Goal: Task Accomplishment & Management: Manage account settings

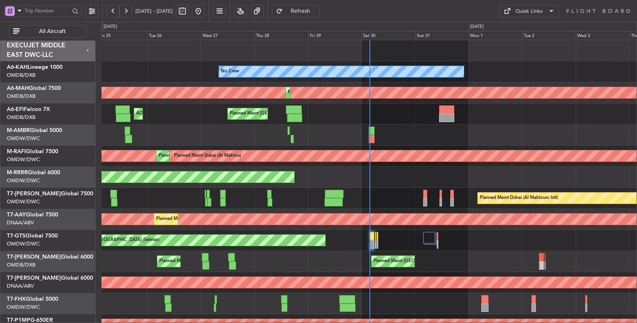
click at [42, 32] on span "All Aircraft" at bounding box center [52, 32] width 63 height 6
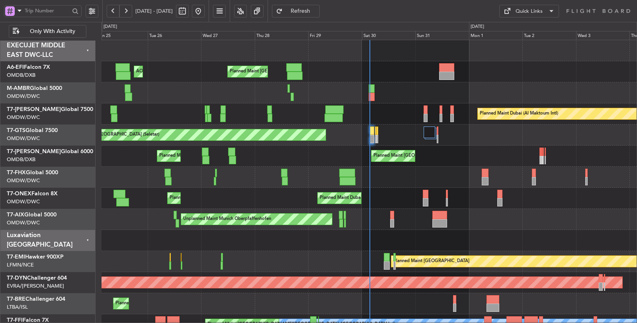
click at [22, 9] on span at bounding box center [20, 11] width 10 height 10
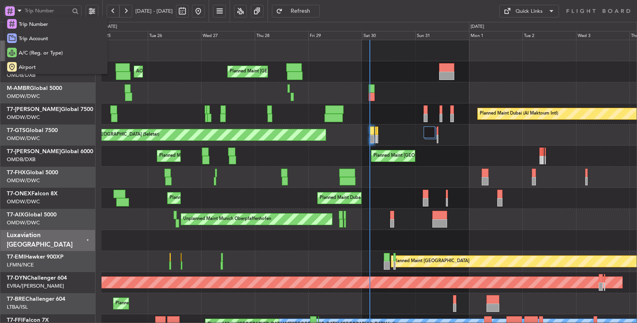
click at [33, 52] on span "A/C (Reg. or Type)" at bounding box center [41, 53] width 44 height 8
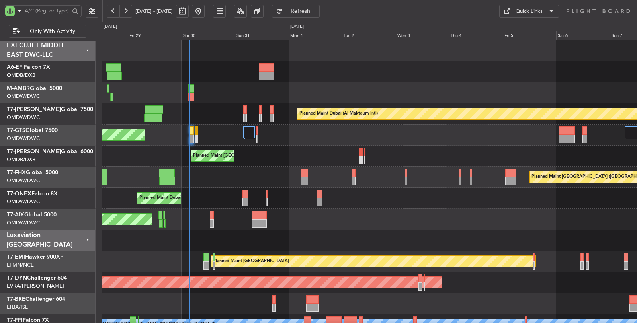
click at [214, 186] on div "Planned Maint [GEOGRAPHIC_DATA] ([GEOGRAPHIC_DATA])" at bounding box center [370, 177] width 536 height 21
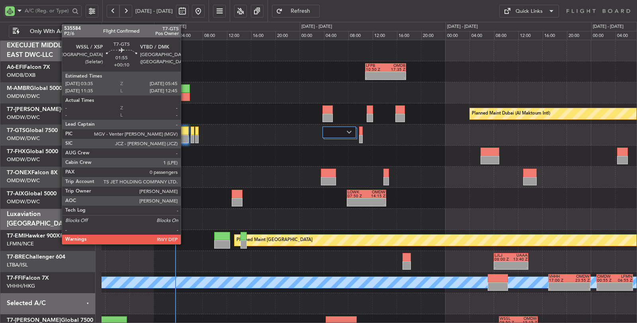
click at [185, 136] on div at bounding box center [182, 139] width 14 height 8
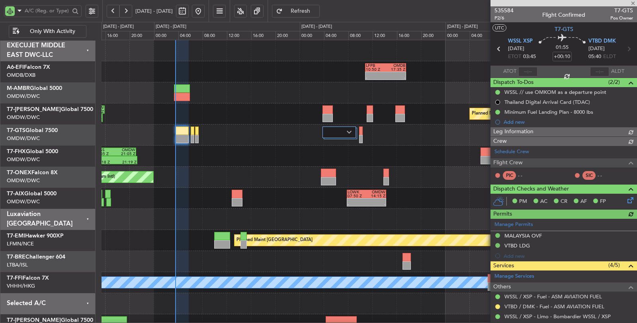
type input "[PERSON_NAME] ([PERSON_NAME])"
type input "7144"
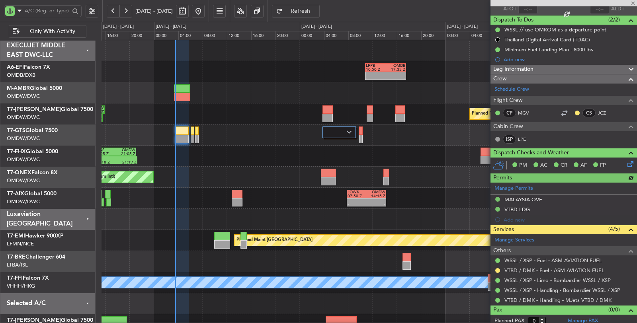
scroll to position [65, 0]
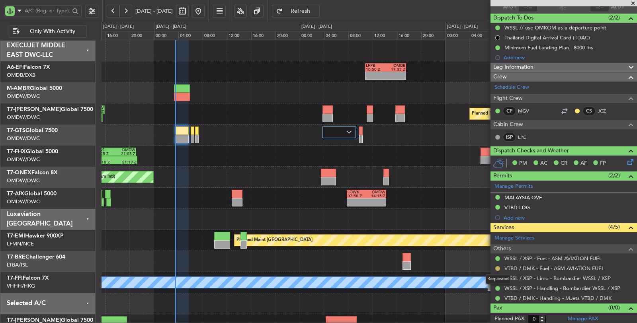
click at [496, 268] on button at bounding box center [498, 269] width 5 height 5
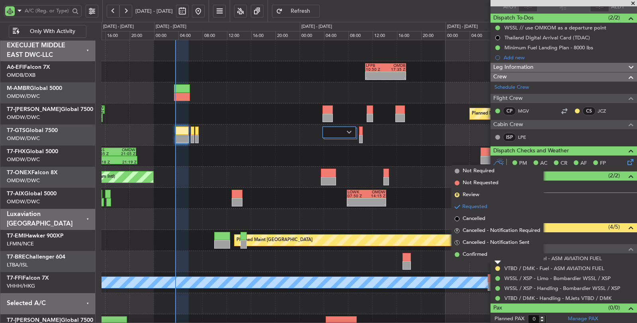
click at [478, 170] on span "Not Required" at bounding box center [479, 171] width 32 height 8
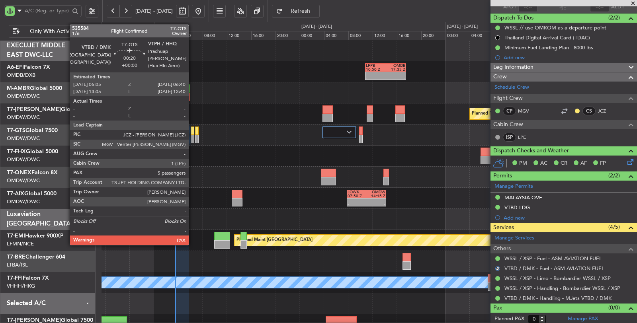
click at [193, 139] on div at bounding box center [193, 139] width 4 height 8
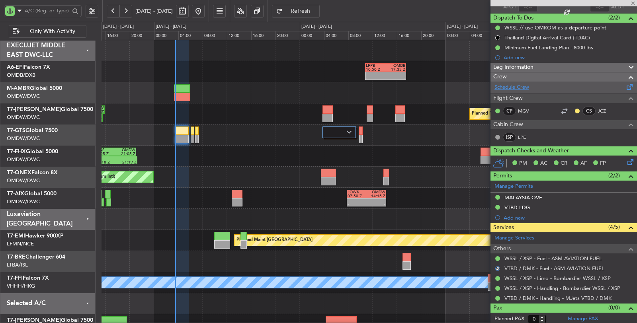
type input "5"
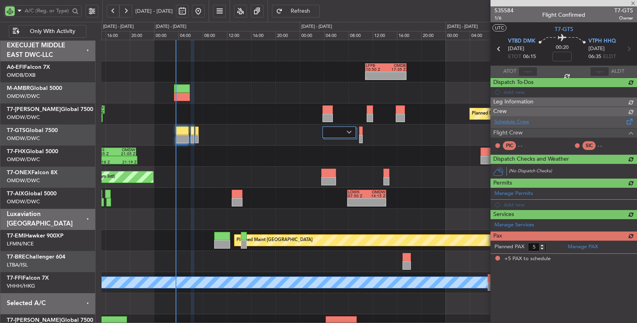
scroll to position [0, 0]
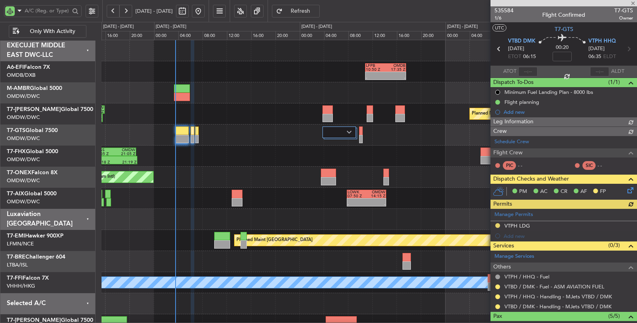
type input "[PERSON_NAME] ([PERSON_NAME])"
type input "7165"
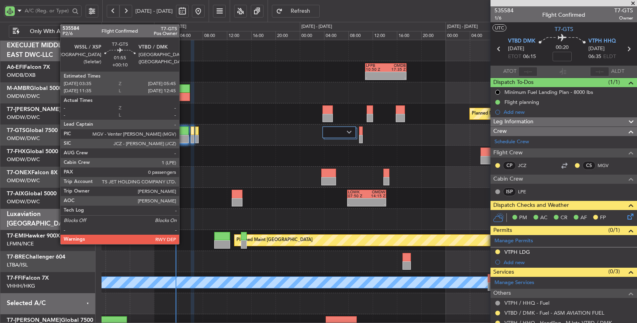
click at [183, 133] on div at bounding box center [183, 131] width 14 height 8
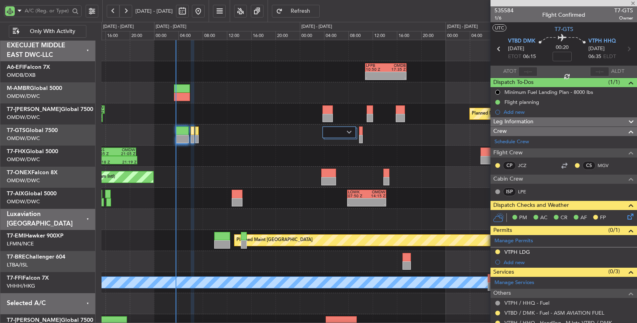
type input "+00:10"
type input "0"
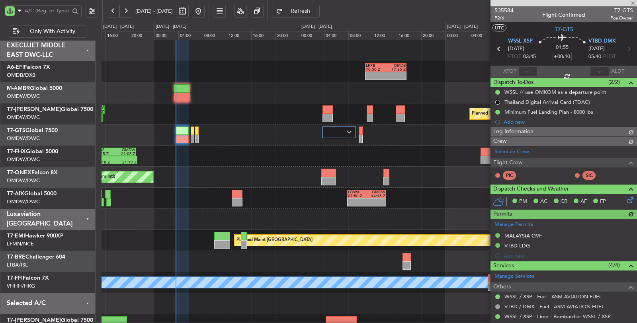
type input "[PERSON_NAME] ([PERSON_NAME])"
type input "7144"
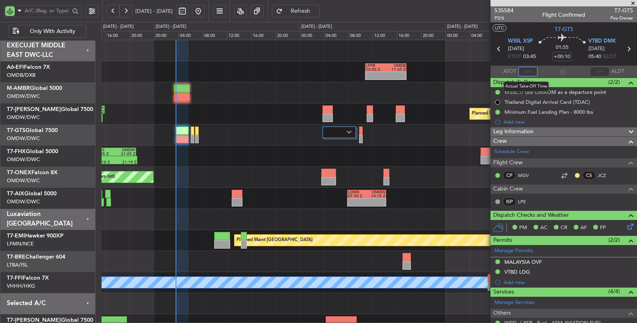
click at [527, 70] on input "text" at bounding box center [528, 72] width 19 height 10
type input "02:45"
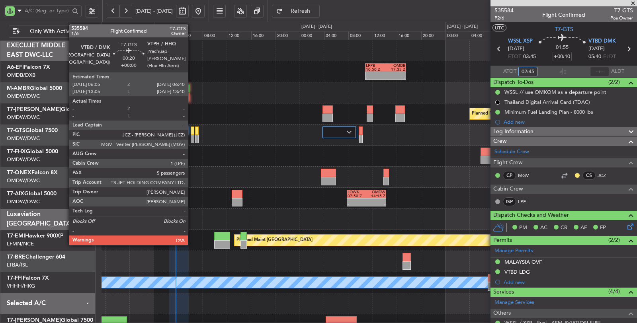
click at [192, 139] on div at bounding box center [193, 139] width 4 height 8
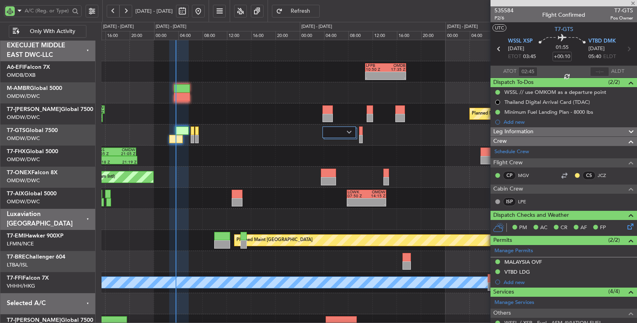
type input "5"
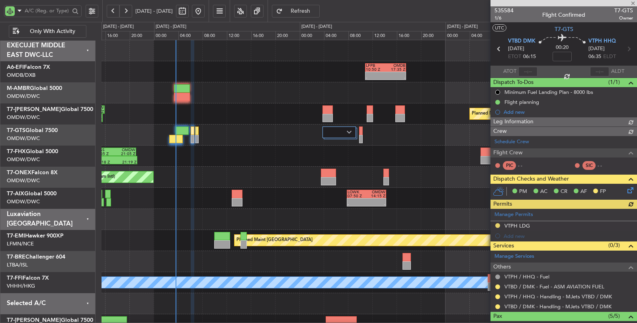
type input "[PERSON_NAME] ([PERSON_NAME])"
type input "7165"
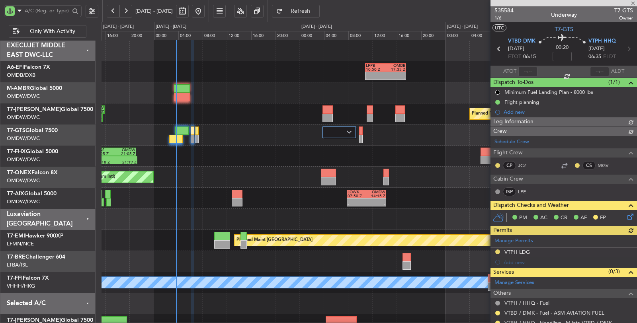
type input "[PERSON_NAME] ([PERSON_NAME])"
type input "7165"
type input "[PERSON_NAME] ([PERSON_NAME])"
type input "7165"
type input "[PERSON_NAME] ([PERSON_NAME])"
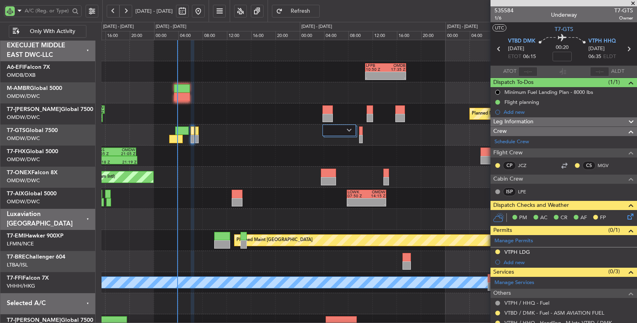
type input "7165"
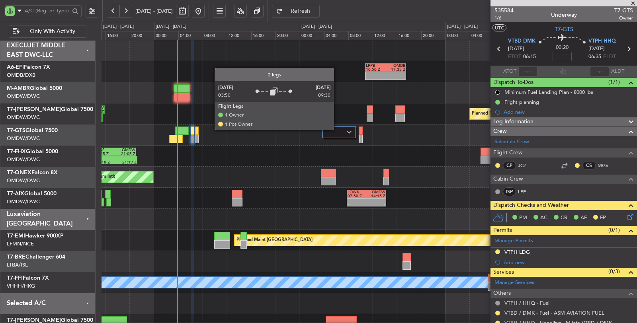
click at [338, 129] on div at bounding box center [339, 133] width 33 height 12
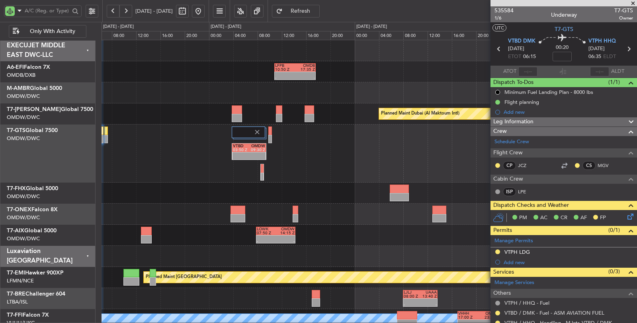
click at [289, 150] on div "VTBD 03:50 Z OMDW 09:30 Z" at bounding box center [370, 154] width 536 height 58
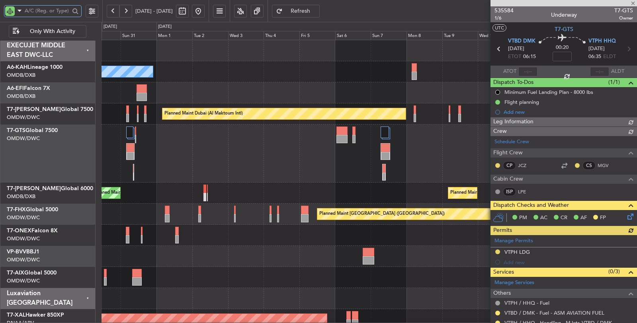
type input "[PERSON_NAME] ([PERSON_NAME])"
type input "7165"
click at [43, 10] on input "text" at bounding box center [47, 11] width 45 height 12
type input "gts"
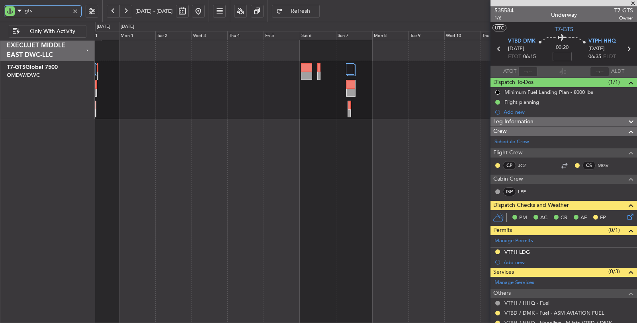
click at [274, 138] on div "Unplanned Maint [GEOGRAPHIC_DATA] (Seletar)" at bounding box center [366, 182] width 543 height 284
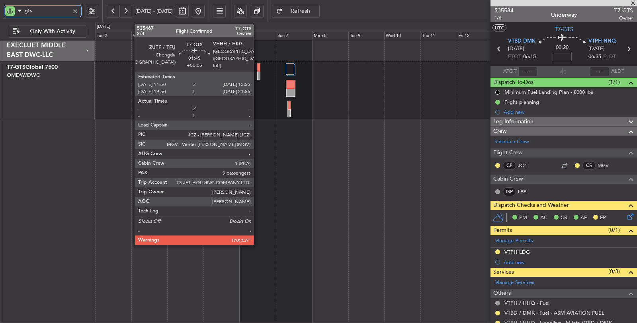
click at [258, 74] on div at bounding box center [258, 76] width 3 height 8
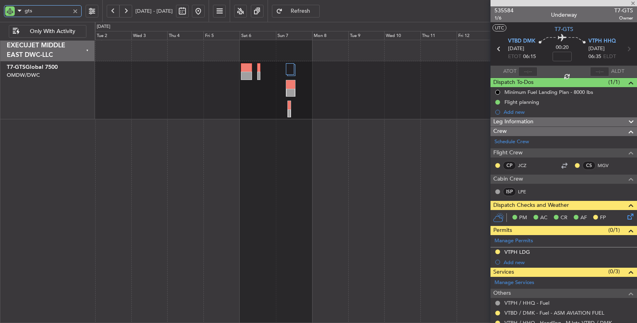
type input "+00:05"
type input "9"
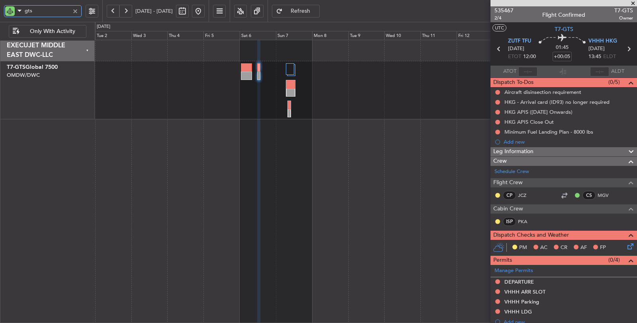
type input "gts"
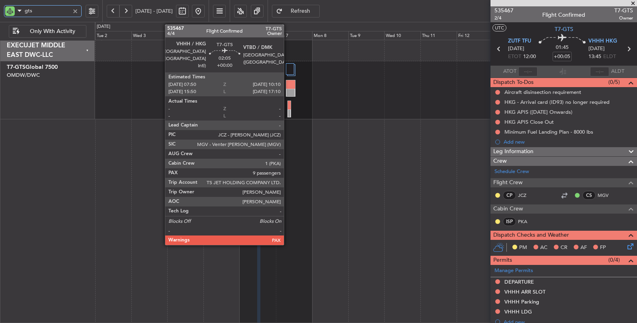
click at [288, 112] on div at bounding box center [289, 114] width 3 height 8
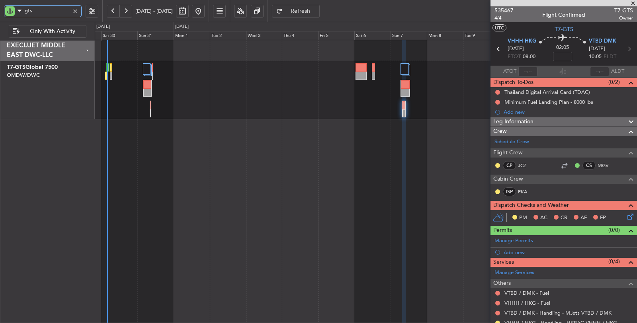
click at [366, 157] on div "Unplanned Maint [GEOGRAPHIC_DATA] (Seletar)" at bounding box center [366, 182] width 543 height 284
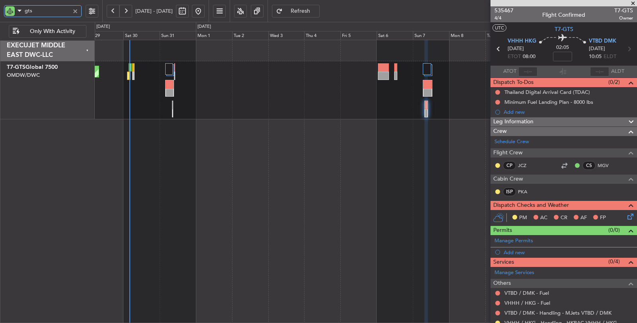
drag, startPoint x: 36, startPoint y: 11, endPoint x: 16, endPoint y: 12, distance: 20.0
click at [16, 12] on div "gts" at bounding box center [43, 11] width 78 height 12
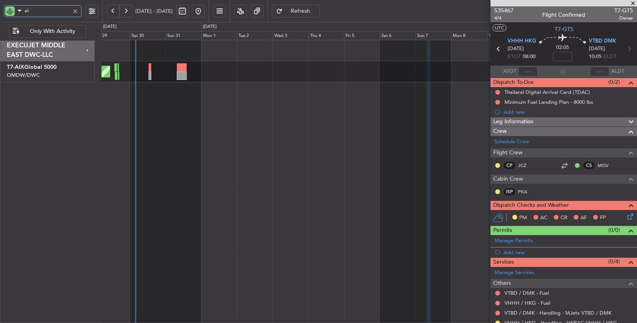
type input "aix"
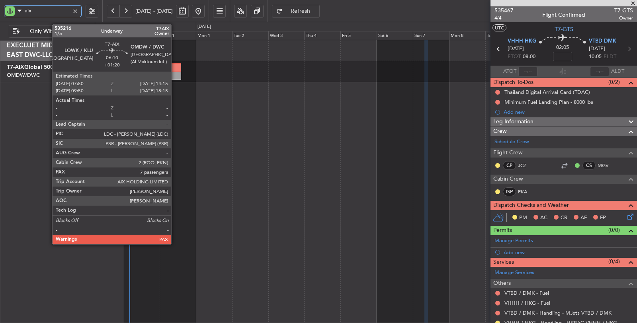
click at [175, 69] on div at bounding box center [176, 67] width 10 height 8
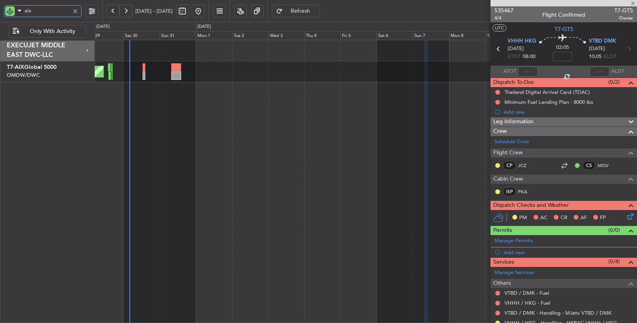
type input "+01:20"
type input "10"
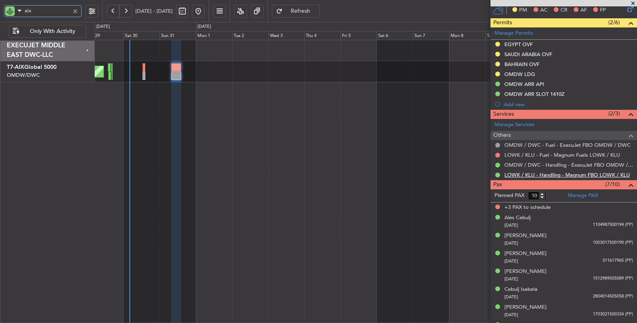
scroll to position [224, 0]
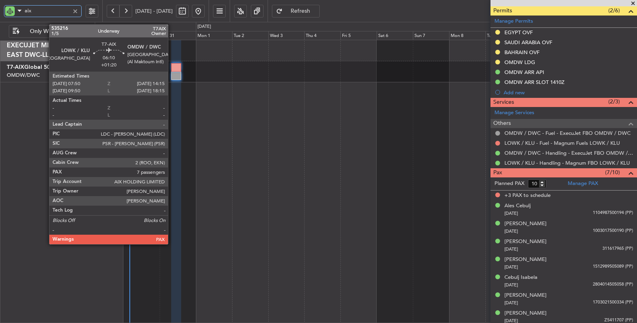
click at [172, 69] on div at bounding box center [176, 67] width 10 height 8
type input "aix"
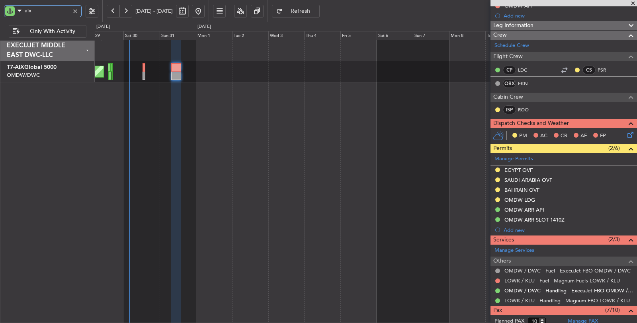
scroll to position [133, 0]
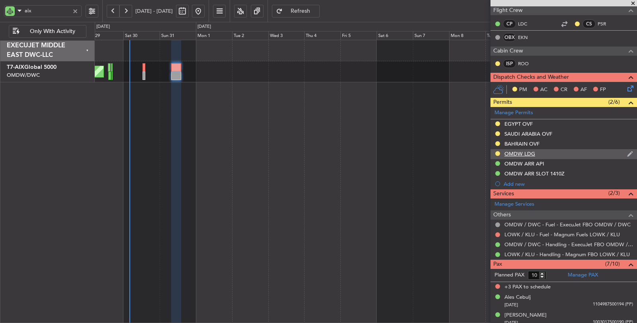
click at [521, 152] on div "OMDW LDG" at bounding box center [520, 154] width 31 height 7
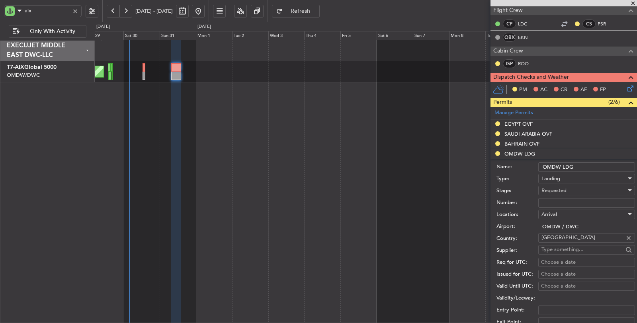
click at [562, 188] on span "Requested" at bounding box center [554, 190] width 25 height 7
drag, startPoint x: 560, startPoint y: 248, endPoint x: 549, endPoint y: 214, distance: 36.4
click at [560, 247] on span "Received OK" at bounding box center [583, 250] width 83 height 12
click at [548, 200] on input "Number:" at bounding box center [587, 203] width 97 height 10
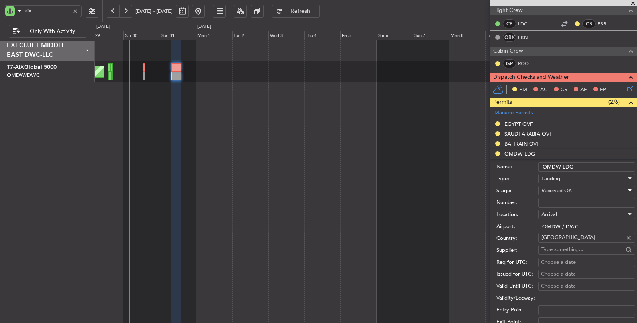
paste input "LP/2025/11872"
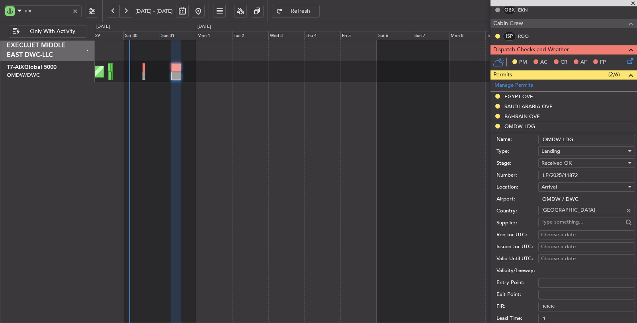
scroll to position [221, 0]
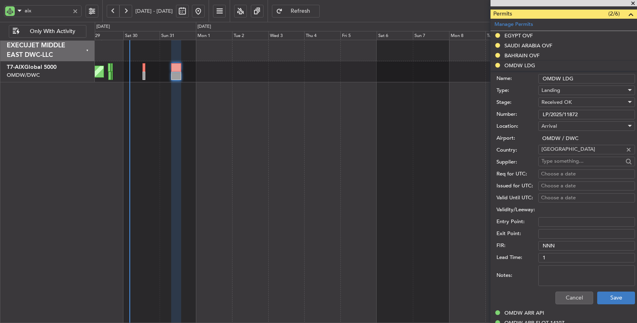
type input "LP/2025/11872"
click at [606, 292] on button "Save" at bounding box center [617, 298] width 38 height 13
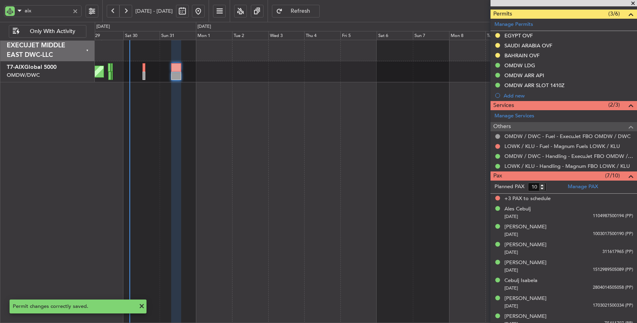
type input "7"
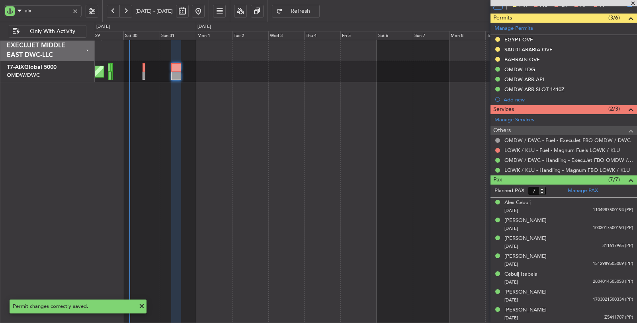
scroll to position [214, 0]
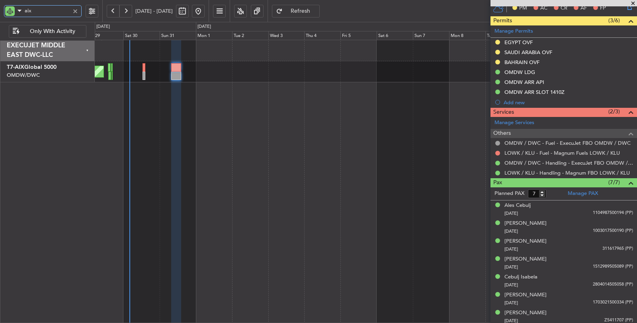
drag, startPoint x: 41, startPoint y: 16, endPoint x: 11, endPoint y: 18, distance: 30.7
click at [12, 18] on body "aix 29 Aug 2025 - 13 Sep 2025 Refresh Quick Links Only With Activity Unplanned …" at bounding box center [318, 161] width 637 height 323
type input "ONEX"
click at [163, 92] on div "Planned Maint Dubai (Al Maktoum Intl) Planned Maint Dubai (Al Maktoum Intl) Pla…" at bounding box center [366, 182] width 543 height 284
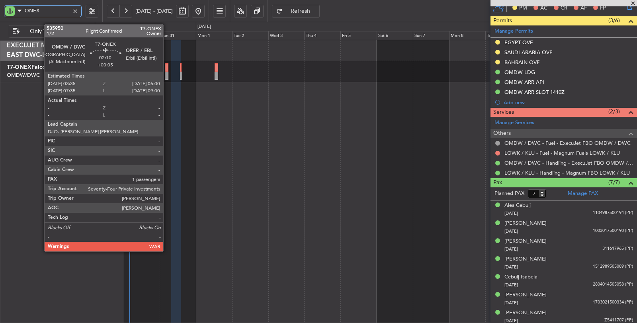
click at [167, 73] on div at bounding box center [167, 76] width 4 height 8
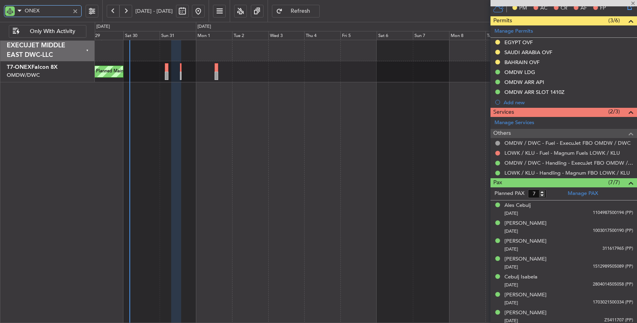
type input "+00:05"
type input "1"
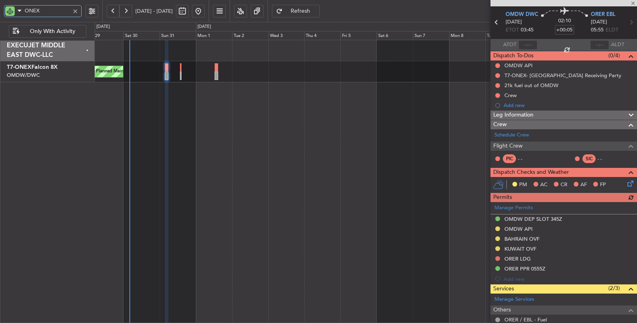
scroll to position [96, 0]
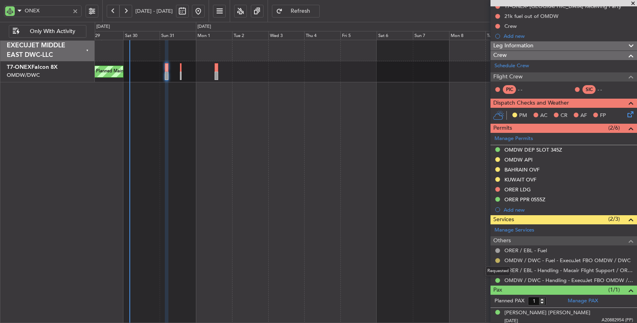
click at [498, 259] on button at bounding box center [498, 261] width 5 height 5
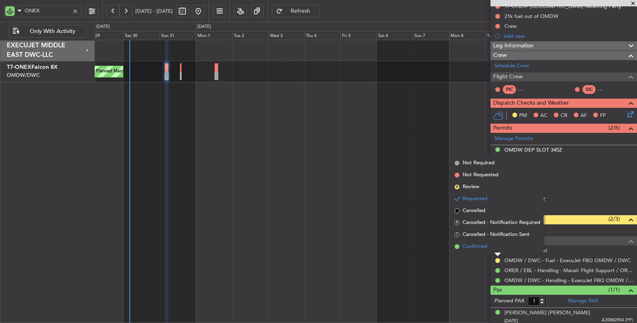
click at [478, 247] on span "Confirmed" at bounding box center [475, 247] width 25 height 8
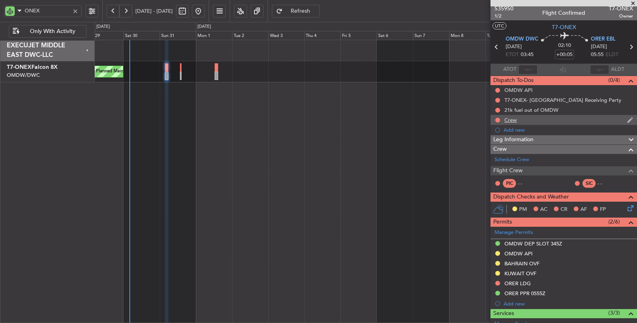
scroll to position [0, 0]
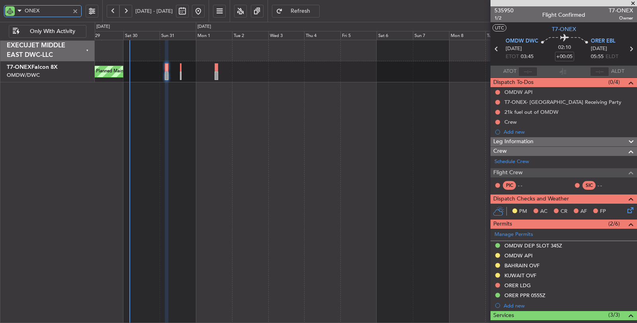
drag, startPoint x: 47, startPoint y: 9, endPoint x: 0, endPoint y: 7, distance: 47.1
click at [0, 7] on div "ONEX" at bounding box center [51, 11] width 102 height 22
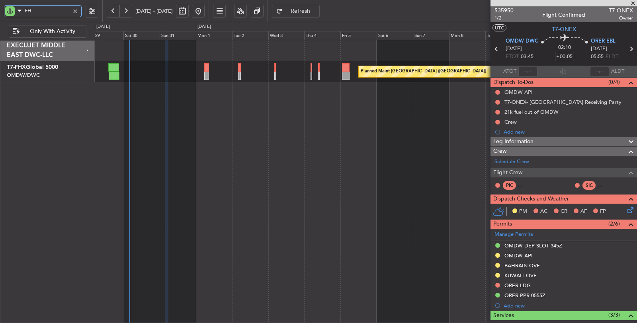
type input "FHX"
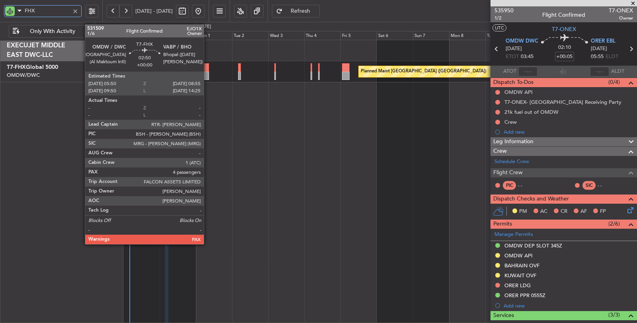
click at [208, 74] on div at bounding box center [206, 76] width 5 height 8
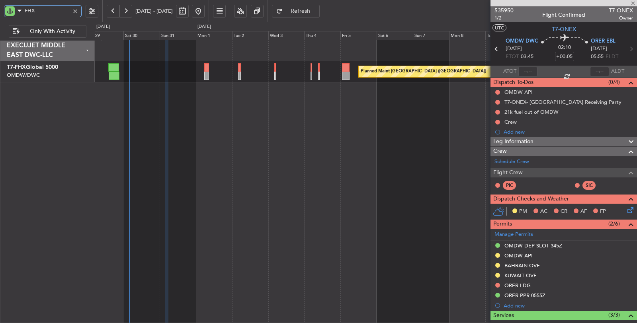
type input "4"
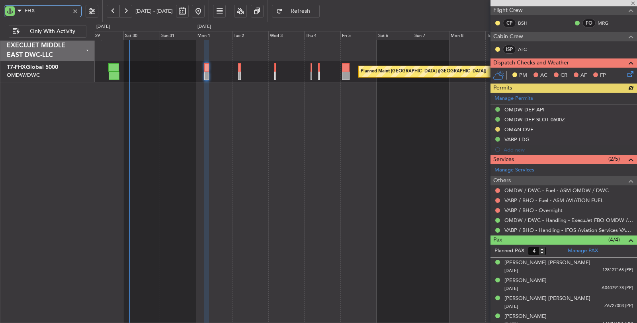
scroll to position [136, 0]
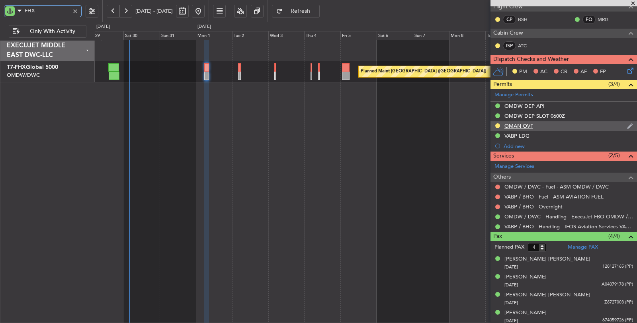
type input "FHX"
click at [529, 124] on div "OMAN OVF" at bounding box center [519, 126] width 29 height 7
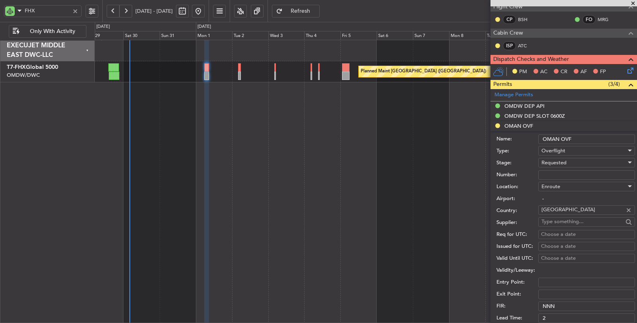
click at [561, 159] on span "Requested" at bounding box center [554, 162] width 25 height 7
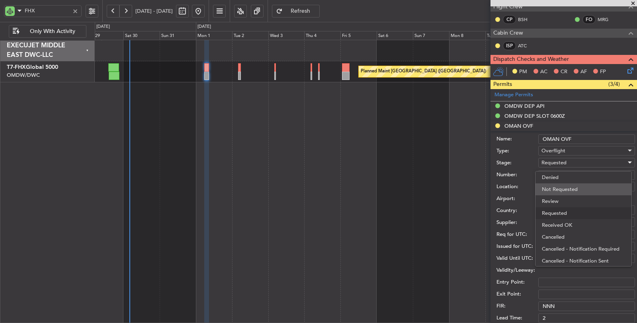
scroll to position [3, 0]
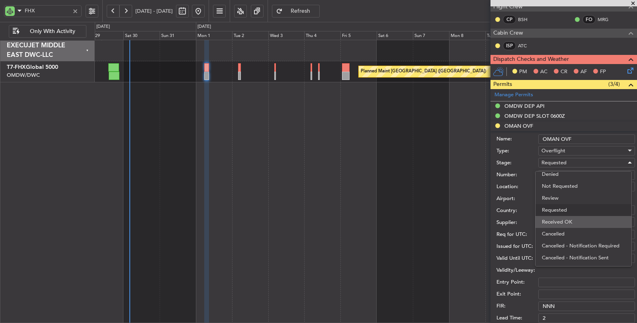
click at [563, 220] on span "Received OK" at bounding box center [583, 222] width 83 height 12
click at [555, 171] on input "Number:" at bounding box center [587, 176] width 97 height 10
paste input "DAT/OF/EXBO/0018/2025"
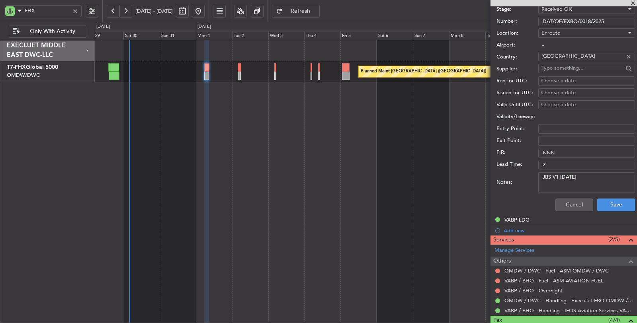
scroll to position [313, 0]
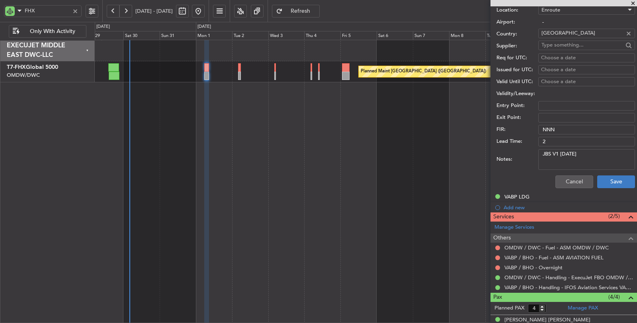
type input "DAT/OF/EXBO/0018/2025"
click at [606, 177] on button "Save" at bounding box center [617, 182] width 38 height 13
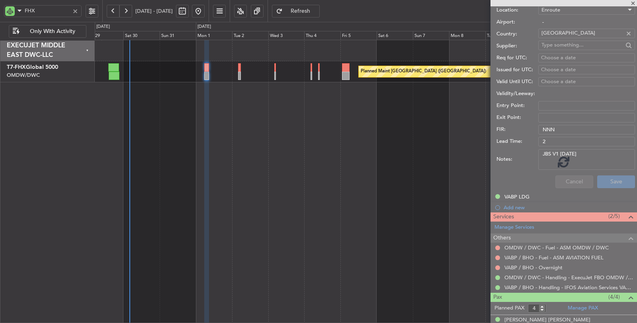
scroll to position [76, 0]
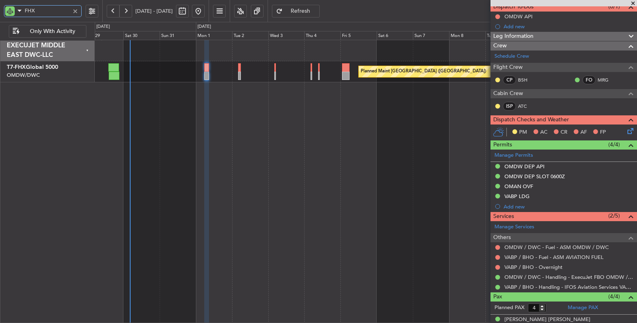
drag, startPoint x: 30, startPoint y: 7, endPoint x: 2, endPoint y: 12, distance: 28.4
click at [2, 12] on div "FHX" at bounding box center [51, 11] width 102 height 22
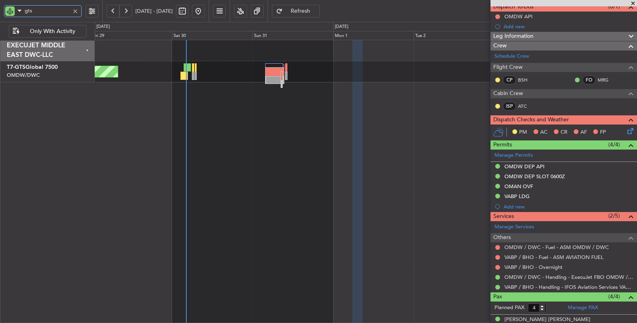
click at [223, 77] on div "Unplanned Maint [GEOGRAPHIC_DATA] (Seletar)" at bounding box center [366, 71] width 543 height 21
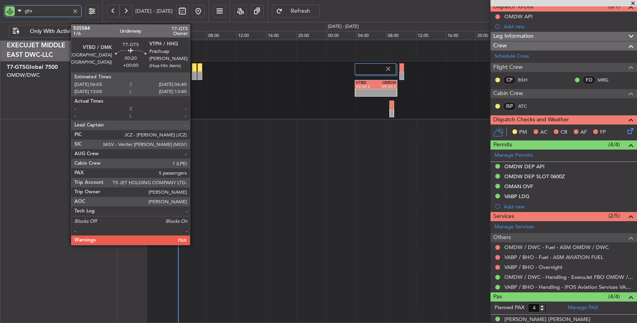
click at [194, 76] on div at bounding box center [194, 76] width 4 height 8
type input "gts"
click at [194, 75] on div at bounding box center [194, 76] width 4 height 8
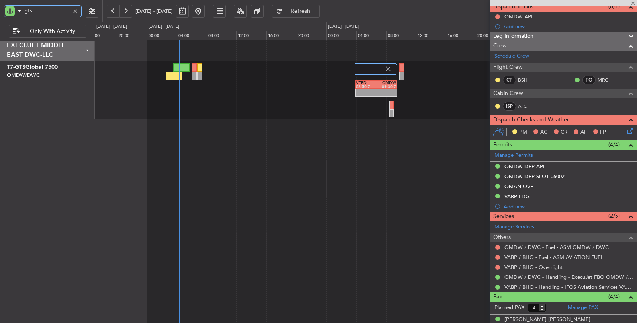
type input "7"
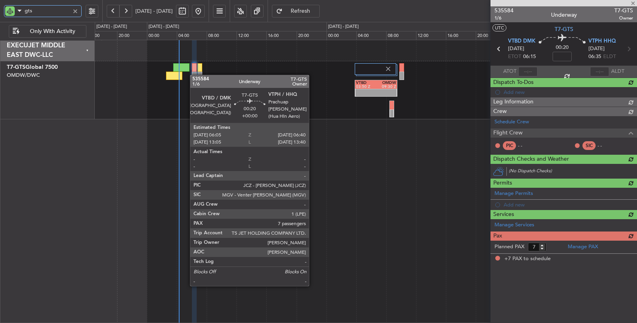
scroll to position [0, 0]
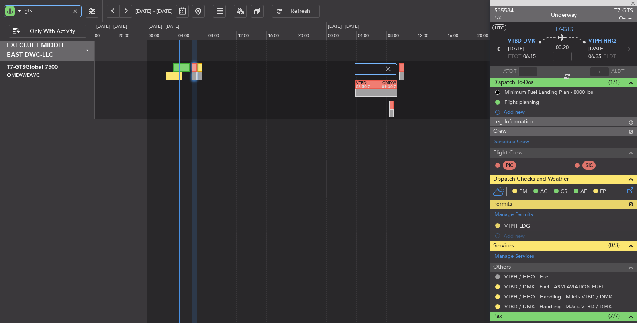
type input "[PERSON_NAME] ([PERSON_NAME])"
type input "7165"
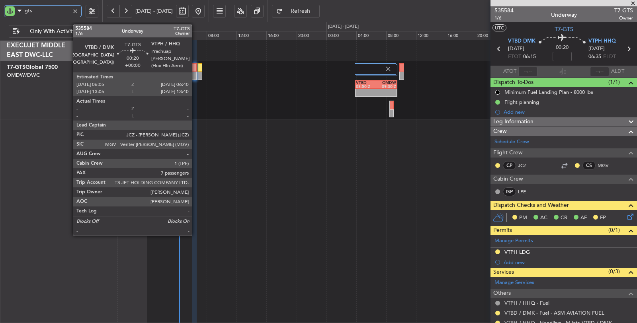
click at [196, 75] on div at bounding box center [194, 76] width 4 height 8
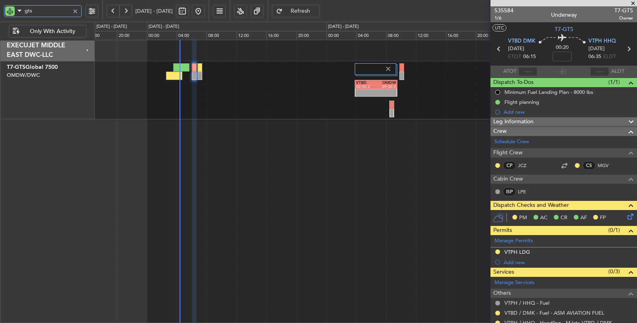
type input "[PERSON_NAME] ([PERSON_NAME])"
type input "7165"
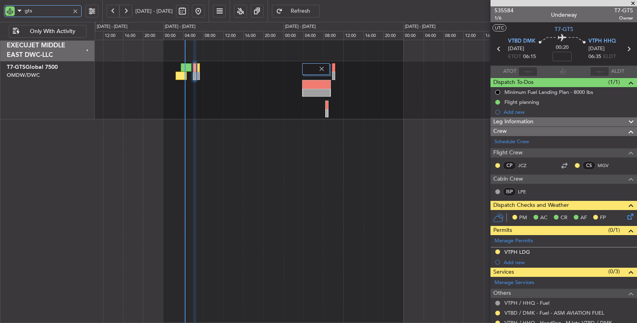
click at [363, 211] on div "Unplanned Maint [GEOGRAPHIC_DATA] (Seletar)" at bounding box center [366, 182] width 543 height 284
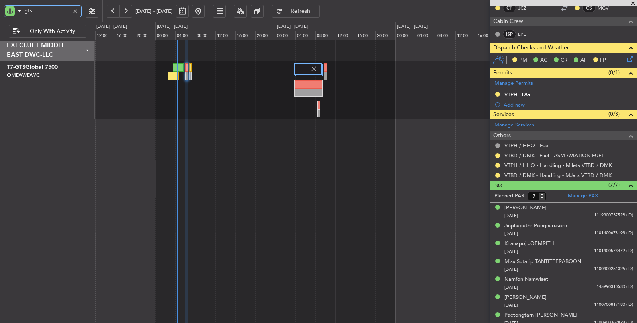
scroll to position [160, 0]
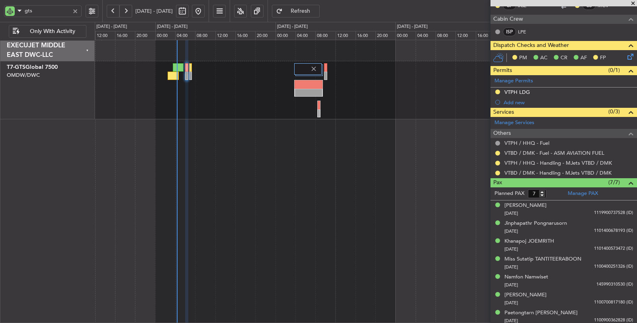
click at [499, 150] on div at bounding box center [498, 153] width 6 height 6
click at [498, 151] on button at bounding box center [498, 153] width 5 height 5
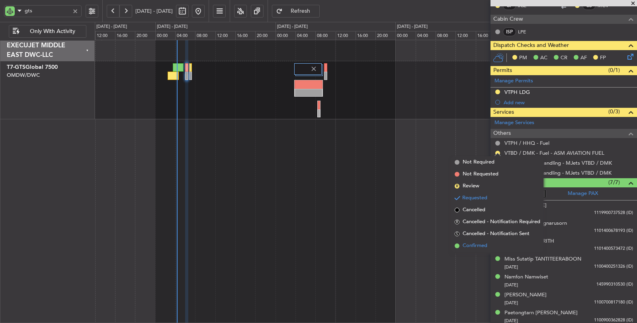
click at [483, 244] on span "Confirmed" at bounding box center [475, 246] width 25 height 8
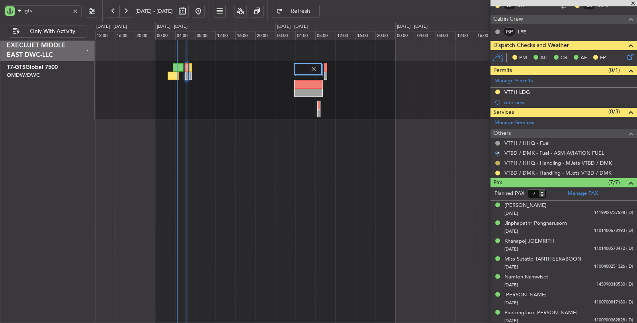
click at [498, 162] on button at bounding box center [498, 163] width 5 height 5
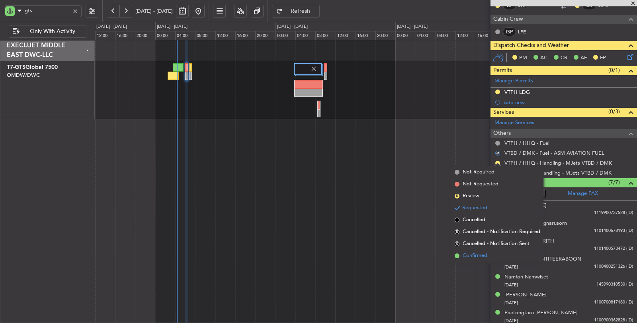
click at [488, 256] on li "Confirmed" at bounding box center [498, 256] width 92 height 12
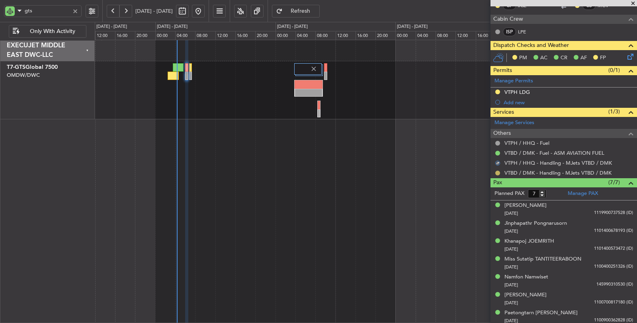
click at [499, 171] on button at bounding box center [498, 173] width 5 height 5
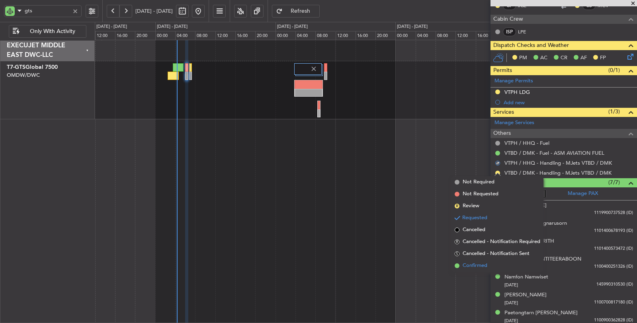
click at [487, 265] on span "Confirmed" at bounding box center [475, 266] width 25 height 8
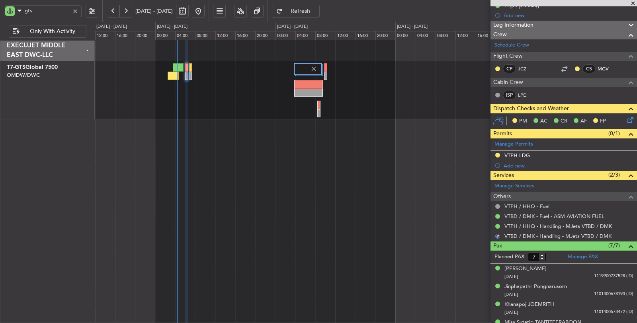
scroll to position [27, 0]
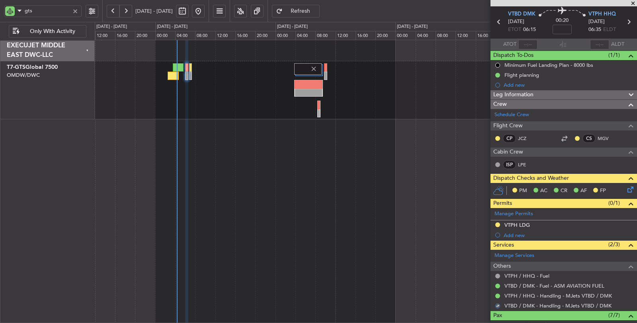
click at [624, 22] on icon at bounding box center [629, 22] width 10 height 10
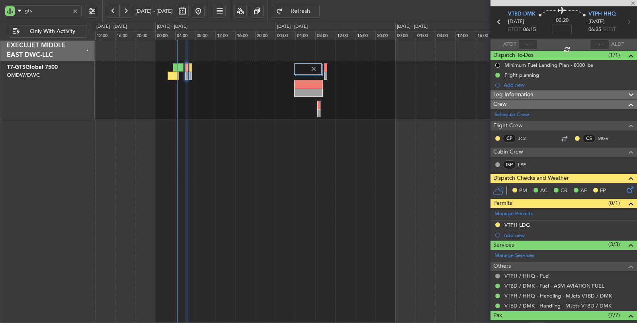
type input "0"
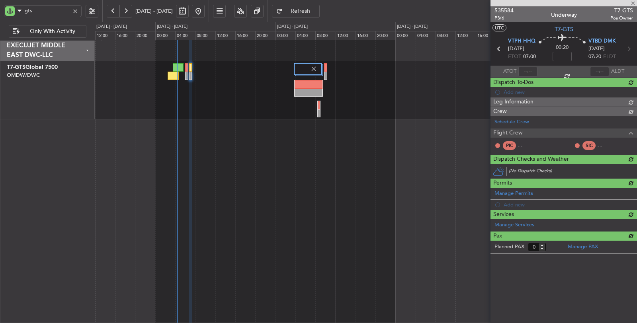
scroll to position [0, 0]
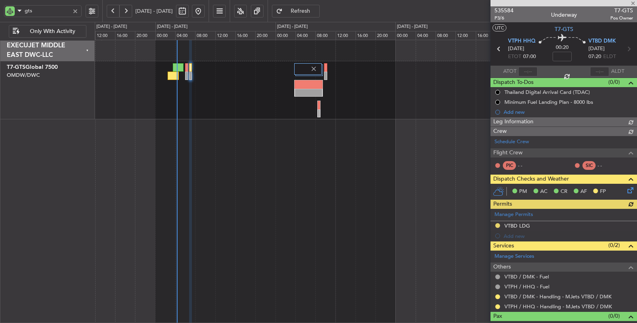
type input "[PERSON_NAME] ([PERSON_NAME])"
type input "7166"
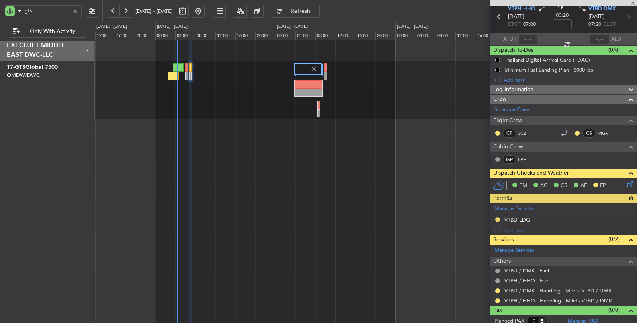
scroll to position [35, 0]
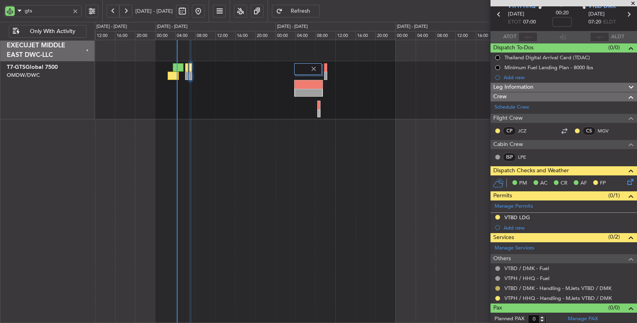
click at [498, 286] on button at bounding box center [498, 288] width 5 height 5
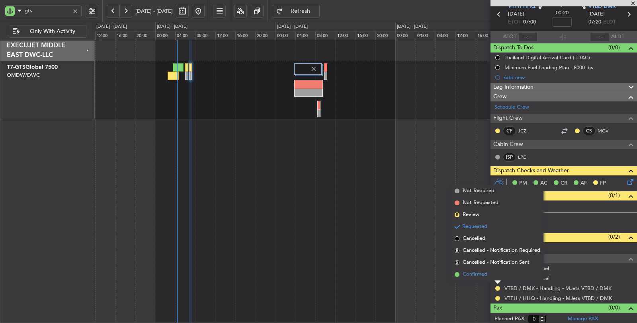
click at [479, 273] on span "Confirmed" at bounding box center [475, 275] width 25 height 8
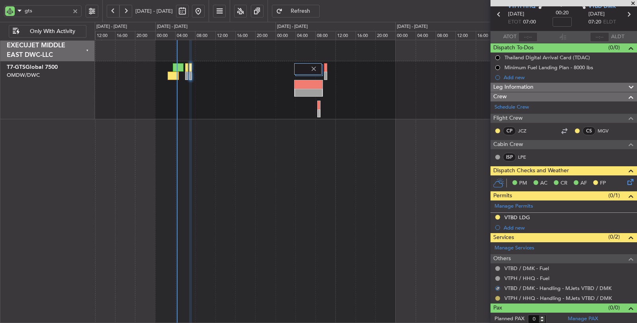
click at [498, 296] on button at bounding box center [498, 298] width 5 height 5
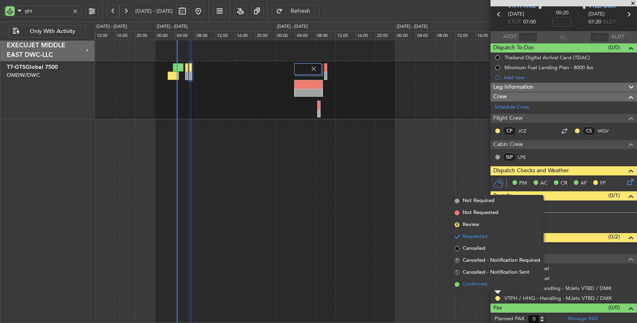
click at [478, 283] on span "Confirmed" at bounding box center [475, 285] width 25 height 8
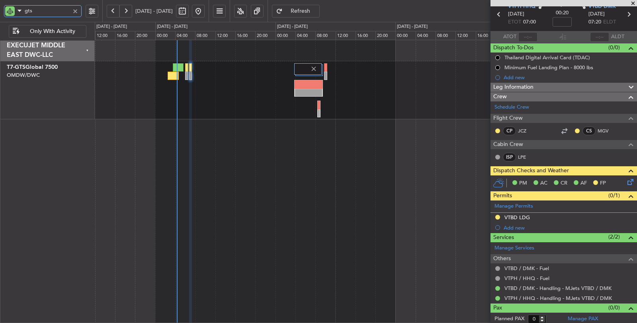
drag, startPoint x: 38, startPoint y: 10, endPoint x: 4, endPoint y: 15, distance: 33.8
click at [4, 14] on div "gts" at bounding box center [43, 11] width 78 height 12
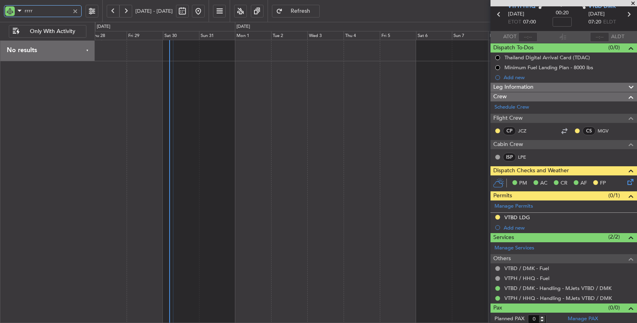
drag, startPoint x: 18, startPoint y: 10, endPoint x: 9, endPoint y: 11, distance: 9.6
click at [9, 11] on div "rrrr" at bounding box center [43, 11] width 78 height 12
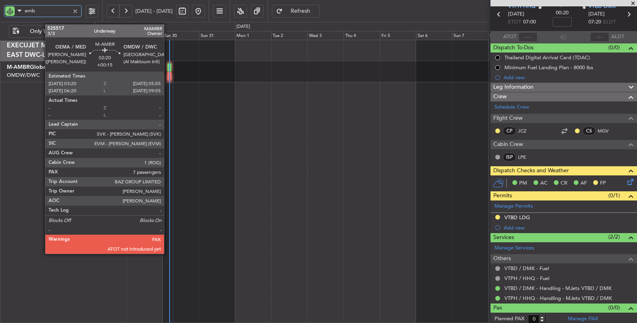
click at [168, 77] on div at bounding box center [169, 76] width 4 height 8
type input "amb"
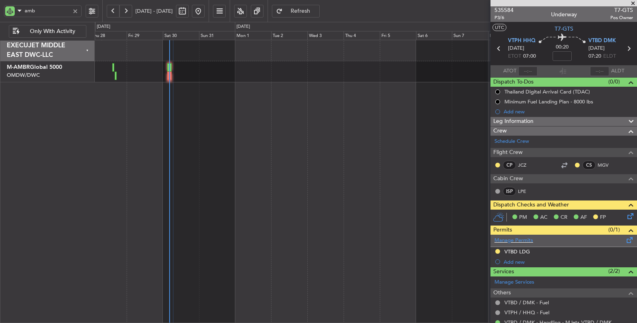
scroll to position [0, 0]
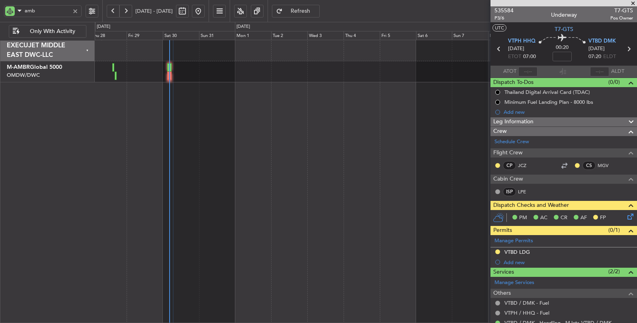
click at [76, 9] on div at bounding box center [75, 11] width 9 height 9
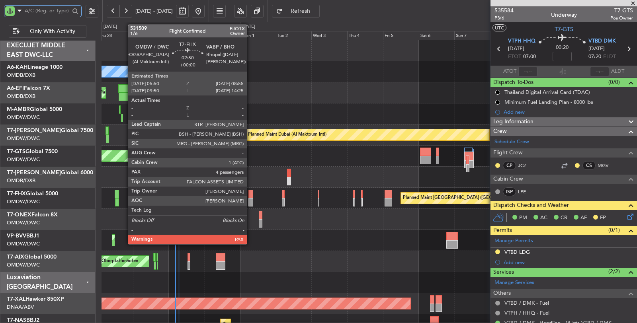
click at [251, 198] on div at bounding box center [251, 202] width 5 height 8
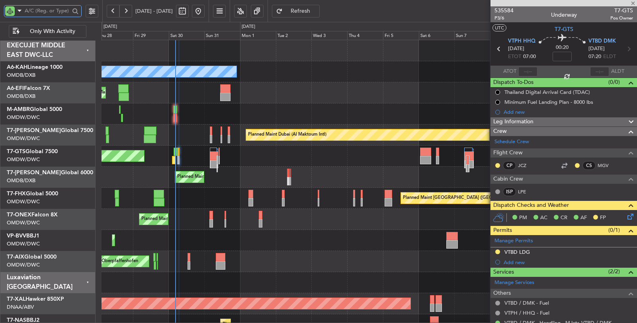
type input "4"
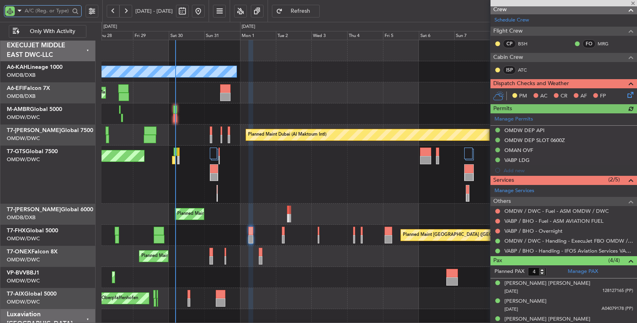
scroll to position [133, 0]
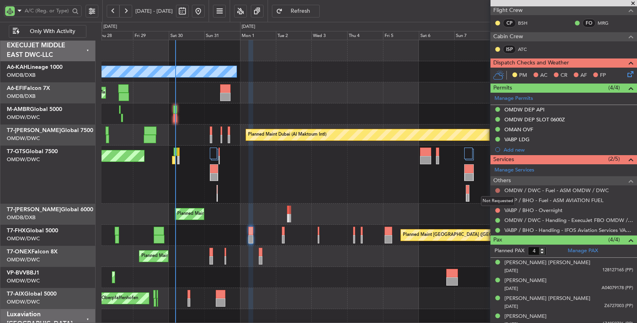
click at [499, 188] on button at bounding box center [498, 190] width 5 height 5
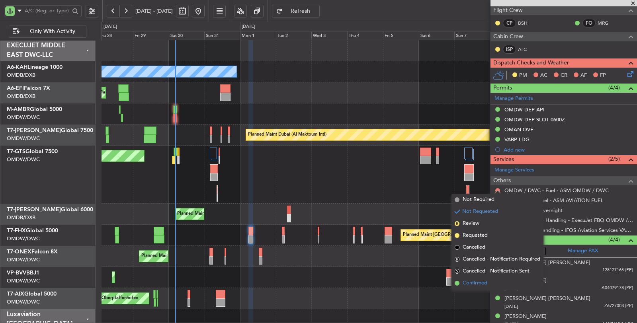
click at [479, 282] on span "Confirmed" at bounding box center [475, 284] width 25 height 8
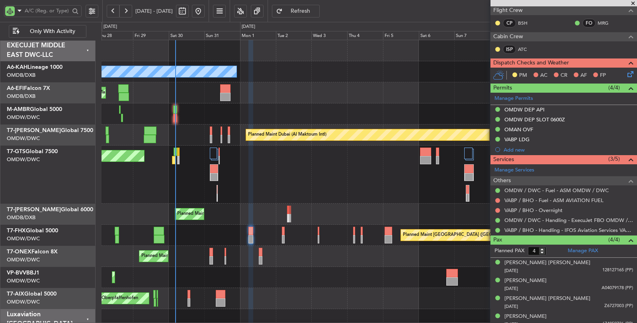
click at [269, 169] on div "Unplanned Maint [GEOGRAPHIC_DATA] (Seletar)" at bounding box center [370, 175] width 536 height 58
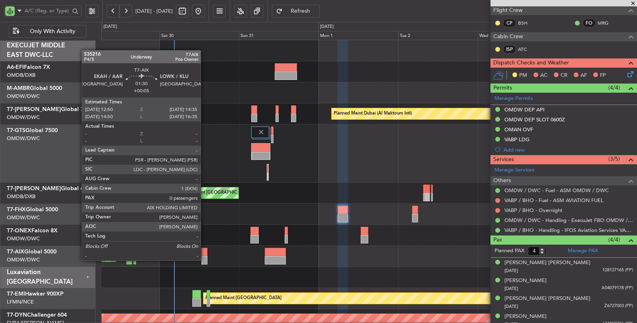
click at [205, 260] on div at bounding box center [205, 261] width 6 height 8
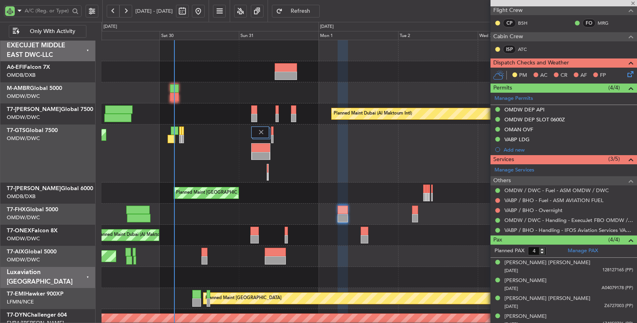
type input "+00:05"
type input "0"
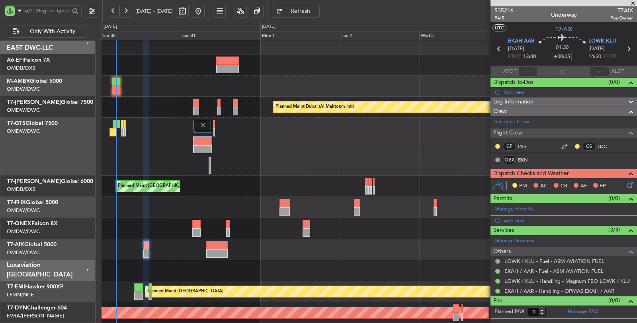
scroll to position [8, 0]
click at [208, 210] on div "Planned Maint [GEOGRAPHIC_DATA] ([GEOGRAPHIC_DATA])" at bounding box center [369, 207] width 535 height 21
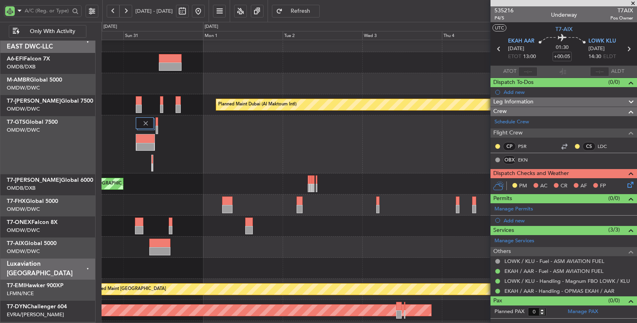
scroll to position [7, 0]
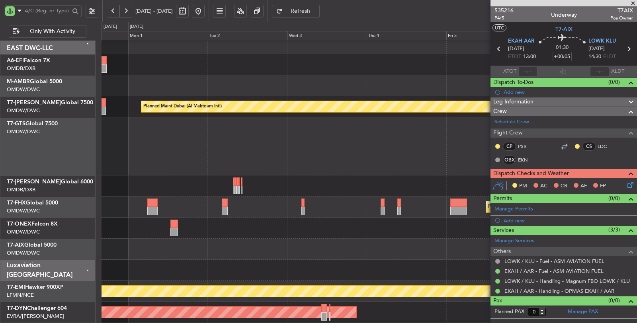
click at [325, 208] on div "Planned Maint [GEOGRAPHIC_DATA] ([GEOGRAPHIC_DATA])" at bounding box center [369, 207] width 535 height 21
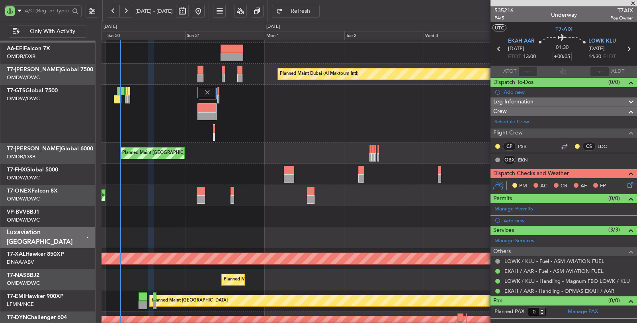
click at [345, 223] on div "Planned Maint Dubai (Al Maktoum Intl)" at bounding box center [369, 216] width 535 height 21
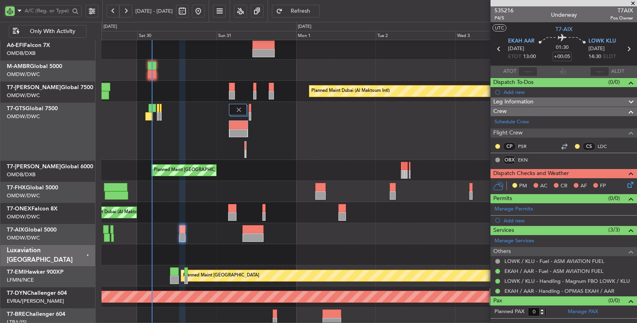
scroll to position [22, 0]
click at [181, 212] on div "Planned Maint Dubai (Al Maktoum Intl)" at bounding box center [369, 212] width 535 height 21
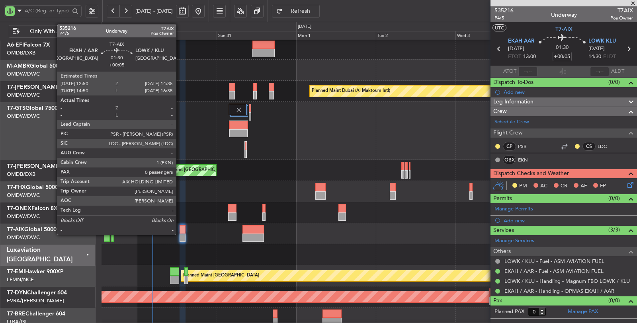
click at [180, 232] on div at bounding box center [183, 229] width 6 height 8
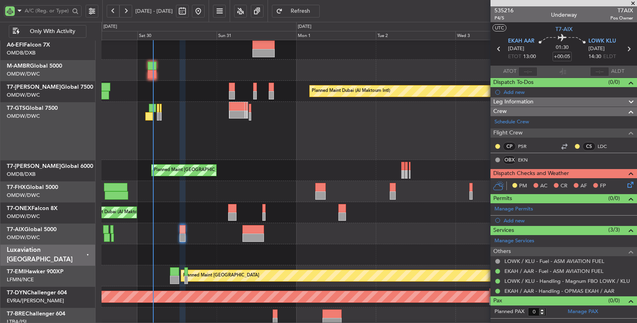
type input "Syed Shakeel (SYS)"
type input "7138"
click at [179, 126] on div "Unplanned Maint [GEOGRAPHIC_DATA] (Seletar)" at bounding box center [370, 131] width 536 height 58
click at [630, 183] on icon at bounding box center [629, 183] width 6 height 6
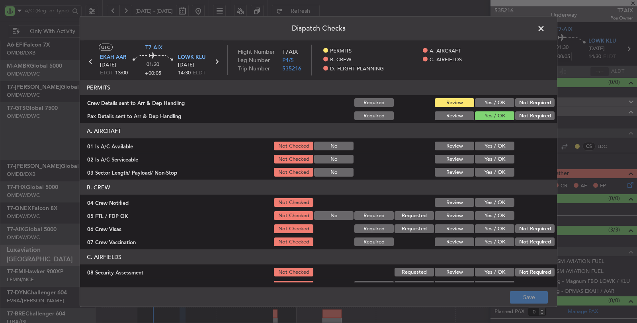
click at [487, 100] on button "Yes / OK" at bounding box center [494, 102] width 39 height 9
click at [521, 114] on button "Not Required" at bounding box center [535, 116] width 39 height 9
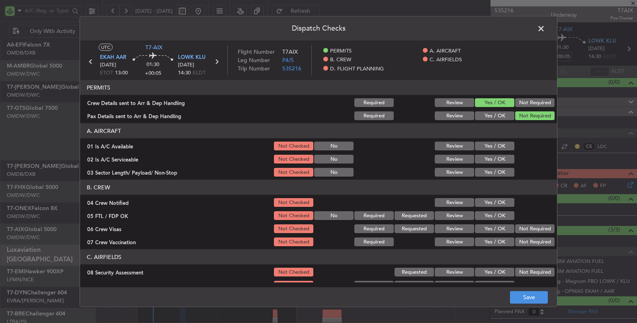
click at [498, 143] on button "Yes / OK" at bounding box center [494, 146] width 39 height 9
click at [496, 160] on button "Yes / OK" at bounding box center [494, 159] width 39 height 9
click at [496, 173] on button "Yes / OK" at bounding box center [494, 172] width 39 height 9
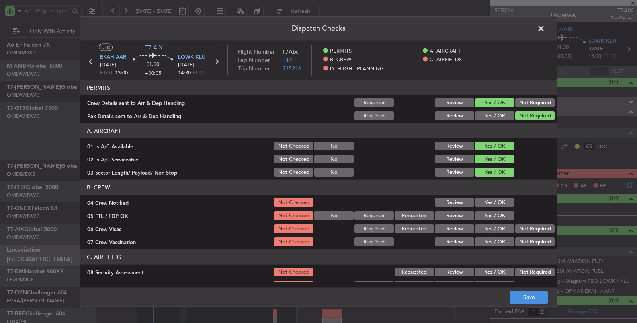
click at [493, 204] on button "Yes / OK" at bounding box center [494, 202] width 39 height 9
click at [493, 215] on button "Yes / OK" at bounding box center [494, 216] width 39 height 9
click at [517, 226] on button "Not Required" at bounding box center [535, 229] width 39 height 9
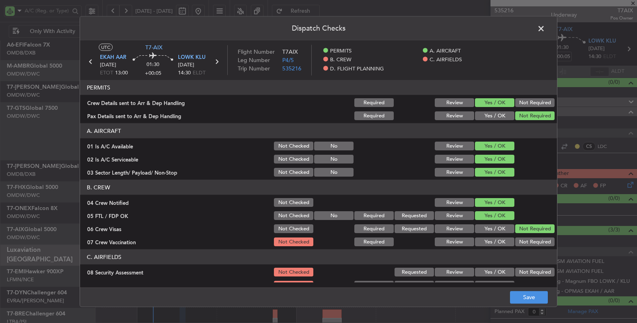
click at [516, 241] on button "Not Required" at bounding box center [535, 242] width 39 height 9
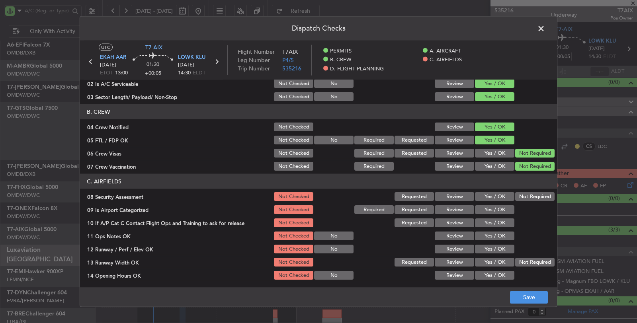
scroll to position [88, 0]
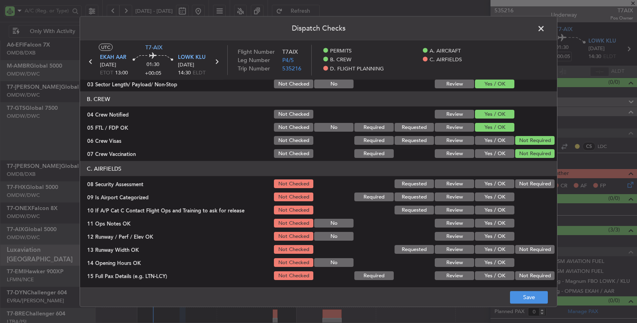
click at [520, 182] on button "Not Required" at bounding box center [535, 184] width 39 height 9
click at [500, 196] on button "Yes / OK" at bounding box center [494, 197] width 39 height 9
click at [498, 208] on button "Yes / OK" at bounding box center [494, 210] width 39 height 9
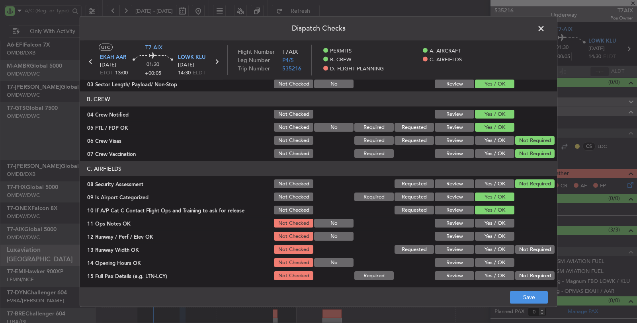
click at [497, 221] on button "Yes / OK" at bounding box center [494, 223] width 39 height 9
click at [496, 236] on button "Yes / OK" at bounding box center [494, 236] width 39 height 9
click at [495, 249] on button "Yes / OK" at bounding box center [494, 249] width 39 height 9
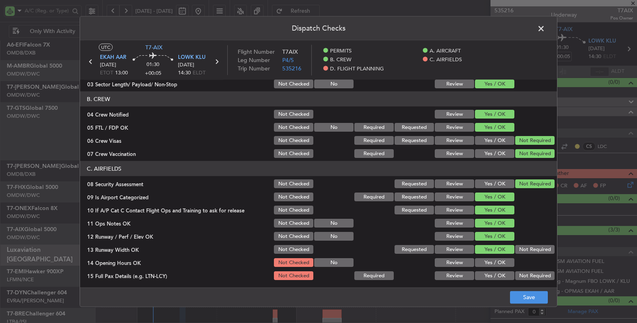
click at [494, 260] on button "Yes / OK" at bounding box center [494, 263] width 39 height 9
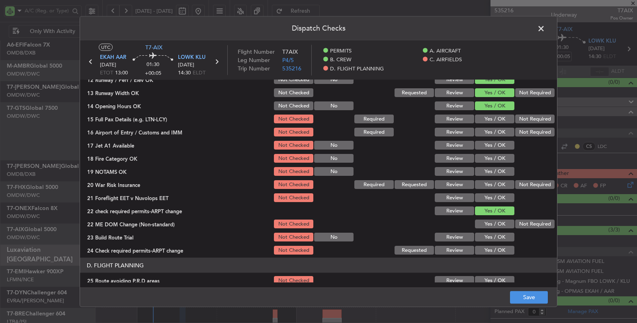
scroll to position [265, 0]
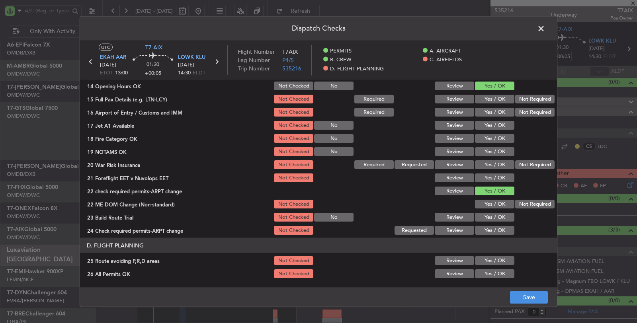
click at [491, 95] on button "Yes / OK" at bounding box center [494, 99] width 39 height 9
click at [491, 110] on button "Yes / OK" at bounding box center [494, 112] width 39 height 9
click at [489, 124] on button "Yes / OK" at bounding box center [494, 125] width 39 height 9
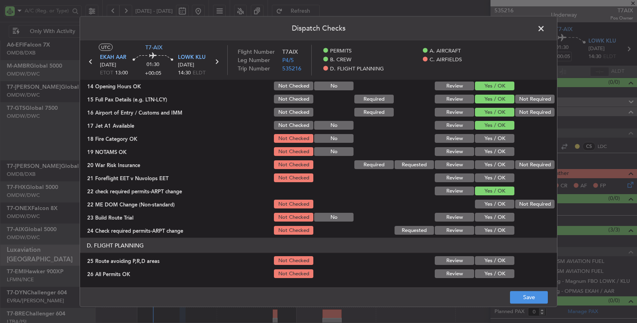
click at [488, 137] on button "Yes / OK" at bounding box center [494, 138] width 39 height 9
click at [487, 152] on button "Yes / OK" at bounding box center [494, 151] width 39 height 9
click at [516, 162] on button "Not Required" at bounding box center [535, 165] width 39 height 9
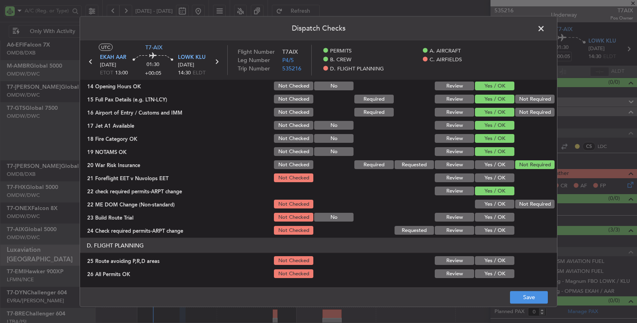
click at [498, 179] on button "Yes / OK" at bounding box center [494, 178] width 39 height 9
drag, startPoint x: 514, startPoint y: 204, endPoint x: 496, endPoint y: 201, distance: 17.7
click at [496, 201] on div "22 ME DOM Change (Non-standard) Not Checked Yes / OK Not Required" at bounding box center [318, 204] width 477 height 11
click at [496, 201] on button "Yes / OK" at bounding box center [494, 204] width 39 height 9
click at [495, 214] on button "Yes / OK" at bounding box center [494, 217] width 39 height 9
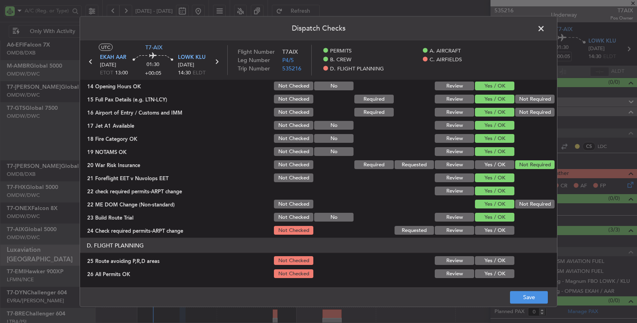
click at [493, 228] on button "Yes / OK" at bounding box center [494, 230] width 39 height 9
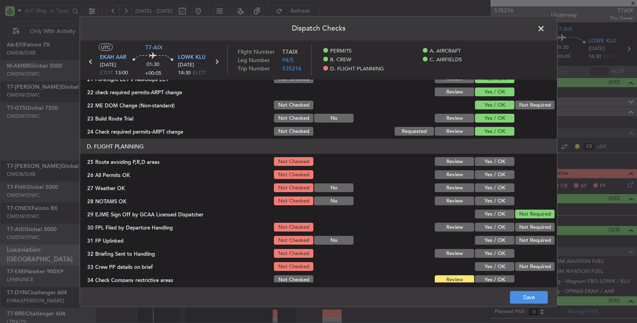
scroll to position [382, 0]
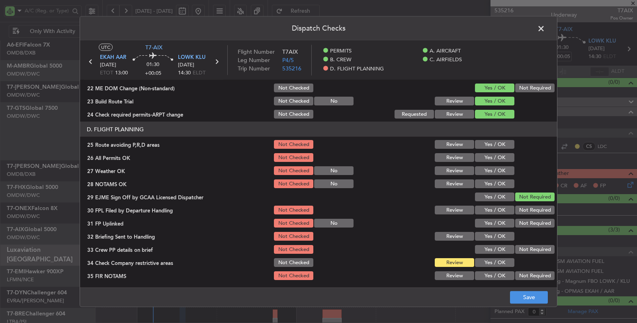
click at [516, 85] on button "Not Required" at bounding box center [535, 88] width 39 height 9
click at [503, 143] on button "Yes / OK" at bounding box center [494, 144] width 39 height 9
click at [500, 160] on button "Yes / OK" at bounding box center [494, 157] width 39 height 9
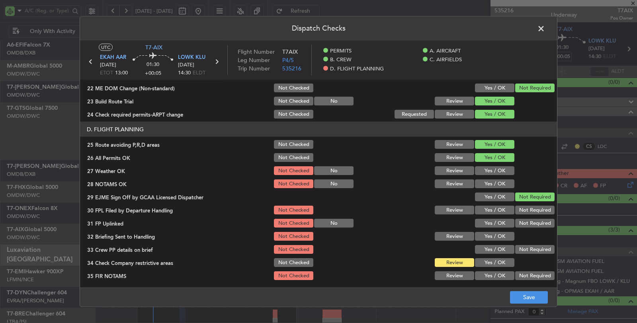
click at [499, 171] on button "Yes / OK" at bounding box center [494, 171] width 39 height 9
click at [498, 185] on button "Yes / OK" at bounding box center [494, 184] width 39 height 9
click at [496, 206] on button "Yes / OK" at bounding box center [494, 210] width 39 height 9
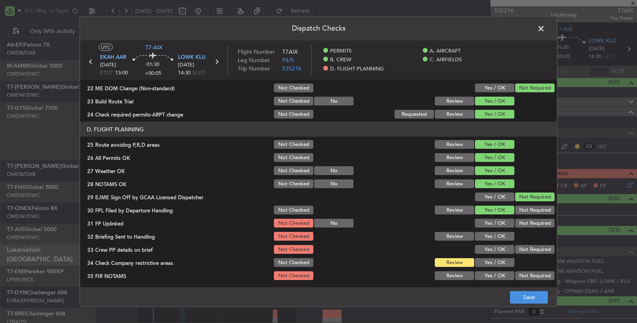
click at [494, 225] on button "Yes / OK" at bounding box center [494, 223] width 39 height 9
click at [493, 235] on button "Yes / OK" at bounding box center [494, 236] width 39 height 9
click at [492, 248] on button "Yes / OK" at bounding box center [494, 249] width 39 height 9
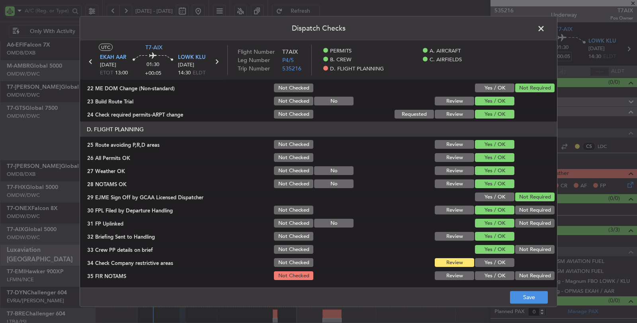
click at [490, 262] on button "Yes / OK" at bounding box center [494, 263] width 39 height 9
click at [519, 275] on button "Not Required" at bounding box center [535, 276] width 39 height 9
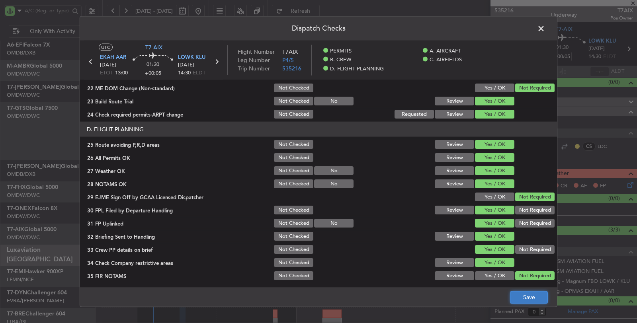
click at [526, 295] on button "Save" at bounding box center [529, 297] width 38 height 13
click at [545, 28] on span at bounding box center [545, 31] width 0 height 16
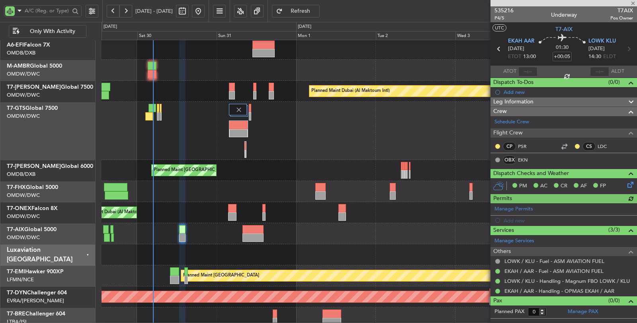
type input "Syed Shakeel (SYS)"
type input "7138"
type input "Syed Shakeel (SYS)"
type input "7138"
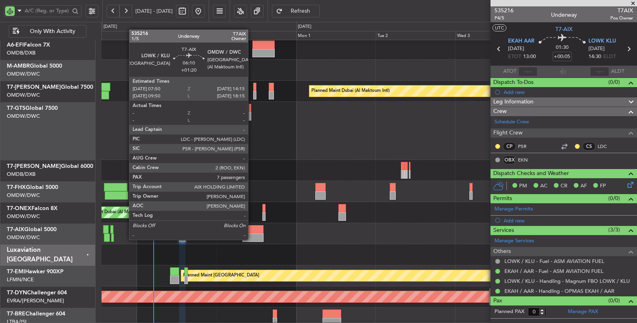
click at [252, 239] on div at bounding box center [254, 238] width 22 height 8
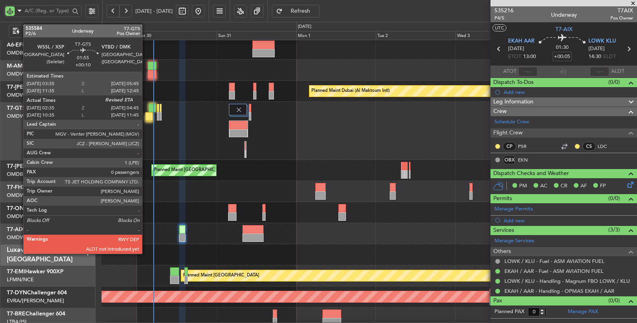
click at [146, 116] on div at bounding box center [149, 116] width 8 height 8
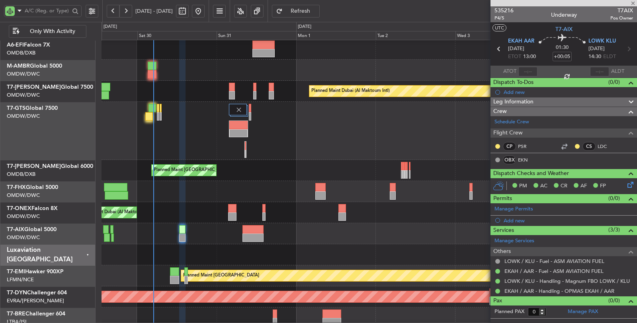
type input "+00:10"
type input "02:45"
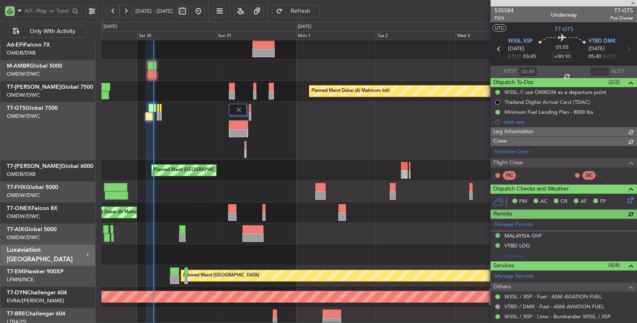
type input "[PERSON_NAME] ([PERSON_NAME])"
type input "7144"
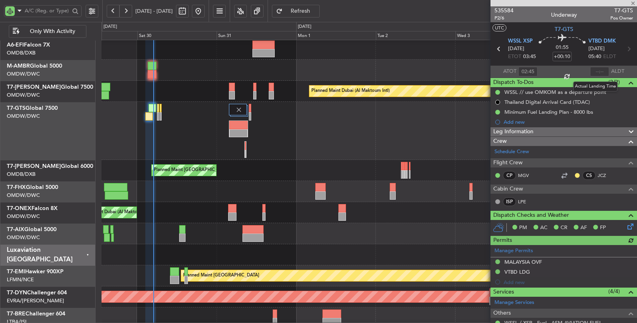
click at [595, 74] on div at bounding box center [599, 72] width 19 height 10
click at [595, 71] on input "text" at bounding box center [599, 72] width 19 height 10
type input "04:48"
click at [200, 200] on div "Planned Maint Dubai (Dubai Intl) Planned Maint Dubai (Al Maktoum Intl) Unplanne…" at bounding box center [370, 226] width 536 height 417
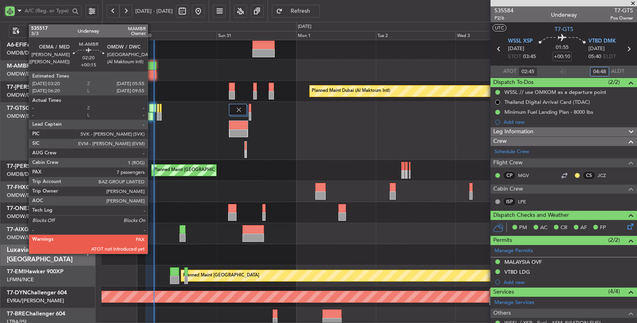
click at [152, 74] on div at bounding box center [152, 74] width 9 height 8
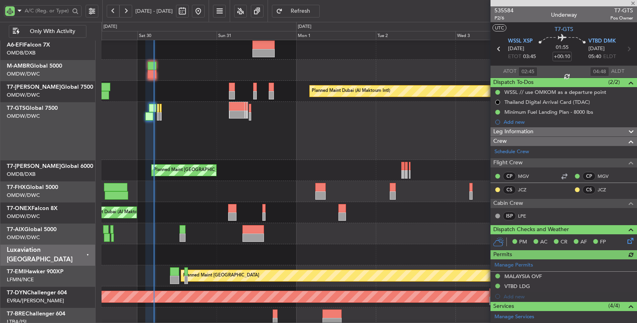
type input "[PERSON_NAME] ([PERSON_NAME])"
type input "7144"
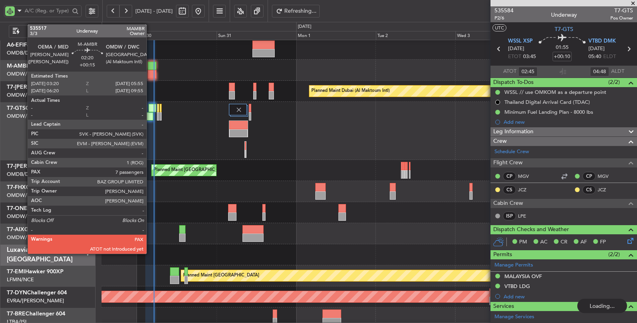
click at [151, 69] on div at bounding box center [152, 66] width 9 height 8
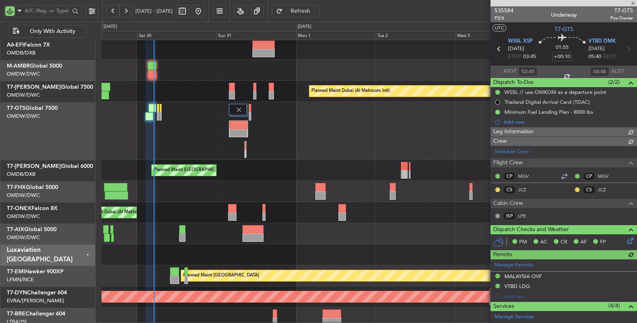
type input "[PERSON_NAME] ([PERSON_NAME])"
type input "7144"
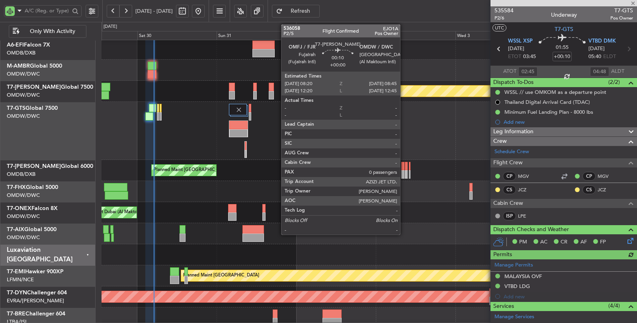
type input "+00:15"
type input "7"
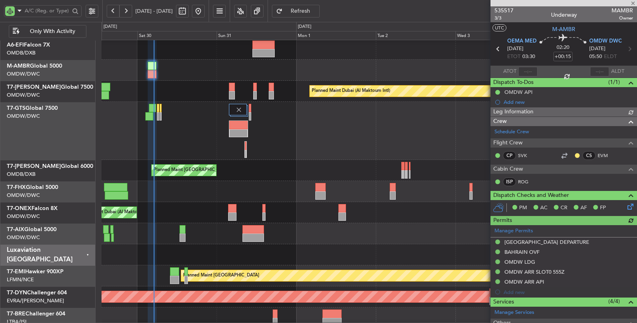
type input "[PERSON_NAME] ([PERSON_NAME])"
type input "7105"
type input "[PERSON_NAME] ([PERSON_NAME])"
type input "7105"
click at [57, 108] on link "T7-GTS Global 7500" at bounding box center [32, 109] width 51 height 6
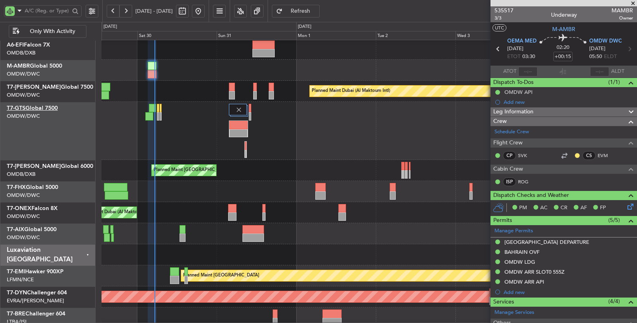
type input "[PERSON_NAME] ([PERSON_NAME])"
type input "7105"
type input "[PERSON_NAME] ([PERSON_NAME])"
type input "7105"
click at [36, 13] on input "text" at bounding box center [47, 11] width 45 height 12
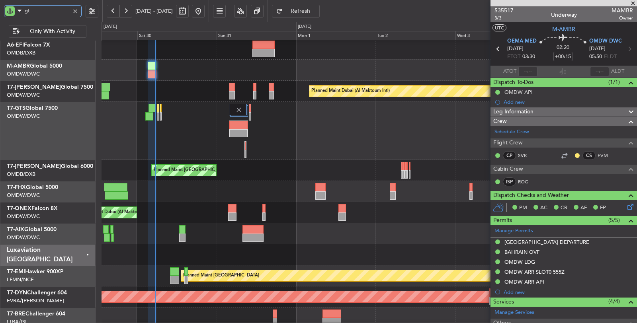
type input "gts"
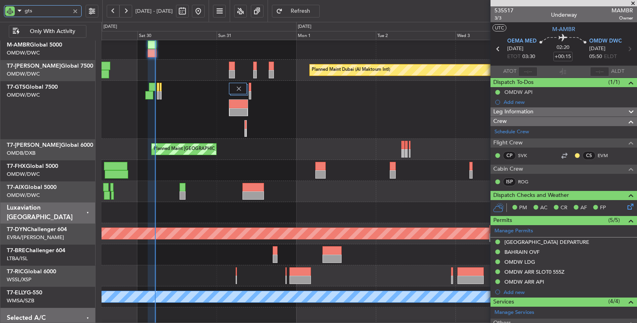
scroll to position [0, 0]
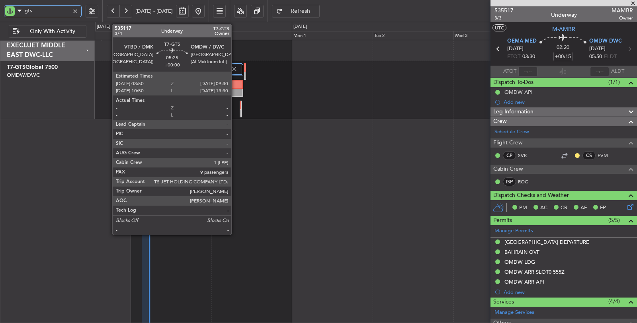
click at [235, 87] on div at bounding box center [233, 84] width 18 height 8
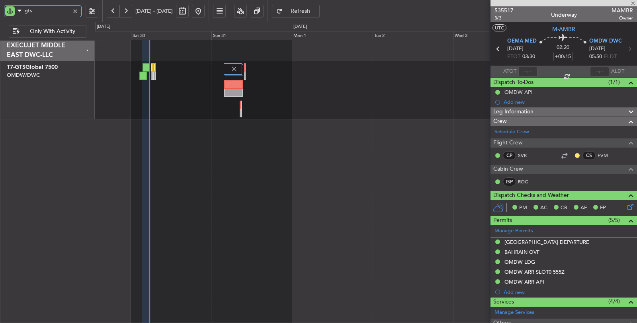
type input "9"
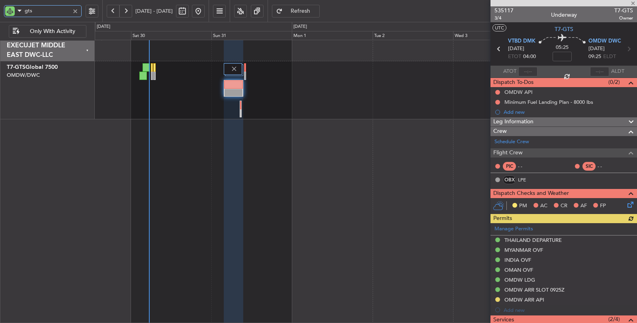
type input "gts"
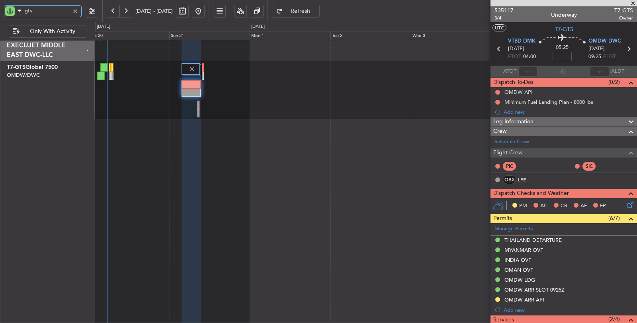
click at [294, 116] on div "Unplanned Maint [GEOGRAPHIC_DATA] (Seletar)" at bounding box center [366, 90] width 543 height 58
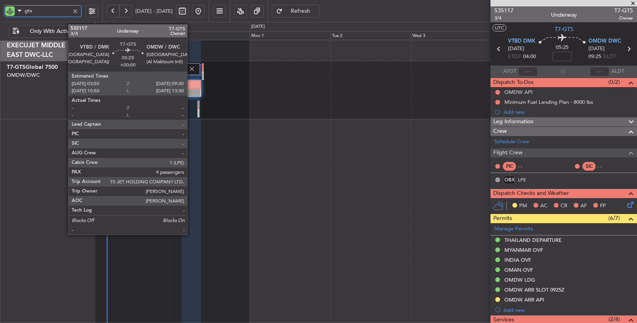
click at [191, 92] on div at bounding box center [191, 93] width 18 height 8
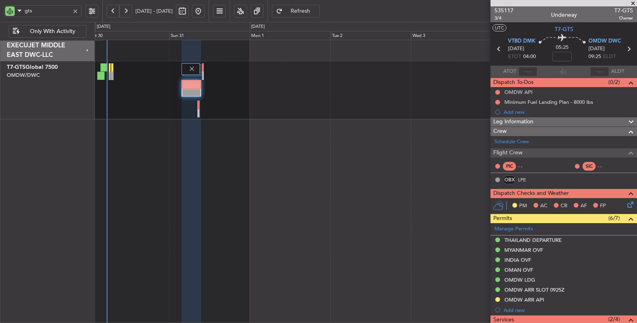
click at [316, 12] on span "Refresh" at bounding box center [300, 11] width 33 height 6
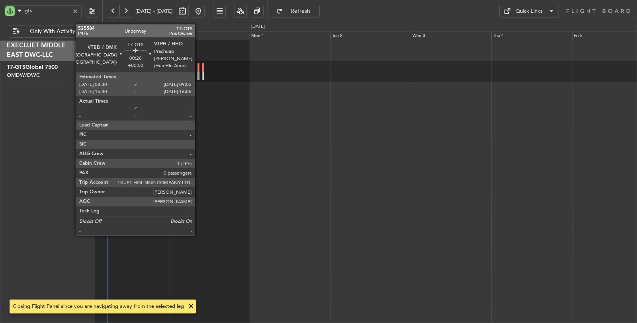
click at [199, 76] on div at bounding box center [199, 76] width 2 height 8
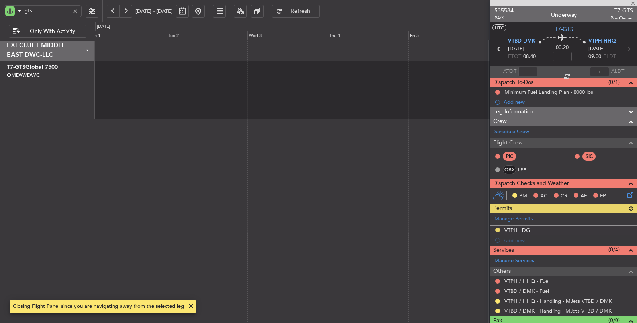
click at [155, 108] on div at bounding box center [366, 182] width 543 height 284
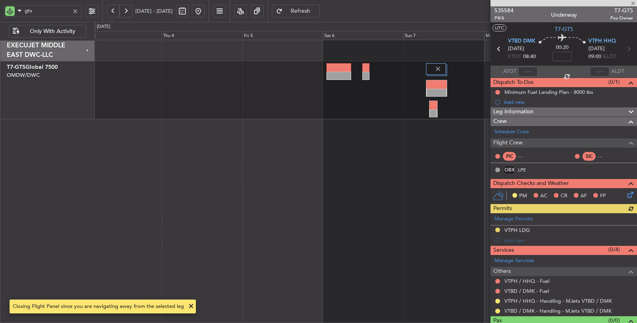
click at [158, 104] on div at bounding box center [366, 90] width 543 height 58
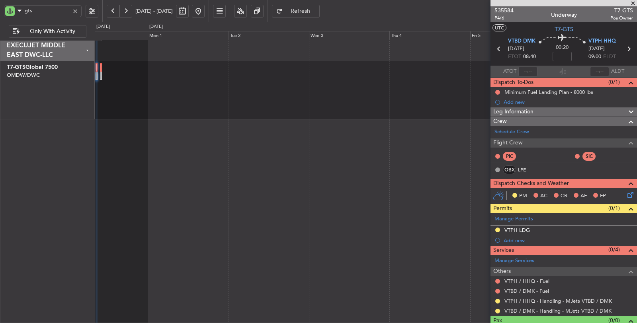
click at [339, 96] on div at bounding box center [366, 90] width 543 height 58
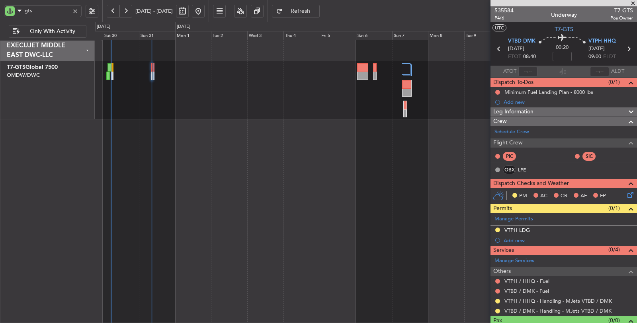
click at [329, 84] on div "Unplanned Maint [GEOGRAPHIC_DATA] (Seletar)" at bounding box center [366, 90] width 543 height 58
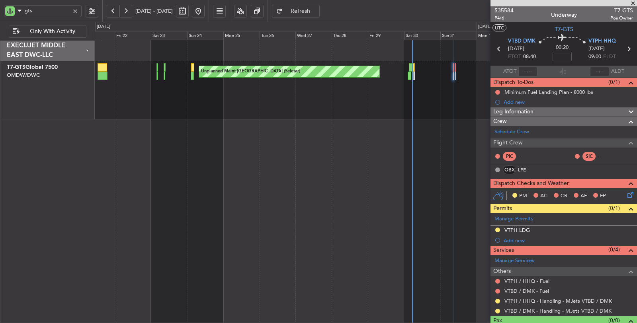
click at [371, 104] on div "Unplanned Maint Singapore (Seletar) Planned Maint Dubai (Al Maktoum Intl)" at bounding box center [366, 90] width 543 height 58
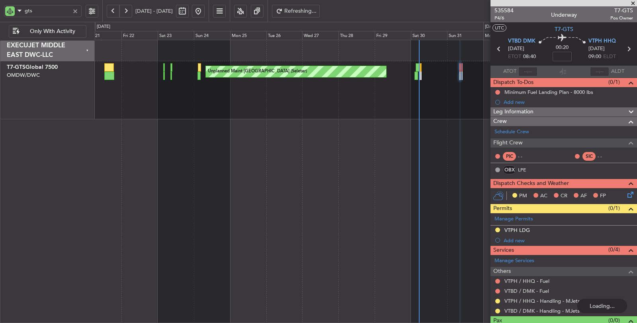
click at [110, 9] on button at bounding box center [113, 11] width 13 height 13
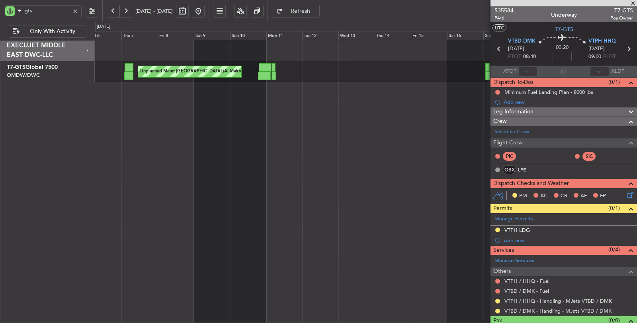
drag, startPoint x: 114, startPoint y: 6, endPoint x: 129, endPoint y: 109, distance: 104.4
click at [129, 109] on fb-flight-board "gts 06 Aug 2025 - 21 Aug 2025 Refresh Quick Links Only With Activity Planned Ma…" at bounding box center [318, 167] width 637 height 314
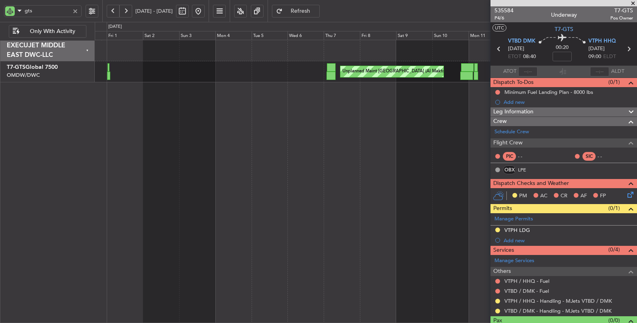
click at [331, 100] on div "Unplanned Maint Dubai (Al Maktoum Intl) Planned Maint Dubai (Al Maktoum Intl)" at bounding box center [366, 182] width 543 height 284
click at [205, 14] on button at bounding box center [198, 11] width 13 height 13
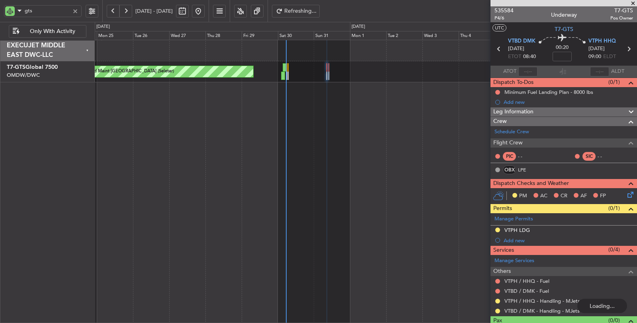
click at [194, 166] on div "Unplanned Maint [GEOGRAPHIC_DATA] (Seletar)" at bounding box center [366, 182] width 543 height 284
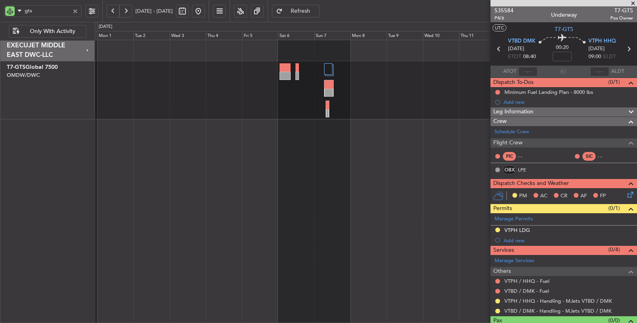
click at [158, 160] on div "Unplanned Maint [GEOGRAPHIC_DATA] (Seletar)" at bounding box center [366, 182] width 543 height 284
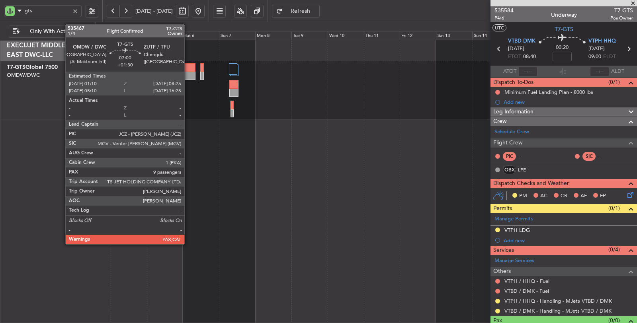
click at [188, 77] on div at bounding box center [189, 76] width 11 height 8
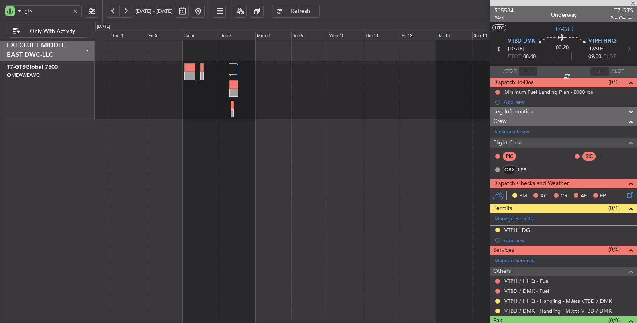
type input "+01:30"
type input "9"
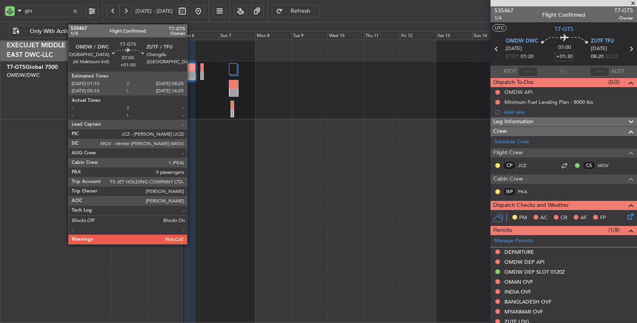
click at [191, 74] on div at bounding box center [189, 76] width 11 height 8
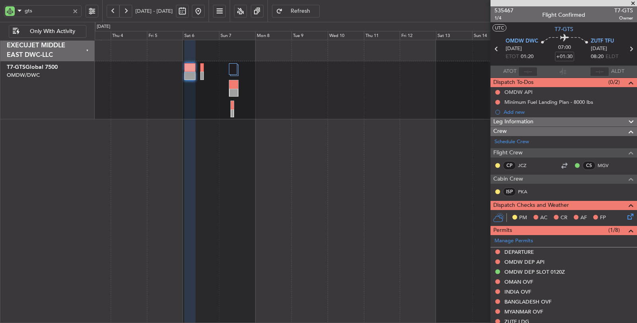
click at [278, 107] on div at bounding box center [366, 90] width 543 height 58
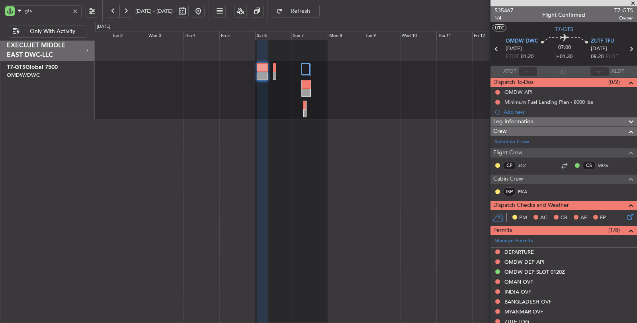
click at [382, 134] on div "Unplanned Maint [GEOGRAPHIC_DATA] (Seletar)" at bounding box center [366, 182] width 543 height 284
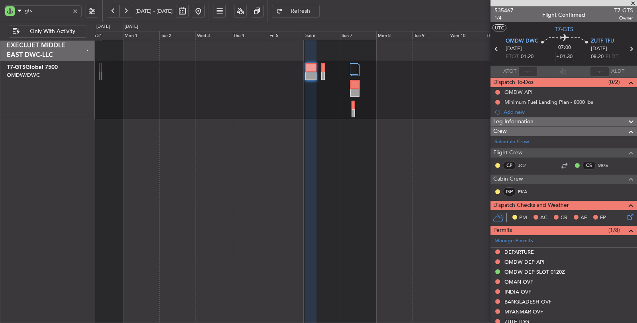
click at [319, 130] on div "Unplanned Maint [GEOGRAPHIC_DATA] (Seletar)" at bounding box center [366, 182] width 543 height 284
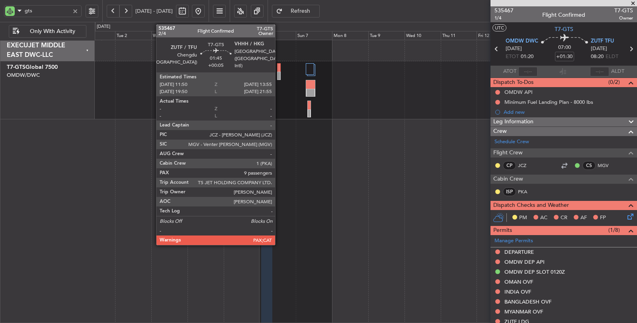
click at [279, 73] on div at bounding box center [278, 76] width 3 height 8
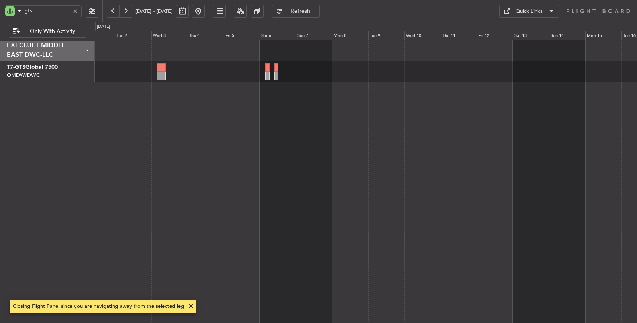
click at [78, 10] on div at bounding box center [75, 11] width 9 height 9
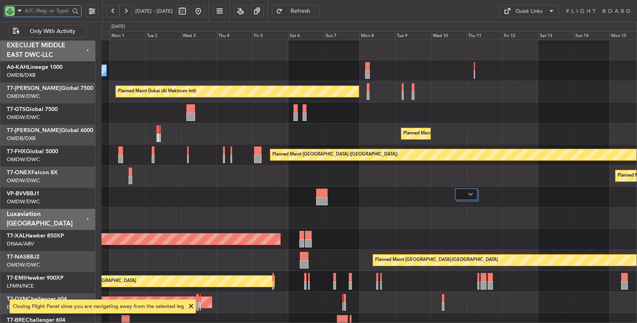
scroll to position [0, 0]
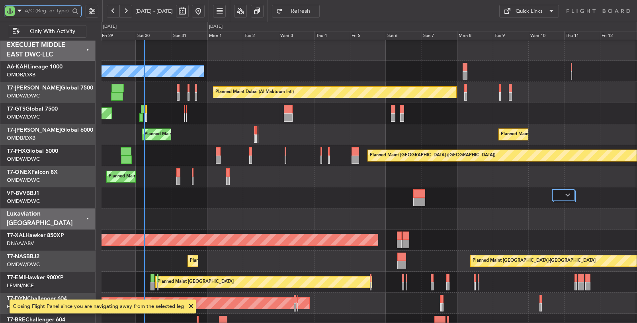
click at [288, 115] on div "Unplanned Maint [GEOGRAPHIC_DATA] (Seletar)" at bounding box center [369, 113] width 535 height 21
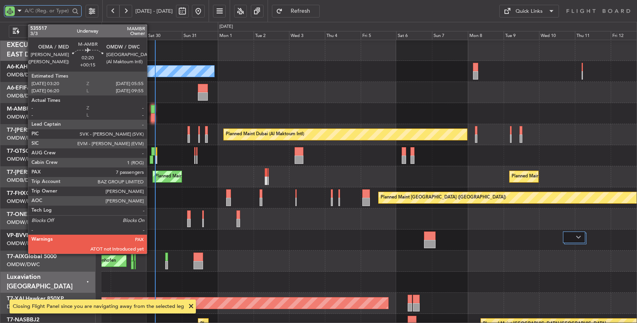
click at [151, 116] on div at bounding box center [153, 118] width 4 height 8
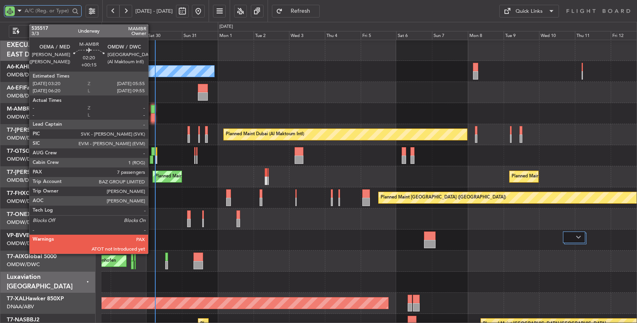
click at [152, 120] on div at bounding box center [153, 118] width 4 height 8
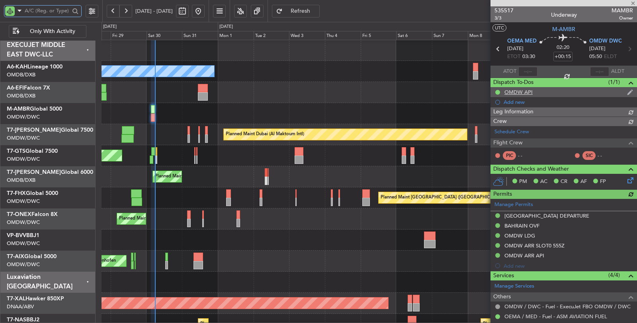
type input "[PERSON_NAME] ([PERSON_NAME])"
type input "7105"
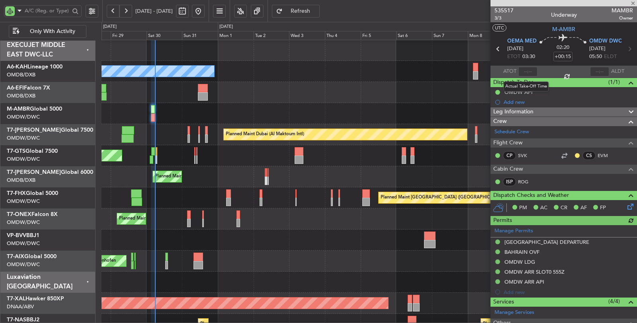
click at [528, 68] on div at bounding box center [528, 72] width 19 height 10
click at [526, 71] on input "text" at bounding box center [528, 72] width 19 height 10
click at [526, 70] on input "text" at bounding box center [528, 72] width 19 height 10
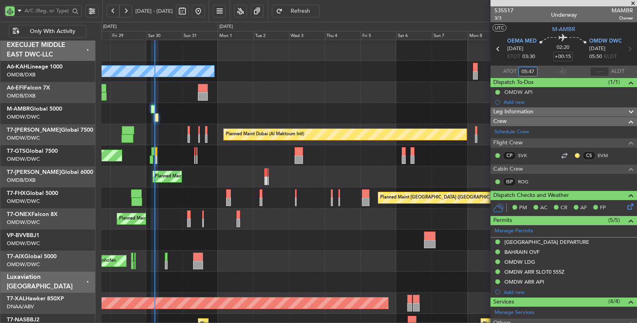
type input "05:47"
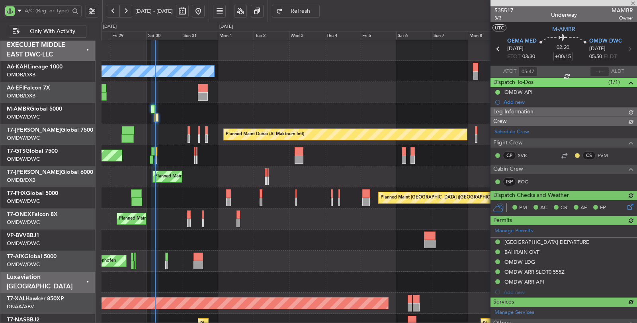
type input "[PERSON_NAME] ([PERSON_NAME])"
type input "7105"
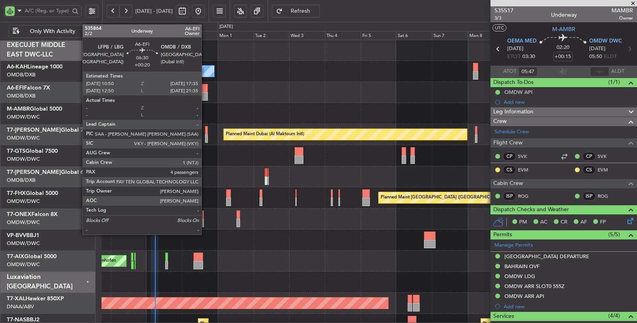
click at [206, 91] on div at bounding box center [203, 88] width 10 height 8
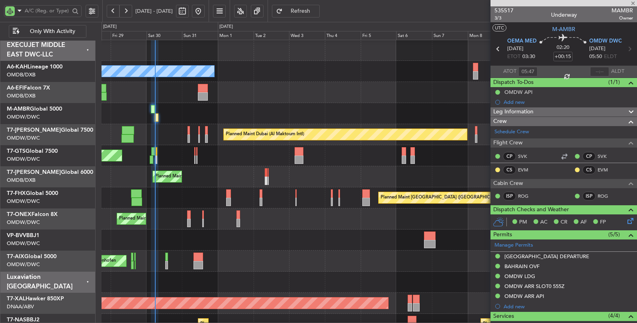
type input "+00:20"
type input "4"
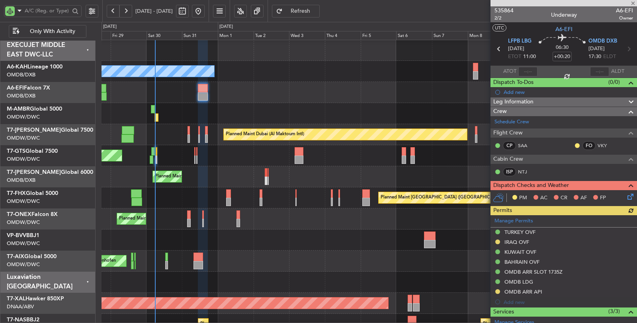
click at [521, 240] on div "IRAQ OVF" at bounding box center [517, 242] width 25 height 7
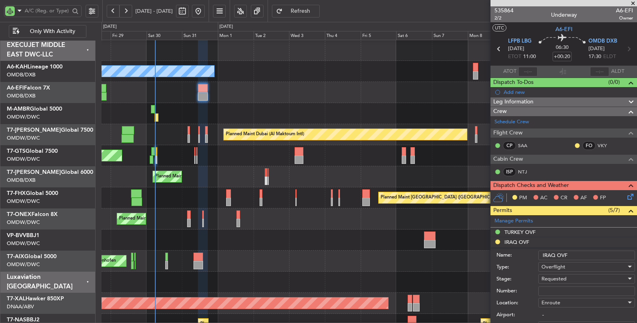
scroll to position [133, 0]
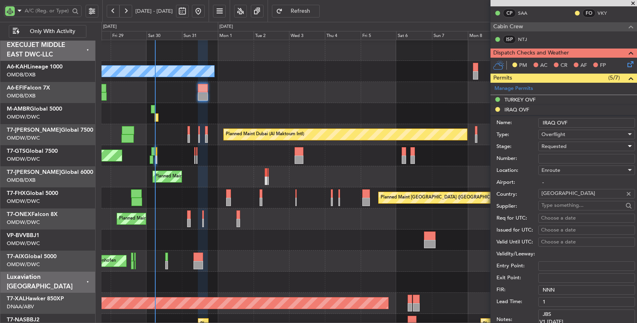
click at [569, 147] on div "Requested" at bounding box center [584, 147] width 85 height 12
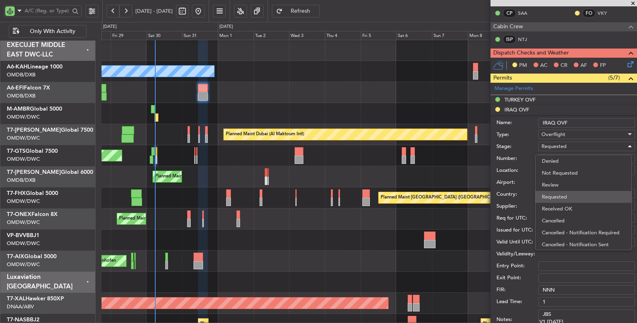
scroll to position [3, 0]
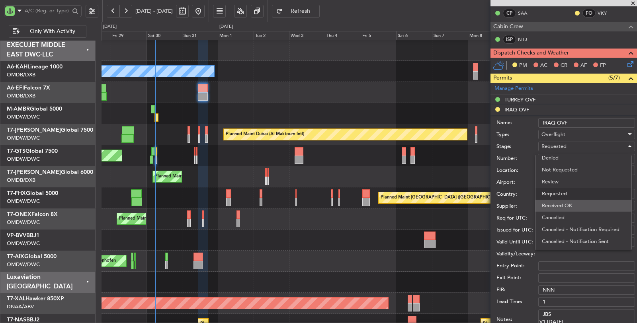
click at [565, 202] on span "Received OK" at bounding box center [583, 206] width 83 height 12
click at [564, 155] on input "Number:" at bounding box center [587, 159] width 97 height 10
paste input "47586"
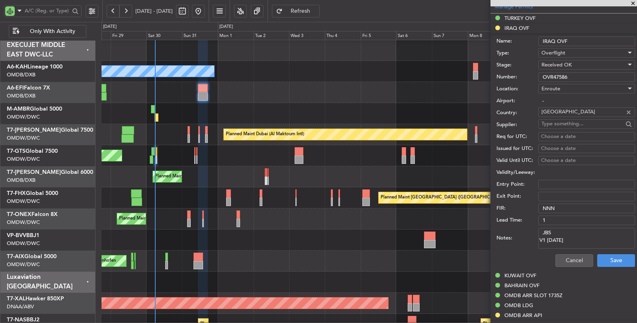
scroll to position [221, 0]
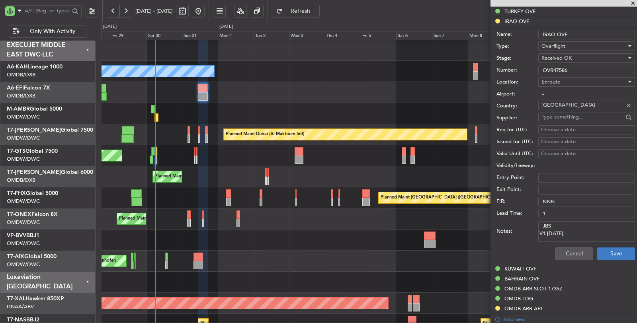
type input "OVR47586"
click at [600, 251] on button "Save" at bounding box center [617, 254] width 38 height 13
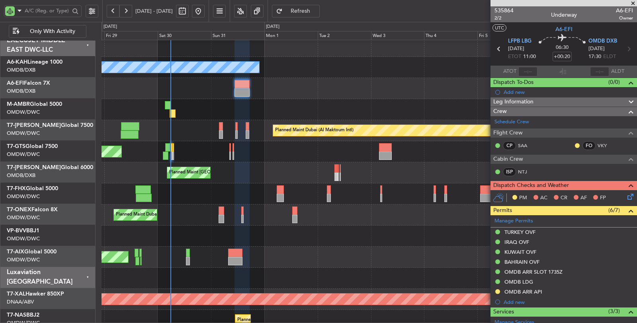
scroll to position [0, 0]
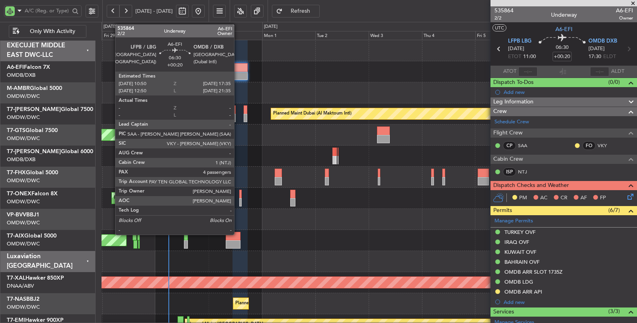
click at [238, 75] on div at bounding box center [240, 76] width 15 height 8
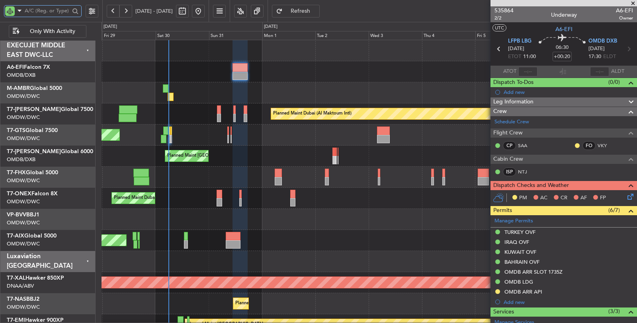
click at [52, 12] on input "text" at bounding box center [47, 11] width 45 height 12
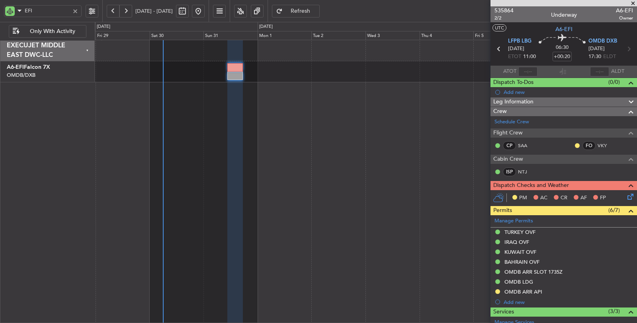
click at [317, 11] on span "Refresh" at bounding box center [300, 11] width 33 height 6
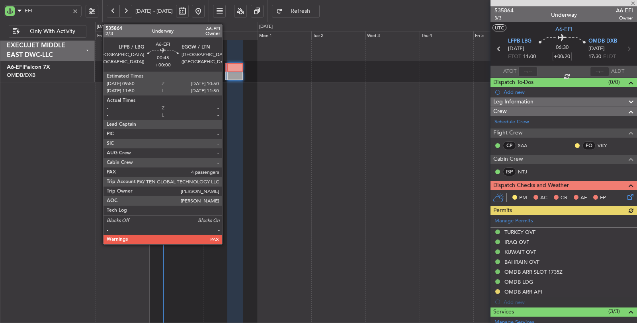
click at [226, 76] on div at bounding box center [226, 76] width 2 height 8
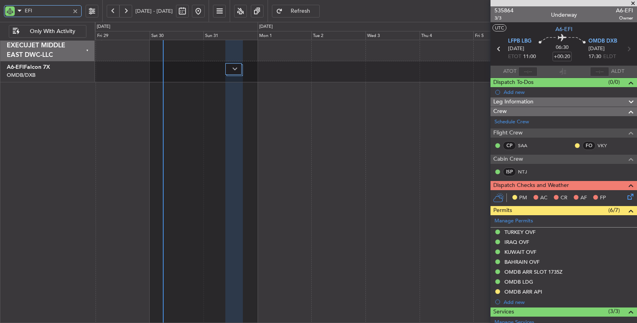
drag, startPoint x: 33, startPoint y: 8, endPoint x: 5, endPoint y: 10, distance: 28.0
click at [5, 10] on div "EFI" at bounding box center [43, 11] width 78 height 12
type input "gts"
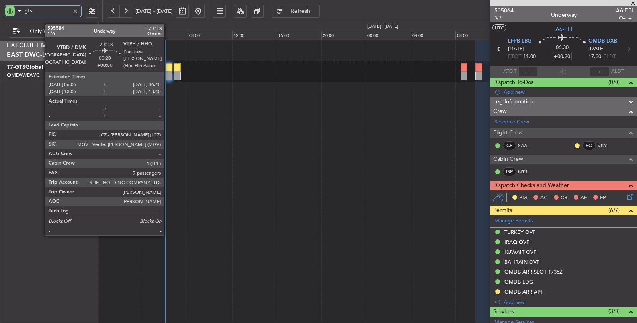
click at [168, 74] on div at bounding box center [169, 76] width 7 height 8
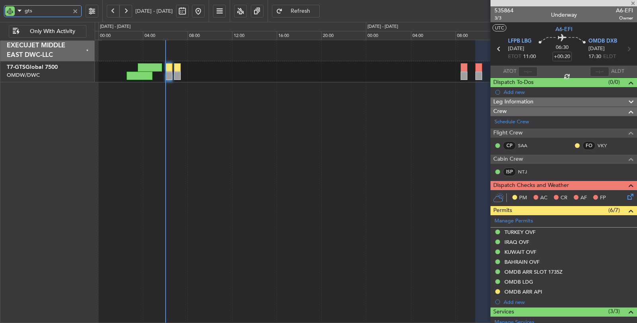
type input "7"
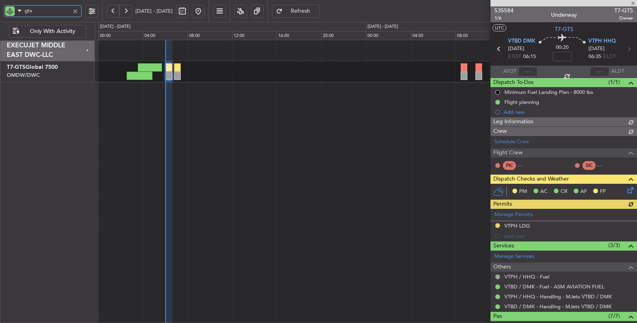
type input "[PERSON_NAME] ([PERSON_NAME])"
type input "7165"
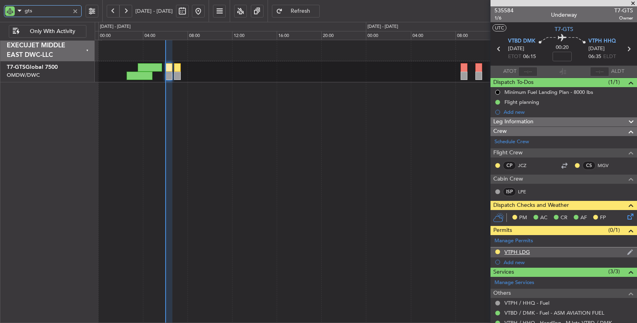
type input "gts"
click at [521, 252] on div "VTPH LDG" at bounding box center [517, 252] width 25 height 7
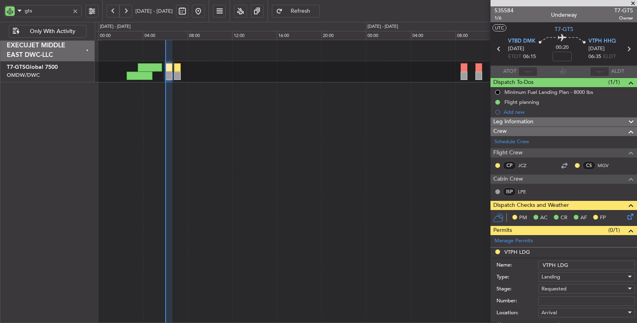
scroll to position [133, 0]
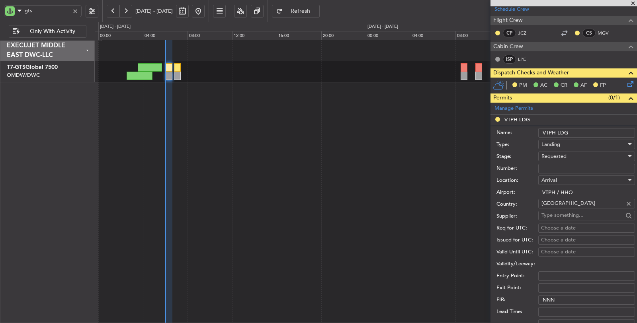
click at [568, 155] on div "Requested" at bounding box center [584, 157] width 85 height 12
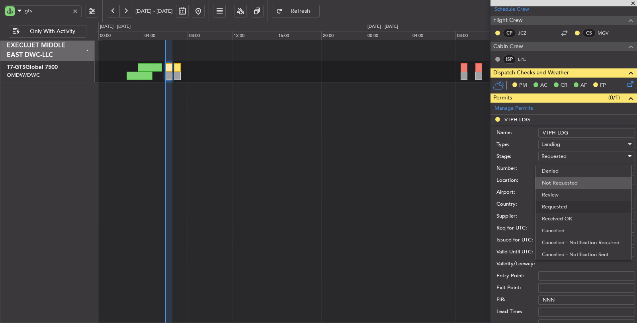
scroll to position [3, 0]
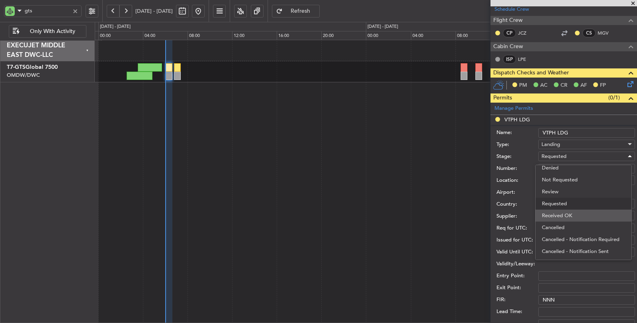
click at [570, 215] on span "Received OK" at bounding box center [583, 216] width 83 height 12
click at [568, 165] on input "Number:" at bounding box center [587, 169] width 97 height 10
paste input "ATD 10256/08/2025"
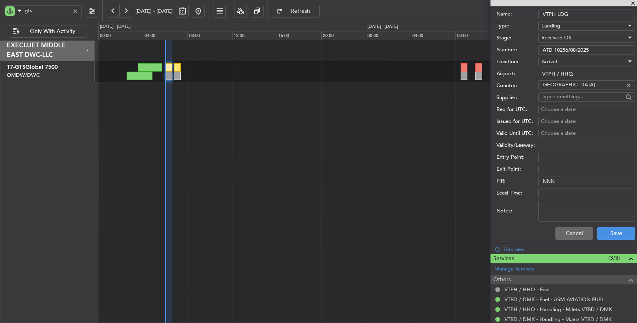
scroll to position [265, 0]
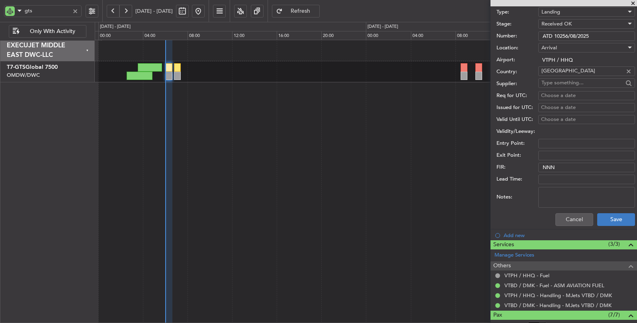
type input "ATD 10256/08/2025"
click at [602, 216] on button "Save" at bounding box center [617, 220] width 38 height 13
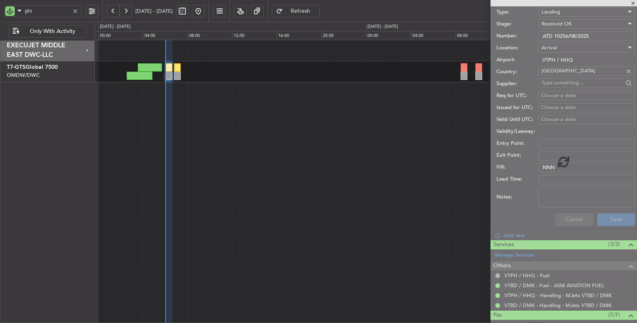
scroll to position [28, 0]
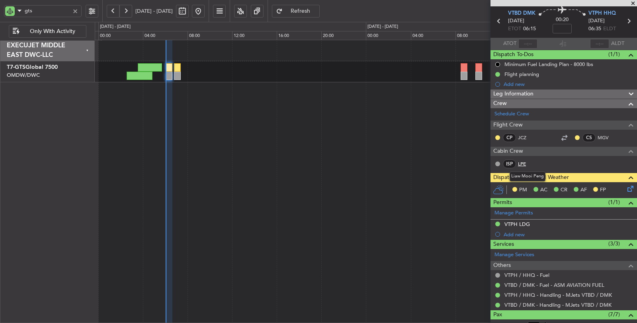
click at [524, 161] on link "LPE" at bounding box center [527, 164] width 18 height 7
type input "[PERSON_NAME] ([PERSON_NAME])"
type input "7165"
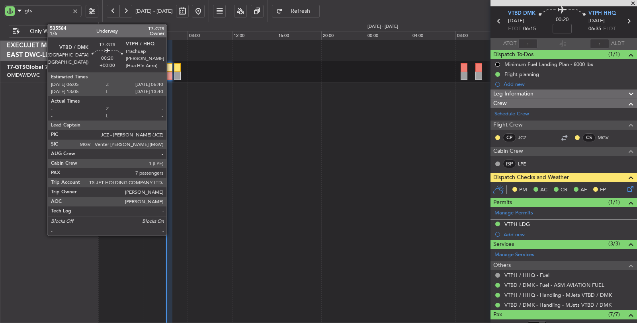
click at [171, 73] on div at bounding box center [169, 76] width 7 height 8
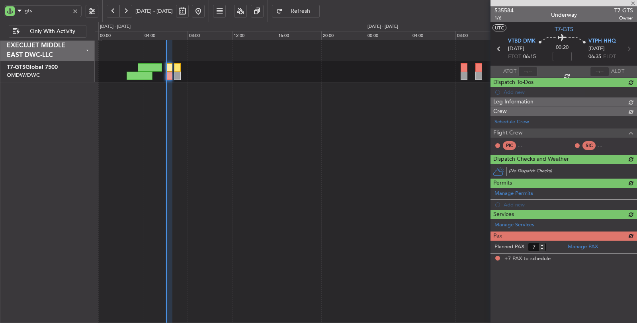
scroll to position [0, 0]
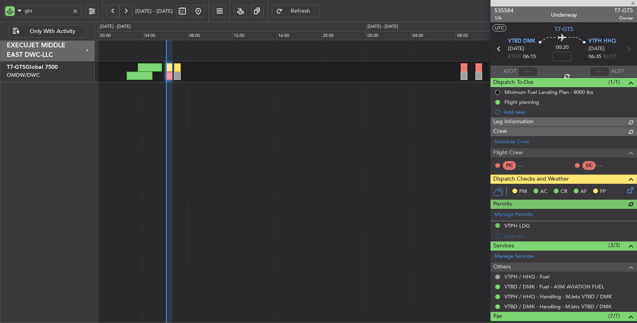
type input "[PERSON_NAME] ([PERSON_NAME])"
type input "7165"
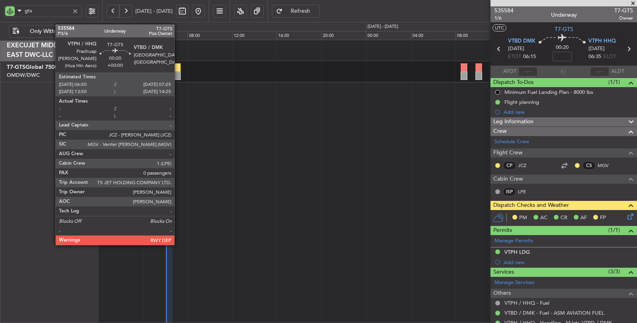
click at [178, 74] on div at bounding box center [177, 76] width 7 height 8
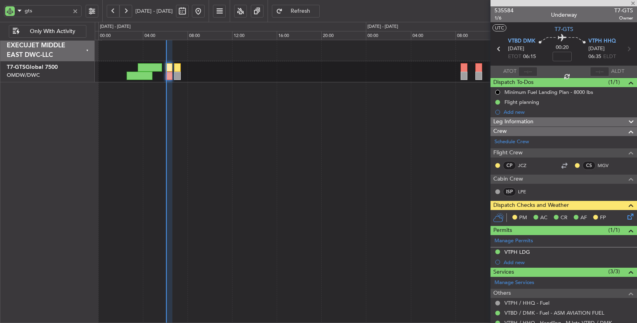
type input "0"
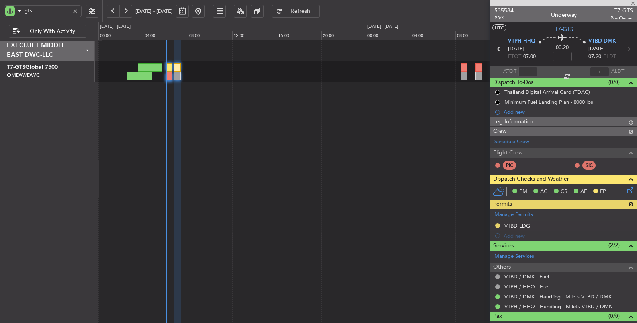
type input "[PERSON_NAME] ([PERSON_NAME])"
type input "7166"
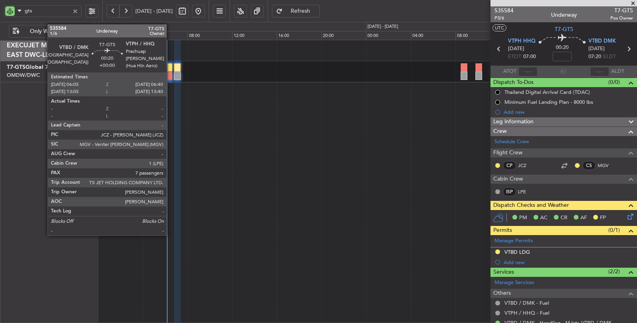
click at [171, 76] on div at bounding box center [169, 76] width 7 height 8
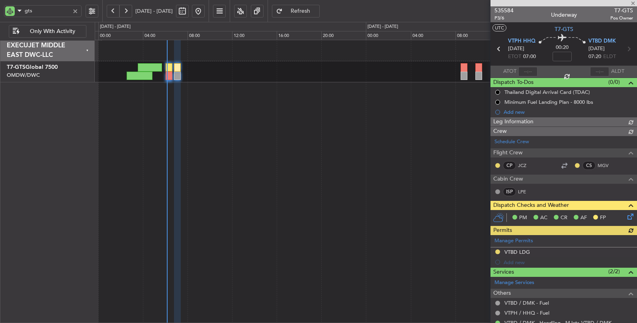
type input "[PERSON_NAME] ([PERSON_NAME])"
type input "7166"
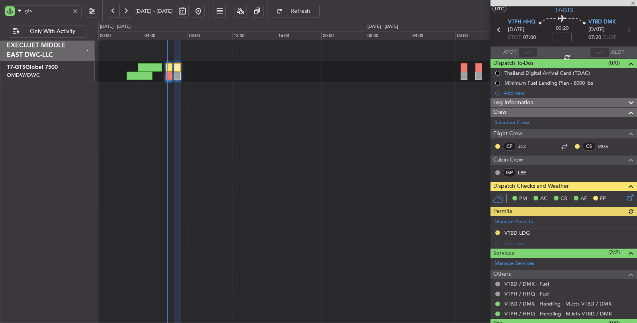
scroll to position [35, 0]
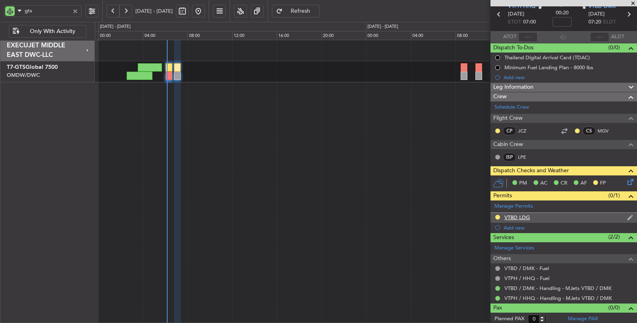
click at [519, 216] on div "VTBD LDG" at bounding box center [517, 217] width 25 height 7
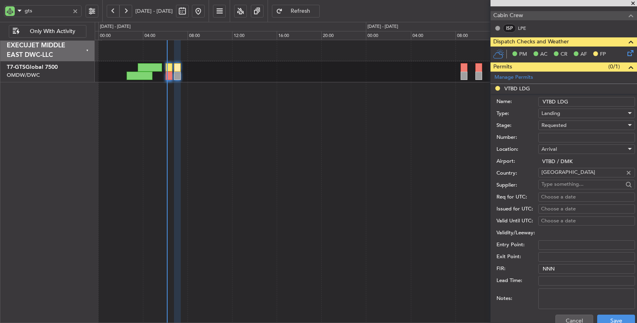
scroll to position [167, 0]
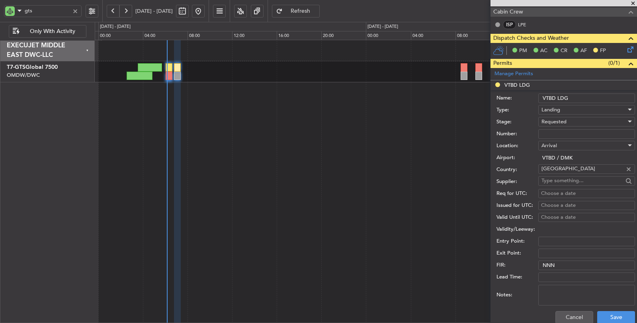
click at [566, 120] on span "Requested" at bounding box center [554, 121] width 25 height 7
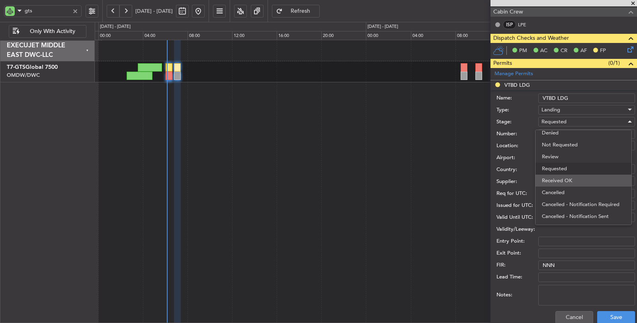
click at [561, 182] on span "Received OK" at bounding box center [583, 181] width 83 height 12
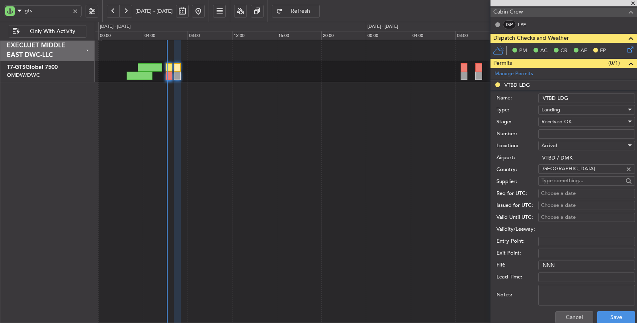
click at [557, 129] on input "Number:" at bounding box center [587, 134] width 97 height 10
paste input "PERMITS THAILAND ATD 10256 08 2025"
type input "PERMITS THAILAND ATD 10256 08 2025"
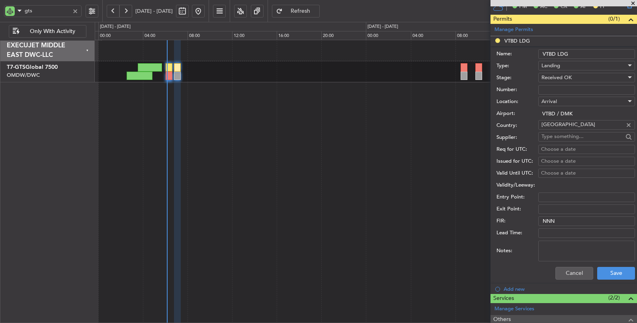
scroll to position [0, 0]
drag, startPoint x: 559, startPoint y: 84, endPoint x: 559, endPoint y: 94, distance: 9.2
click at [559, 85] on input "Number:" at bounding box center [587, 90] width 97 height 10
paste input "ATD 10256/08/2025"
type input "ATD 10256/08/2025"
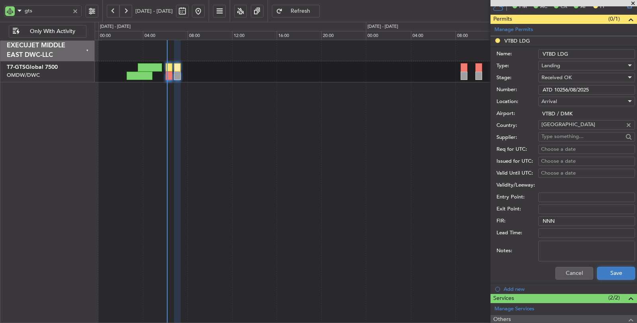
click at [600, 270] on button "Save" at bounding box center [617, 273] width 38 height 13
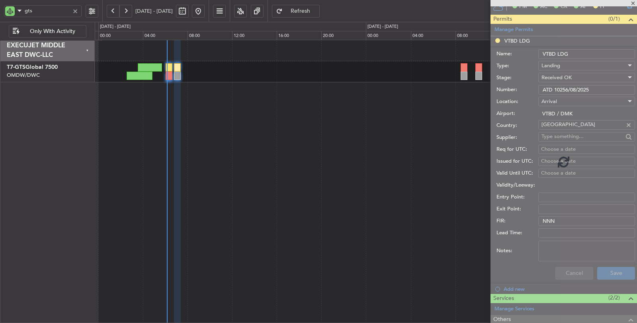
scroll to position [35, 0]
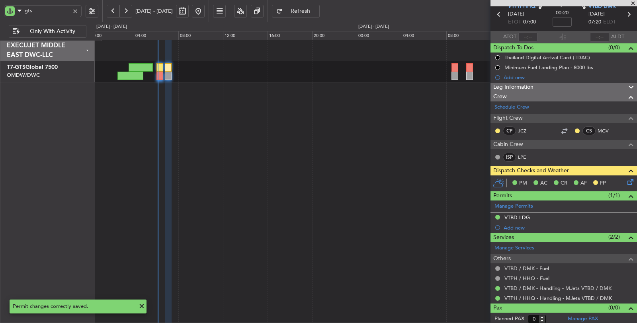
click at [321, 98] on div at bounding box center [366, 182] width 543 height 284
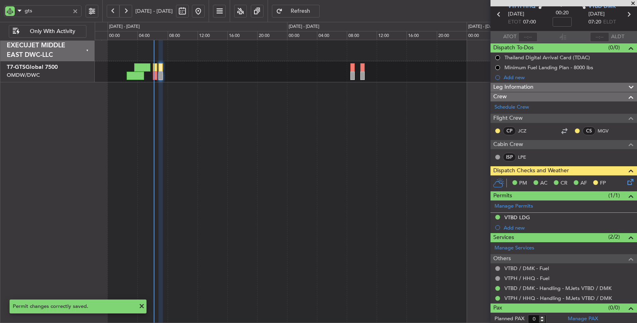
click at [626, 180] on icon at bounding box center [629, 181] width 6 height 6
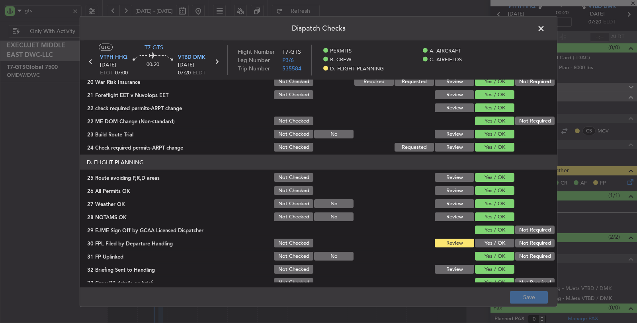
scroll to position [354, 0]
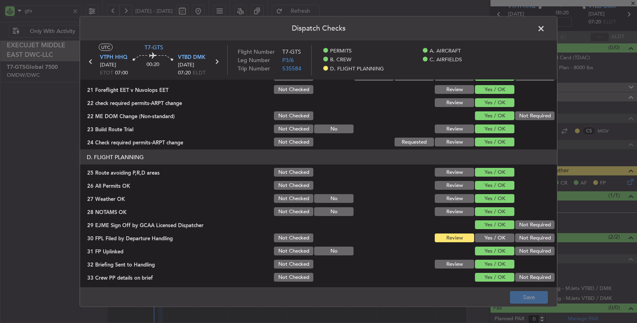
click at [489, 235] on button "Yes / OK" at bounding box center [494, 238] width 39 height 9
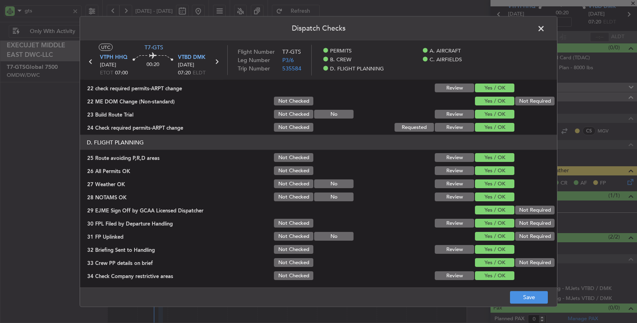
scroll to position [382, 0]
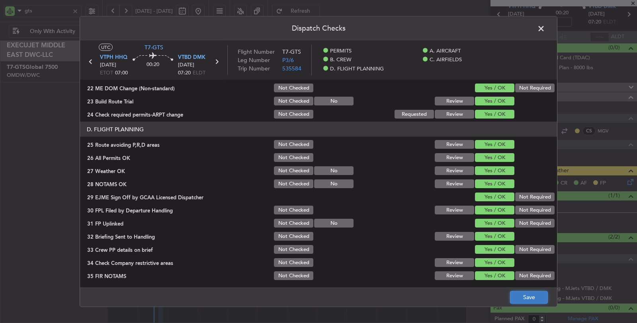
click at [529, 297] on button "Save" at bounding box center [529, 297] width 38 height 13
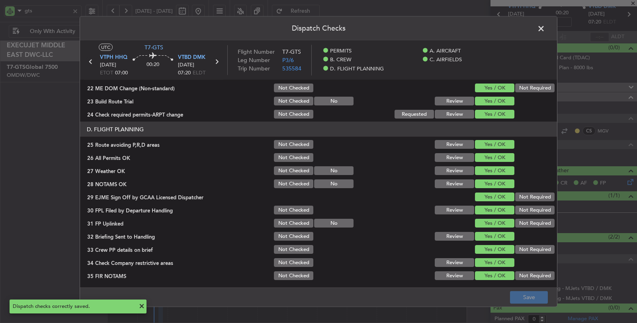
click at [91, 63] on icon at bounding box center [91, 62] width 10 height 10
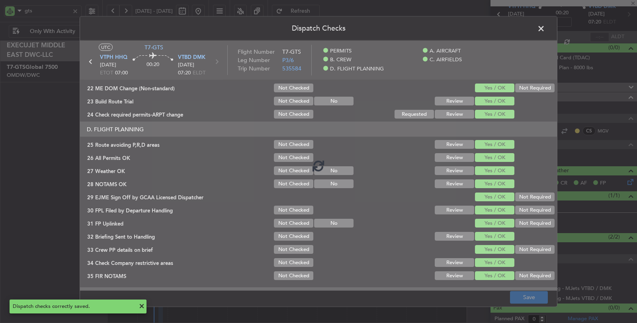
type input "7"
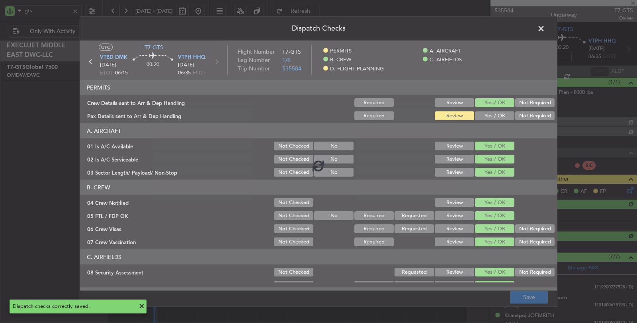
type input "[PERSON_NAME] ([PERSON_NAME])"
type input "7165"
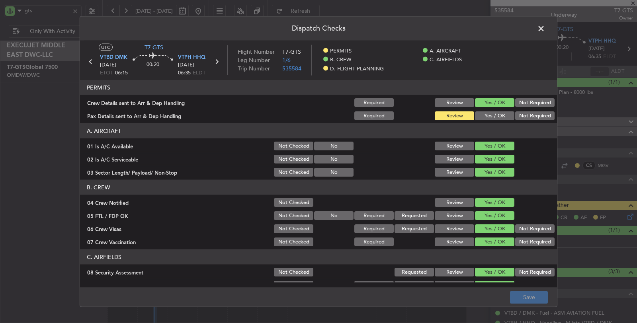
click at [492, 114] on button "Yes / OK" at bounding box center [494, 116] width 39 height 9
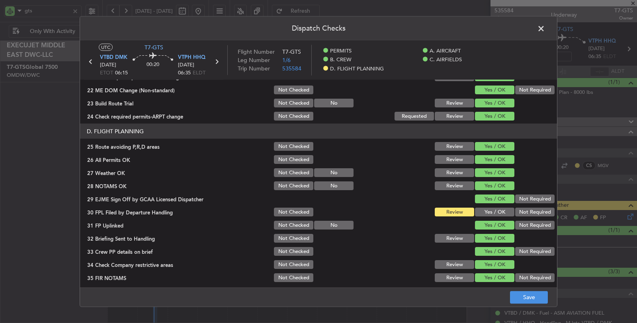
scroll to position [382, 0]
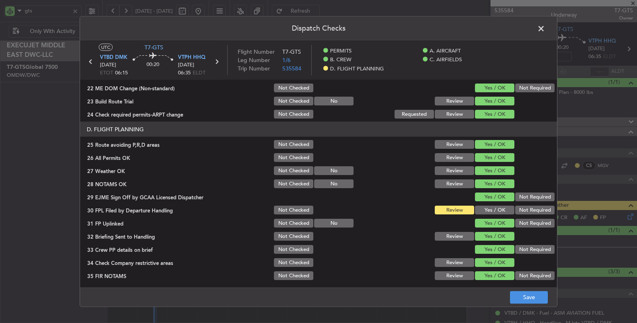
click at [489, 207] on button "Yes / OK" at bounding box center [494, 210] width 39 height 9
click at [523, 301] on button "Save" at bounding box center [529, 297] width 38 height 13
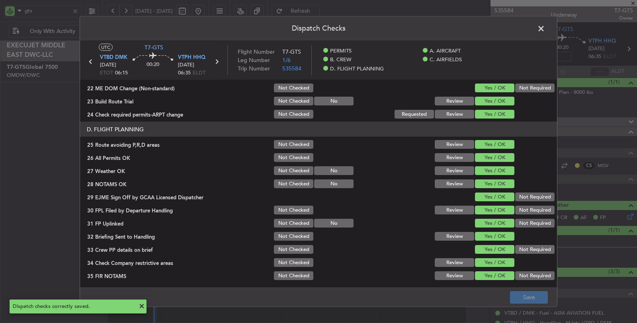
click at [545, 27] on span at bounding box center [545, 31] width 0 height 16
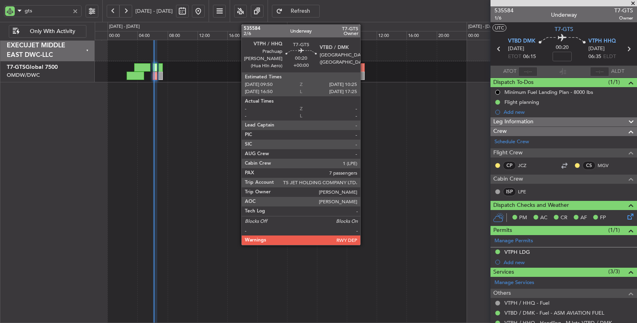
click at [365, 74] on div at bounding box center [363, 76] width 4 height 8
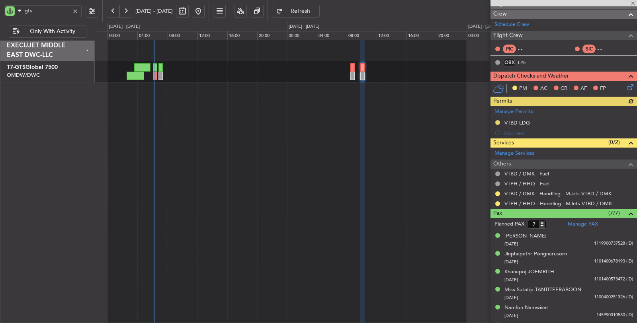
scroll to position [133, 0]
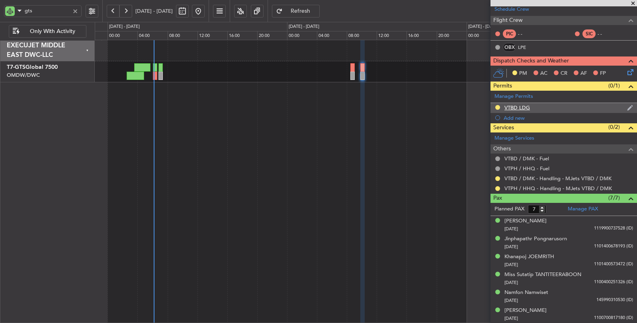
click at [521, 106] on div "VTBD LDG" at bounding box center [517, 107] width 25 height 7
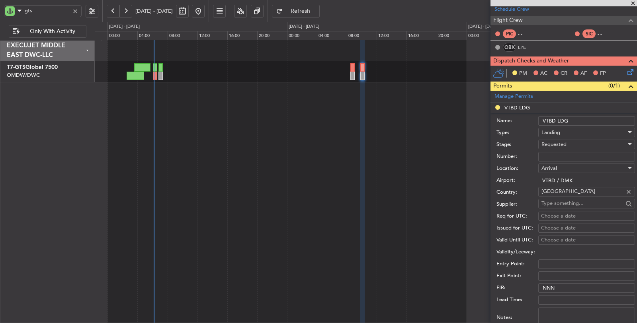
click at [561, 139] on div "Requested" at bounding box center [584, 145] width 85 height 12
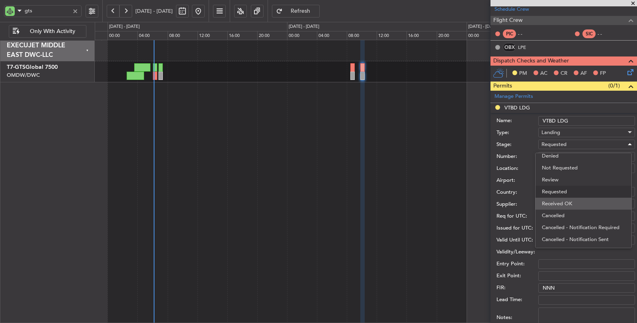
click at [558, 205] on span "Received OK" at bounding box center [583, 204] width 83 height 12
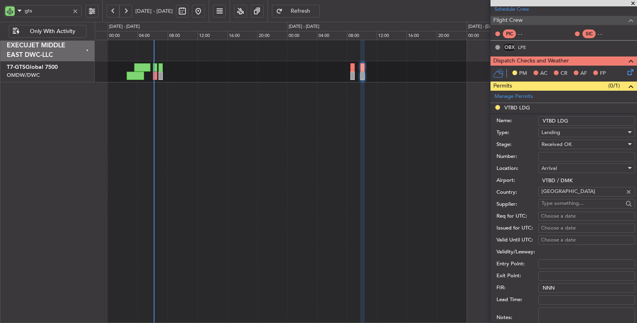
click at [557, 153] on input "Number:" at bounding box center [587, 157] width 97 height 10
paste input "ATD 10256/08/2025"
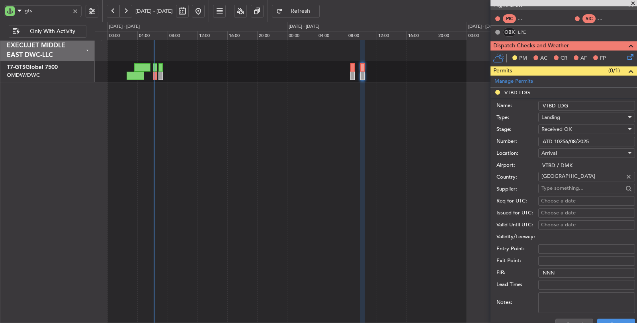
scroll to position [265, 0]
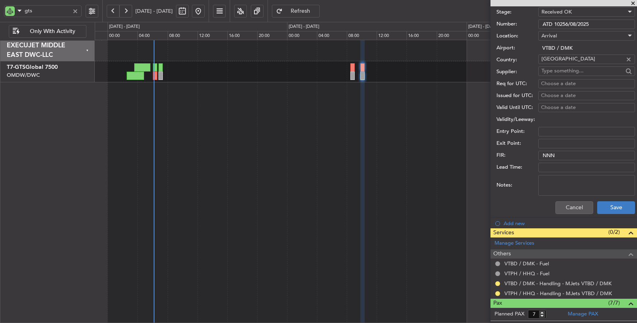
type input "ATD 10256/08/2025"
click at [610, 208] on button "Save" at bounding box center [617, 208] width 38 height 13
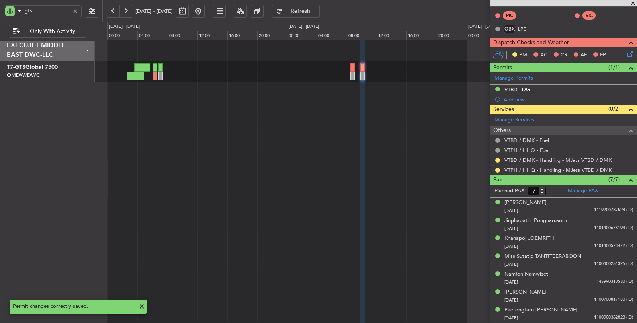
scroll to position [28, 0]
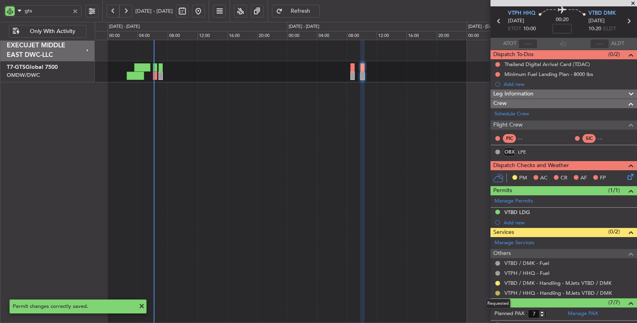
click at [500, 292] on button at bounding box center [498, 293] width 5 height 5
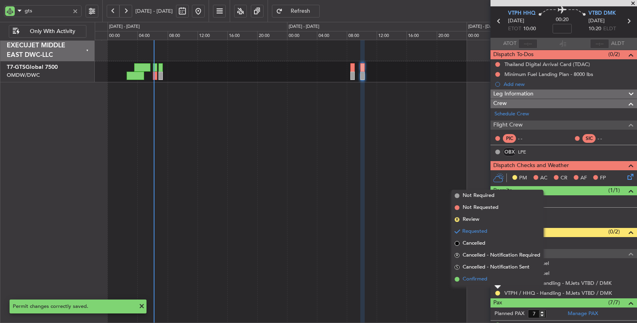
click at [481, 278] on span "Confirmed" at bounding box center [475, 280] width 25 height 8
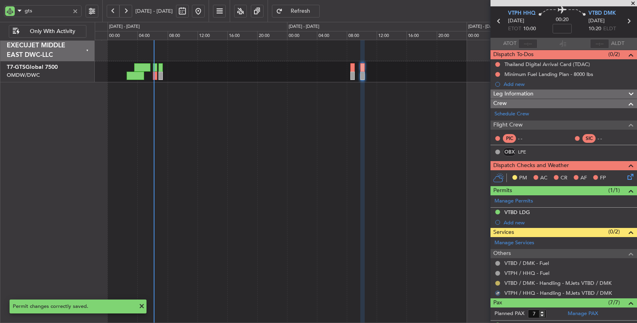
click at [498, 281] on button at bounding box center [498, 283] width 5 height 5
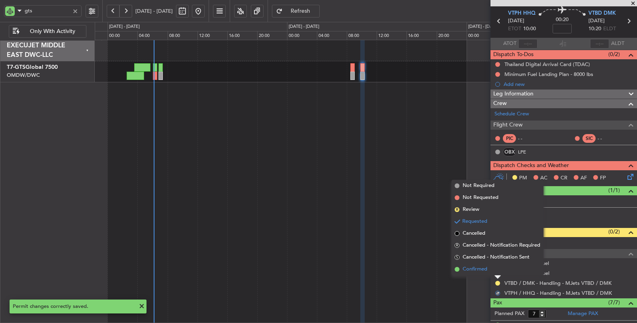
click at [489, 270] on li "Confirmed" at bounding box center [498, 270] width 92 height 12
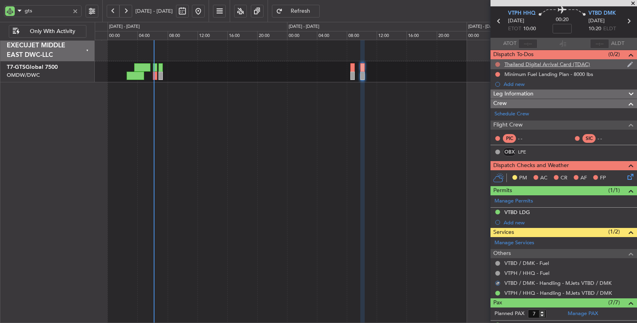
click at [498, 64] on button at bounding box center [498, 64] width 5 height 5
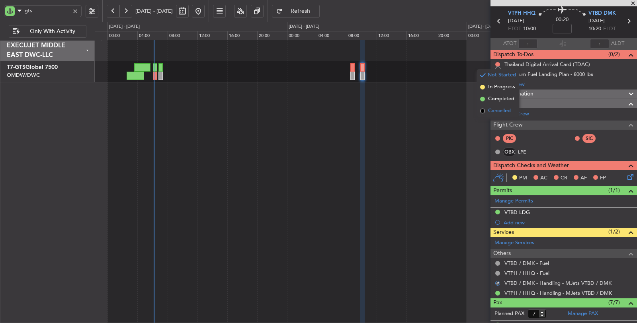
click at [498, 110] on span "Cancelled" at bounding box center [499, 111] width 23 height 8
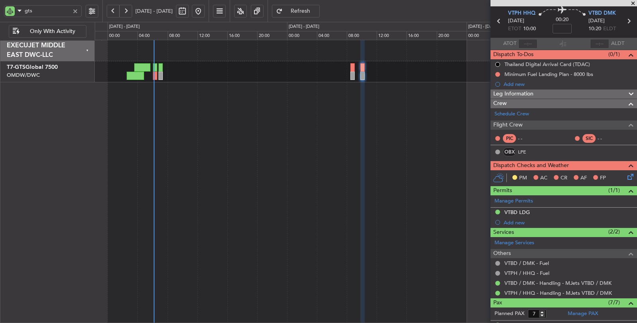
click at [497, 18] on icon at bounding box center [499, 21] width 10 height 10
type input "0"
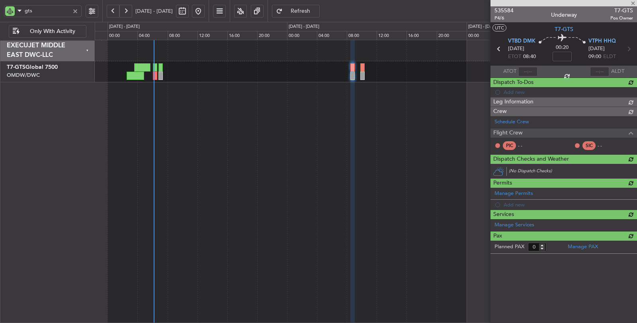
scroll to position [0, 0]
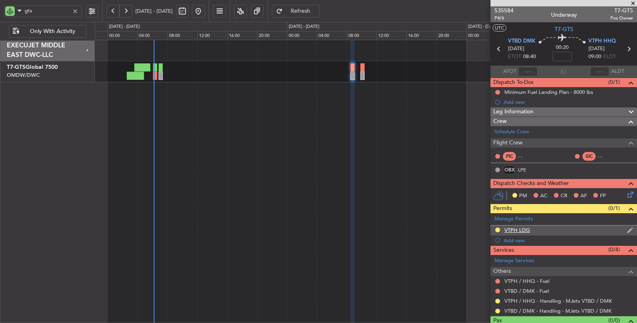
click at [516, 227] on div "VTPH LDG" at bounding box center [517, 230] width 25 height 7
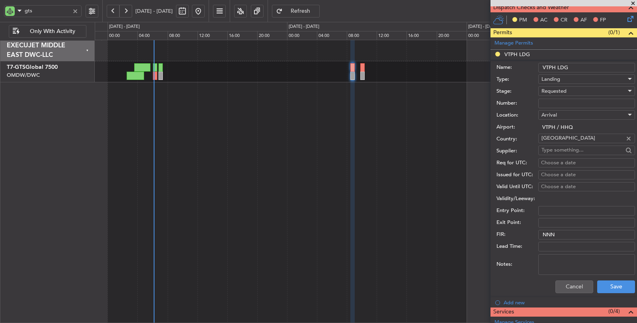
scroll to position [177, 0]
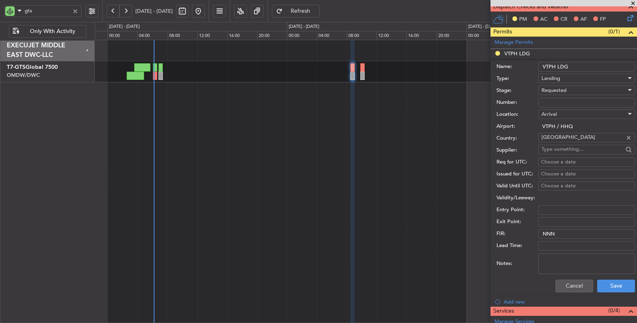
click at [559, 91] on span "Requested" at bounding box center [554, 90] width 25 height 7
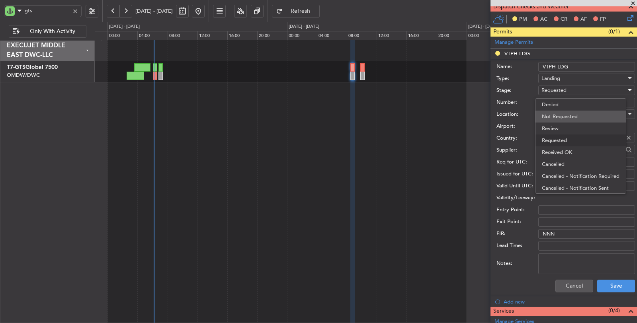
scroll to position [3, 0]
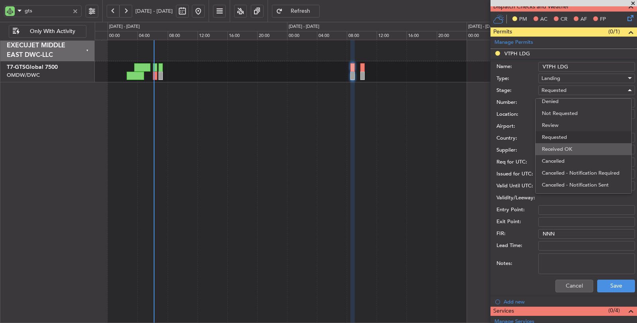
click at [563, 148] on span "Received OK" at bounding box center [583, 149] width 83 height 12
click at [553, 101] on input "Number:" at bounding box center [587, 103] width 97 height 10
paste input "ATD 10256/08/2025"
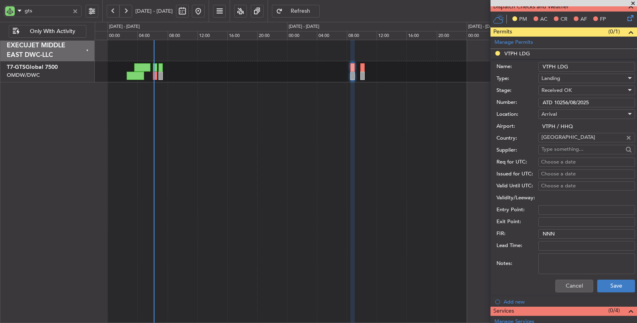
type input "ATD 10256/08/2025"
click at [606, 282] on button "Save" at bounding box center [617, 286] width 38 height 13
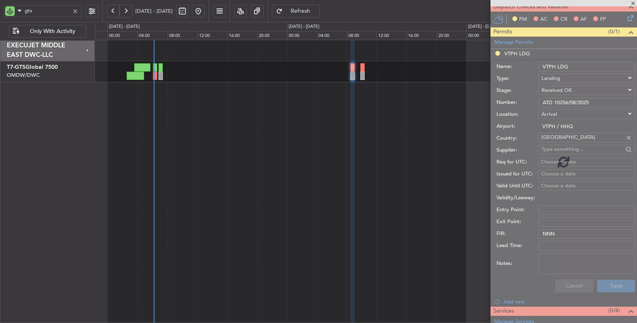
scroll to position [13, 0]
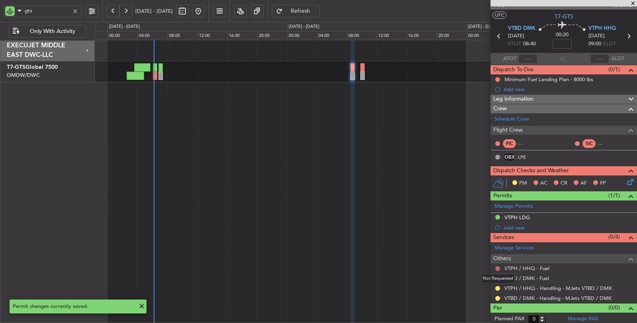
click at [499, 267] on button at bounding box center [498, 269] width 5 height 5
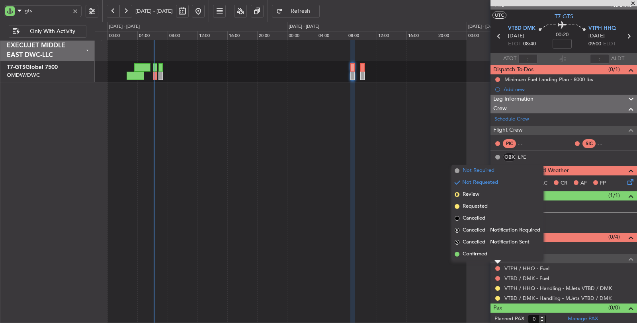
click at [486, 169] on span "Not Required" at bounding box center [479, 171] width 32 height 8
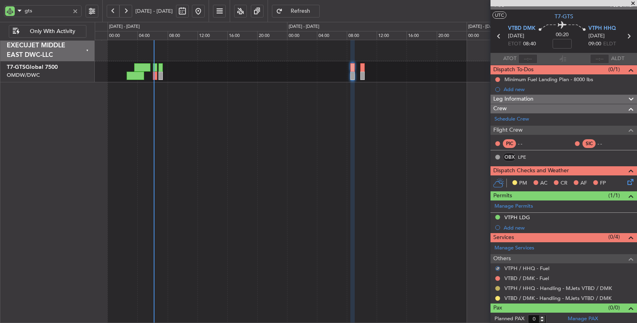
click at [498, 286] on button at bounding box center [498, 288] width 5 height 5
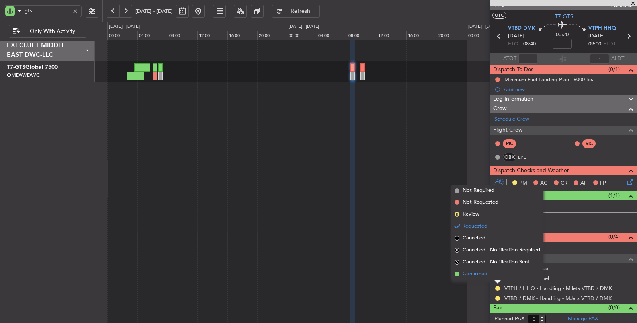
click at [483, 273] on span "Confirmed" at bounding box center [475, 275] width 25 height 8
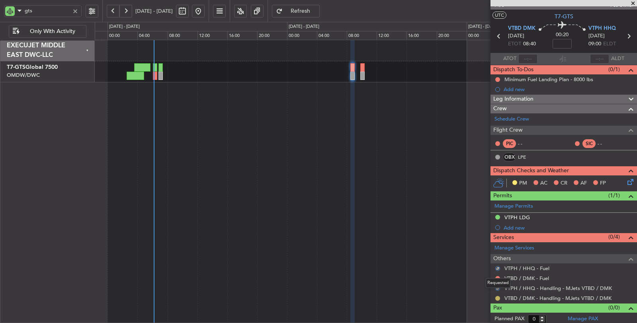
click at [498, 296] on button at bounding box center [498, 298] width 5 height 5
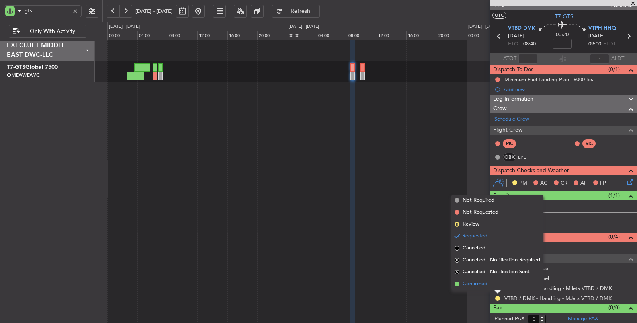
click at [484, 286] on span "Confirmed" at bounding box center [475, 284] width 25 height 8
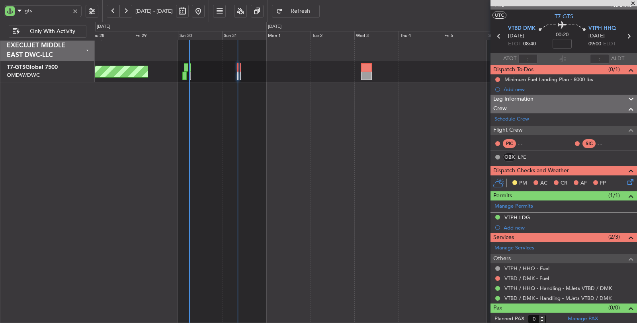
click at [269, 204] on div "Unplanned Maint [GEOGRAPHIC_DATA] (Seletar)" at bounding box center [366, 182] width 543 height 284
click at [78, 9] on div at bounding box center [75, 11] width 9 height 9
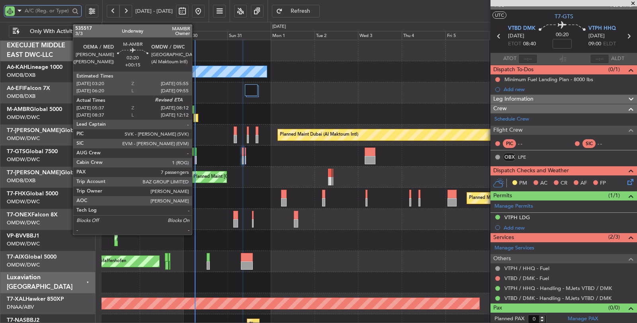
click at [196, 120] on div at bounding box center [196, 118] width 5 height 8
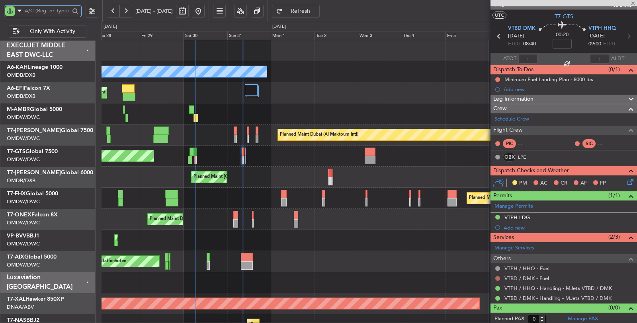
type input "+00:15"
type input "05:47"
type input "7"
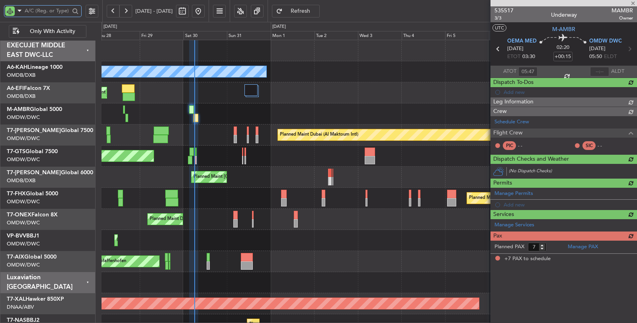
scroll to position [0, 0]
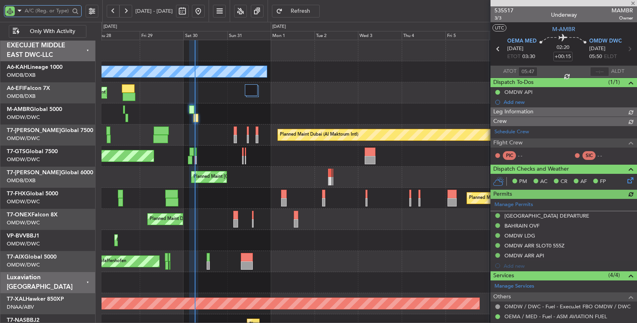
type input "[PERSON_NAME] ([PERSON_NAME])"
type input "7105"
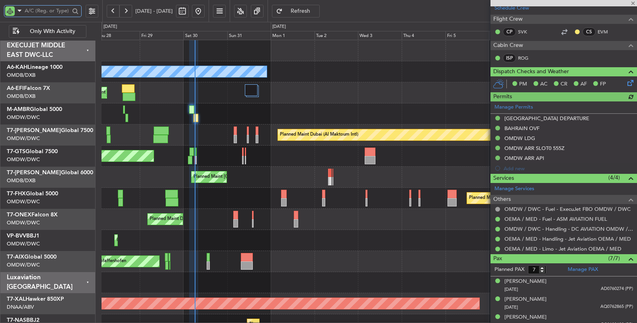
scroll to position [133, 0]
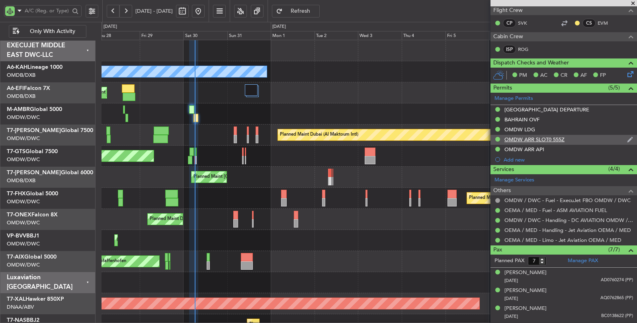
click at [552, 136] on div "OMDW ARR SLOT0 555Z" at bounding box center [535, 139] width 60 height 7
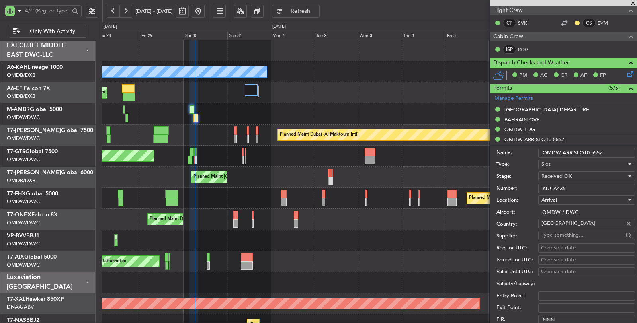
click at [563, 257] on div "Choose a date" at bounding box center [586, 261] width 91 height 8
select select "8"
select select "2025"
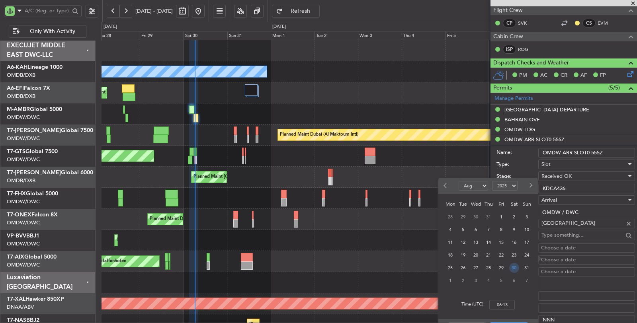
click at [511, 268] on span "30" at bounding box center [515, 268] width 10 height 10
click at [507, 304] on input "00:00" at bounding box center [502, 305] width 25 height 10
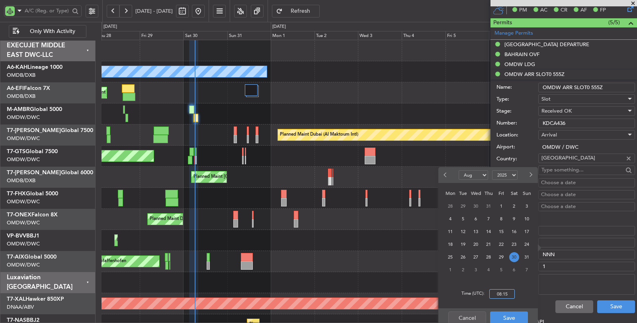
scroll to position [221, 0]
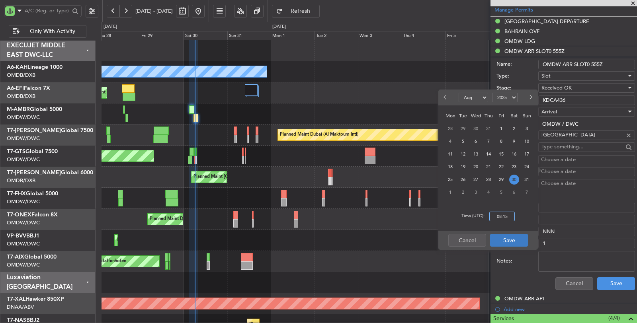
type input "08:15"
click at [518, 243] on button "Save" at bounding box center [509, 240] width 38 height 13
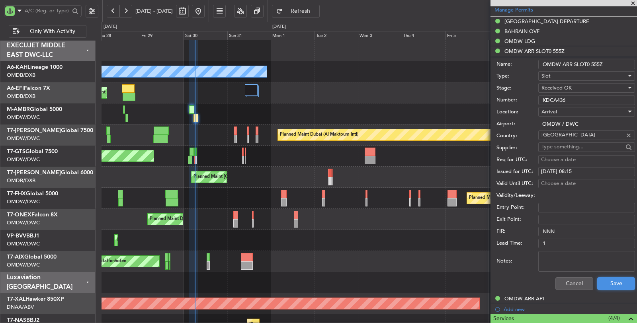
drag, startPoint x: 612, startPoint y: 278, endPoint x: 599, endPoint y: 166, distance: 112.7
click at [599, 166] on form "Name: OMDW ARR SLOT0 555Z Type: Slot Stage: Received OK Number: KDCA436 Locatio…" at bounding box center [564, 176] width 147 height 238
drag, startPoint x: 599, startPoint y: 63, endPoint x: 590, endPoint y: 63, distance: 8.4
click at [591, 63] on input "OMDW ARR SLOT0 555Z" at bounding box center [587, 65] width 97 height 10
type input "OMDW ARR SLOT0 0815Z"
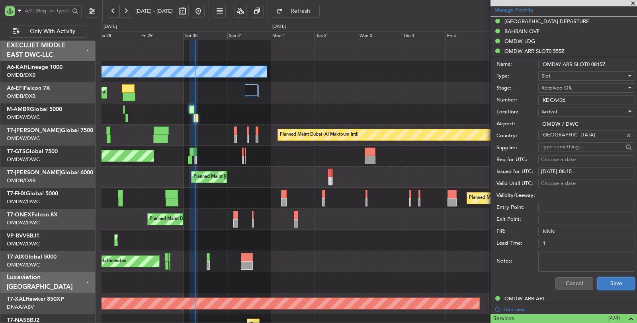
click at [600, 285] on button "Save" at bounding box center [617, 284] width 38 height 13
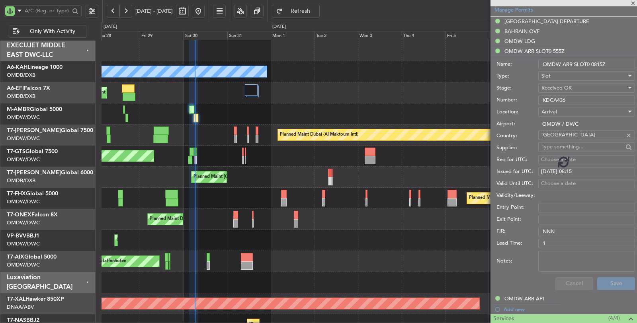
scroll to position [200, 0]
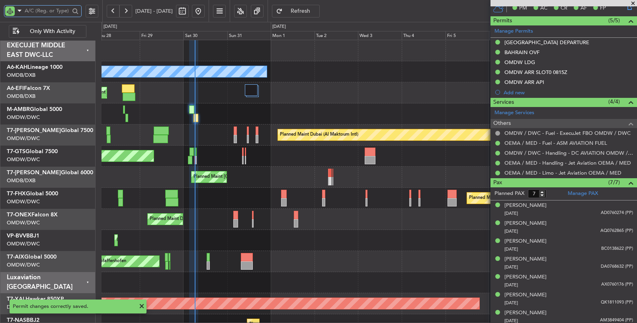
click at [35, 10] on input "text" at bounding box center [47, 11] width 45 height 12
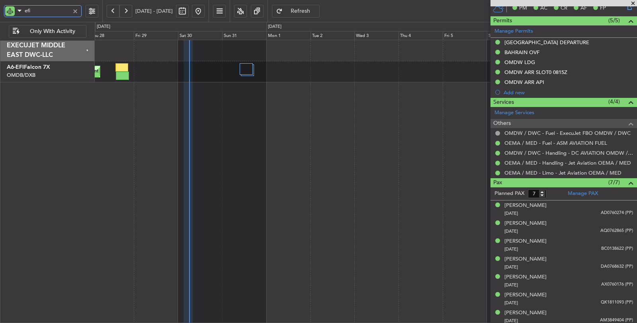
type input "efi"
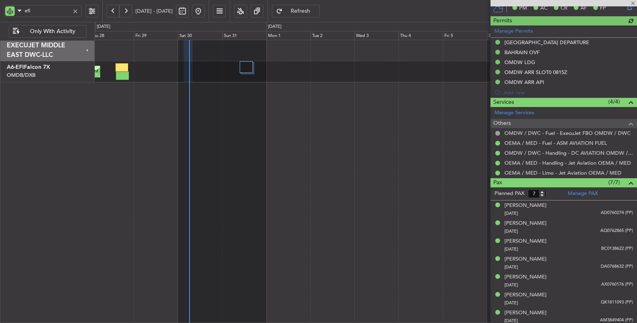
type input "[PERSON_NAME] ([PERSON_NAME])"
type input "7105"
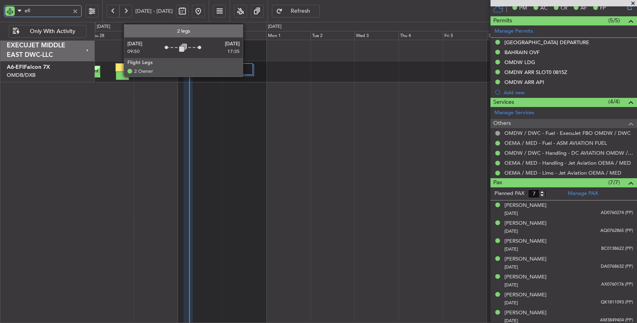
click at [247, 68] on div at bounding box center [246, 69] width 13 height 12
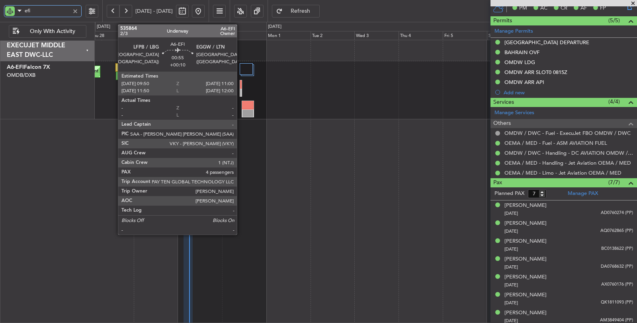
click at [241, 94] on div at bounding box center [241, 93] width 2 height 8
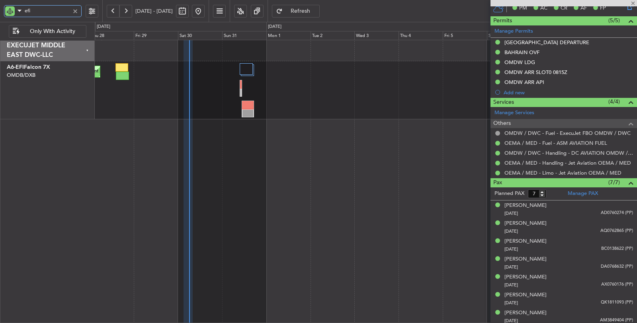
type input "+00:10"
type input "4"
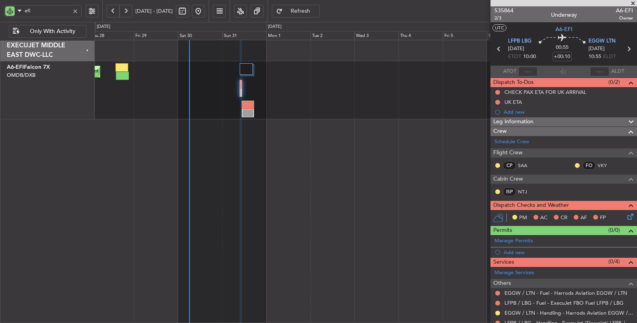
click at [513, 251] on div "Add new" at bounding box center [568, 252] width 129 height 7
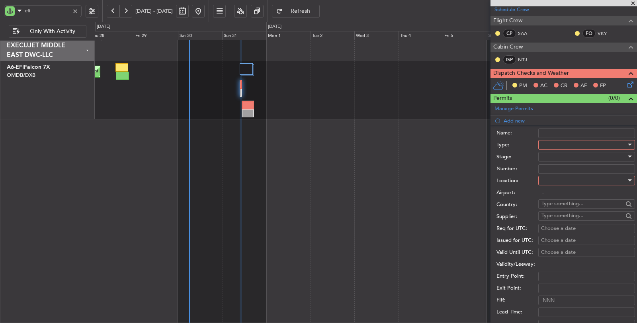
scroll to position [133, 0]
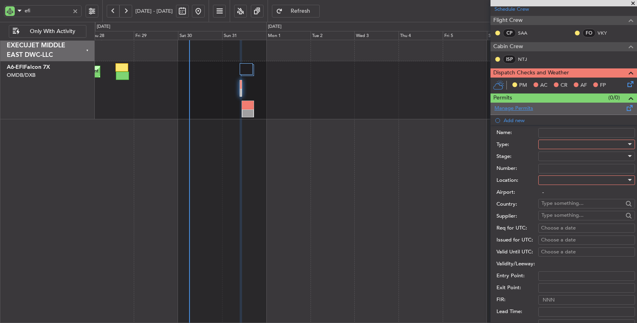
click at [525, 108] on link "Manage Permits" at bounding box center [514, 109] width 39 height 8
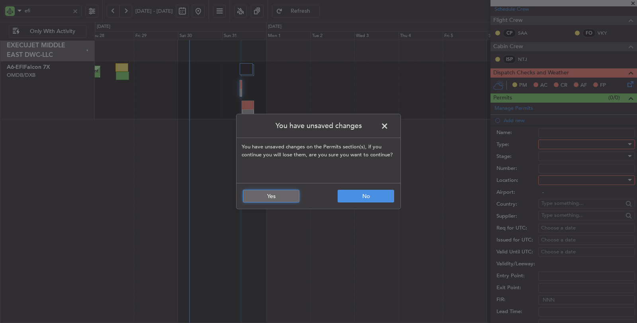
click at [280, 198] on button "Yes" at bounding box center [271, 196] width 57 height 13
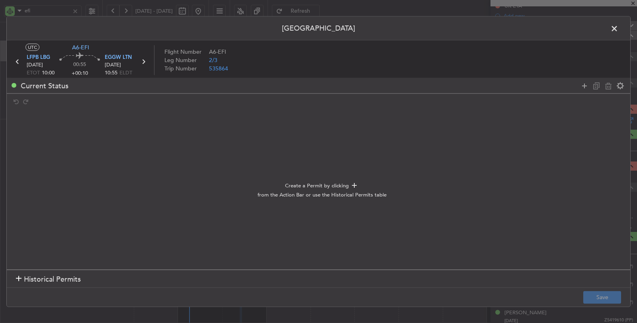
click at [46, 276] on span "Historical Permits" at bounding box center [52, 279] width 57 height 11
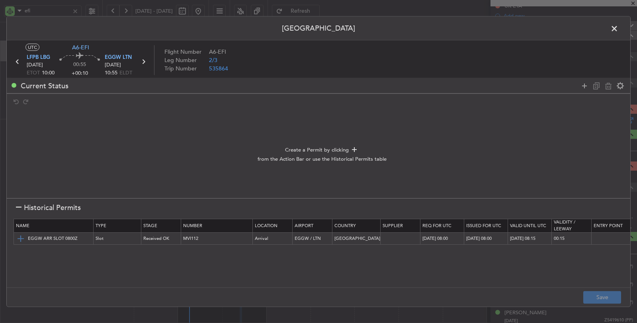
click at [20, 237] on img at bounding box center [21, 239] width 10 height 10
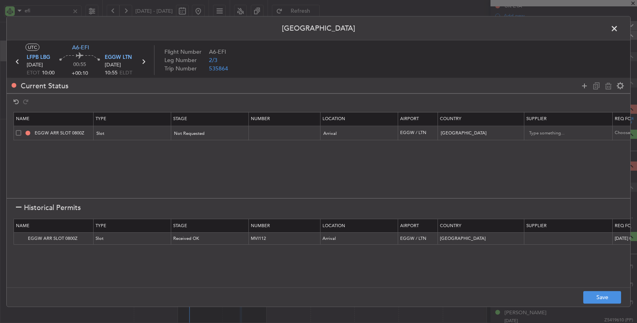
click at [582, 293] on footer "Save" at bounding box center [319, 297] width 624 height 19
click at [588, 297] on button "Save" at bounding box center [603, 297] width 38 height 13
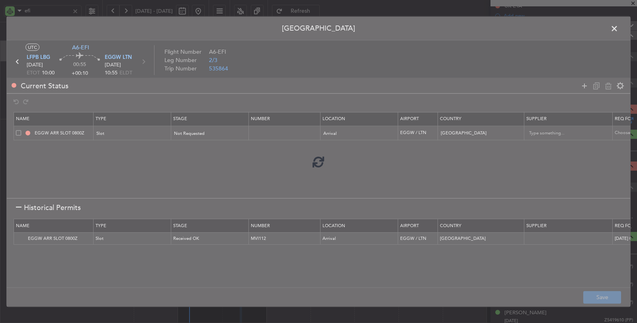
type input "EGGW ARR SLOT"
type input "NNN"
type input "2"
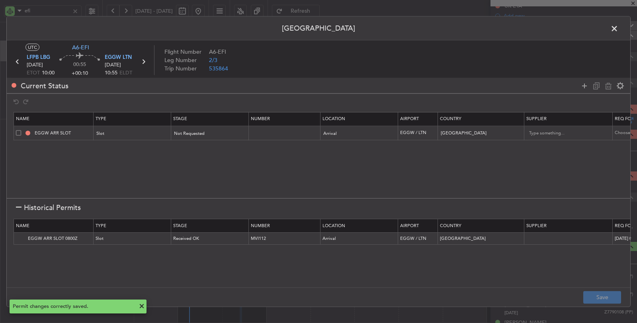
click at [619, 28] on span at bounding box center [619, 31] width 0 height 16
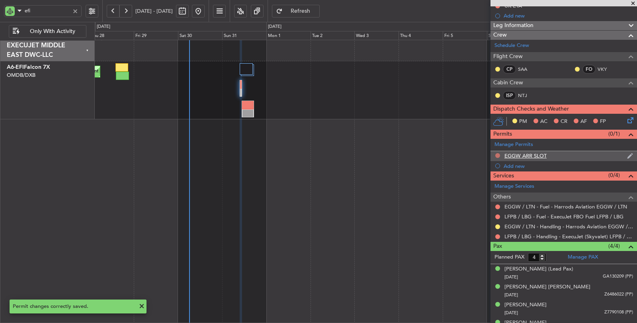
click at [497, 155] on button at bounding box center [498, 155] width 5 height 5
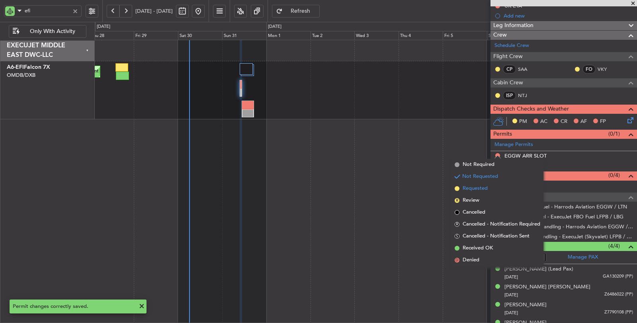
click at [477, 188] on span "Requested" at bounding box center [475, 189] width 25 height 8
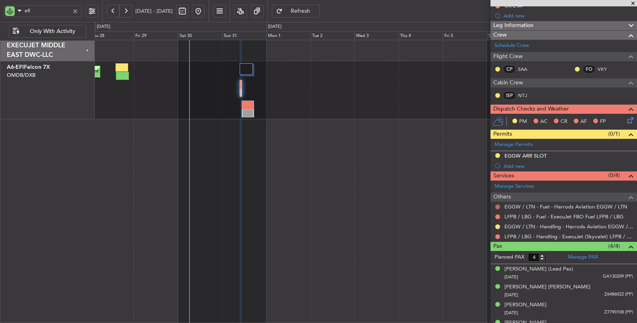
click at [497, 205] on button at bounding box center [498, 207] width 5 height 5
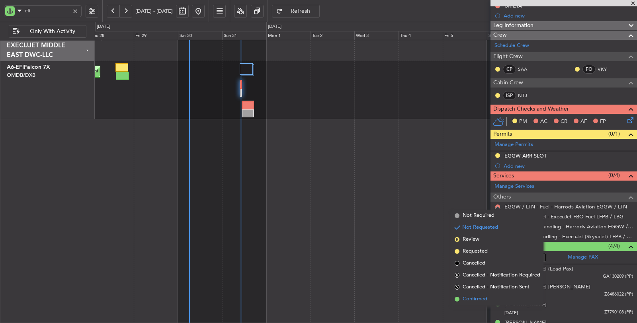
click at [469, 299] on span "Confirmed" at bounding box center [475, 300] width 25 height 8
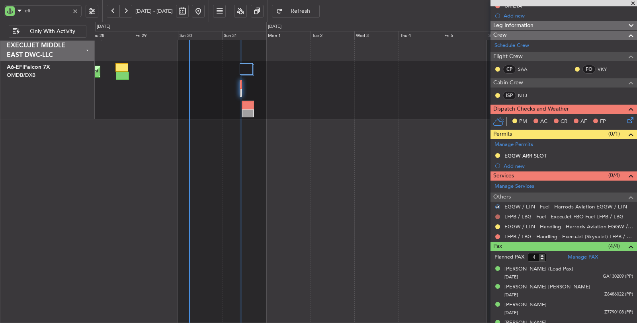
click at [498, 215] on button at bounding box center [498, 217] width 5 height 5
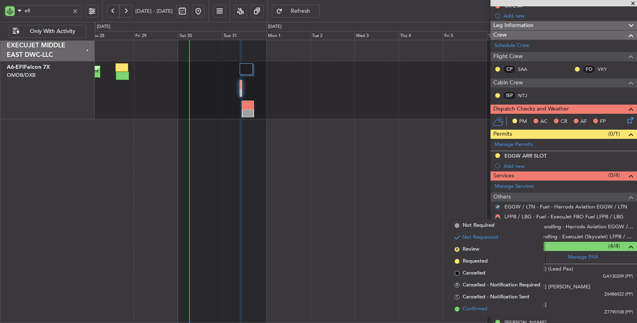
click at [475, 307] on span "Confirmed" at bounding box center [475, 310] width 25 height 8
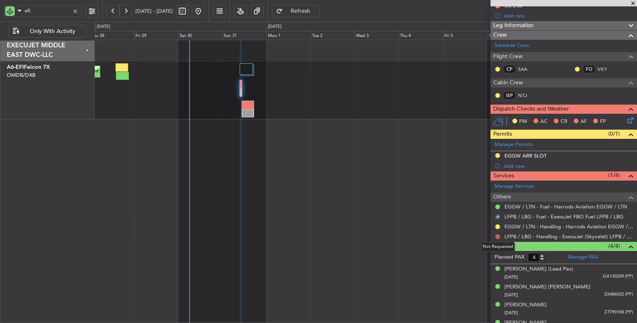
click at [498, 235] on button at bounding box center [498, 237] width 5 height 5
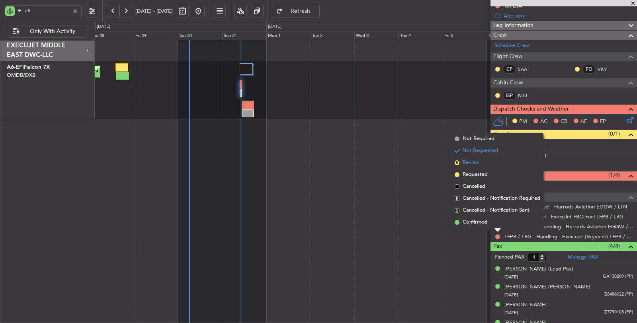
click at [472, 163] on span "Review" at bounding box center [471, 163] width 17 height 8
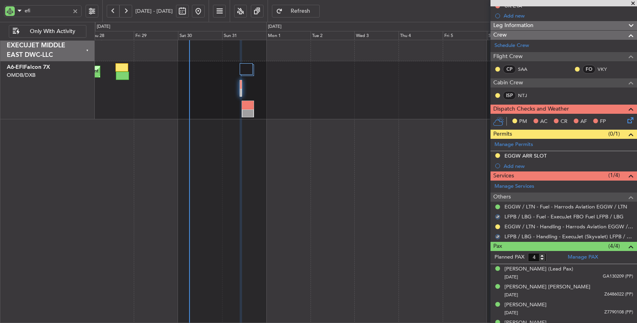
click at [392, 166] on div "Planned Maint Dubai (Dubai Intl) AOG Maint Dubai (Dubai Intl)" at bounding box center [366, 182] width 543 height 284
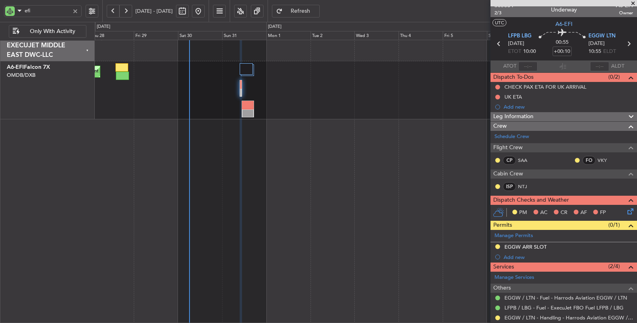
scroll to position [0, 0]
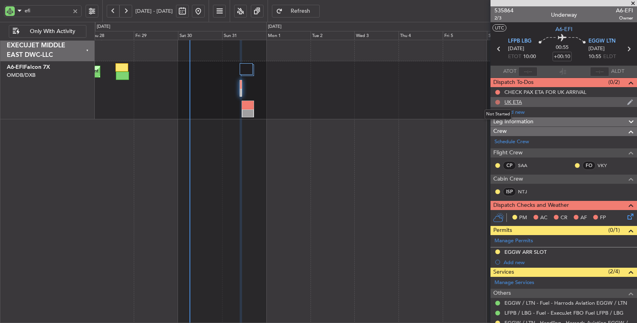
click at [496, 101] on button at bounding box center [498, 102] width 5 height 5
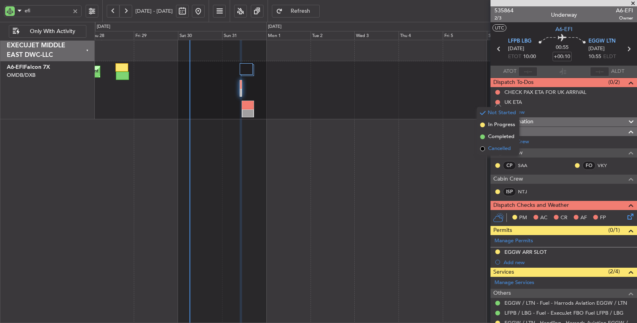
click at [498, 149] on span "Cancelled" at bounding box center [499, 149] width 23 height 8
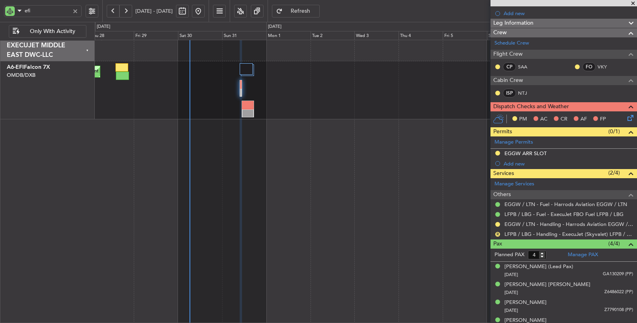
scroll to position [106, 0]
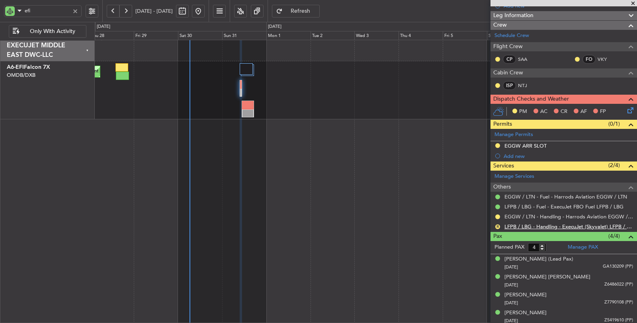
click at [550, 224] on link "LFPB / LBG - Handling - ExecuJet (Skyvalet) LFPB / LBG" at bounding box center [569, 226] width 129 height 7
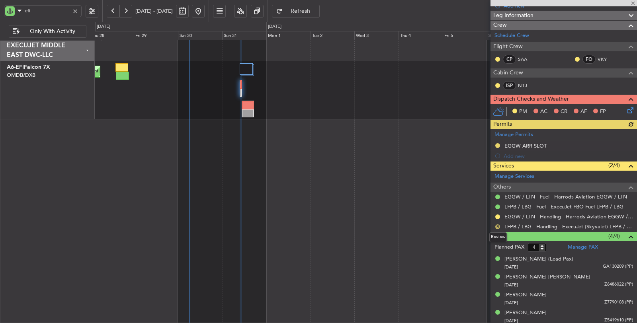
click at [498, 225] on button "R" at bounding box center [498, 227] width 5 height 5
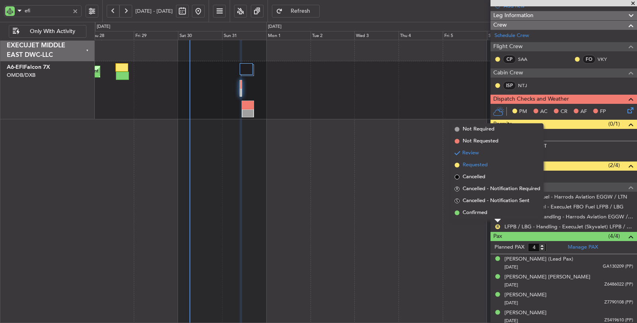
click at [471, 164] on span "Requested" at bounding box center [475, 165] width 25 height 8
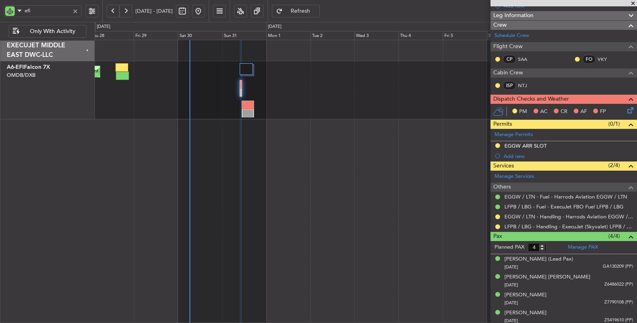
click at [76, 12] on div at bounding box center [75, 11] width 9 height 9
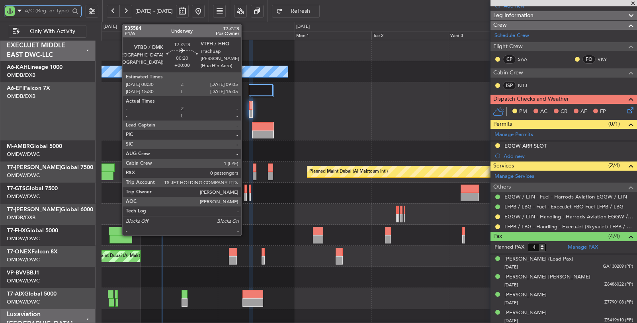
click at [246, 196] on div at bounding box center [246, 197] width 2 height 8
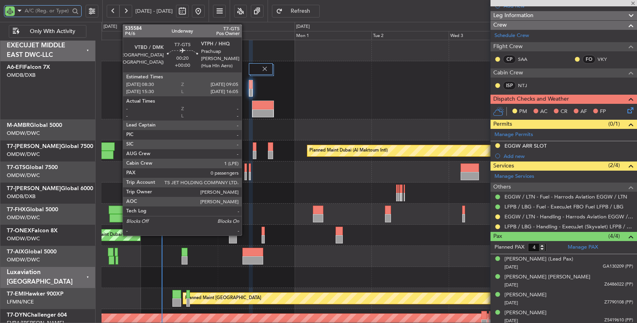
type input "0"
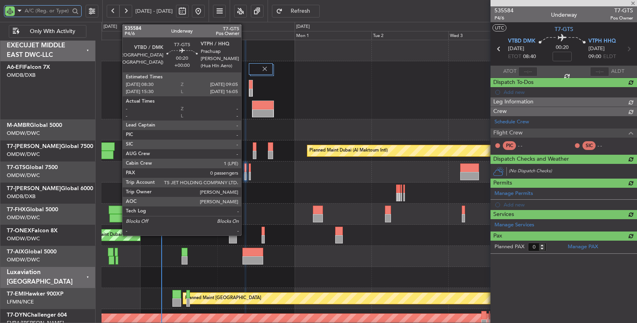
scroll to position [0, 0]
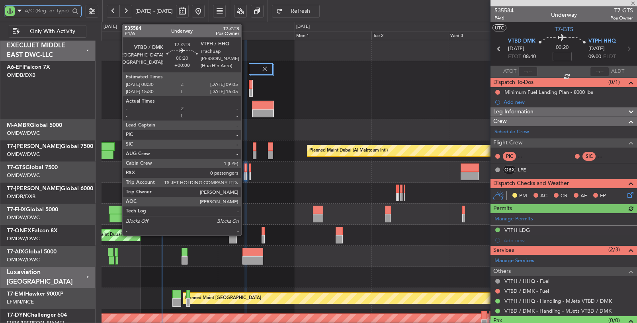
click at [245, 176] on div at bounding box center [246, 176] width 2 height 8
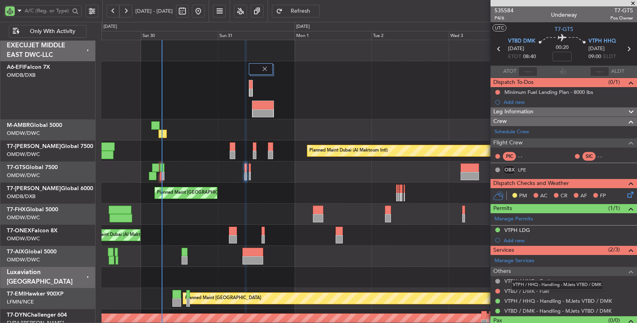
click at [545, 291] on mat-tooltip-component "VTPH / HHQ - Handling - MJets VTBD / DMK" at bounding box center [557, 285] width 103 height 21
click at [517, 291] on mat-tooltip-component "VTBD / DMK - Handling - MJets VTBD / DMK" at bounding box center [557, 295] width 103 height 21
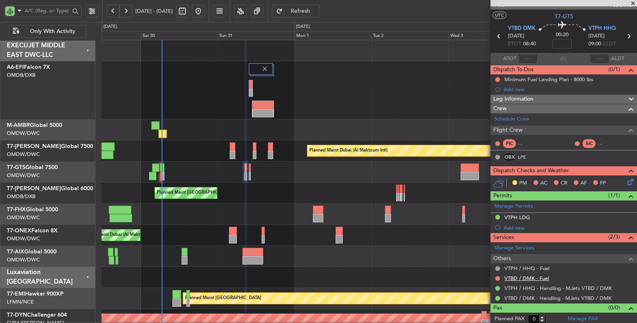
click at [541, 275] on link "VTBD / DMK - Fuel" at bounding box center [527, 278] width 45 height 7
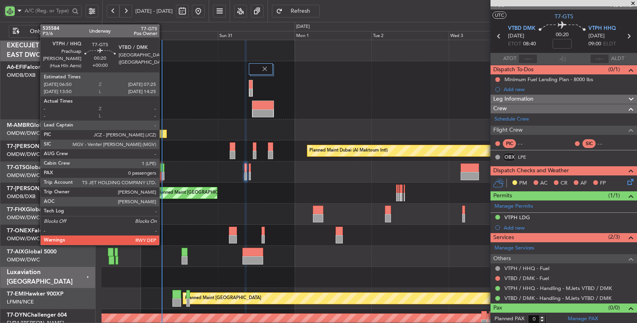
click at [163, 174] on div at bounding box center [164, 176] width 2 height 8
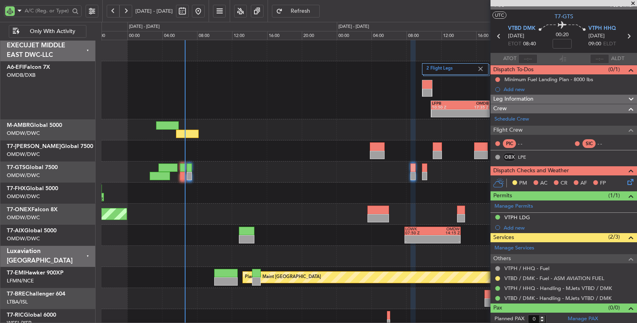
click at [327, 211] on div "Planned Maint Dubai (Al Maktoum Intl)" at bounding box center [369, 214] width 535 height 21
click at [296, 180] on div "Unplanned Maint [GEOGRAPHIC_DATA] (Seletar)" at bounding box center [369, 172] width 535 height 21
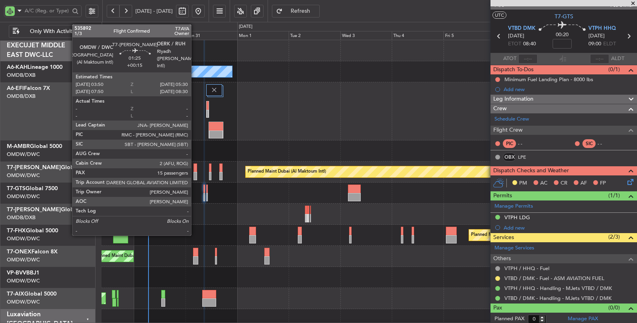
click at [195, 178] on div at bounding box center [196, 176] width 4 height 8
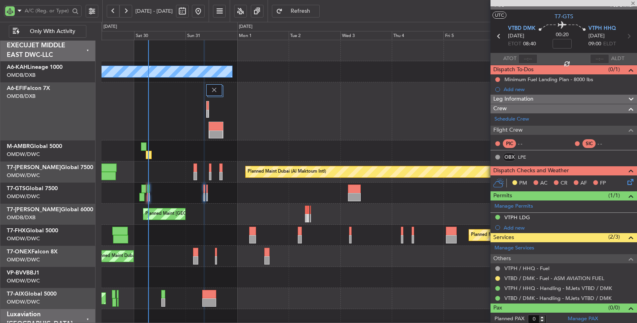
type input "+00:15"
type input "15"
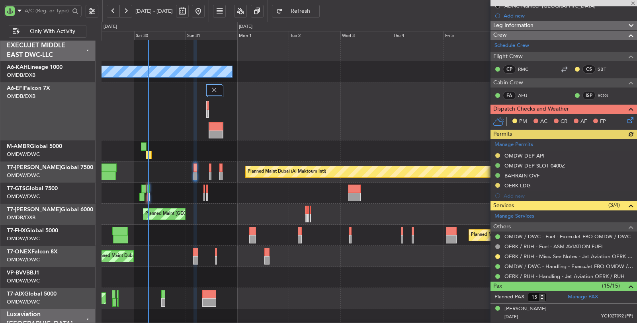
scroll to position [133, 0]
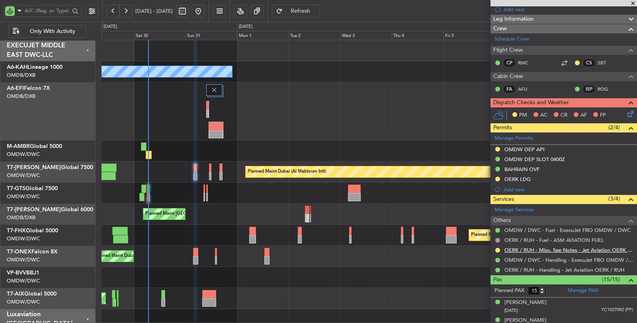
click at [546, 248] on link "OERK / RUH - Misc. See Notes - Jet Aviation OERK / RUH" at bounding box center [569, 250] width 129 height 7
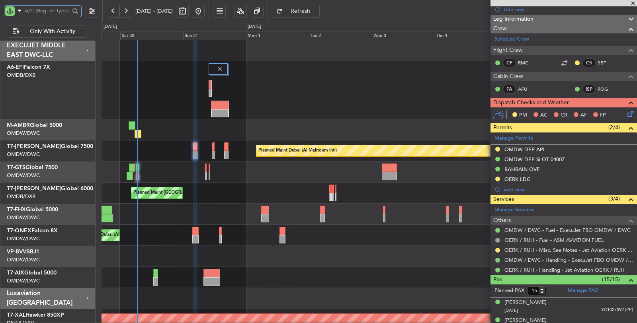
click at [42, 10] on input "text" at bounding box center [47, 11] width 45 height 12
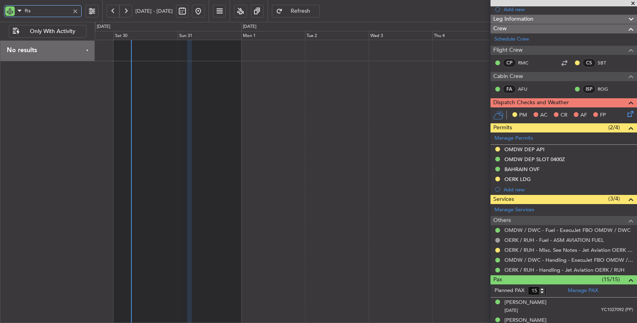
click at [0, 11] on div "fts" at bounding box center [51, 11] width 102 height 22
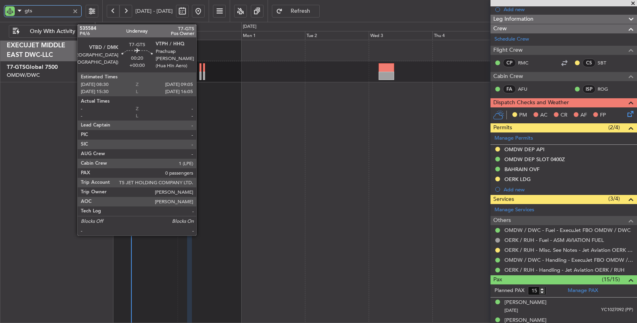
click at [200, 76] on div at bounding box center [201, 76] width 2 height 8
type input "gts"
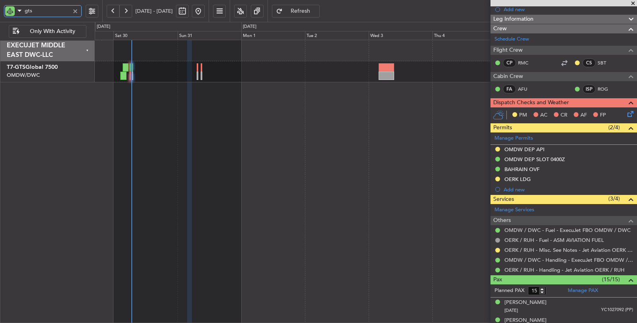
click at [163, 93] on div "Unplanned Maint [GEOGRAPHIC_DATA] (Seletar)" at bounding box center [366, 182] width 543 height 284
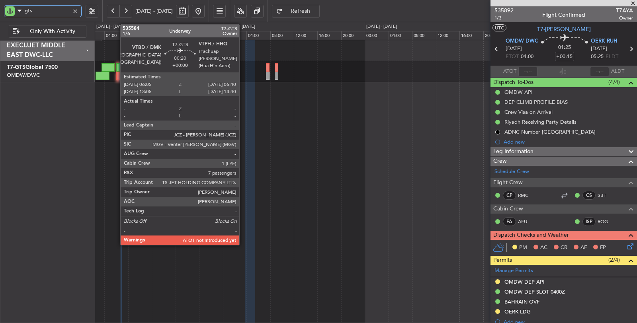
click at [116, 77] on div at bounding box center [118, 76] width 4 height 8
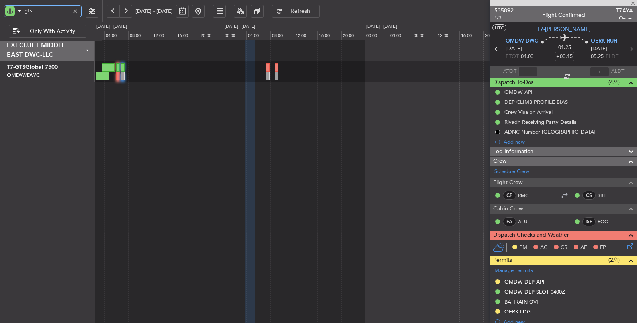
type input "7"
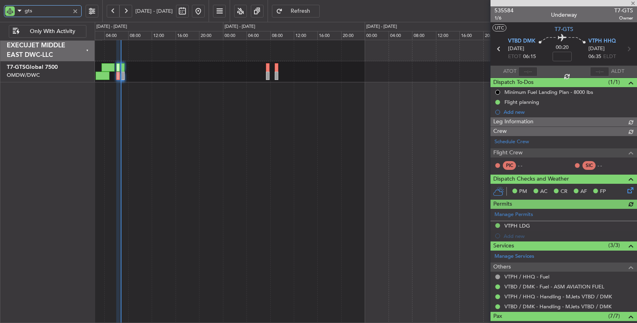
type input "[PERSON_NAME] ([PERSON_NAME])"
type input "7165"
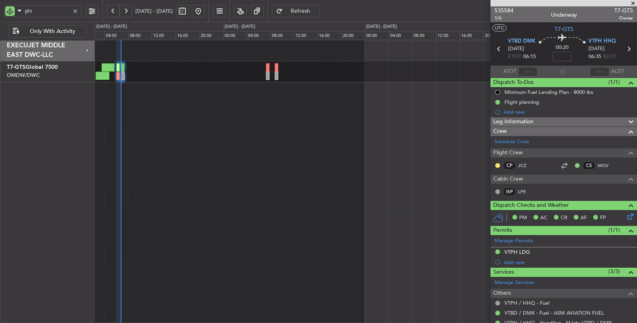
click at [76, 12] on div at bounding box center [75, 11] width 9 height 9
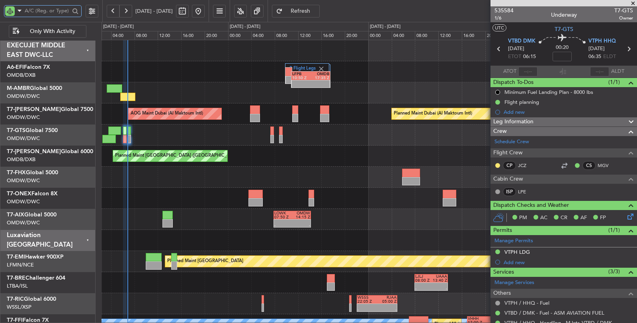
click at [204, 216] on div "- - LOWK 07:50 Z OMDW 14:15 Z Unplanned Maint Munich Oberpfaffenhofen" at bounding box center [370, 219] width 536 height 21
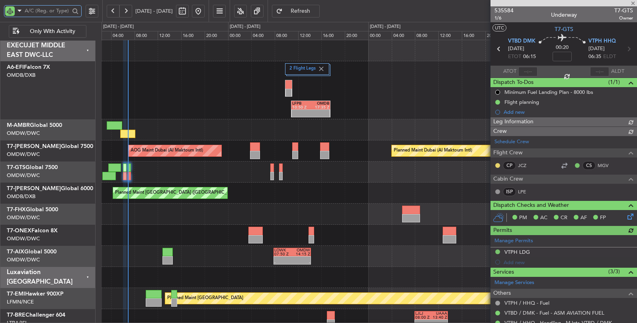
type input "[PERSON_NAME] ([PERSON_NAME])"
type input "7165"
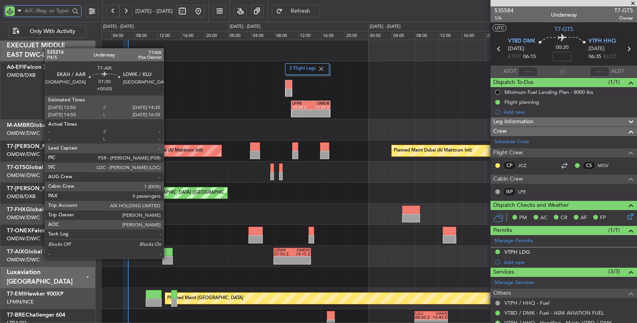
click at [168, 258] on div at bounding box center [168, 261] width 10 height 8
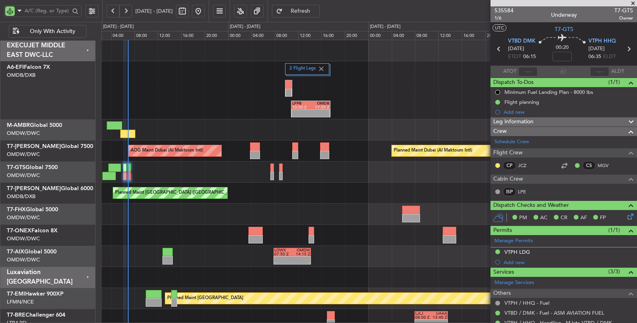
click at [315, 14] on button "Refresh" at bounding box center [296, 11] width 48 height 13
click at [49, 13] on input "text" at bounding box center [47, 11] width 45 height 12
type input "[PERSON_NAME] ([PERSON_NAME])"
type input "7165"
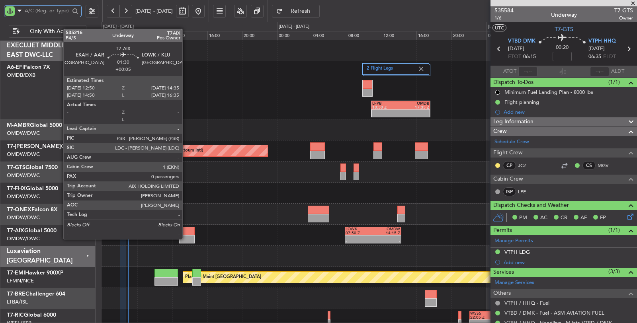
click at [186, 238] on div at bounding box center [187, 239] width 16 height 8
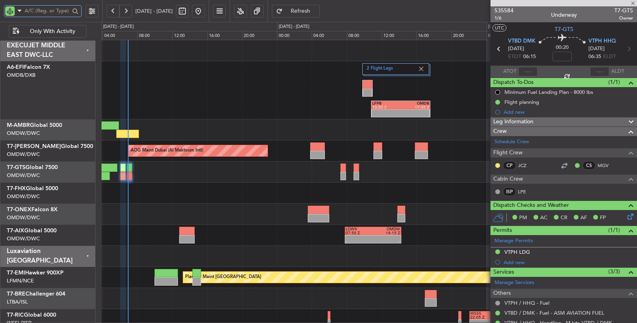
type input "+00:05"
type input "0"
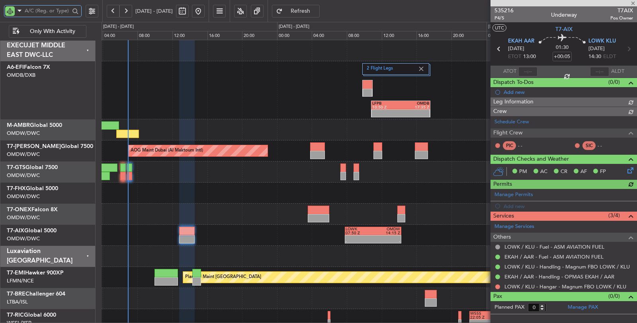
type input "Syed Shakeel (SYS)"
type input "7138"
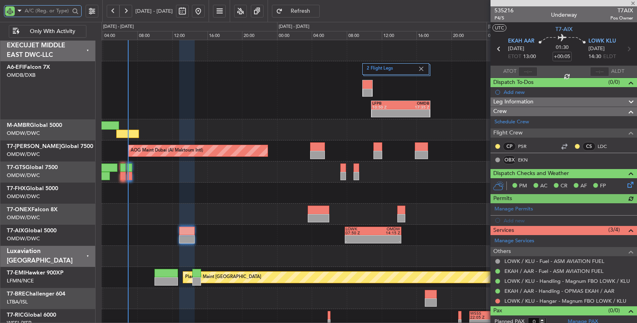
scroll to position [3, 0]
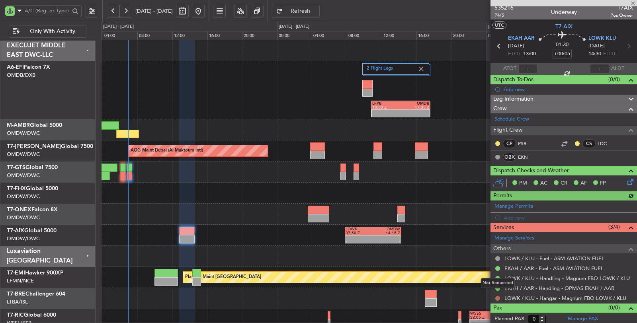
click at [498, 297] on button at bounding box center [498, 298] width 5 height 5
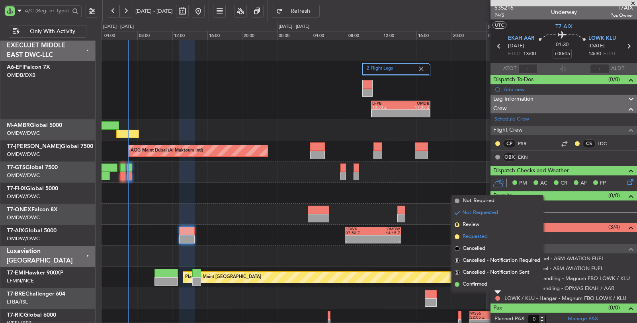
click at [471, 238] on span "Requested" at bounding box center [475, 237] width 25 height 8
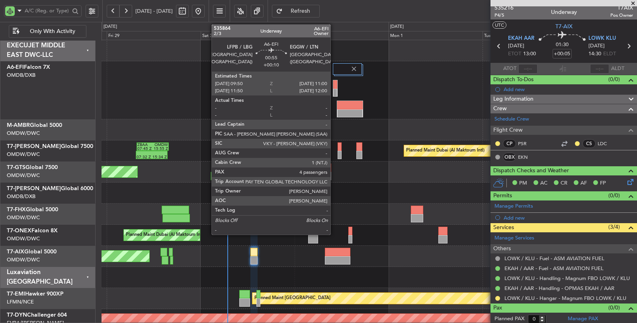
click at [335, 86] on div at bounding box center [335, 84] width 4 height 8
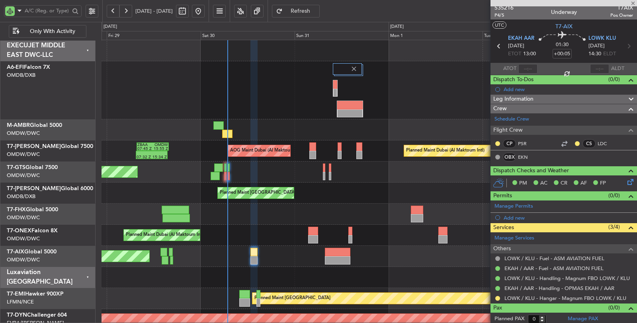
type input "+00:10"
type input "4"
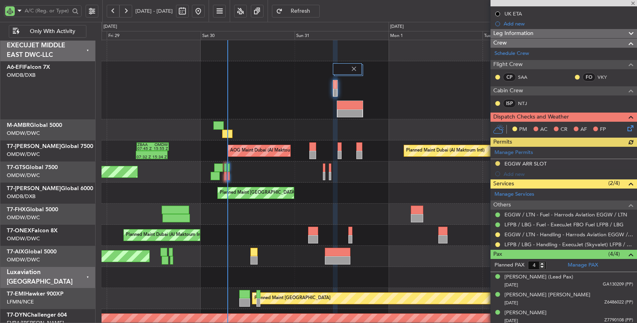
scroll to position [106, 0]
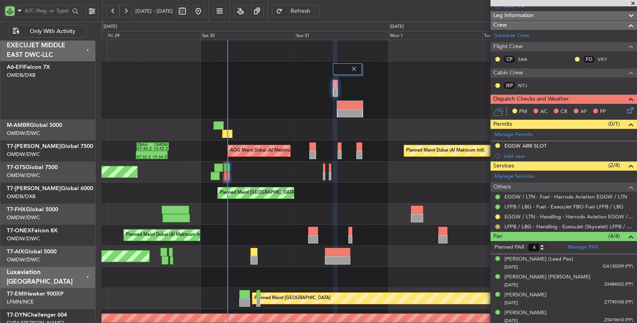
click at [498, 225] on button at bounding box center [498, 227] width 5 height 5
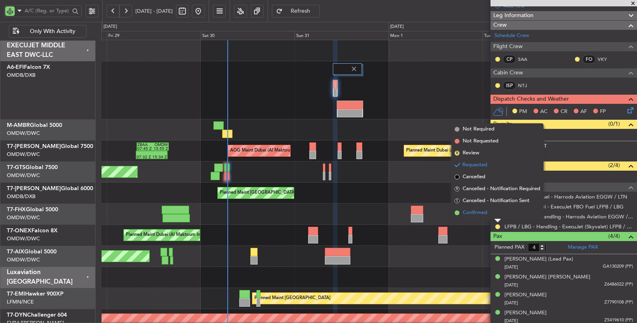
click at [471, 213] on span "Confirmed" at bounding box center [475, 213] width 25 height 8
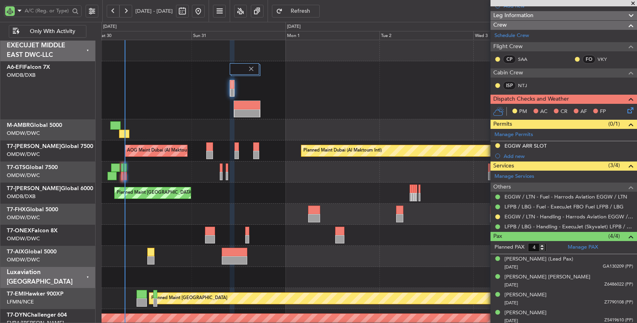
click at [173, 251] on div "Planned Maint Dubai (Al Maktoum Intl) AOG Maint Dubai (Al Maktoum Intl) ZBAA 07…" at bounding box center [370, 248] width 536 height 417
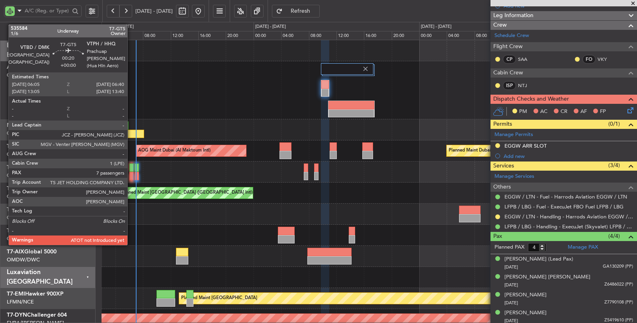
click at [131, 176] on div at bounding box center [131, 176] width 4 height 8
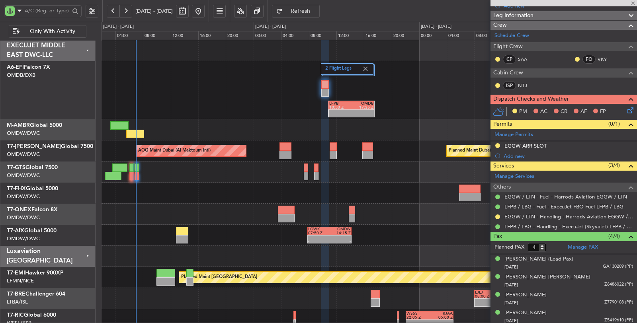
click at [131, 176] on div at bounding box center [131, 176] width 4 height 8
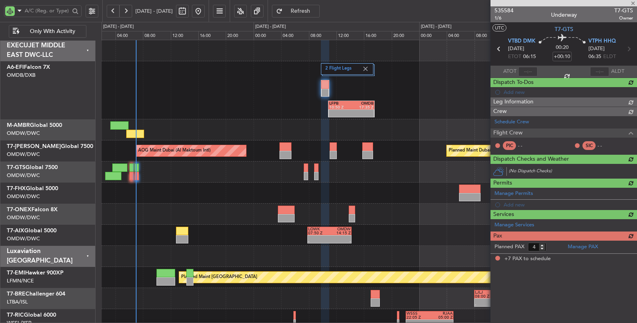
type input "7"
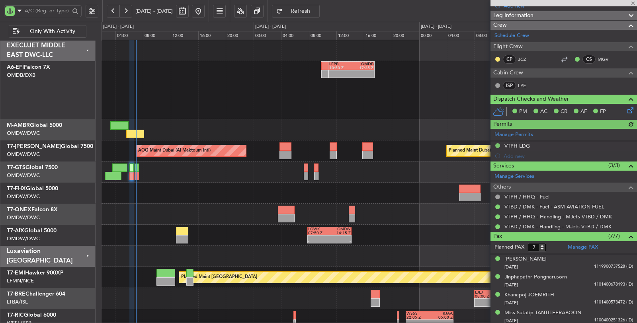
type input "[PERSON_NAME] ([PERSON_NAME])"
type input "7165"
type input "[PERSON_NAME] ([PERSON_NAME])"
type input "7165"
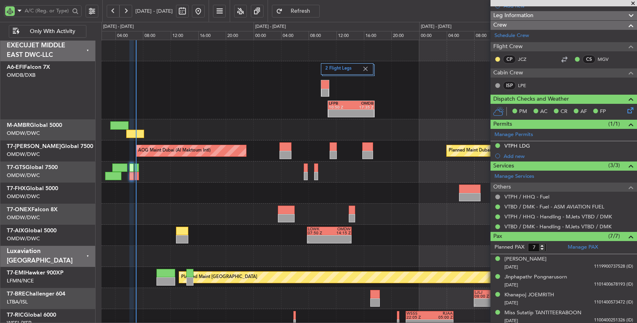
scroll to position [0, 0]
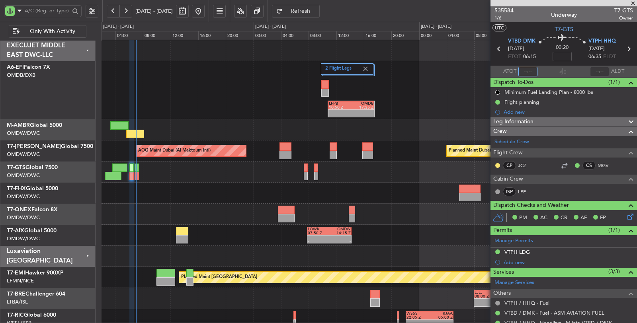
click at [526, 72] on input "text" at bounding box center [528, 72] width 19 height 10
click at [219, 197] on div "14:18 Z 21:19 Z EGSS 14:05 Z OMDW 21:05 Z" at bounding box center [369, 193] width 535 height 21
type input "06:58"
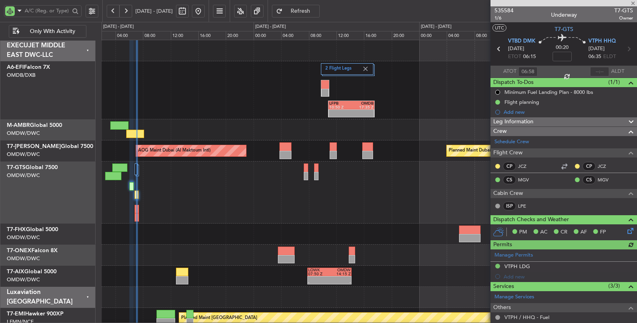
type input "[PERSON_NAME] ([PERSON_NAME])"
type input "7165"
click at [54, 10] on input "text" at bounding box center [47, 11] width 45 height 12
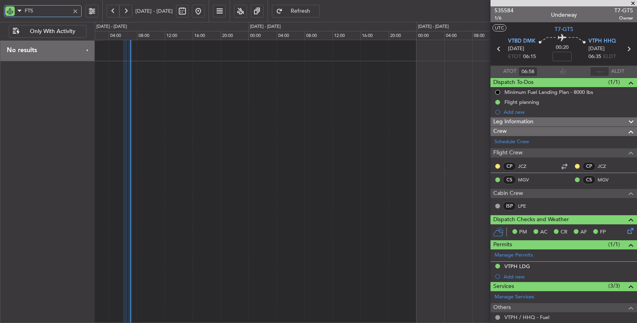
drag, startPoint x: 44, startPoint y: 10, endPoint x: 0, endPoint y: 7, distance: 44.3
click at [0, 7] on div "FTS" at bounding box center [51, 11] width 102 height 22
type input "GTS"
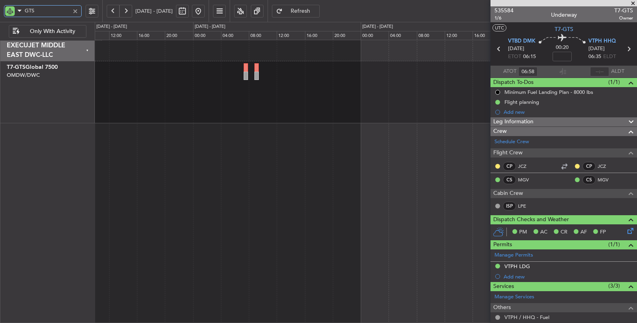
click at [229, 112] on div "- - VTBD 03:50 Z OMDW 09:35 Z" at bounding box center [366, 92] width 543 height 62
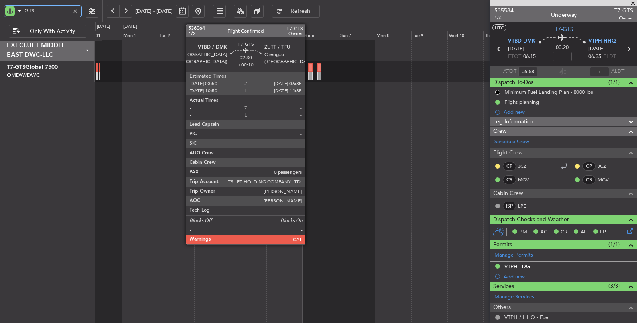
click at [309, 74] on div at bounding box center [310, 76] width 4 height 8
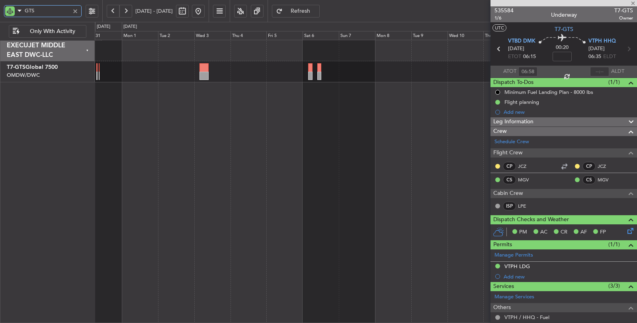
type input "+00:10"
type input "0"
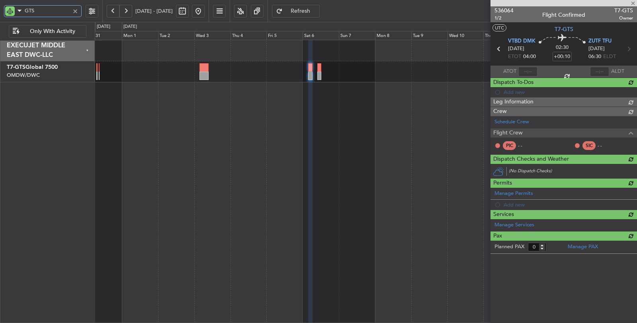
type input "GTS"
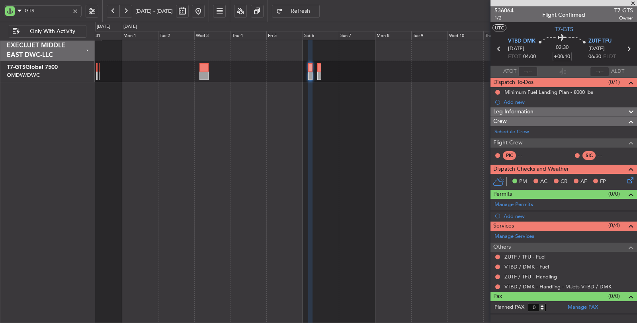
drag, startPoint x: 519, startPoint y: 213, endPoint x: 527, endPoint y: 196, distance: 18.5
click at [519, 213] on div "Add new" at bounding box center [568, 216] width 129 height 7
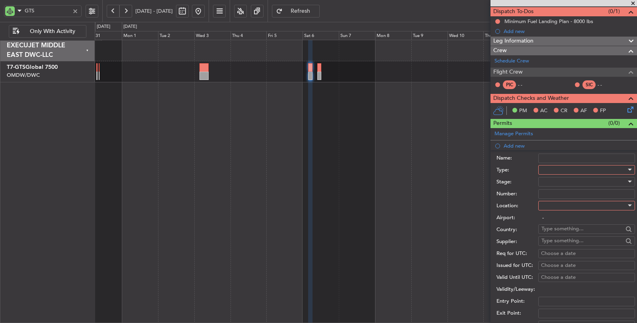
scroll to position [221, 0]
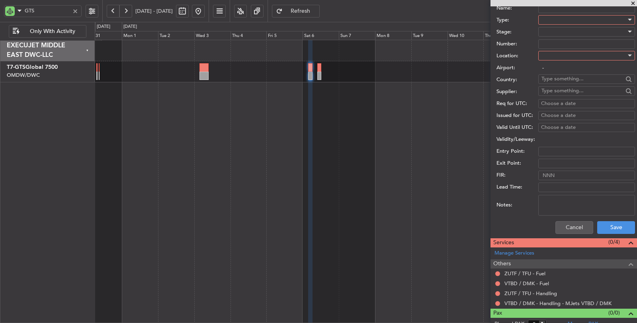
click at [563, 19] on div at bounding box center [584, 20] width 85 height 12
click at [564, 84] on span "Departure" at bounding box center [583, 86] width 83 height 12
click at [558, 31] on div at bounding box center [584, 32] width 85 height 12
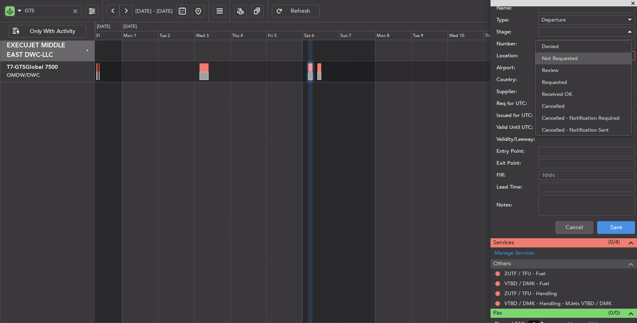
click at [561, 55] on span "Not Requested" at bounding box center [583, 59] width 83 height 12
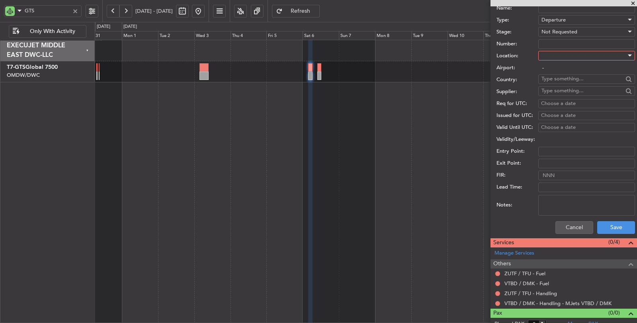
click at [561, 55] on div at bounding box center [584, 56] width 85 height 12
click at [562, 65] on span "Departure" at bounding box center [583, 71] width 83 height 12
type input "VTBD / DMK"
click at [576, 201] on textarea "Notes:" at bounding box center [587, 205] width 97 height 21
type textarea "MJETS"
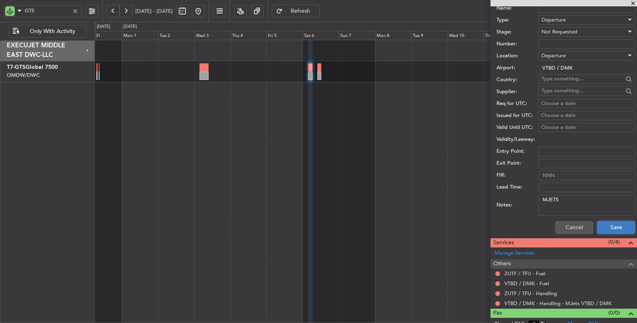
click at [600, 224] on button "Save" at bounding box center [617, 228] width 38 height 13
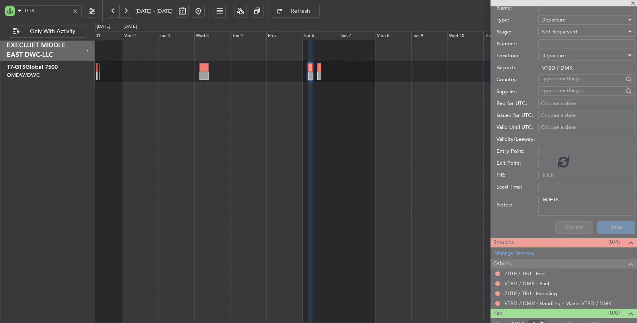
scroll to position [0, 0]
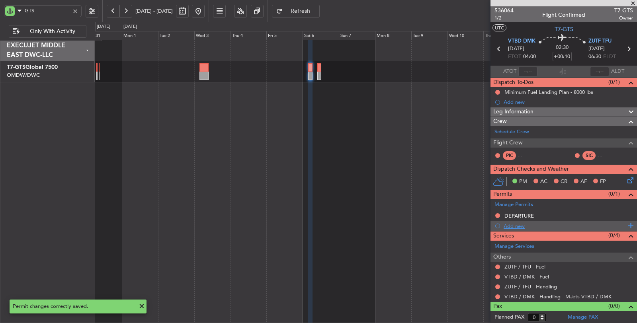
click at [518, 226] on div "Add new" at bounding box center [565, 226] width 122 height 7
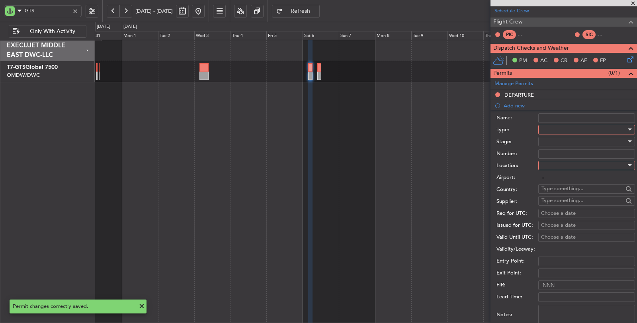
scroll to position [133, 0]
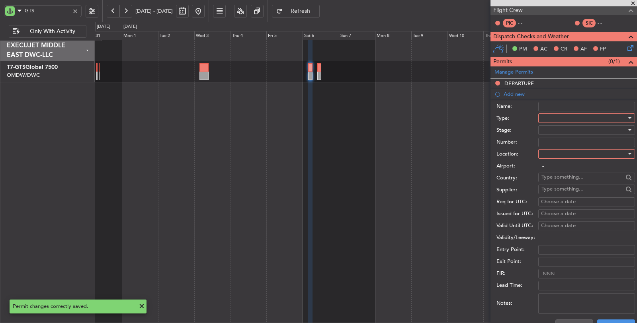
click at [566, 114] on div at bounding box center [584, 118] width 85 height 12
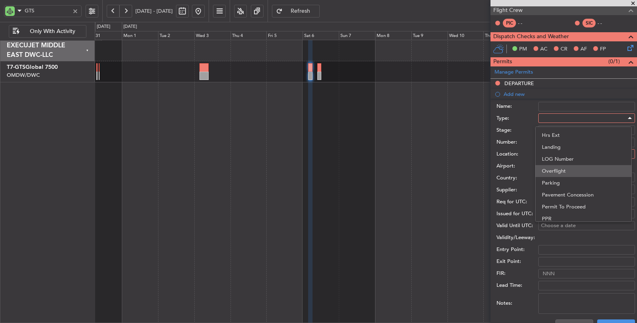
click at [557, 171] on span "Overflight" at bounding box center [583, 171] width 83 height 12
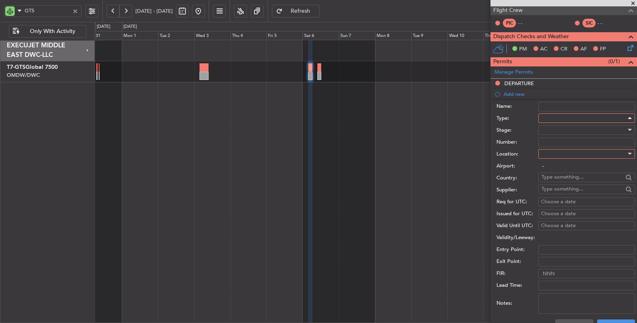
scroll to position [193, 0]
click at [557, 129] on div at bounding box center [584, 130] width 85 height 12
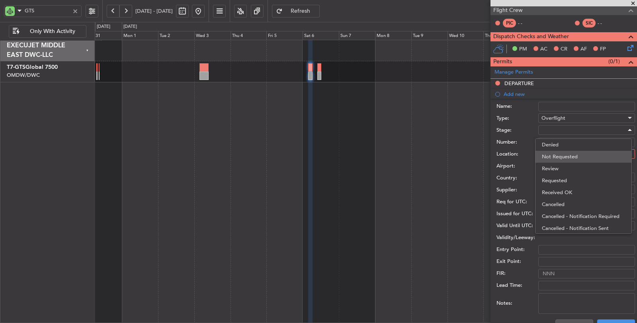
click at [560, 160] on span "Not Requested" at bounding box center [583, 157] width 83 height 12
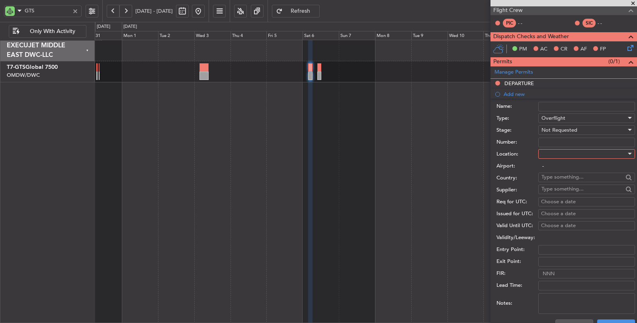
click at [558, 149] on div "Location:" at bounding box center [566, 155] width 139 height 12
click at [558, 155] on div at bounding box center [584, 154] width 85 height 12
click at [555, 212] on span "Enroute" at bounding box center [583, 217] width 83 height 12
click at [556, 178] on input "text" at bounding box center [583, 177] width 82 height 12
click at [564, 188] on span "Lao People's Democratic Republic" at bounding box center [583, 188] width 77 height 12
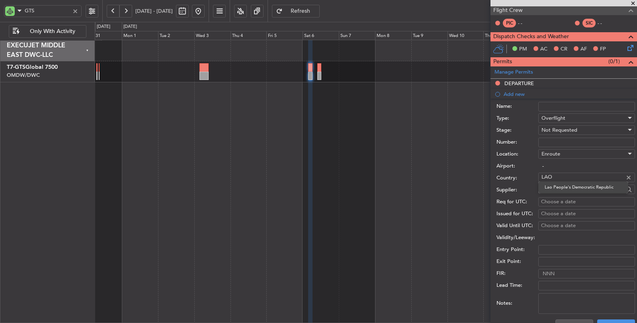
type input "Lao People's Democratic Republic"
click at [563, 299] on textarea "Notes:" at bounding box center [587, 304] width 97 height 21
type textarea "JBS V1 06 SEP"
click at [598, 320] on button "Save" at bounding box center [617, 326] width 38 height 13
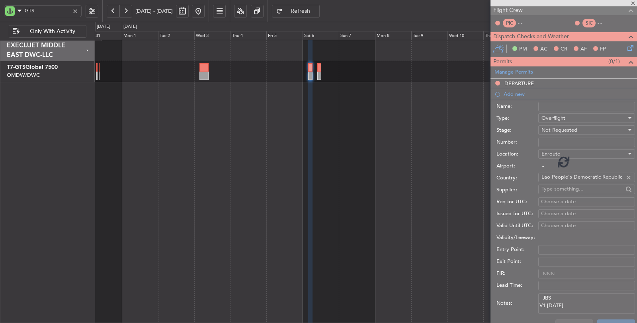
scroll to position [9, 0]
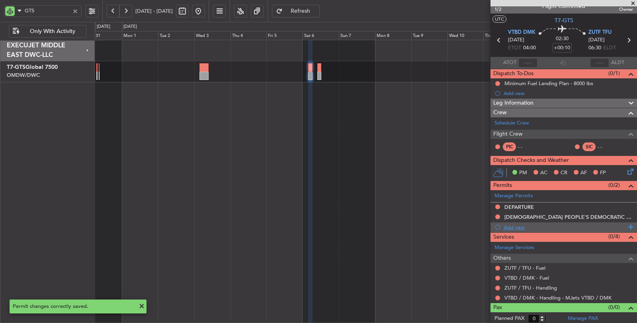
click at [515, 228] on div "Add new" at bounding box center [565, 227] width 122 height 7
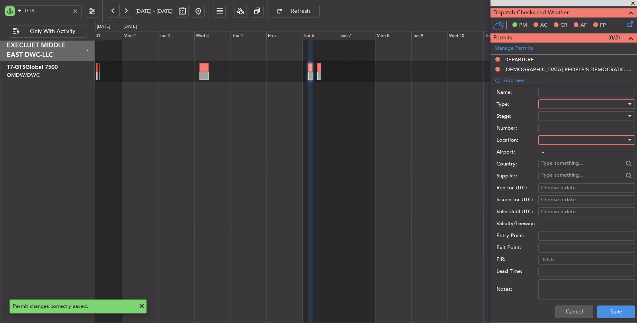
scroll to position [177, 0]
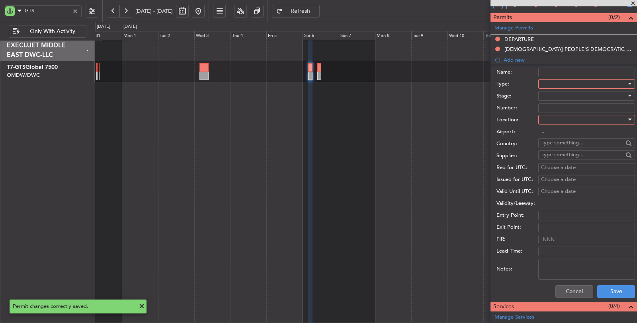
click at [568, 86] on div at bounding box center [584, 84] width 85 height 12
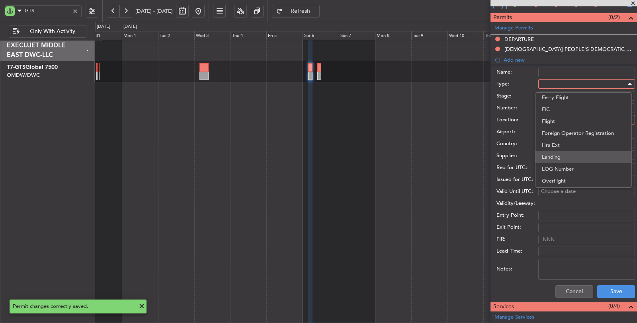
click at [556, 155] on span "Landing" at bounding box center [583, 157] width 83 height 12
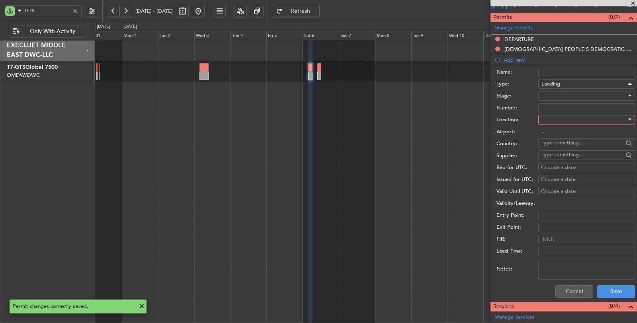
scroll to position [162, 0]
click at [559, 96] on div at bounding box center [584, 96] width 85 height 12
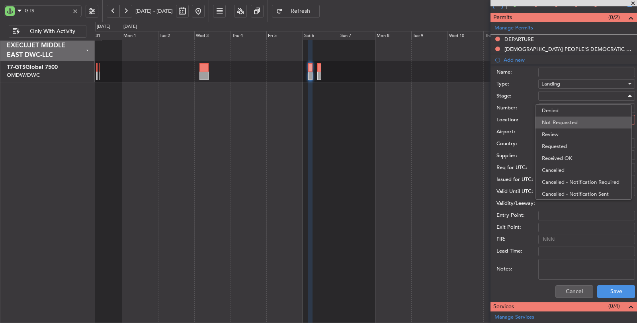
click at [557, 121] on span "Not Requested" at bounding box center [583, 123] width 83 height 12
click at [557, 121] on div at bounding box center [584, 120] width 85 height 12
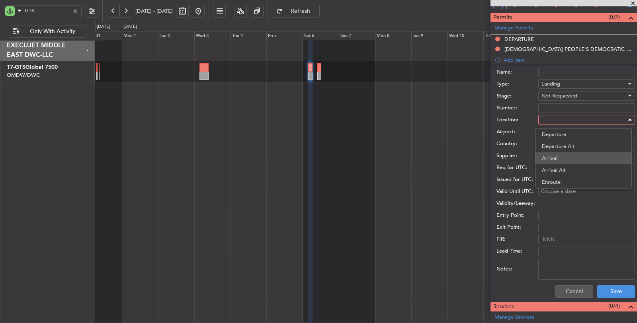
click at [554, 153] on span "Arrival" at bounding box center [583, 159] width 83 height 12
type input "ZUTF / TFU"
click at [590, 266] on textarea "Notes:" at bounding box center [587, 269] width 97 height 21
type textarea "SRA"
click at [610, 289] on button "Save" at bounding box center [617, 292] width 38 height 13
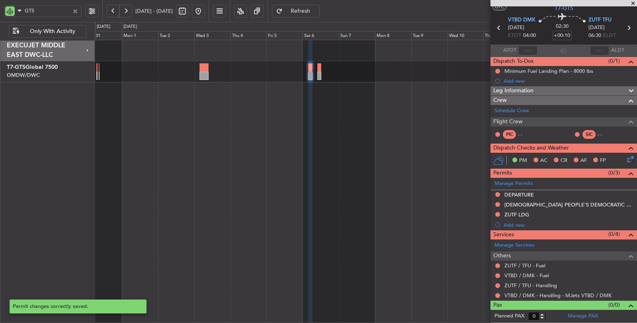
scroll to position [19, 0]
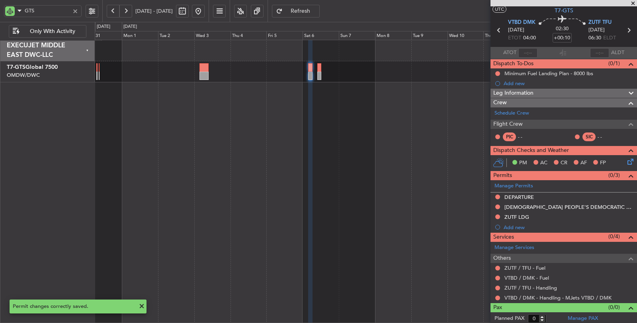
click at [624, 30] on icon at bounding box center [629, 30] width 10 height 10
type input "+00:15"
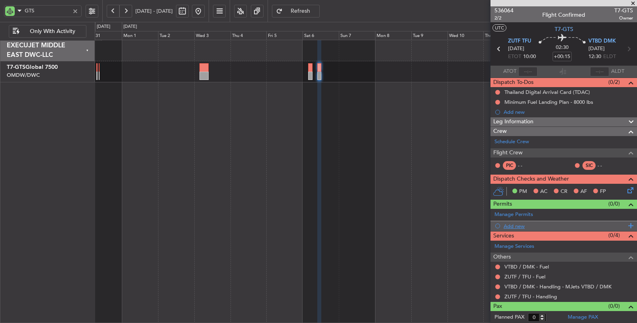
click at [512, 224] on div "Add new" at bounding box center [565, 226] width 122 height 7
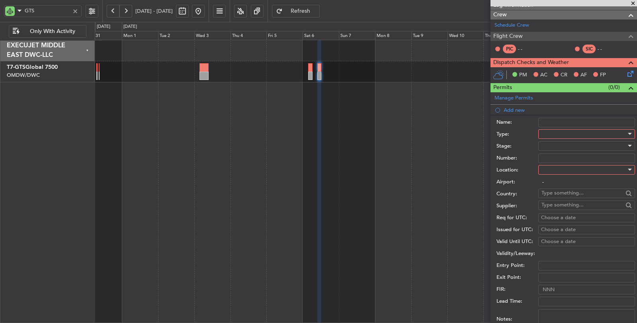
scroll to position [133, 0]
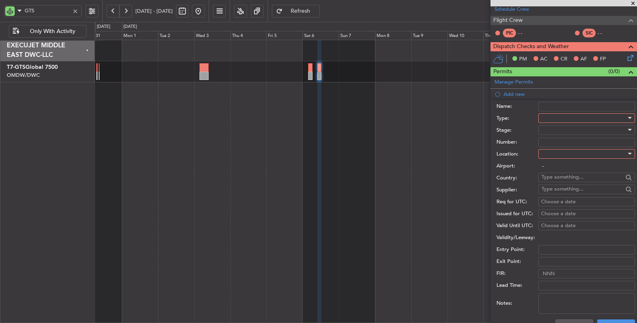
click at [566, 117] on div at bounding box center [584, 118] width 85 height 12
click at [555, 186] on span "Departure" at bounding box center [583, 184] width 83 height 12
click at [557, 132] on div at bounding box center [584, 130] width 85 height 12
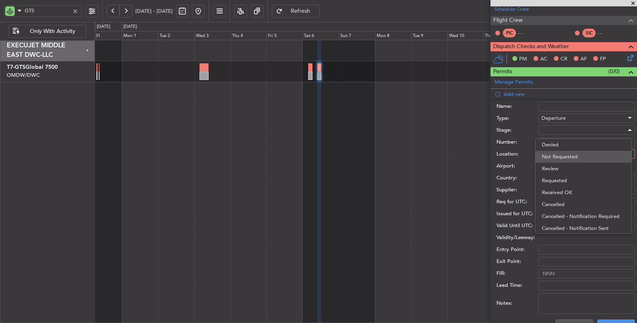
click at [562, 156] on span "Not Requested" at bounding box center [583, 157] width 83 height 12
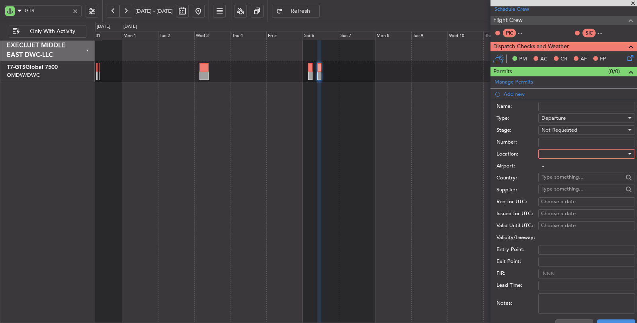
click at [562, 152] on div at bounding box center [584, 154] width 85 height 12
click at [561, 168] on span "Departure" at bounding box center [583, 169] width 83 height 12
type input "ZUTF / TFU"
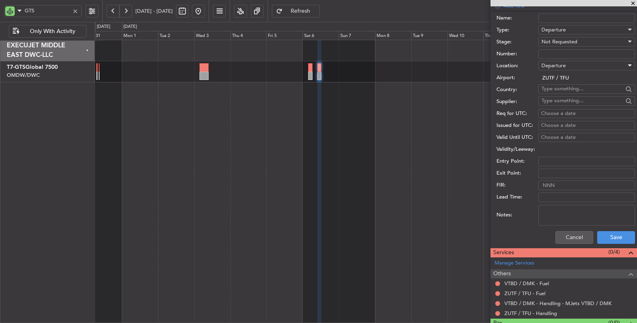
click at [567, 212] on textarea "Notes:" at bounding box center [587, 215] width 97 height 21
type textarea "SRA"
click at [608, 237] on button "Save" at bounding box center [617, 237] width 38 height 13
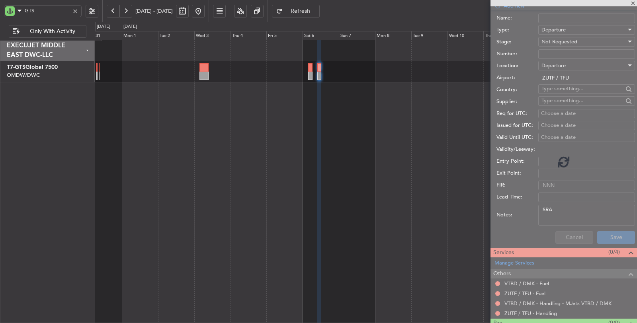
scroll to position [9, 0]
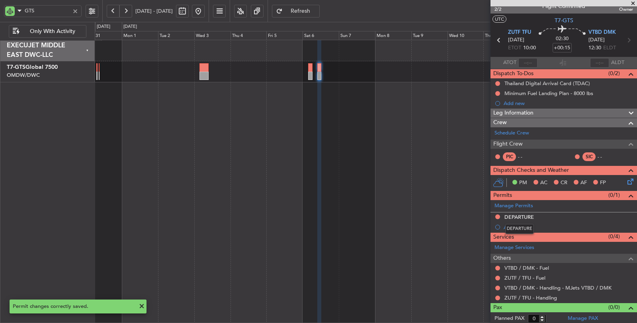
click at [515, 225] on div "DEPARTURE" at bounding box center [520, 229] width 29 height 10
click at [519, 225] on div "DEPARTURE" at bounding box center [520, 230] width 29 height 10
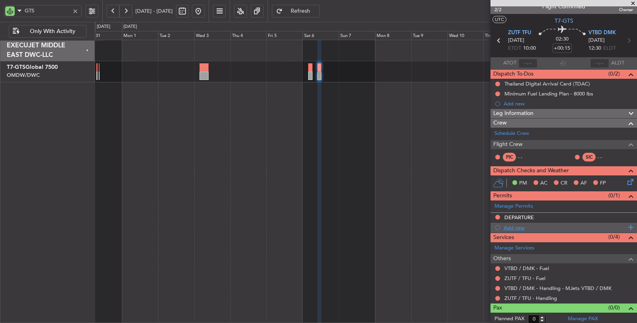
click at [509, 228] on div "Add new" at bounding box center [565, 228] width 122 height 7
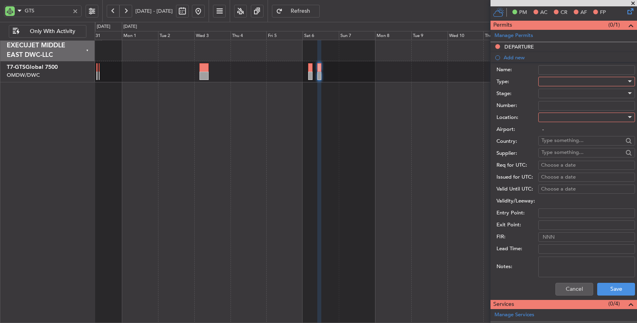
scroll to position [186, 0]
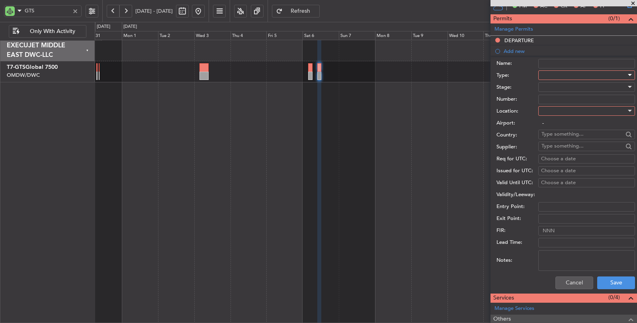
click at [568, 72] on div at bounding box center [584, 75] width 85 height 12
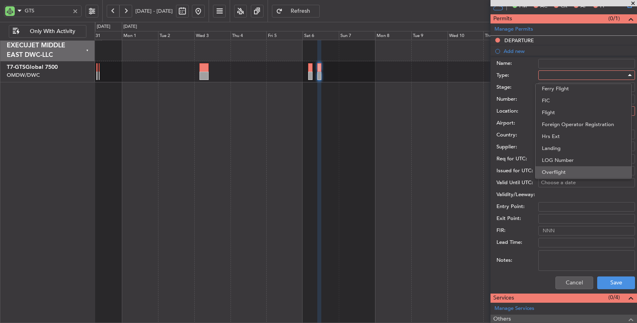
click at [555, 169] on span "Overflight" at bounding box center [583, 173] width 83 height 12
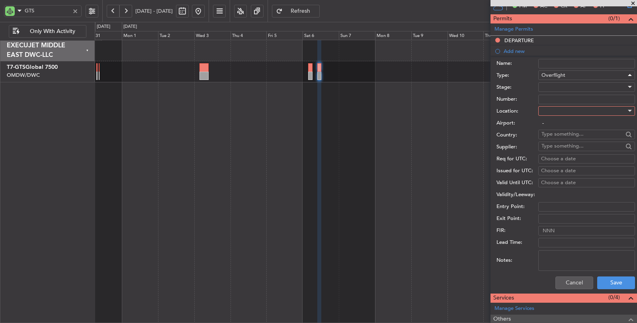
scroll to position [193, 0]
click at [550, 86] on div at bounding box center [584, 87] width 85 height 12
click at [556, 114] on span "Not Requested" at bounding box center [583, 114] width 83 height 12
click at [556, 114] on div at bounding box center [584, 111] width 85 height 12
click at [555, 176] on span "Enroute" at bounding box center [583, 174] width 83 height 12
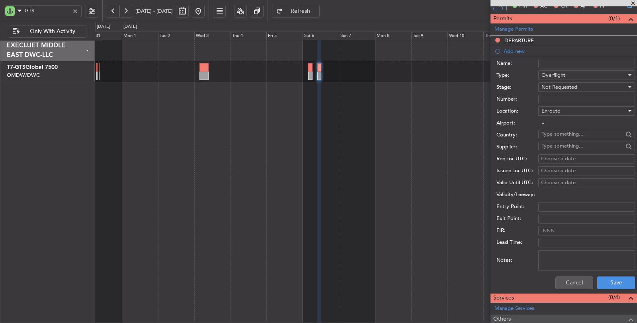
click at [553, 132] on input "text" at bounding box center [583, 134] width 82 height 12
click at [563, 145] on span "Lao People's Democratic Republic" at bounding box center [583, 145] width 77 height 12
type input "Lao People's Democratic Republic"
click at [561, 257] on textarea "Notes:" at bounding box center [587, 261] width 97 height 21
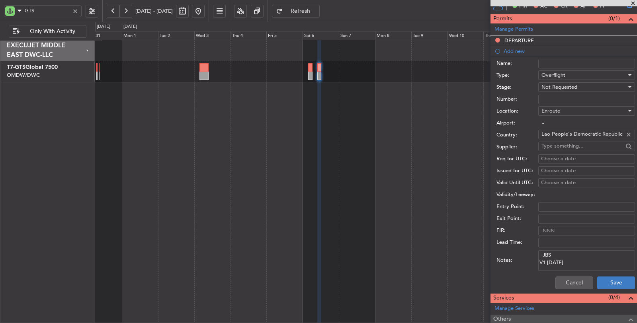
type textarea "JBS V1 06 SEP"
click at [603, 280] on button "Save" at bounding box center [617, 283] width 38 height 13
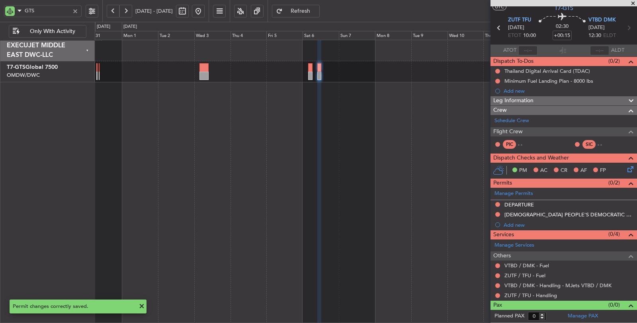
scroll to position [19, 0]
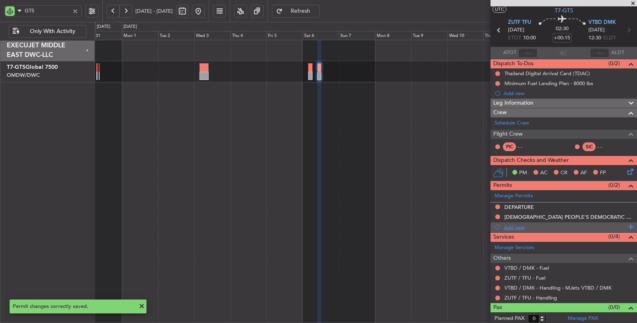
click at [514, 226] on div "Add new" at bounding box center [565, 227] width 122 height 7
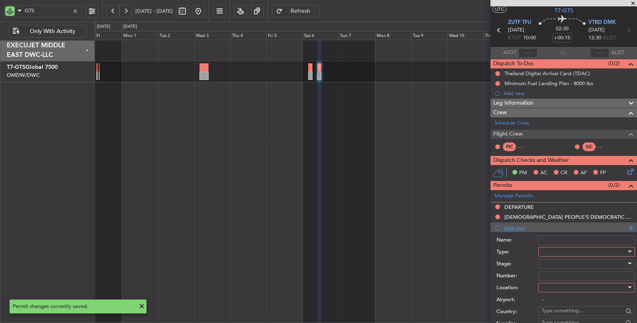
scroll to position [186, 0]
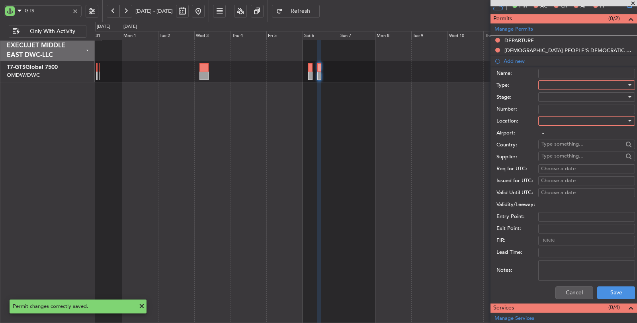
click at [548, 85] on div at bounding box center [584, 85] width 85 height 12
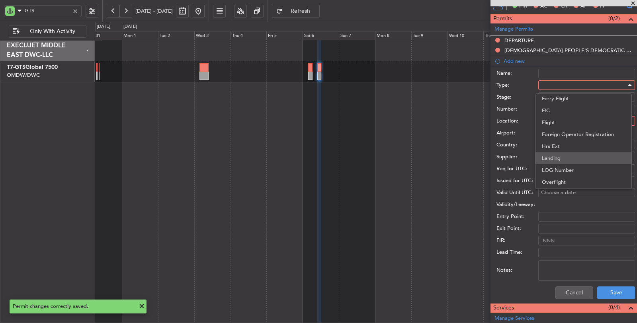
click at [562, 161] on span "Landing" at bounding box center [583, 159] width 83 height 12
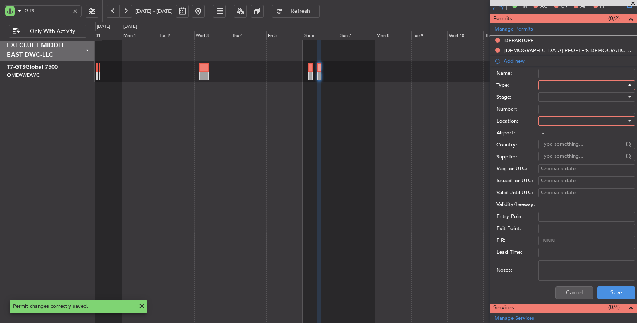
scroll to position [162, 0]
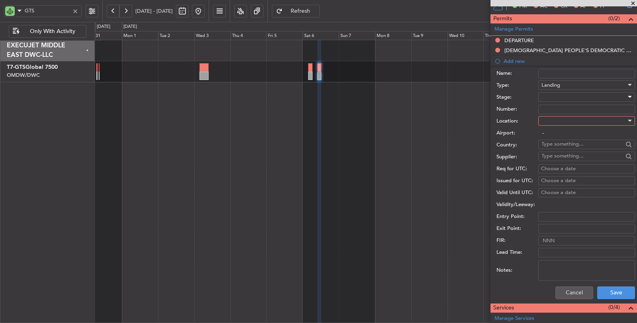
click at [555, 98] on div at bounding box center [584, 97] width 85 height 12
click at [557, 120] on span "Not Requested" at bounding box center [583, 124] width 83 height 12
click at [557, 120] on div at bounding box center [584, 121] width 85 height 12
click at [554, 160] on span "Arrival" at bounding box center [583, 160] width 83 height 12
type input "VTBD / DMK"
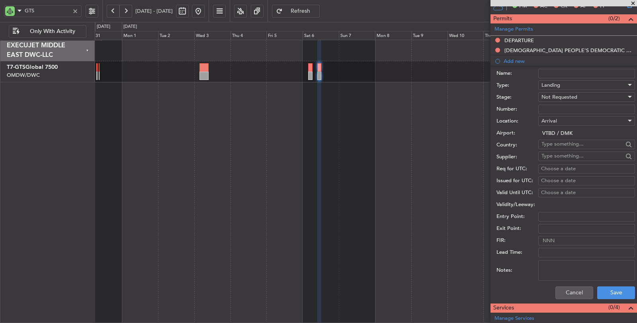
click at [561, 277] on textarea "Notes:" at bounding box center [587, 271] width 97 height 21
type textarea "MJETS"
click at [614, 292] on button "Save" at bounding box center [617, 293] width 38 height 13
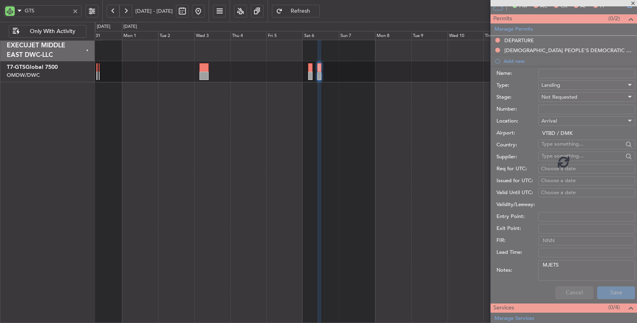
scroll to position [29, 0]
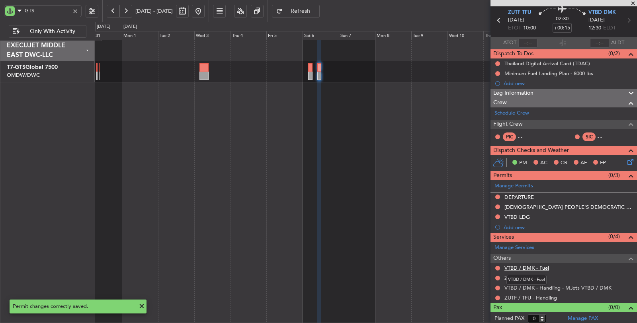
click at [526, 267] on link "VTBD / DMK - Fuel" at bounding box center [527, 268] width 45 height 7
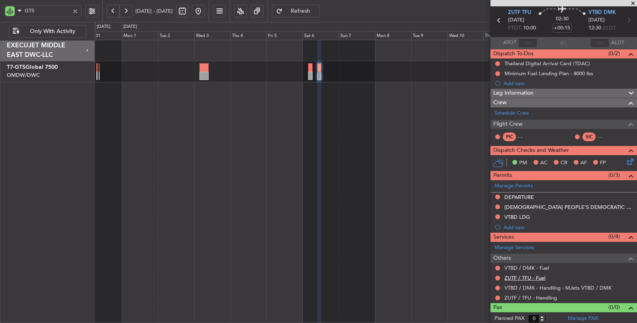
click at [541, 276] on link "ZUTF / TFU - Fuel" at bounding box center [525, 278] width 41 height 7
click at [529, 296] on link "ZUTF / TFU - Handling" at bounding box center [531, 298] width 53 height 7
click at [496, 20] on icon at bounding box center [499, 20] width 10 height 10
type input "+00:10"
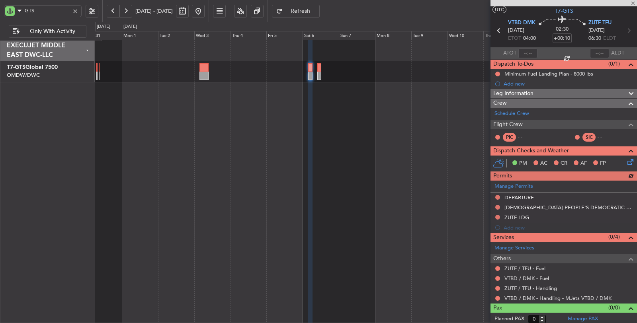
scroll to position [18, 0]
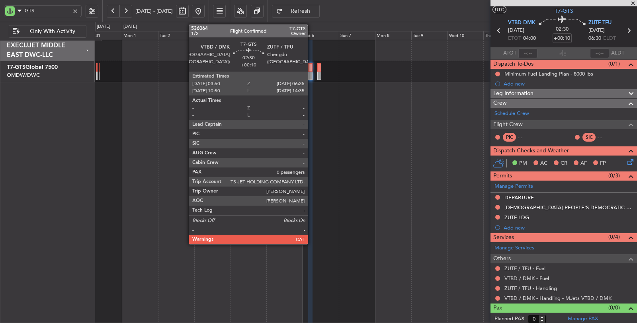
click at [312, 75] on div at bounding box center [310, 76] width 4 height 8
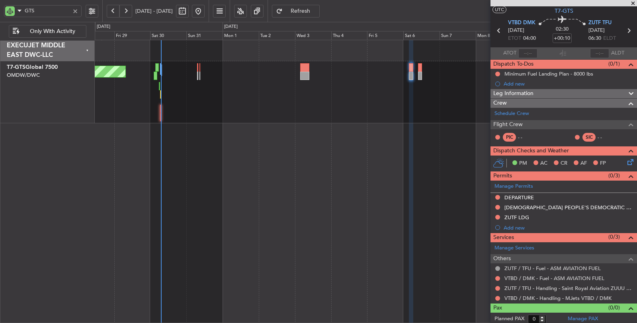
click at [257, 93] on div "Unplanned Maint [GEOGRAPHIC_DATA] (Seletar)" at bounding box center [366, 92] width 543 height 62
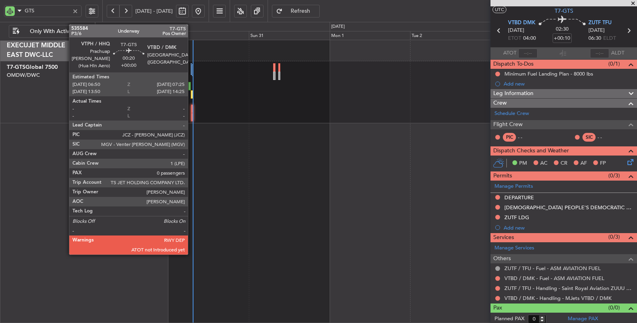
click at [192, 114] on div at bounding box center [192, 117] width 2 height 8
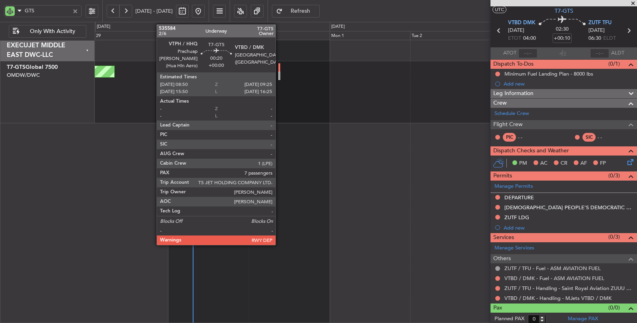
click at [279, 76] on div at bounding box center [279, 76] width 2 height 8
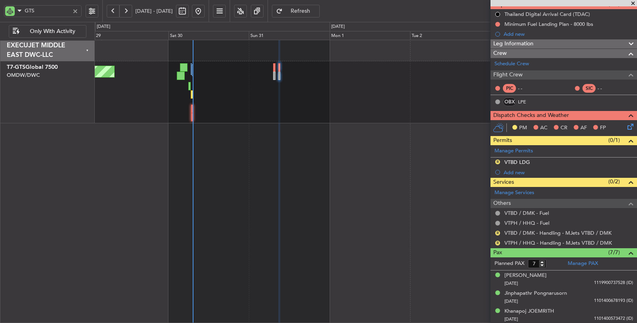
scroll to position [88, 0]
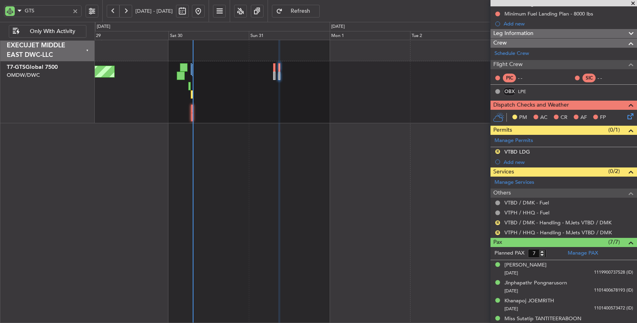
drag, startPoint x: 496, startPoint y: 150, endPoint x: 496, endPoint y: 160, distance: 10.0
click at [496, 150] on button "R" at bounding box center [498, 151] width 5 height 5
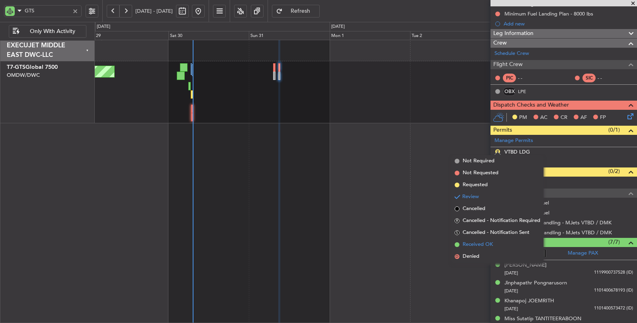
click at [491, 246] on span "Received OK" at bounding box center [478, 245] width 30 height 8
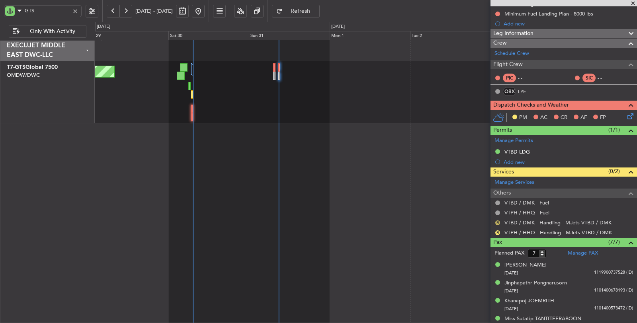
click at [498, 221] on button "R" at bounding box center [498, 223] width 5 height 5
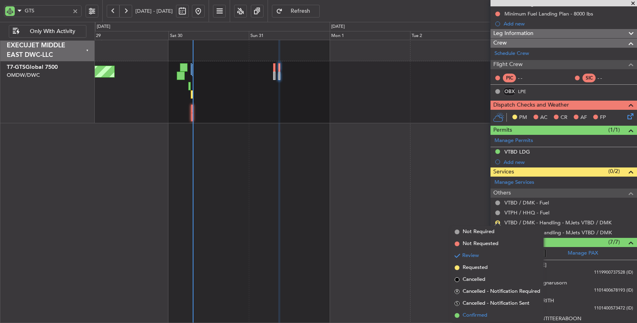
click at [478, 314] on span "Confirmed" at bounding box center [475, 316] width 25 height 8
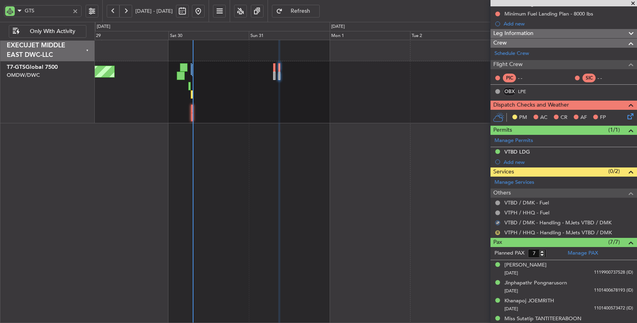
click at [496, 231] on button "R" at bounding box center [498, 233] width 5 height 5
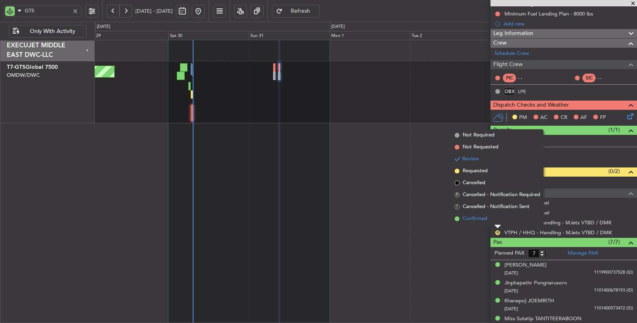
click at [478, 221] on span "Confirmed" at bounding box center [475, 219] width 25 height 8
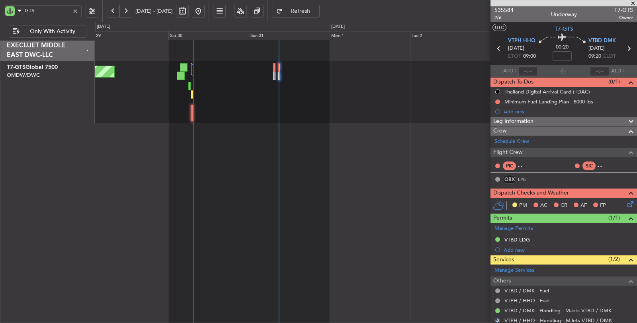
scroll to position [0, 0]
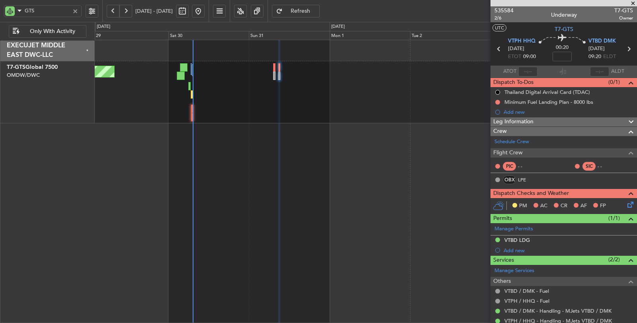
click at [498, 50] on icon at bounding box center [499, 49] width 10 height 10
type input "0"
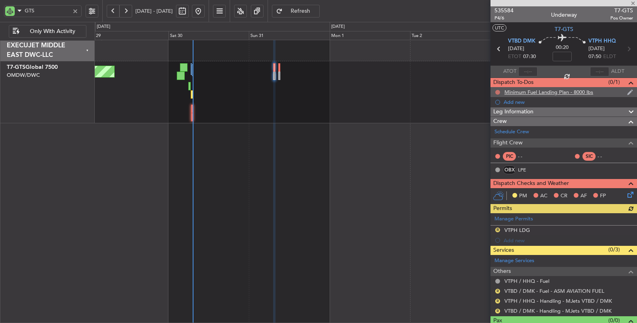
click at [499, 90] on button at bounding box center [498, 92] width 5 height 5
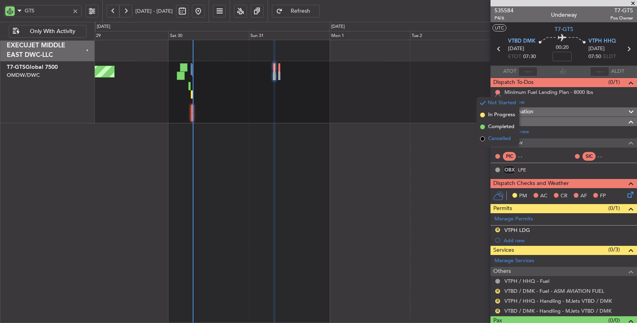
click at [495, 136] on span "Cancelled" at bounding box center [499, 139] width 23 height 8
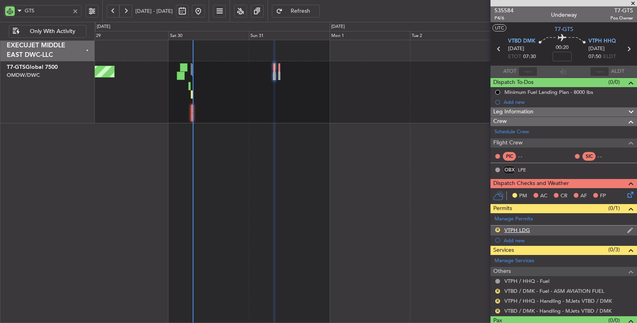
scroll to position [13, 0]
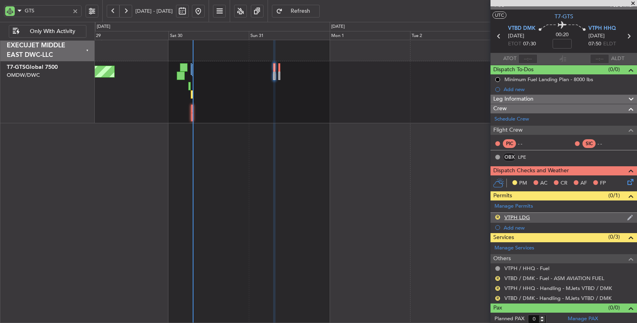
click at [496, 214] on div "R" at bounding box center [498, 217] width 6 height 6
click at [497, 216] on button "R" at bounding box center [498, 217] width 5 height 5
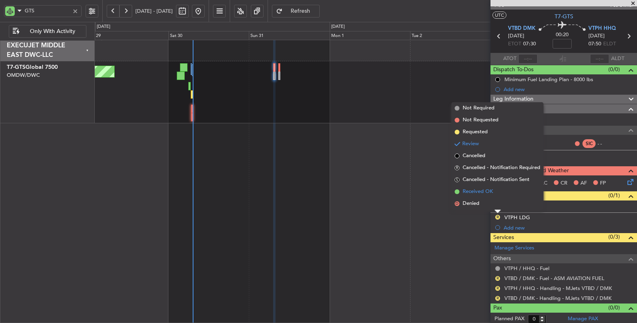
click at [473, 191] on span "Received OK" at bounding box center [478, 192] width 30 height 8
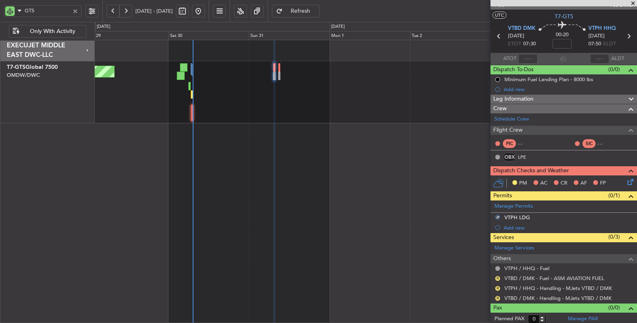
click at [498, 276] on div "R" at bounding box center [498, 279] width 6 height 6
click at [498, 276] on button "R" at bounding box center [498, 278] width 5 height 5
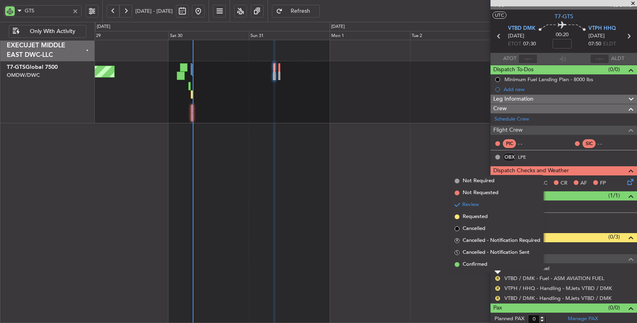
click at [472, 215] on span "Requested" at bounding box center [475, 217] width 25 height 8
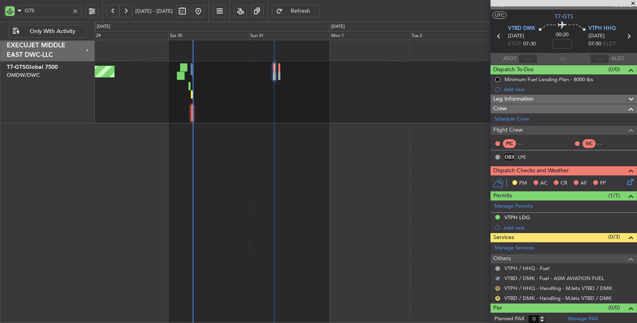
click at [498, 287] on button "R" at bounding box center [498, 288] width 5 height 5
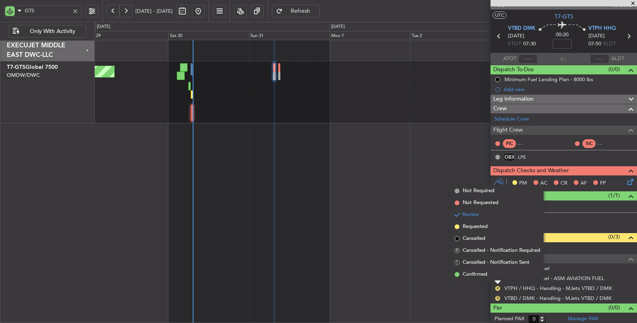
click at [480, 272] on span "Confirmed" at bounding box center [475, 275] width 25 height 8
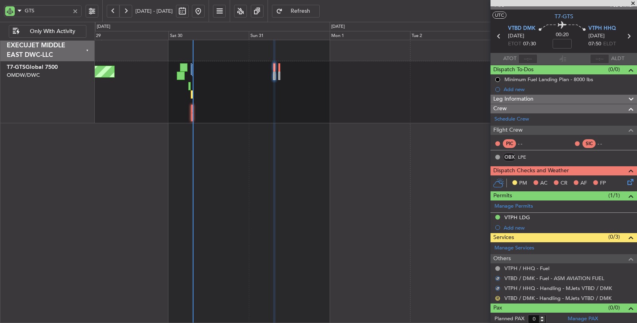
click at [499, 296] on button "R" at bounding box center [498, 298] width 5 height 5
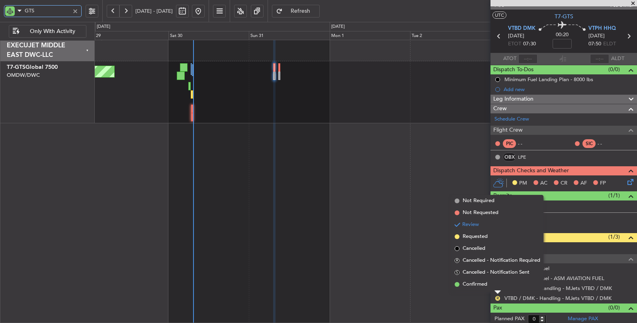
drag, startPoint x: 32, startPoint y: 9, endPoint x: 9, endPoint y: 13, distance: 23.4
click at [10, 11] on div "GTS" at bounding box center [43, 11] width 78 height 12
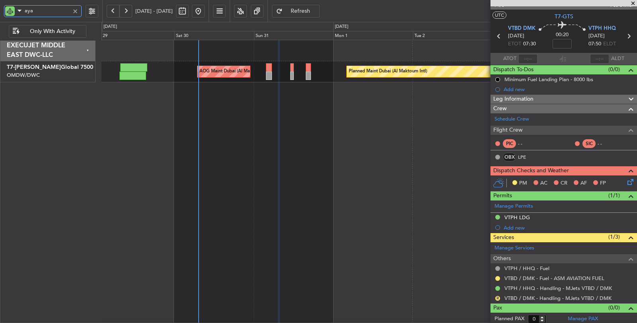
type input "aya"
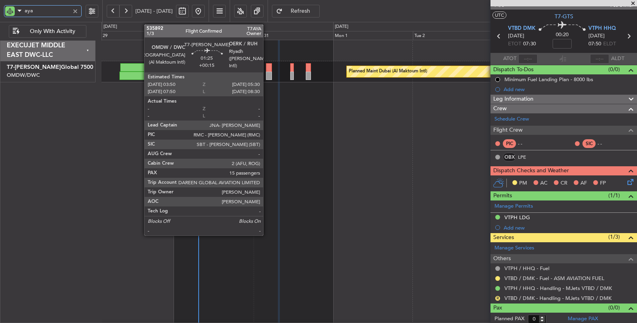
click at [267, 75] on div at bounding box center [269, 76] width 6 height 8
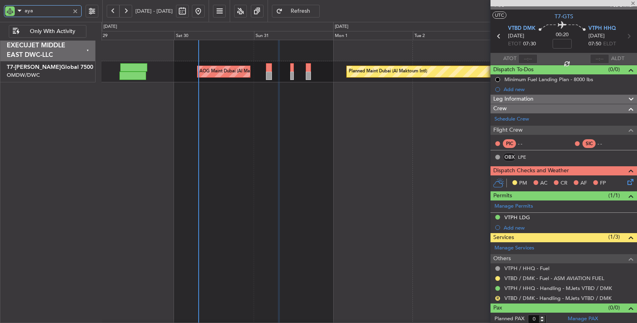
type input "+00:15"
type input "15"
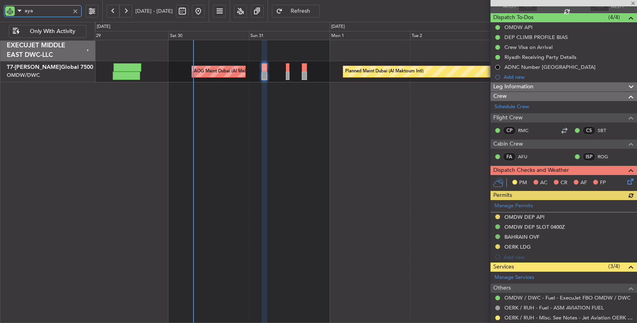
scroll to position [88, 0]
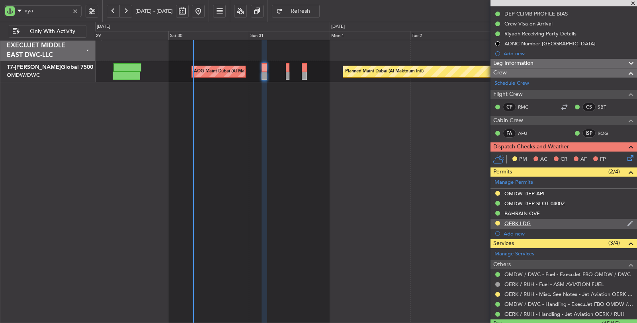
click at [522, 222] on div "OERK LDG" at bounding box center [518, 223] width 26 height 7
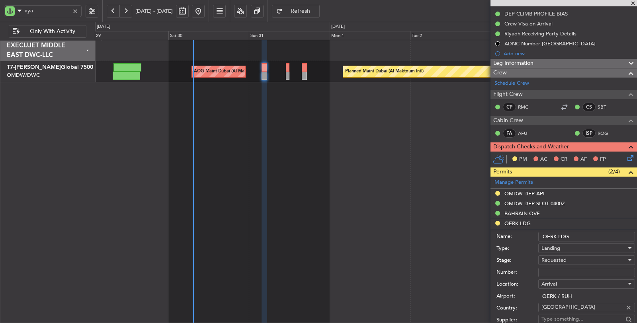
click at [563, 259] on span "Requested" at bounding box center [554, 260] width 25 height 7
click at [567, 318] on span "Received OK" at bounding box center [583, 323] width 83 height 12
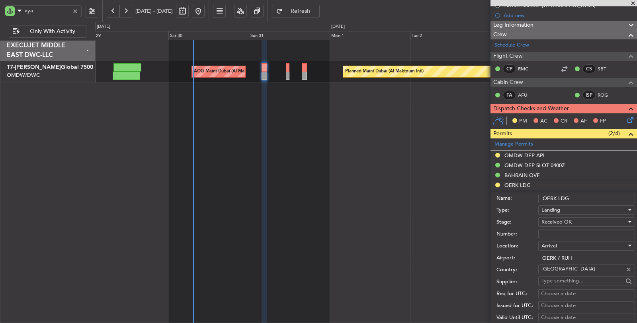
scroll to position [265, 0]
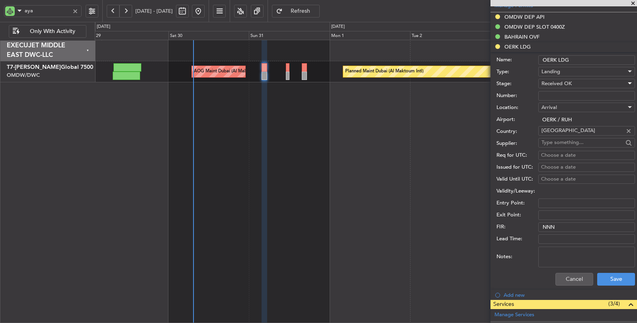
click at [558, 92] on input "Number:" at bounding box center [587, 96] width 97 height 10
paste input "2501019214"
type input "2501019214"
click at [568, 248] on textarea "Notes:" at bounding box center [587, 257] width 97 height 21
type textarea "jet aviation"
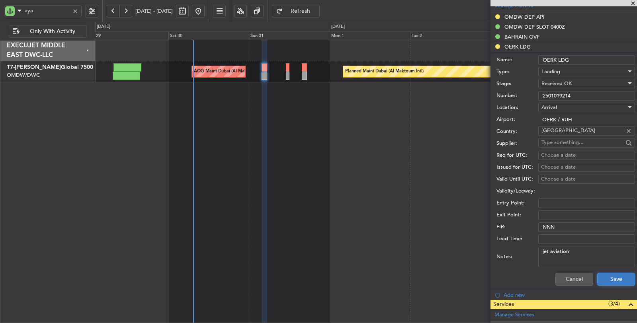
click at [602, 274] on button "Save" at bounding box center [617, 279] width 38 height 13
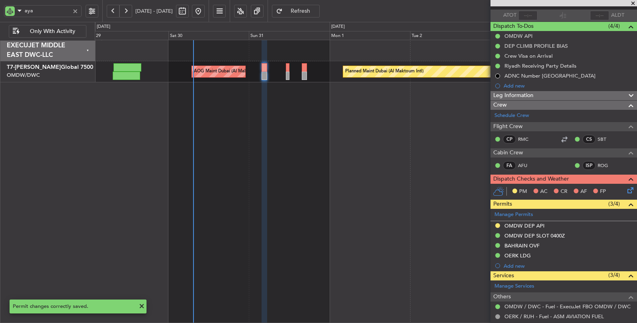
scroll to position [0, 0]
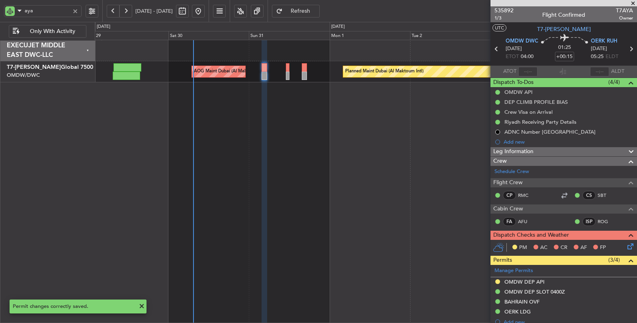
click at [626, 49] on icon at bounding box center [631, 49] width 10 height 10
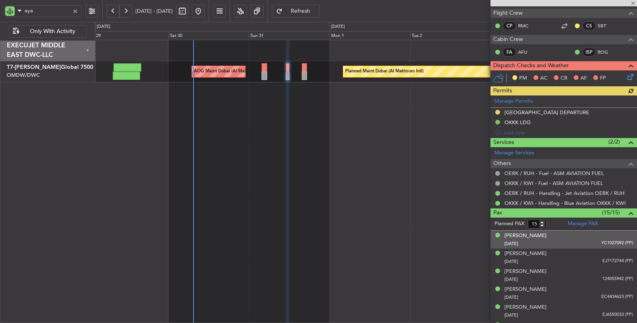
scroll to position [133, 0]
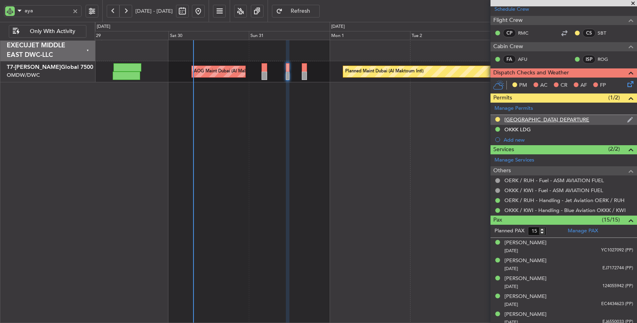
click at [529, 118] on div "SAUDI ARABIA DEPARTURE" at bounding box center [547, 119] width 85 height 7
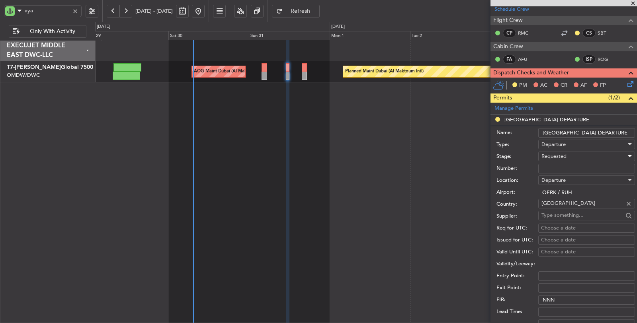
click at [550, 153] on span "Requested" at bounding box center [554, 156] width 25 height 7
click at [558, 213] on span "Received OK" at bounding box center [583, 216] width 83 height 12
click at [555, 165] on input "Number:" at bounding box center [587, 169] width 97 height 10
paste input "2501019214"
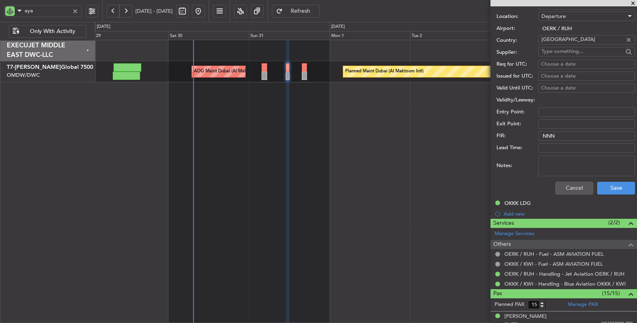
scroll to position [310, 0]
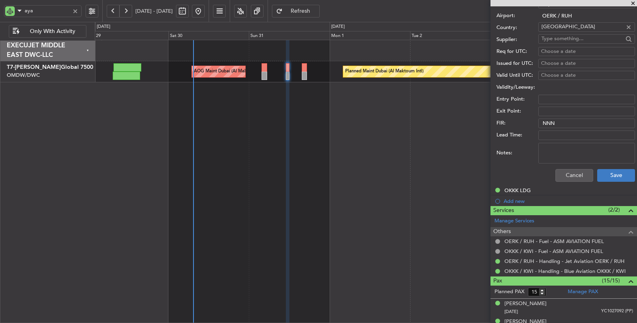
type input "2501019214"
click at [602, 170] on button "Save" at bounding box center [617, 175] width 38 height 13
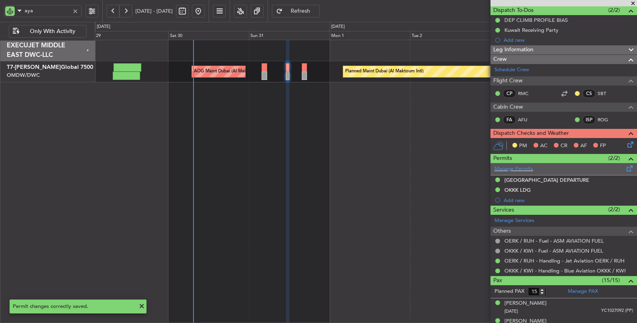
scroll to position [0, 0]
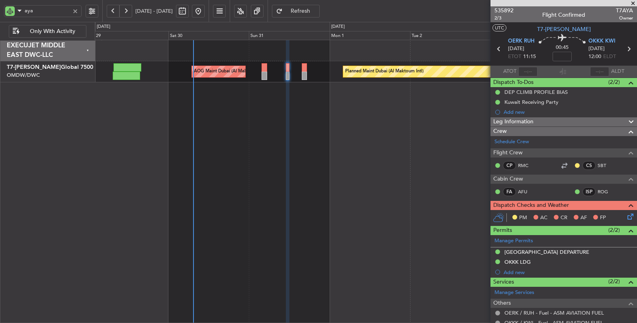
click at [499, 51] on icon at bounding box center [499, 49] width 10 height 10
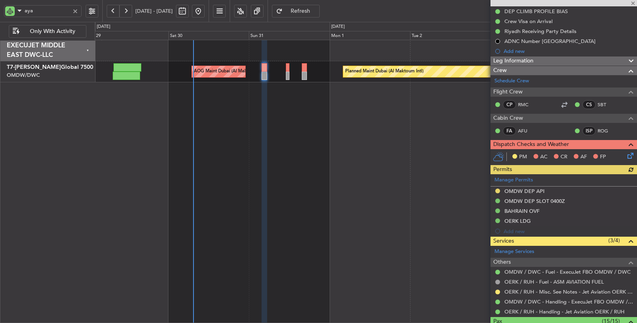
scroll to position [133, 0]
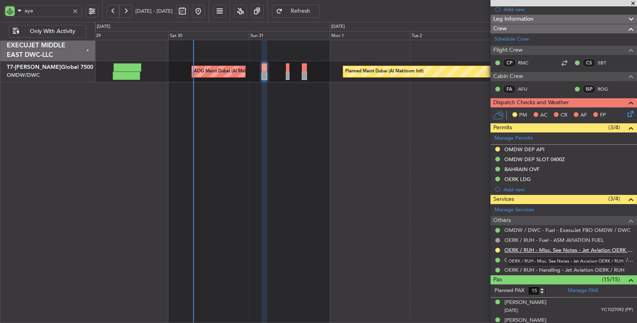
click at [555, 249] on link "OERK / RUH - Misc. See Notes - Jet Aviation OERK / RUH" at bounding box center [569, 250] width 129 height 7
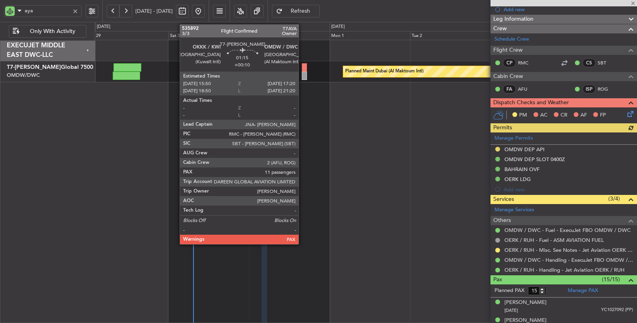
click at [303, 73] on div at bounding box center [304, 76] width 5 height 8
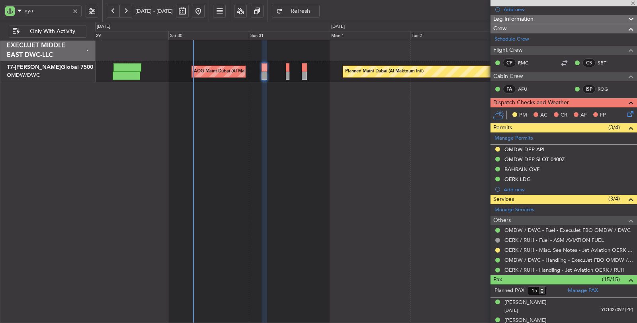
type input "+00:10"
type input "11"
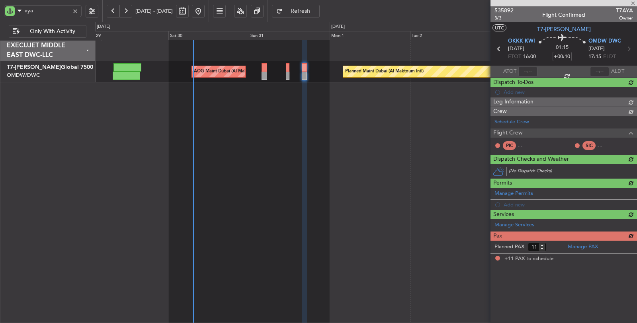
scroll to position [0, 0]
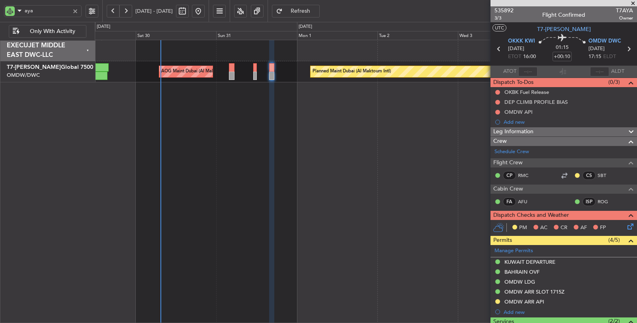
click at [223, 116] on div "Planned Maint Dubai (Al Maktoum Intl) AOG Maint Dubai (Al Maktoum Intl)" at bounding box center [366, 182] width 543 height 284
click at [75, 12] on div at bounding box center [75, 11] width 9 height 9
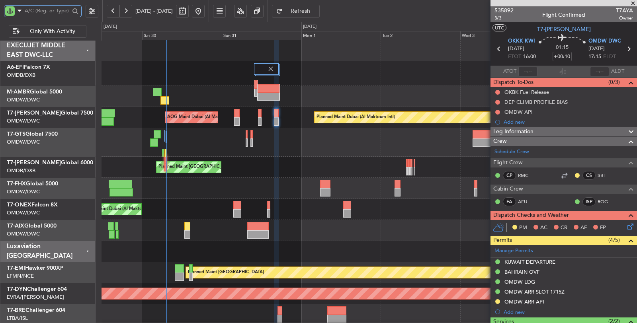
click at [249, 141] on div "Unplanned Maint [GEOGRAPHIC_DATA] (Seletar)" at bounding box center [370, 142] width 536 height 29
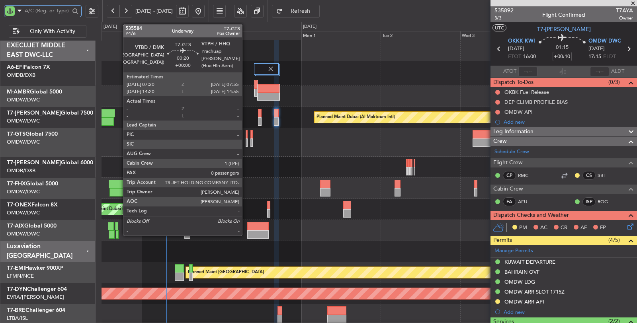
click at [246, 143] on div at bounding box center [247, 143] width 2 height 8
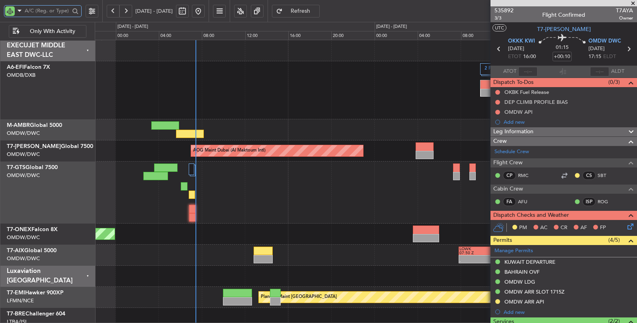
click at [189, 147] on div "AOG Maint Dubai (Al Maktoum Intl) Planned Maint [GEOGRAPHIC_DATA] (Al Maktoum I…" at bounding box center [366, 151] width 542 height 21
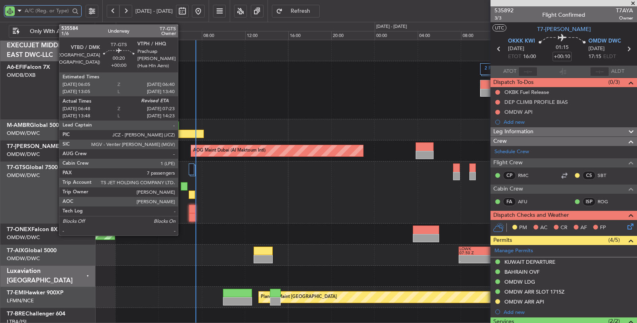
click at [182, 184] on div at bounding box center [184, 186] width 6 height 8
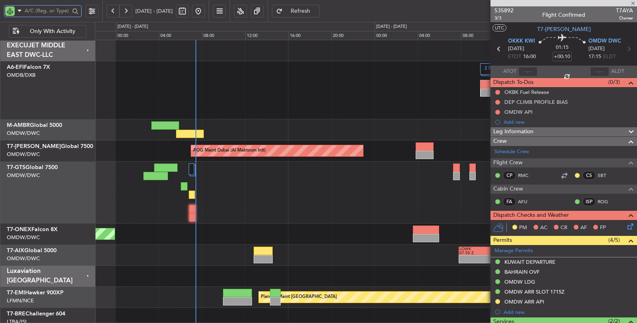
type input "06:58"
type input "7"
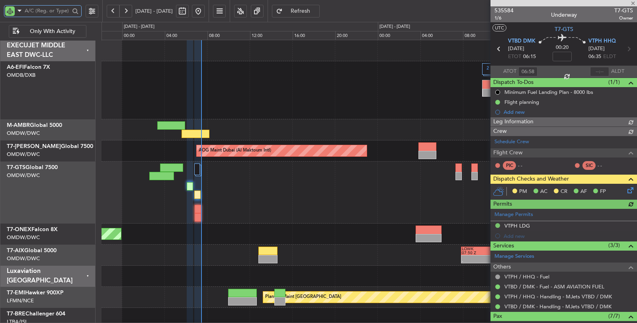
type input "[PERSON_NAME] ([PERSON_NAME])"
type input "7165"
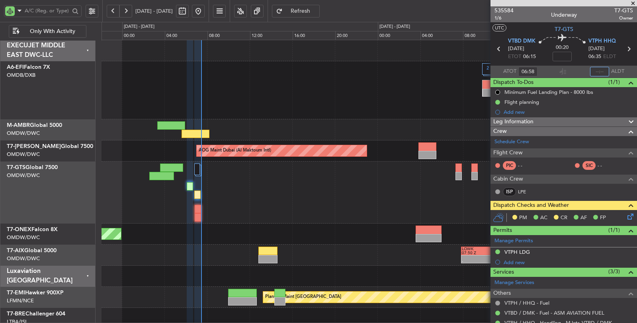
click at [600, 71] on input "text" at bounding box center [599, 72] width 19 height 10
type input "07:22"
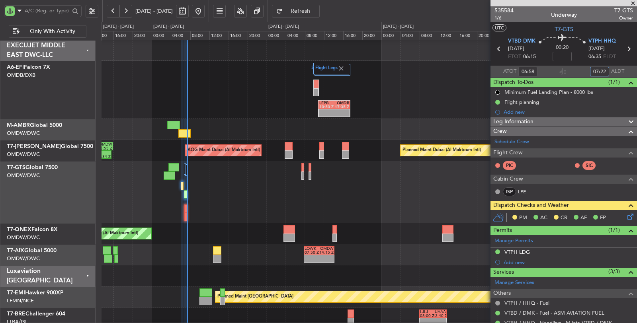
scroll to position [0, 0]
click at [252, 188] on div "- - VTBD 03:50 Z OMDW 09:35 Z Unplanned Maint [GEOGRAPHIC_DATA] (Seletar)" at bounding box center [369, 192] width 535 height 62
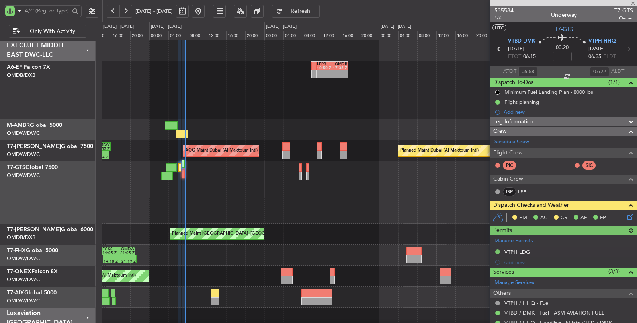
type input "[PERSON_NAME] ([PERSON_NAME])"
type input "7165"
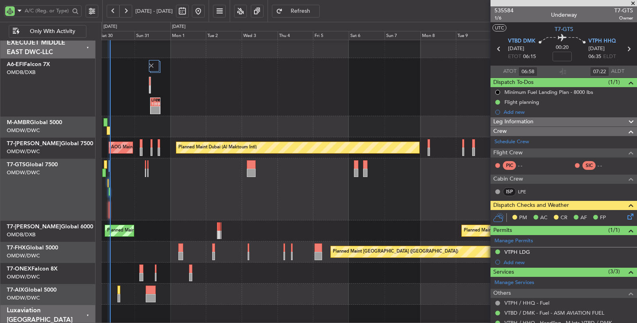
click at [210, 190] on div "Unplanned Maint [GEOGRAPHIC_DATA] (Seletar)" at bounding box center [370, 190] width 536 height 62
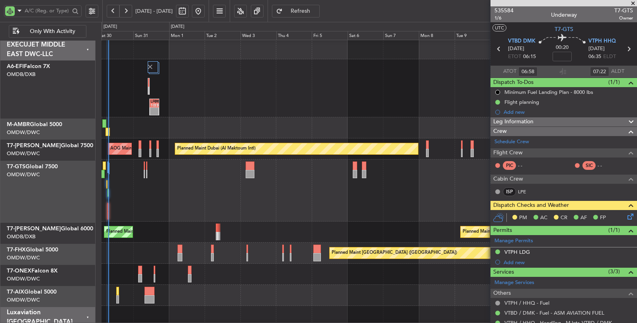
click at [251, 191] on div "Unplanned Maint [GEOGRAPHIC_DATA] (Seletar)" at bounding box center [369, 191] width 535 height 62
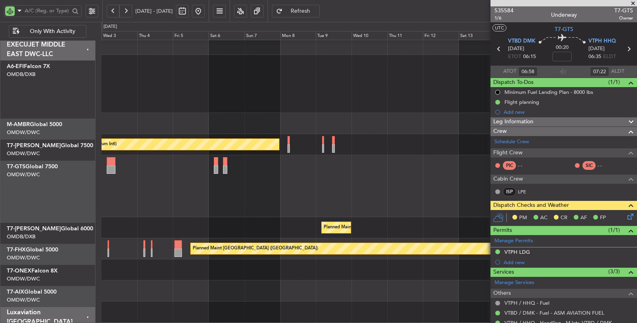
scroll to position [6, 0]
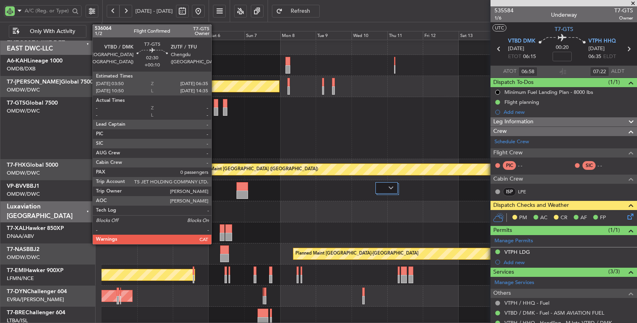
click at [216, 111] on div at bounding box center [216, 112] width 4 height 8
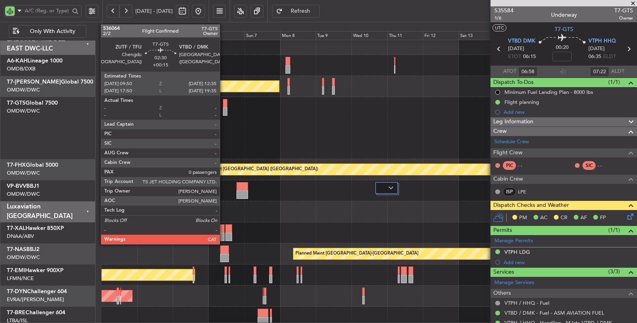
click at [224, 108] on div at bounding box center [225, 112] width 4 height 8
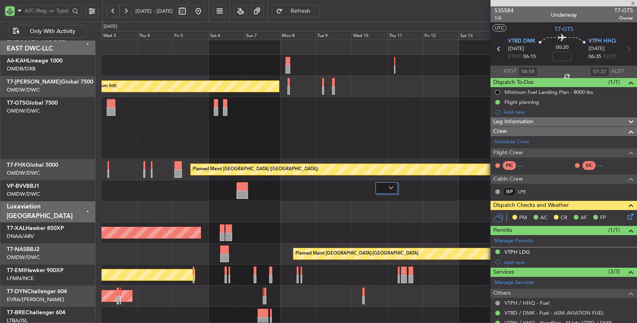
type input "+00:15"
type input "0"
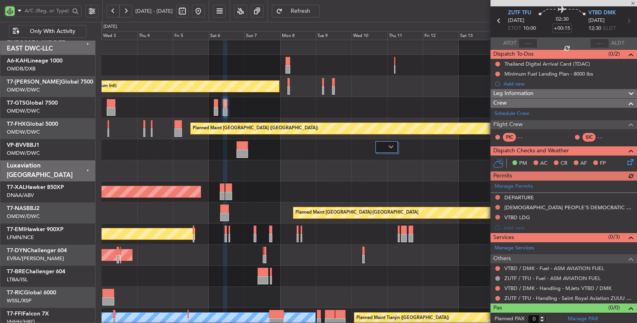
scroll to position [28, 0]
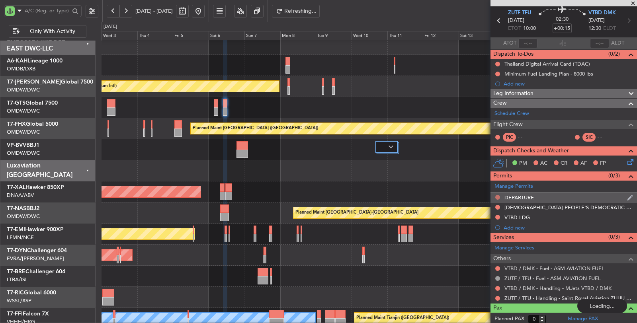
click at [498, 195] on button at bounding box center [498, 197] width 5 height 5
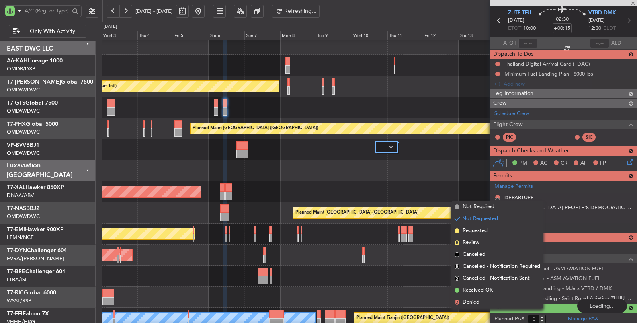
click at [477, 230] on span "Requested" at bounding box center [475, 231] width 25 height 8
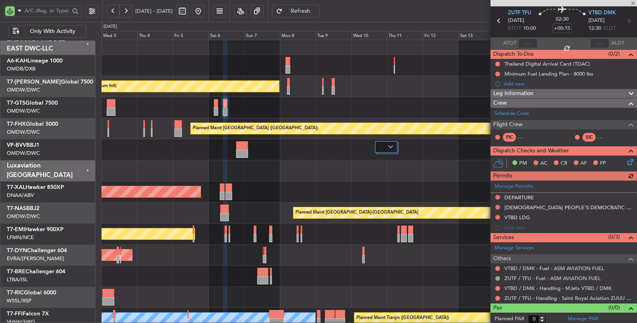
click at [495, 296] on div at bounding box center [498, 299] width 6 height 6
click at [498, 296] on button at bounding box center [498, 298] width 5 height 5
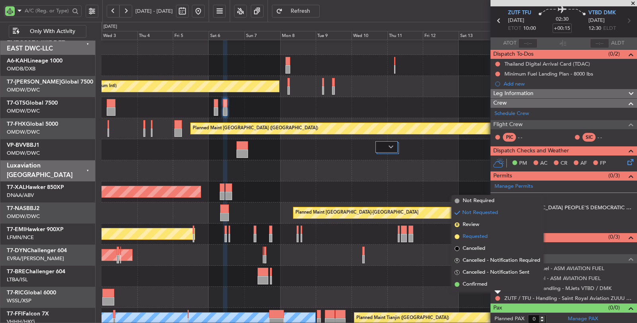
click at [479, 235] on span "Requested" at bounding box center [475, 237] width 25 height 8
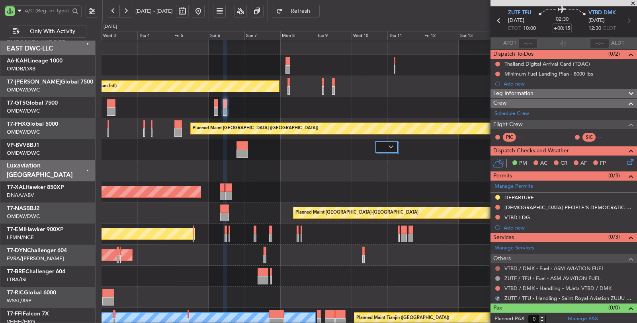
click at [499, 267] on button at bounding box center [498, 269] width 5 height 5
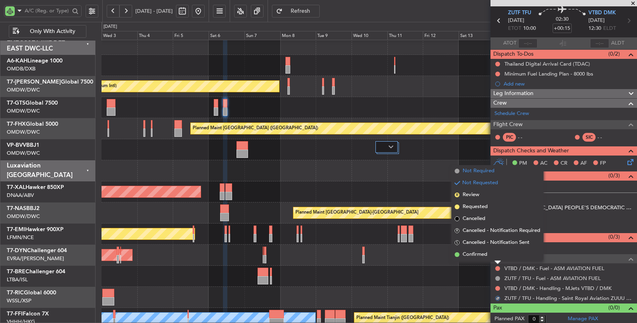
click at [484, 174] on span "Not Required" at bounding box center [479, 171] width 32 height 8
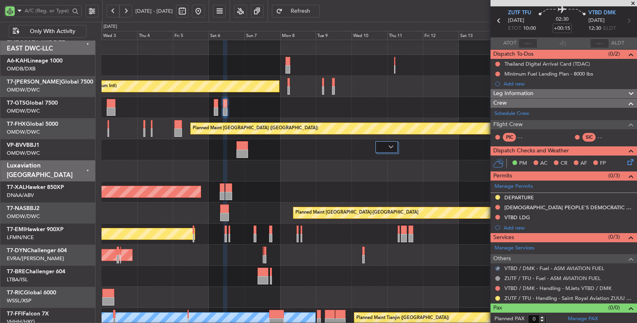
click at [496, 20] on icon at bounding box center [499, 21] width 10 height 10
type input "+00:10"
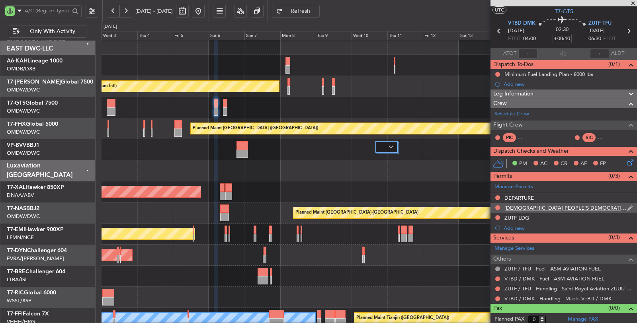
scroll to position [18, 0]
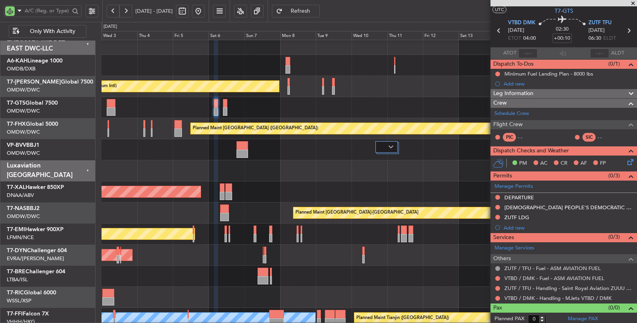
click at [497, 286] on mat-tooltip-component "Not Requested" at bounding box center [498, 283] width 45 height 21
click at [498, 286] on button at bounding box center [498, 288] width 5 height 5
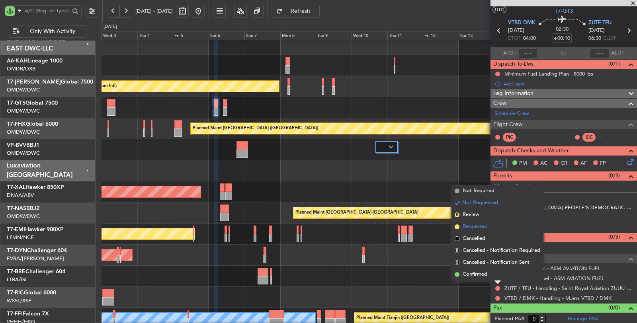
click at [485, 228] on span "Requested" at bounding box center [475, 227] width 25 height 8
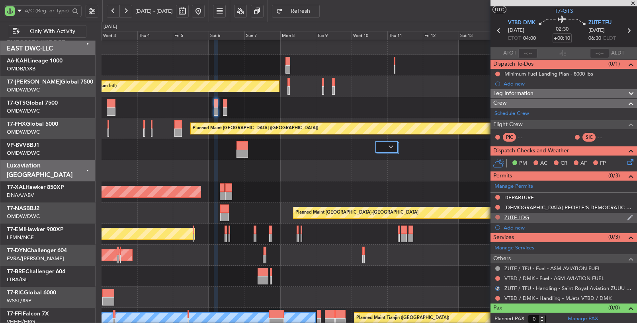
click at [498, 216] on button at bounding box center [498, 217] width 5 height 5
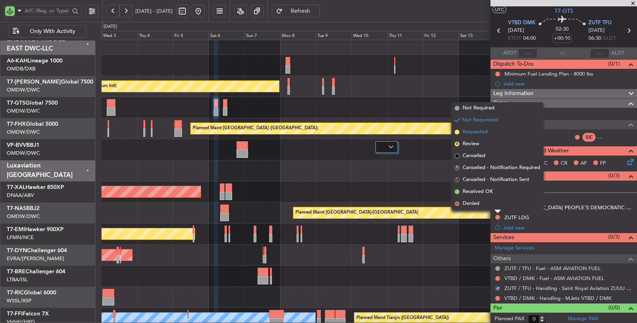
click at [478, 134] on span "Requested" at bounding box center [475, 132] width 25 height 8
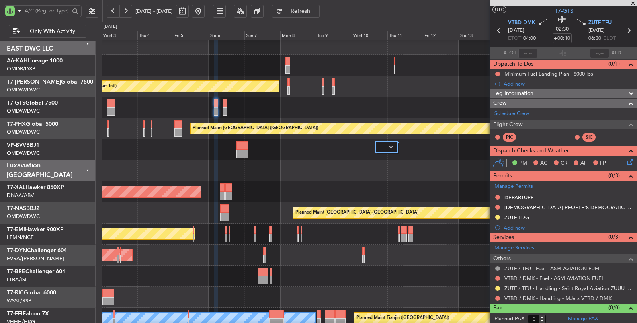
scroll to position [0, 0]
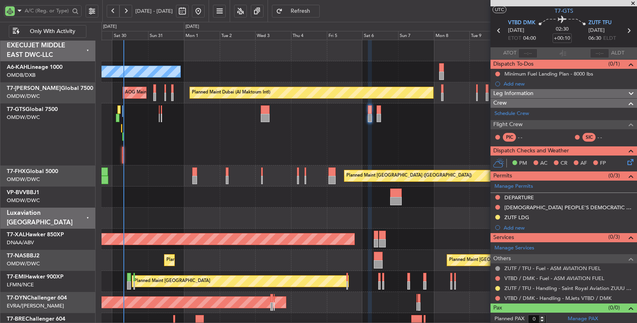
click at [324, 112] on div "Unplanned Maint [GEOGRAPHIC_DATA] (Seletar)" at bounding box center [370, 135] width 536 height 62
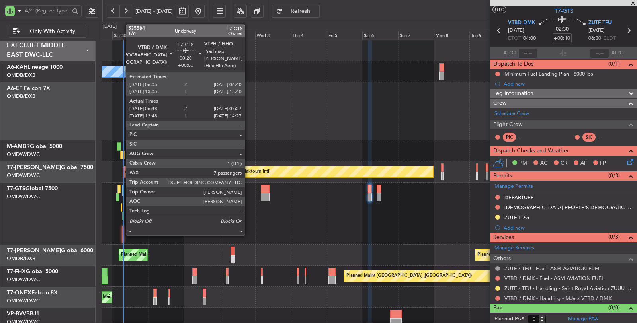
click at [122, 216] on div at bounding box center [122, 216] width 1 height 8
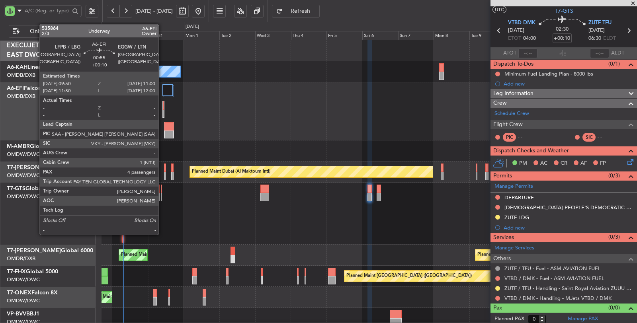
click at [163, 110] on div at bounding box center [163, 114] width 1 height 8
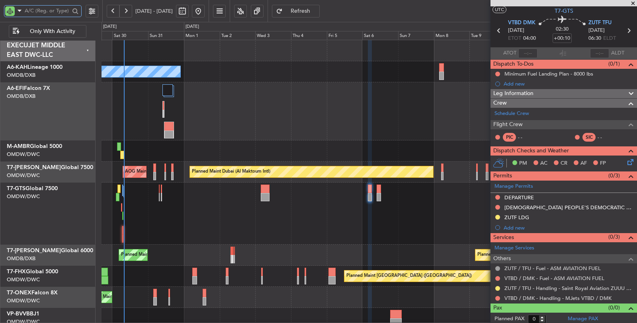
click at [51, 10] on input "text" at bounding box center [47, 11] width 45 height 12
type input "aix"
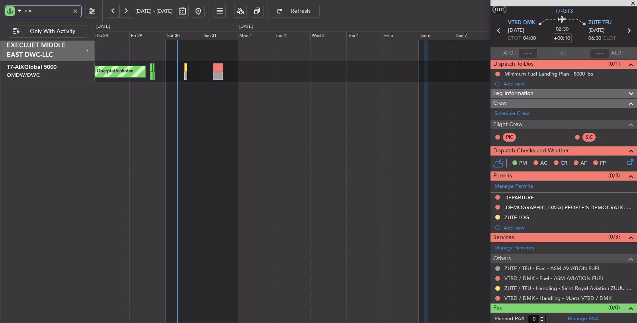
click at [225, 92] on div "Unplanned Maint Munich Oberpfaffenhofen" at bounding box center [366, 182] width 543 height 284
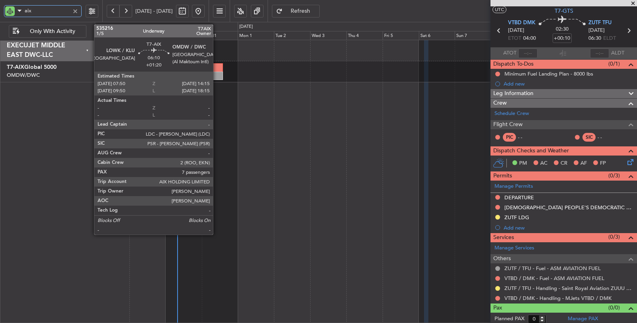
click at [217, 74] on div at bounding box center [218, 76] width 10 height 8
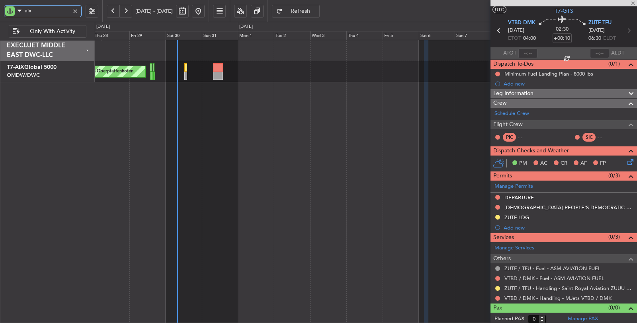
type input "+01:20"
type input "7"
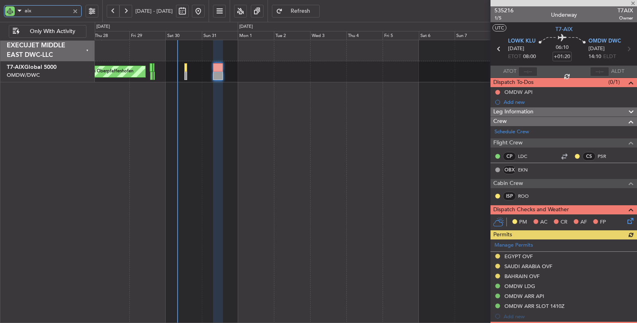
type input "aix"
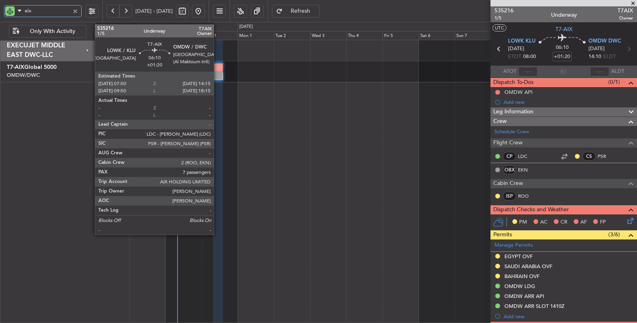
click at [218, 68] on div at bounding box center [218, 67] width 10 height 8
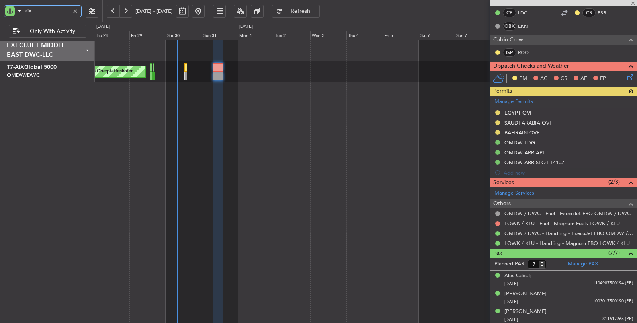
scroll to position [214, 0]
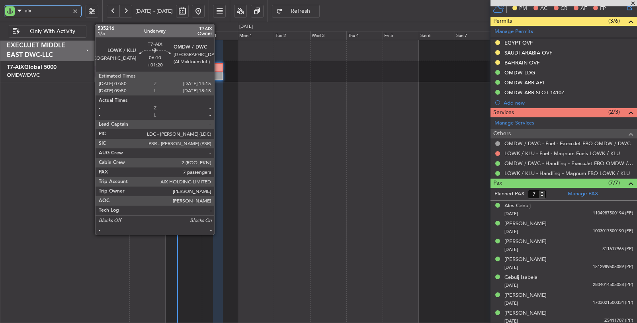
click at [218, 69] on div at bounding box center [218, 67] width 10 height 8
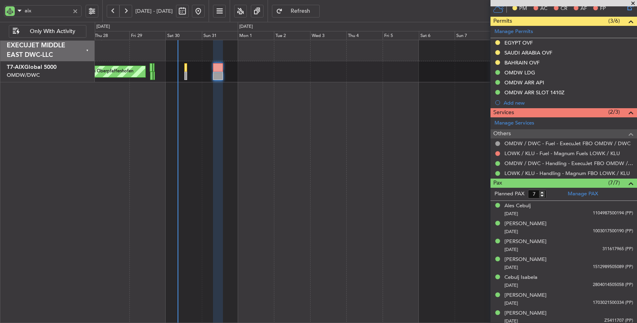
click at [76, 11] on div at bounding box center [75, 11] width 9 height 9
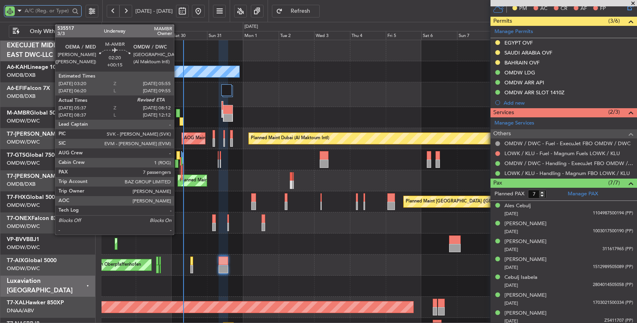
click at [178, 113] on div at bounding box center [178, 113] width 4 height 8
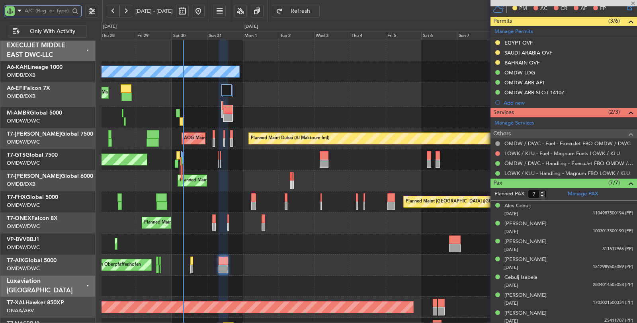
type input "+00:15"
type input "05:47"
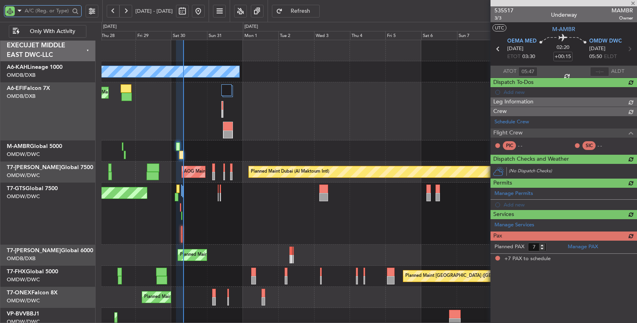
scroll to position [0, 0]
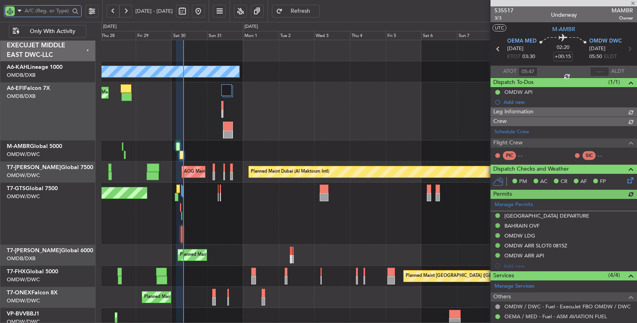
type input "[PERSON_NAME] ([PERSON_NAME])"
type input "7105"
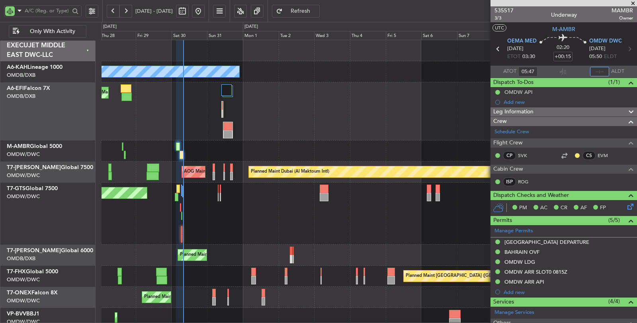
click at [596, 72] on input "text" at bounding box center [599, 72] width 19 height 10
type input "07:58"
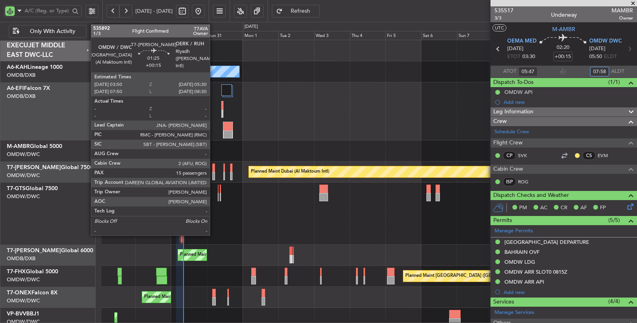
click at [214, 176] on div at bounding box center [213, 176] width 3 height 8
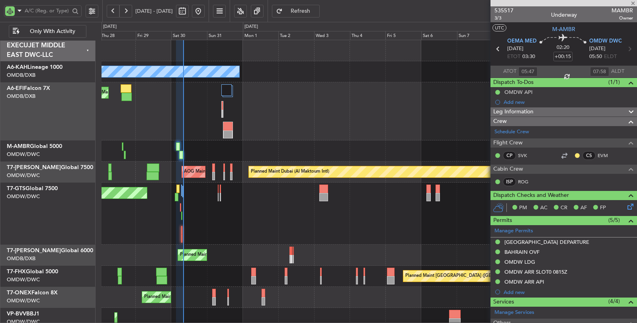
type input "15"
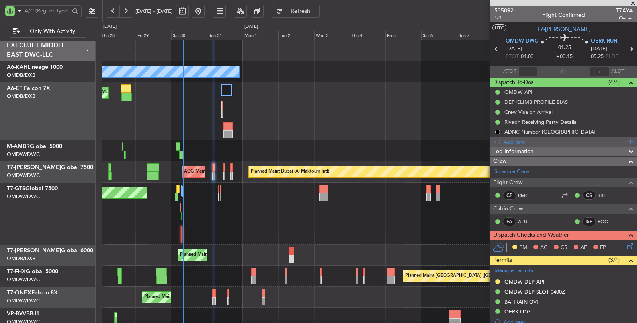
click at [509, 141] on div "Add new" at bounding box center [565, 142] width 122 height 7
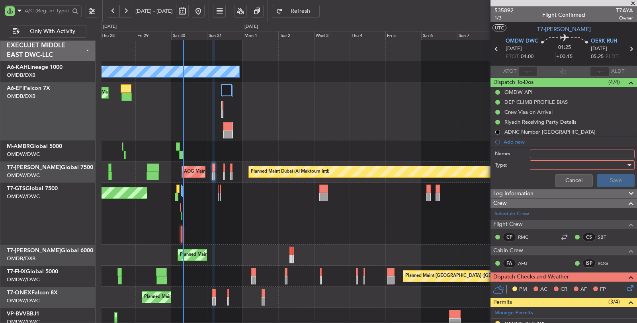
click at [549, 153] on input "Name:" at bounding box center [582, 154] width 105 height 9
type input "DEP FUEL: 26000 LBS"
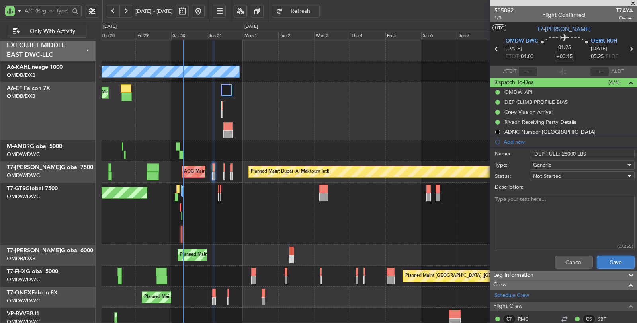
click at [600, 260] on button "Save" at bounding box center [616, 262] width 38 height 13
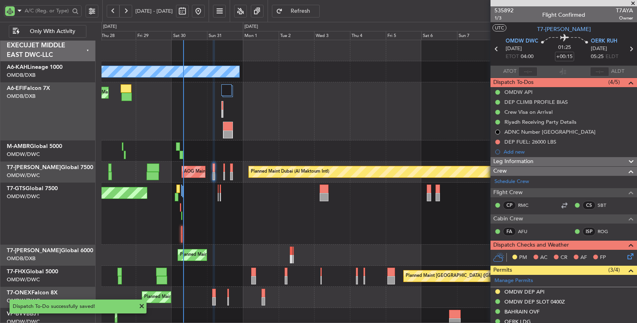
click at [626, 48] on icon at bounding box center [631, 49] width 10 height 10
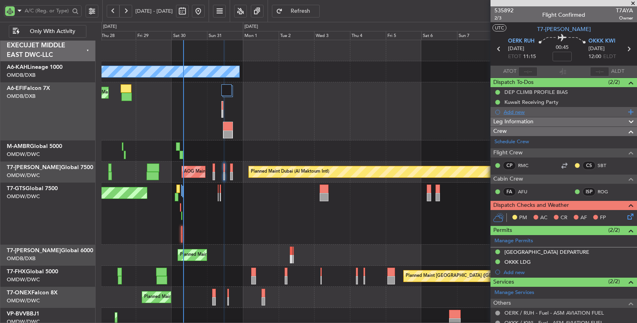
click at [511, 110] on div "Add new" at bounding box center [565, 112] width 122 height 7
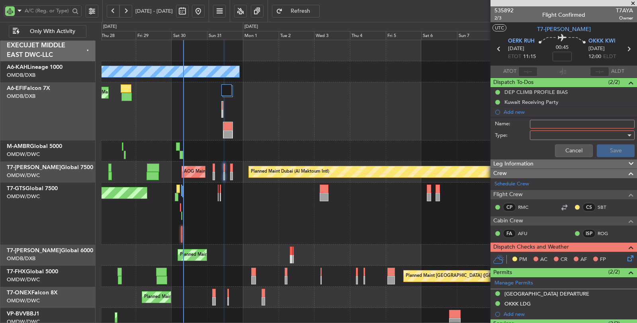
click at [539, 124] on input "Name:" at bounding box center [582, 124] width 105 height 9
type input "DEP FUEL: [PERSON_NAME]"
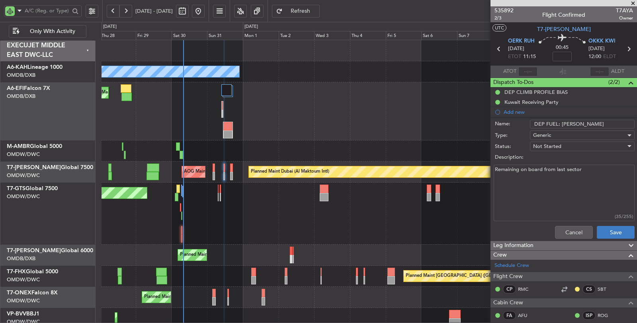
type textarea "Remaining on board from last sector"
click at [604, 233] on button "Save" at bounding box center [616, 232] width 38 height 13
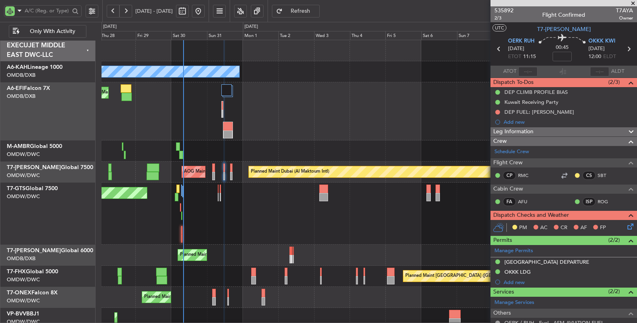
click at [624, 47] on icon at bounding box center [629, 49] width 10 height 10
type input "+00:10"
type input "11"
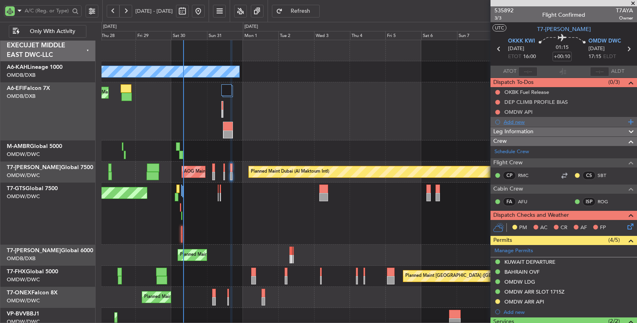
click at [515, 121] on div "Add new" at bounding box center [565, 122] width 122 height 7
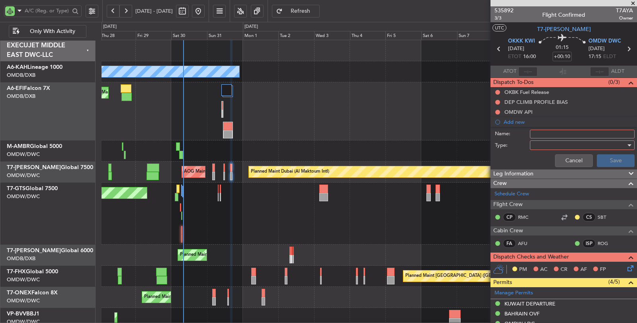
click at [538, 135] on input "Name:" at bounding box center [582, 134] width 105 height 9
type input "DEP FUEL: [PERSON_NAME]"
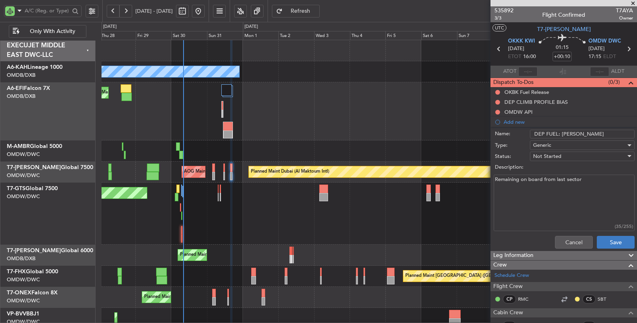
type textarea "Remaining on board from last sector"
click at [600, 245] on button "Save" at bounding box center [616, 242] width 38 height 13
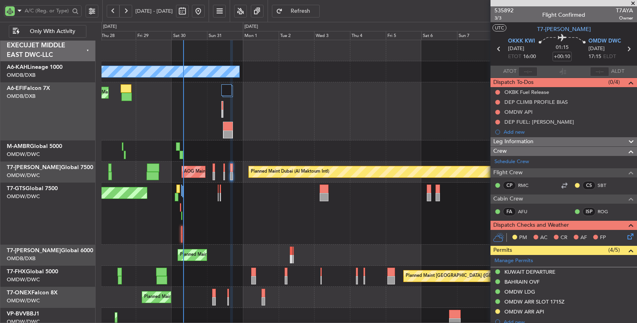
click at [300, 224] on div "Unplanned Maint [GEOGRAPHIC_DATA] (Seletar)" at bounding box center [370, 214] width 536 height 62
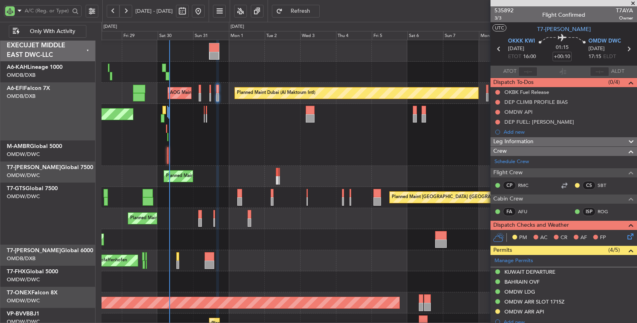
scroll to position [78, 0]
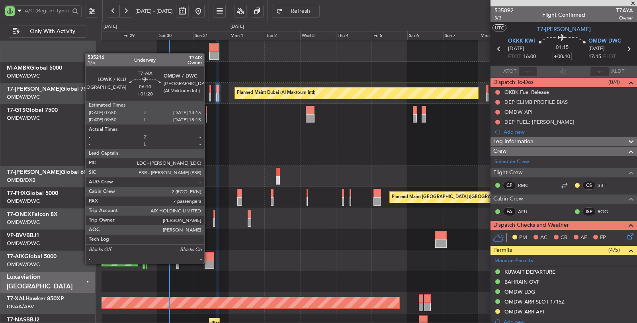
click at [208, 263] on div at bounding box center [210, 265] width 10 height 8
click at [208, 262] on div at bounding box center [210, 265] width 10 height 8
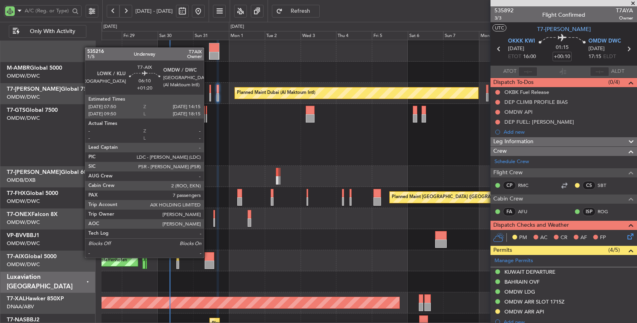
click at [208, 257] on div at bounding box center [210, 257] width 10 height 8
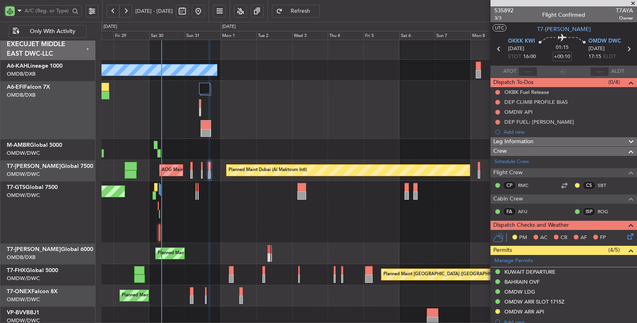
scroll to position [0, 0]
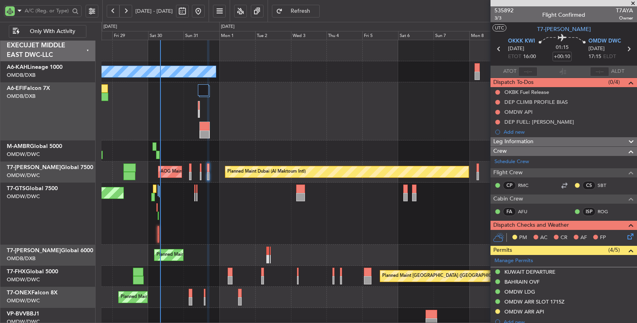
click at [207, 154] on div at bounding box center [370, 151] width 536 height 21
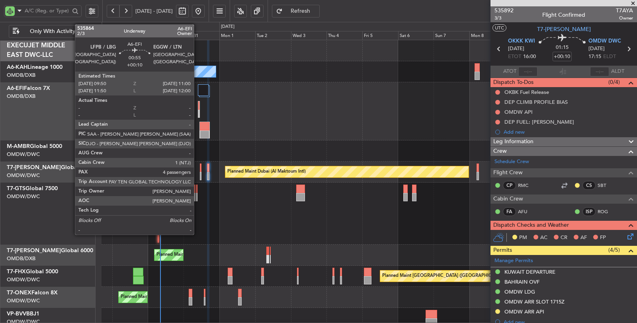
click at [198, 108] on div at bounding box center [198, 106] width 1 height 8
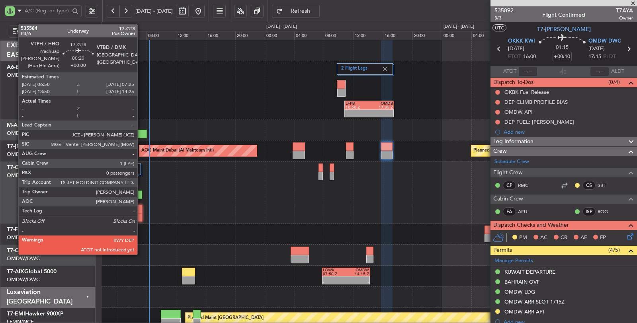
click at [141, 213] on div at bounding box center [140, 209] width 4 height 8
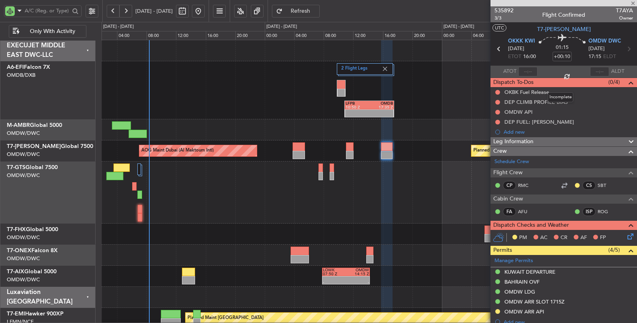
type input "0"
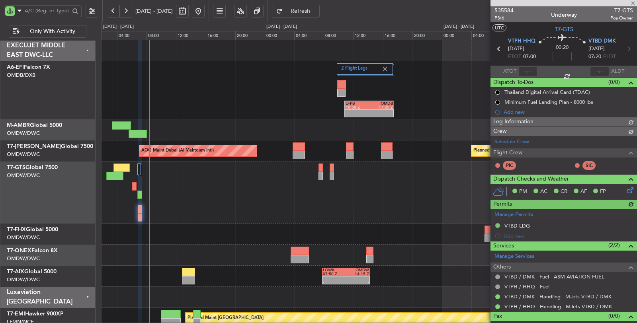
type input "[PERSON_NAME] ([PERSON_NAME])"
type input "7166"
click at [529, 73] on div at bounding box center [528, 72] width 19 height 10
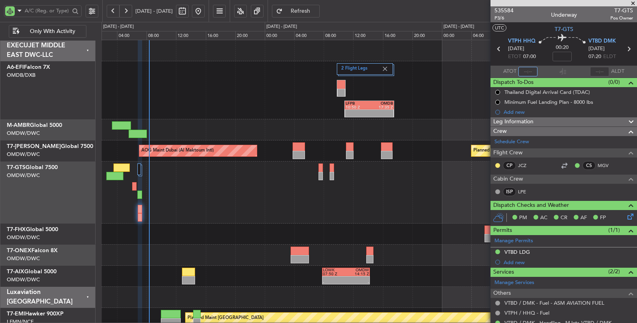
click at [527, 70] on input "text" at bounding box center [528, 72] width 19 height 10
click at [306, 207] on div "Unplanned Maint [GEOGRAPHIC_DATA] (Seletar)" at bounding box center [370, 193] width 536 height 62
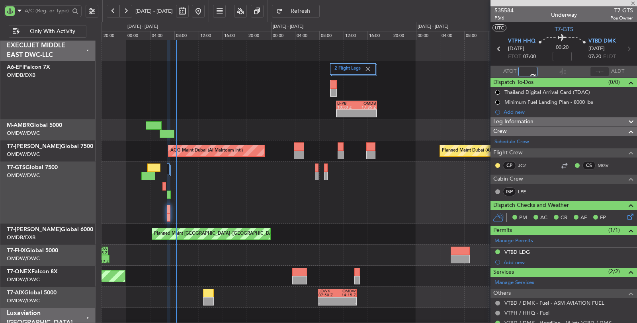
type input "08:08"
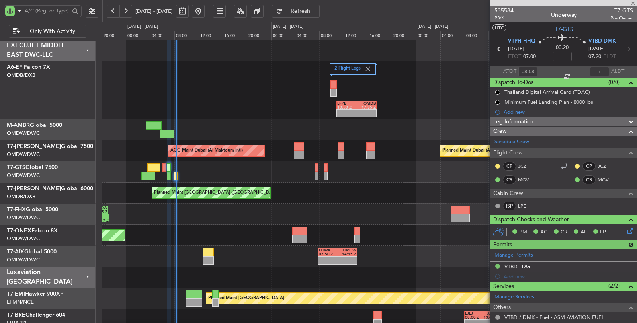
type input "[PERSON_NAME] ([PERSON_NAME])"
type input "7166"
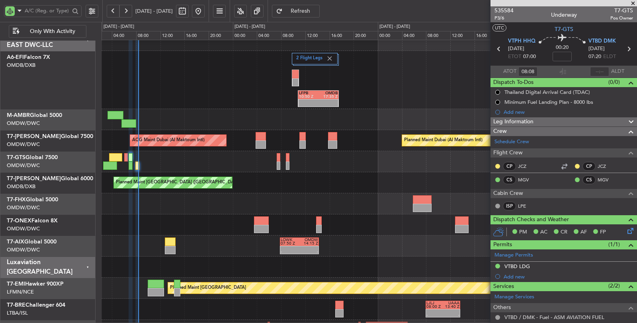
scroll to position [11, 0]
click at [167, 201] on div "14:18 Z 21:19 Z EGSS 14:05 Z OMDW 21:05 Z" at bounding box center [370, 204] width 536 height 21
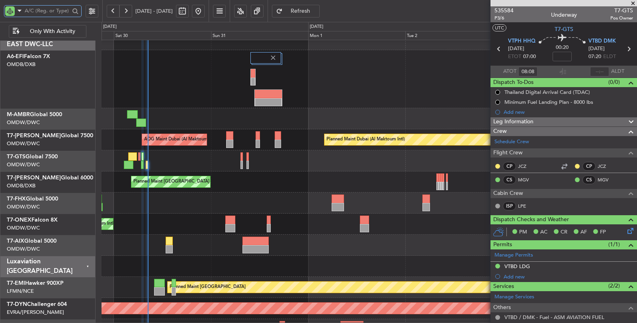
click at [51, 7] on input "text" at bounding box center [47, 11] width 45 height 12
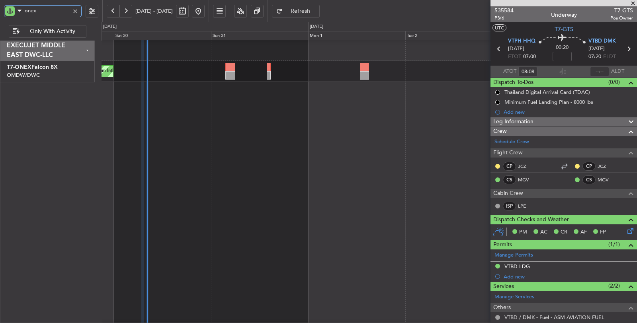
scroll to position [0, 0]
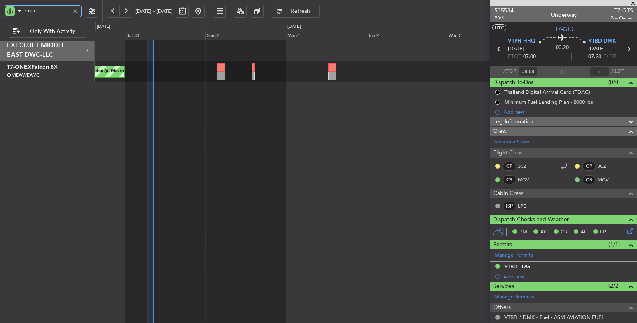
type input "onex"
click at [257, 213] on div "Planned Maint Dubai (Al Maktoum Intl)" at bounding box center [366, 182] width 543 height 284
click at [253, 77] on div at bounding box center [253, 76] width 3 height 8
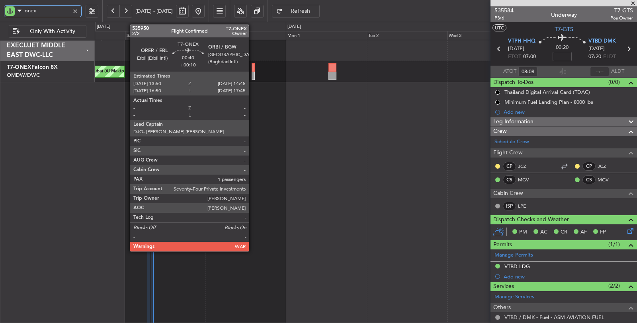
click at [253, 77] on div at bounding box center [253, 76] width 3 height 8
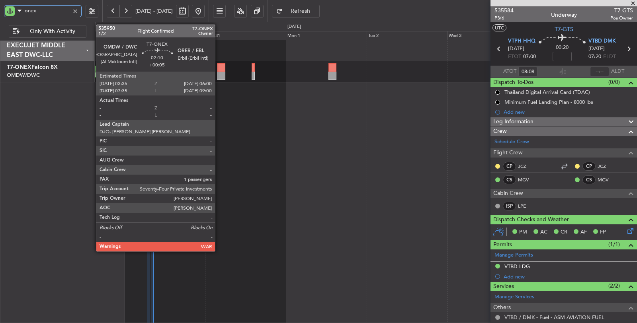
click at [219, 74] on div at bounding box center [221, 76] width 8 height 8
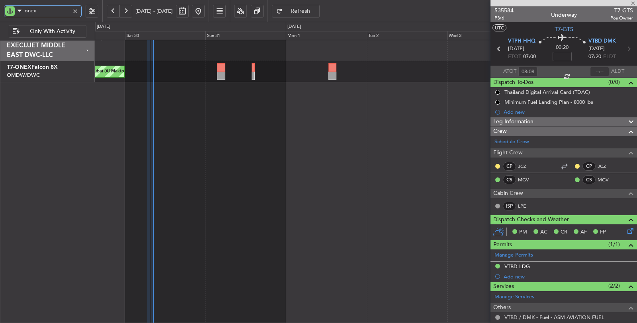
type input "+00:05"
type input "1"
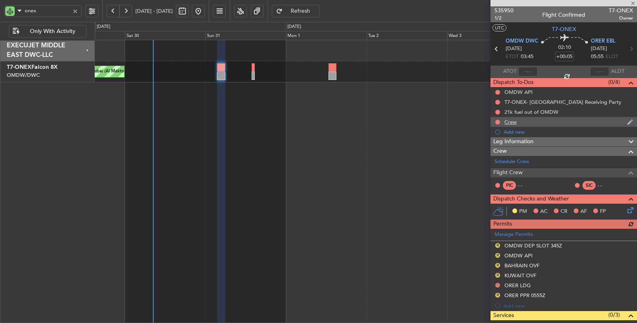
click at [511, 123] on div "Crew" at bounding box center [511, 122] width 12 height 7
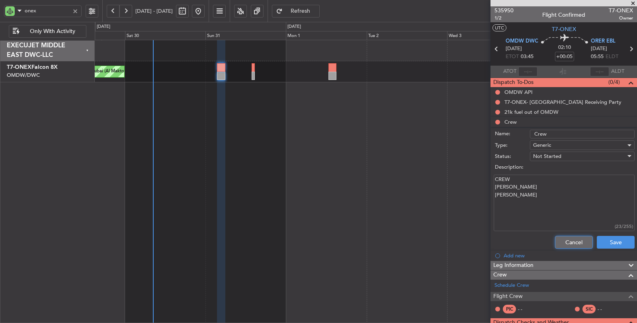
click at [561, 240] on button "Cancel" at bounding box center [574, 242] width 38 height 13
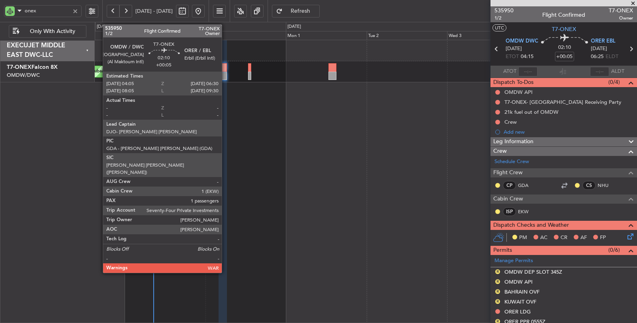
click at [225, 72] on div at bounding box center [223, 76] width 8 height 8
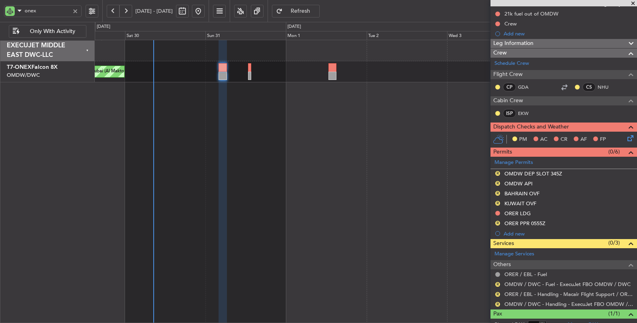
scroll to position [122, 0]
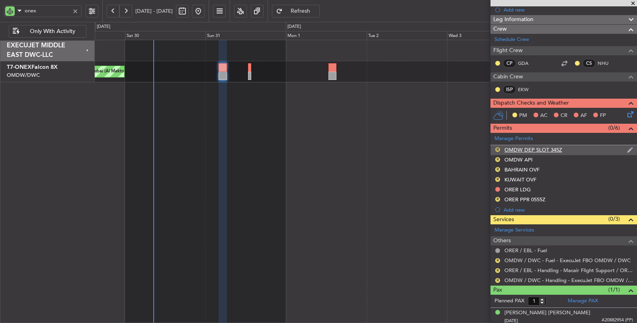
click at [498, 149] on button "R" at bounding box center [498, 149] width 5 height 5
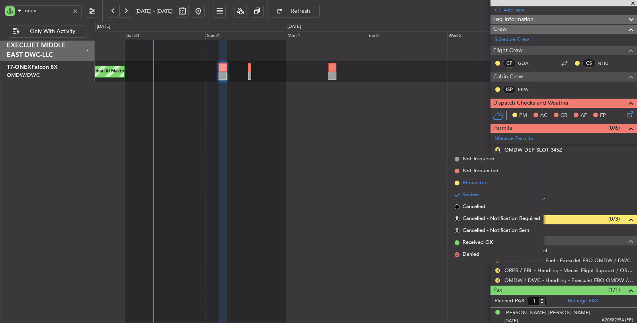
click at [477, 185] on span "Requested" at bounding box center [475, 183] width 25 height 8
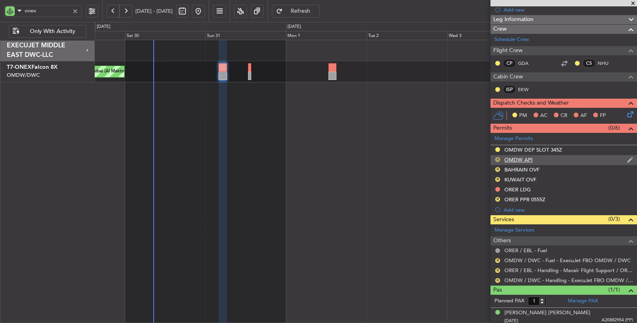
click at [498, 157] on button "R" at bounding box center [498, 159] width 5 height 5
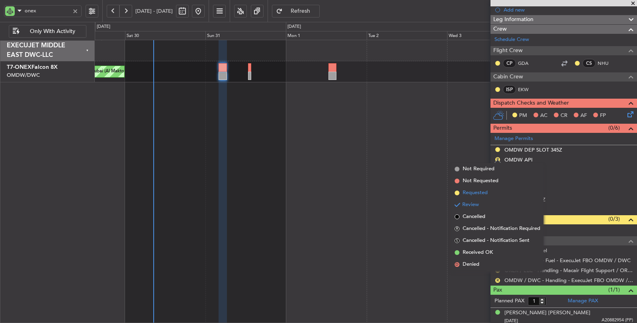
click at [477, 192] on span "Requested" at bounding box center [475, 193] width 25 height 8
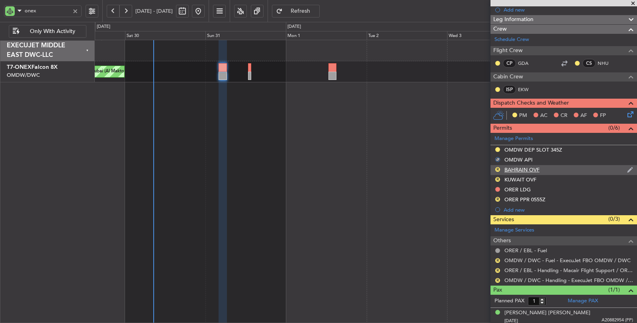
click at [517, 168] on div "BAHRAIN OVF" at bounding box center [522, 170] width 35 height 7
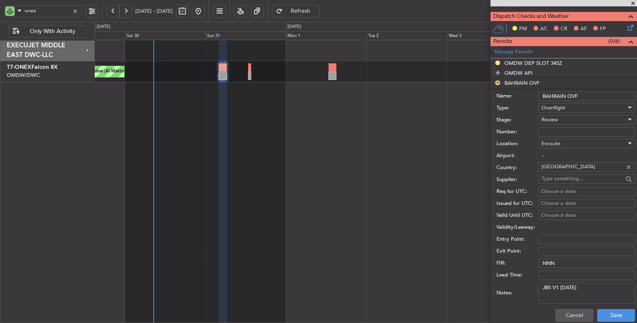
scroll to position [211, 0]
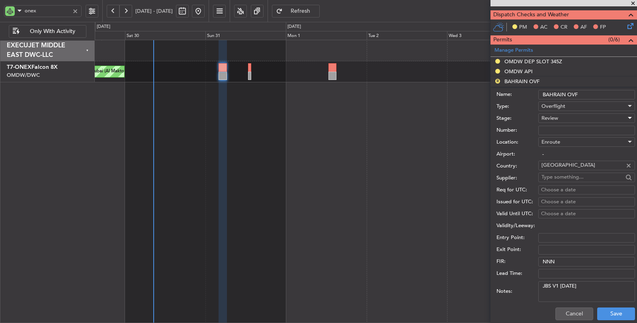
click at [558, 117] on span "Review" at bounding box center [550, 118] width 17 height 7
click at [554, 165] on span "Requested" at bounding box center [583, 169] width 83 height 12
click at [602, 310] on button "Save" at bounding box center [617, 314] width 38 height 13
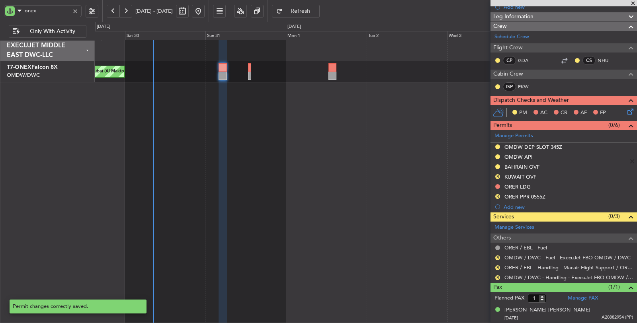
scroll to position [122, 0]
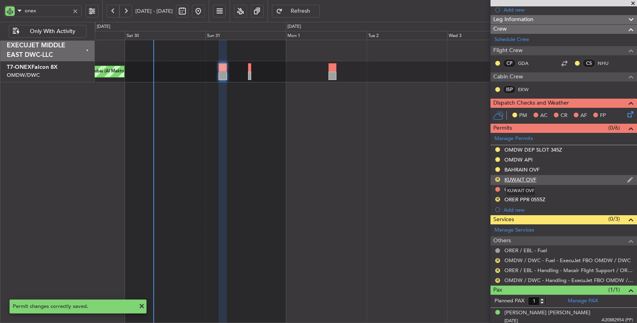
click at [519, 179] on div "KUWAIT OVF" at bounding box center [521, 179] width 32 height 7
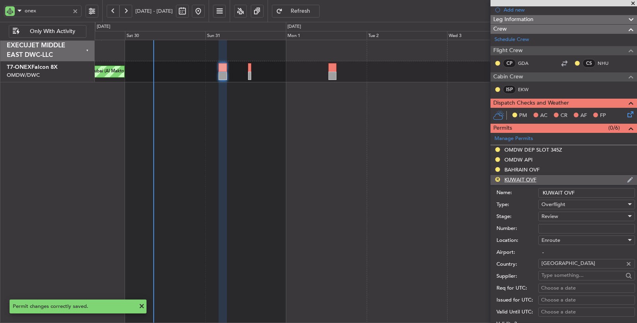
scroll to position [211, 0]
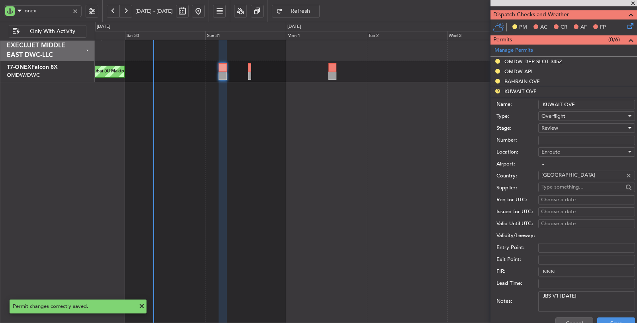
click at [569, 125] on div "Review" at bounding box center [584, 128] width 85 height 12
click at [566, 176] on span "Requested" at bounding box center [583, 179] width 83 height 12
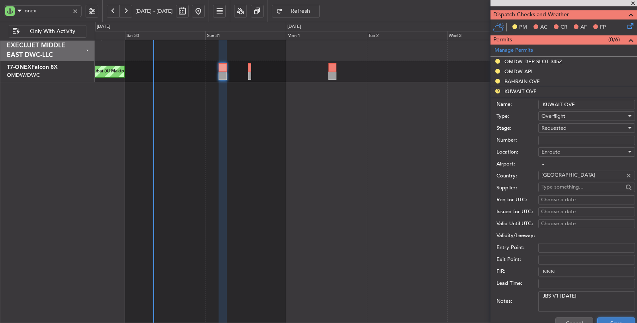
click at [604, 318] on button "Save" at bounding box center [617, 324] width 38 height 13
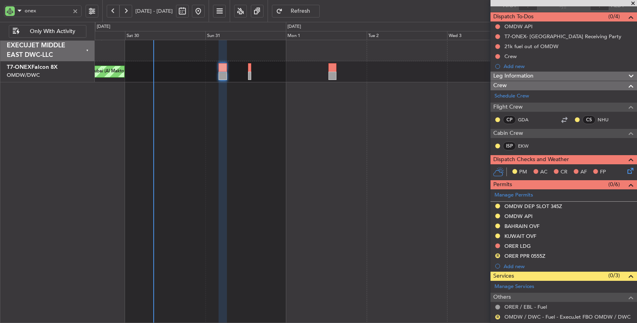
scroll to position [88, 0]
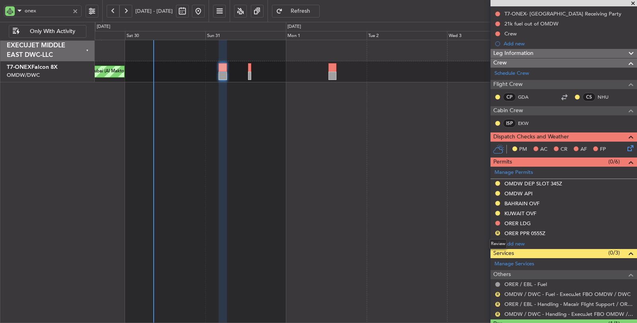
drag, startPoint x: 498, startPoint y: 231, endPoint x: 480, endPoint y: 235, distance: 18.5
click at [498, 231] on button "R" at bounding box center [498, 233] width 5 height 5
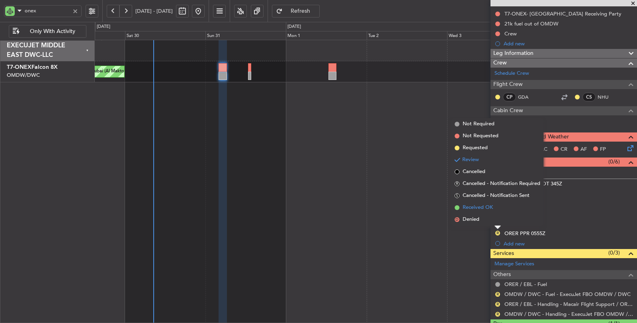
click at [472, 208] on span "Received OK" at bounding box center [478, 208] width 30 height 8
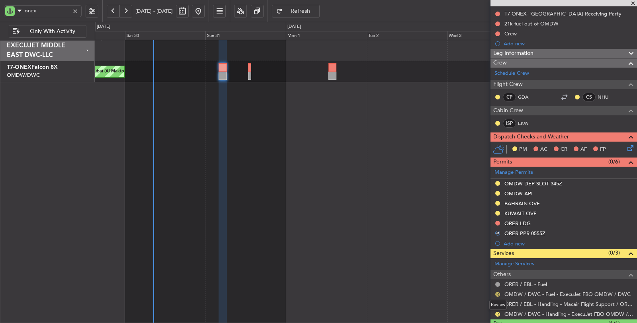
click at [498, 293] on button "R" at bounding box center [498, 294] width 5 height 5
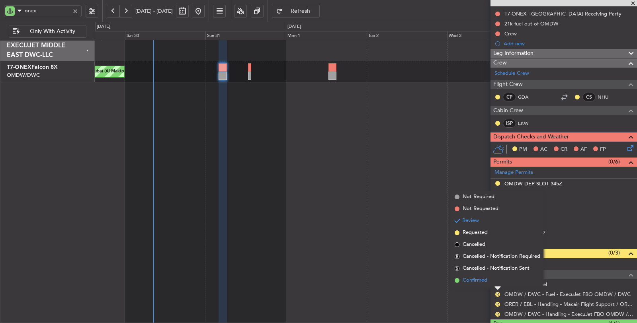
click at [474, 281] on span "Confirmed" at bounding box center [475, 281] width 25 height 8
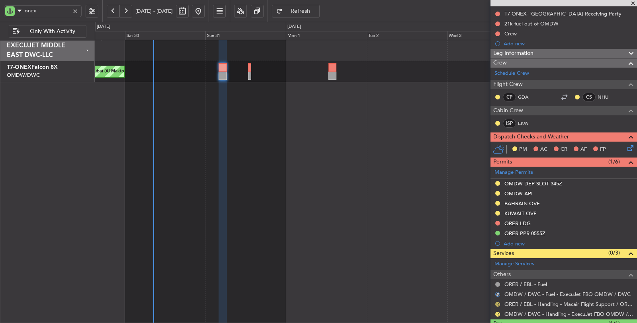
click at [498, 303] on button "R" at bounding box center [498, 304] width 5 height 5
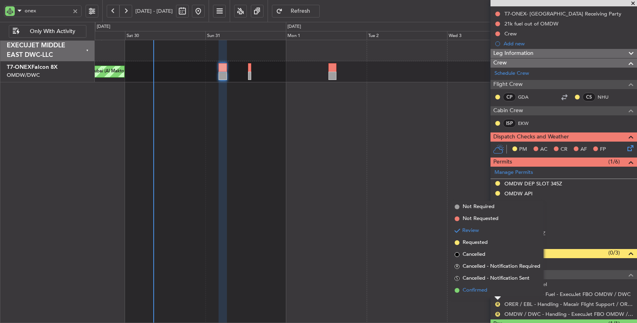
click at [480, 292] on span "Confirmed" at bounding box center [475, 291] width 25 height 8
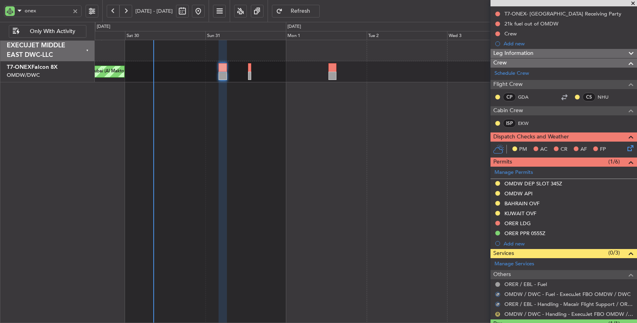
click at [498, 312] on button "R" at bounding box center [498, 314] width 5 height 5
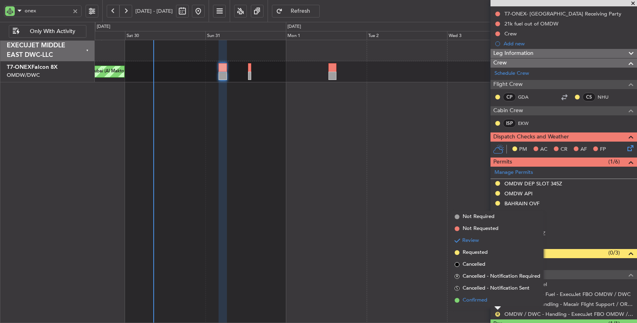
click at [479, 300] on span "Confirmed" at bounding box center [475, 301] width 25 height 8
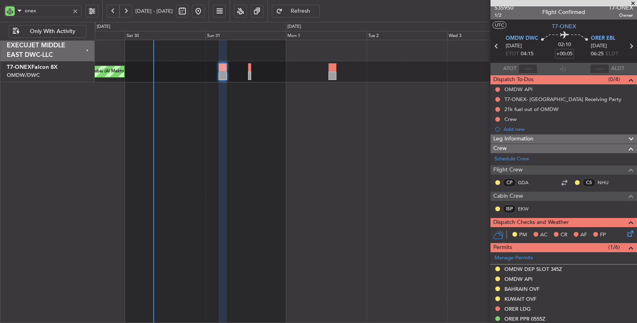
scroll to position [0, 0]
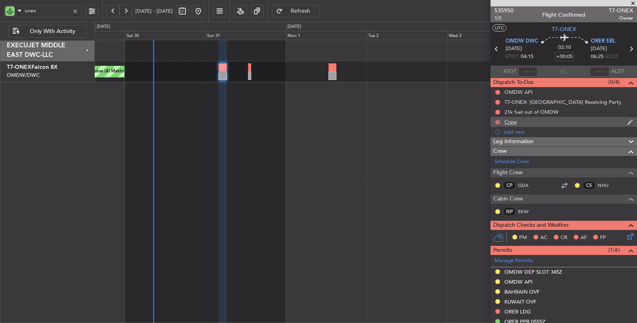
click at [498, 121] on button at bounding box center [498, 122] width 5 height 5
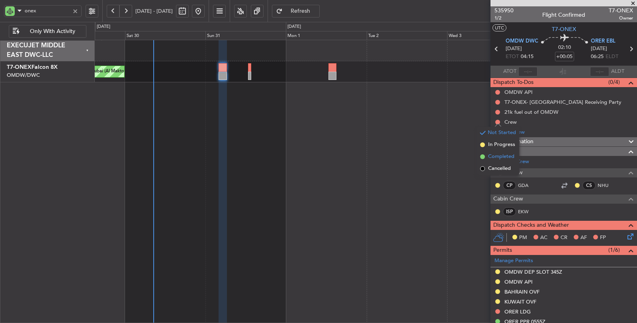
click at [500, 158] on span "Completed" at bounding box center [501, 157] width 26 height 8
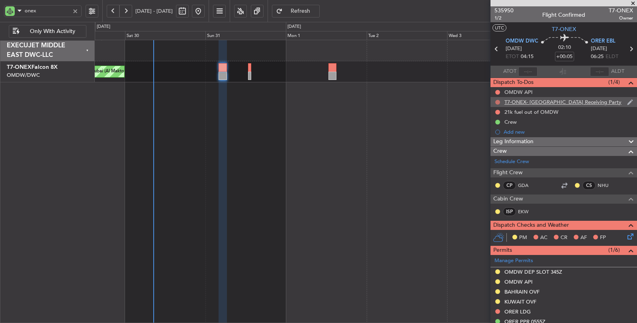
click at [498, 102] on button at bounding box center [498, 102] width 5 height 5
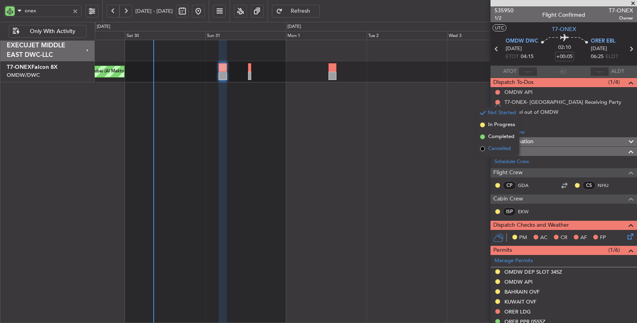
click at [499, 149] on span "Cancelled" at bounding box center [499, 149] width 23 height 8
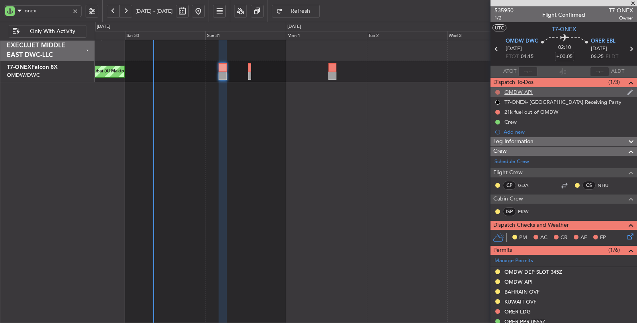
click at [497, 92] on button at bounding box center [498, 92] width 5 height 5
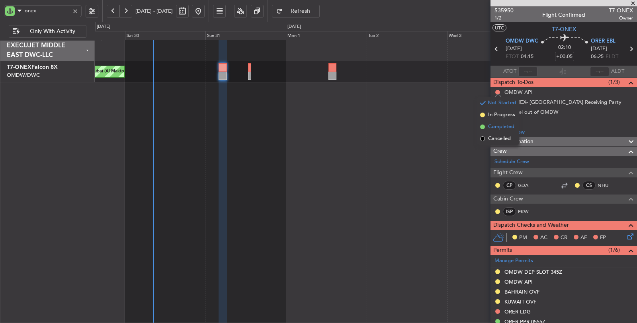
drag, startPoint x: 497, startPoint y: 138, endPoint x: 498, endPoint y: 124, distance: 14.0
click at [498, 124] on ul "Not Started In Progress Completed Cancelled" at bounding box center [498, 121] width 42 height 48
click at [498, 124] on span "Completed" at bounding box center [501, 127] width 26 height 8
click at [626, 50] on icon at bounding box center [631, 49] width 10 height 10
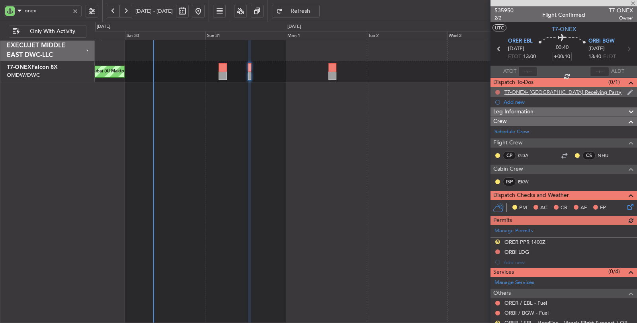
click at [499, 91] on button at bounding box center [498, 92] width 5 height 5
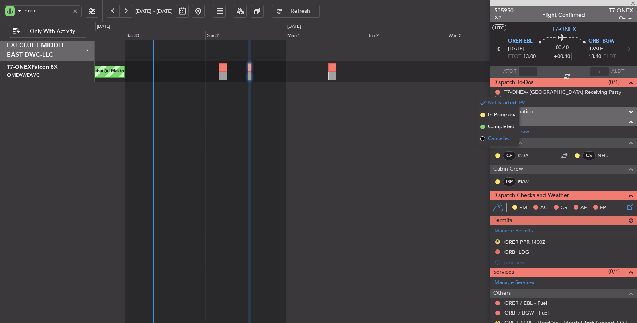
click at [499, 138] on span "Cancelled" at bounding box center [499, 139] width 23 height 8
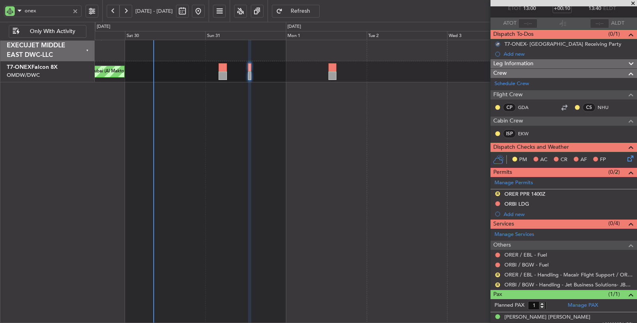
scroll to position [53, 0]
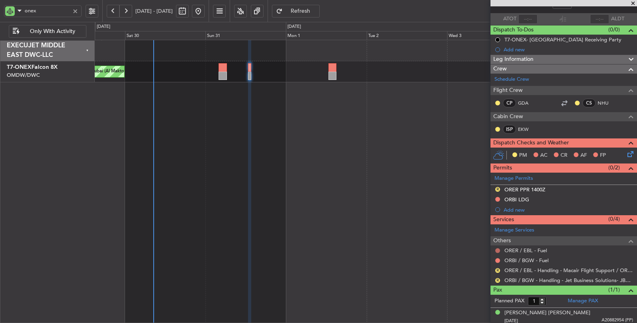
click at [498, 249] on button at bounding box center [498, 251] width 5 height 5
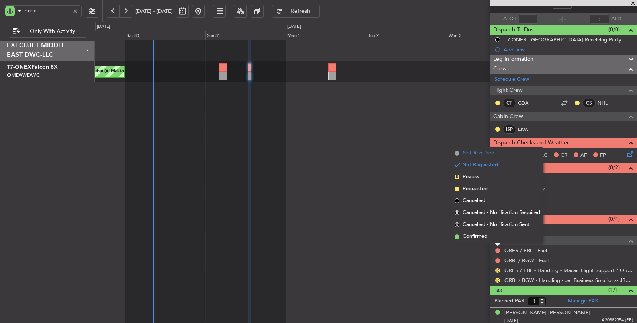
click at [490, 154] on span "Not Required" at bounding box center [479, 153] width 32 height 8
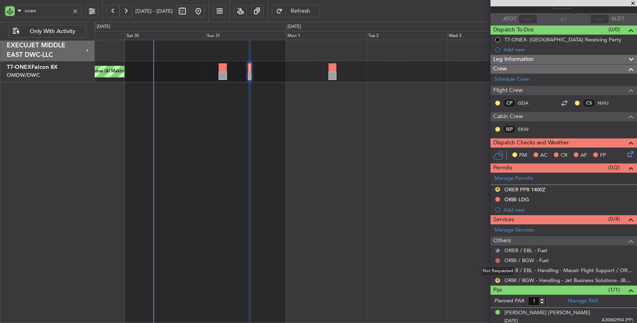
click at [498, 259] on button at bounding box center [498, 261] width 5 height 5
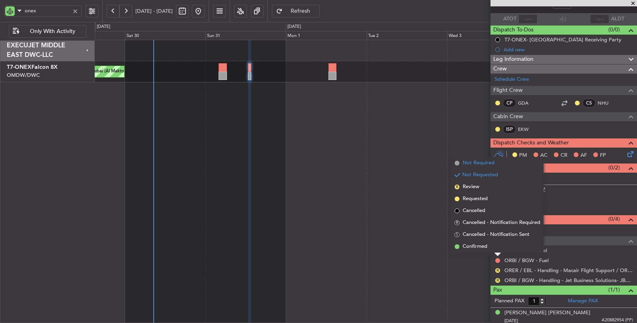
click at [490, 160] on span "Not Required" at bounding box center [479, 163] width 32 height 8
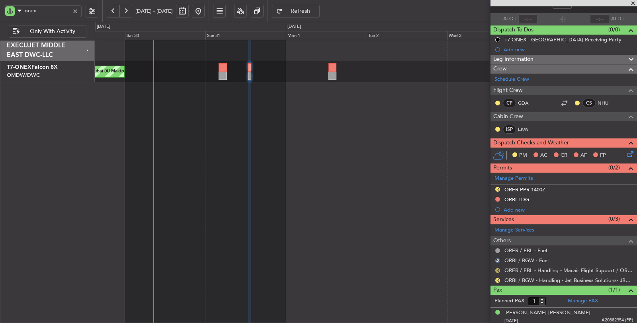
click at [498, 269] on button "R" at bounding box center [498, 271] width 5 height 5
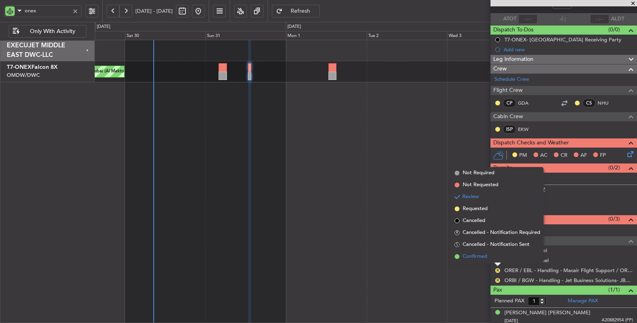
click at [482, 256] on span "Confirmed" at bounding box center [475, 257] width 25 height 8
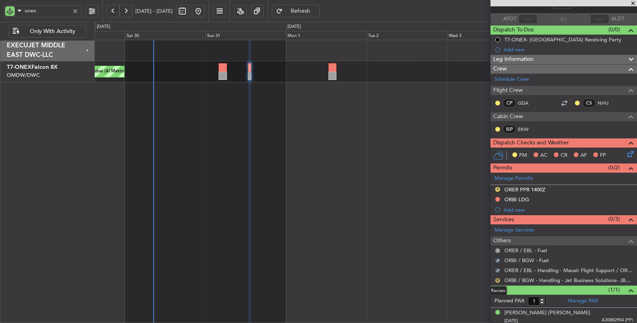
click at [498, 278] on button "R" at bounding box center [498, 280] width 5 height 5
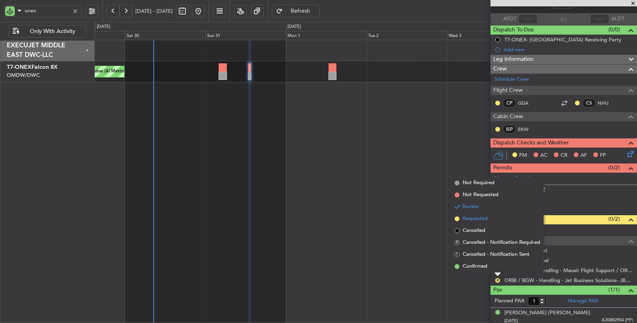
click at [483, 217] on span "Requested" at bounding box center [475, 219] width 25 height 8
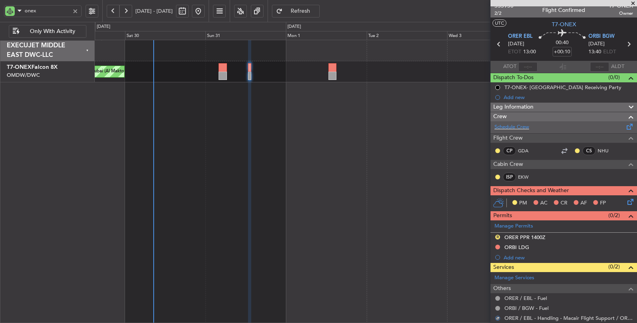
scroll to position [0, 0]
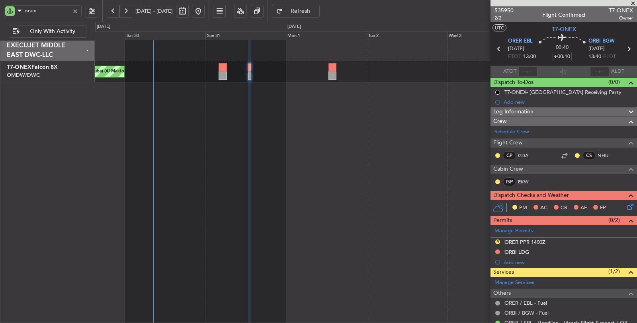
click at [624, 48] on icon at bounding box center [629, 49] width 10 height 10
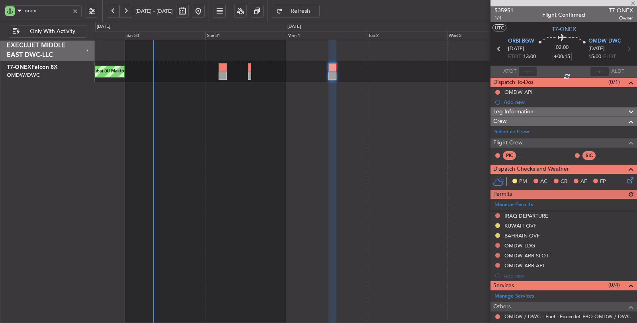
click at [496, 46] on icon at bounding box center [499, 49] width 10 height 10
click at [496, 49] on icon at bounding box center [499, 49] width 10 height 10
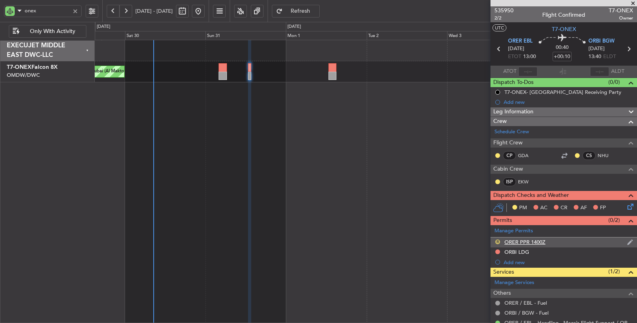
click at [498, 240] on button "R" at bounding box center [498, 242] width 5 height 5
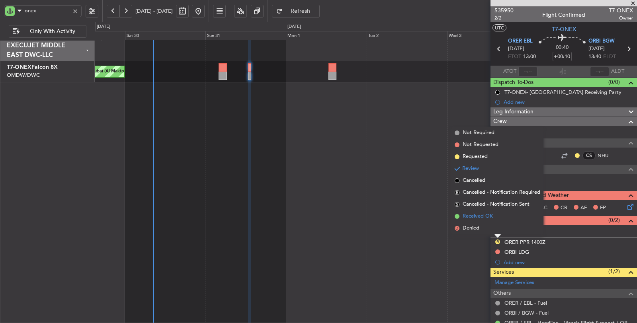
click at [484, 214] on span "Received OK" at bounding box center [478, 217] width 30 height 8
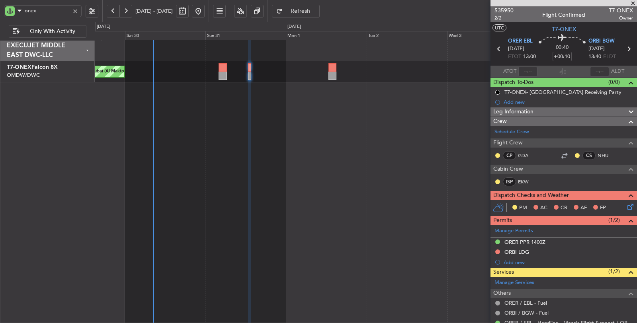
click at [624, 48] on icon at bounding box center [629, 49] width 10 height 10
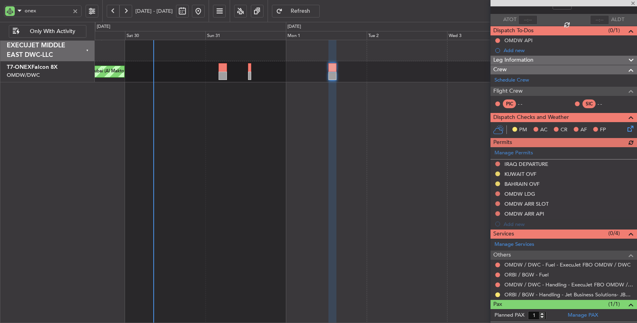
scroll to position [66, 0]
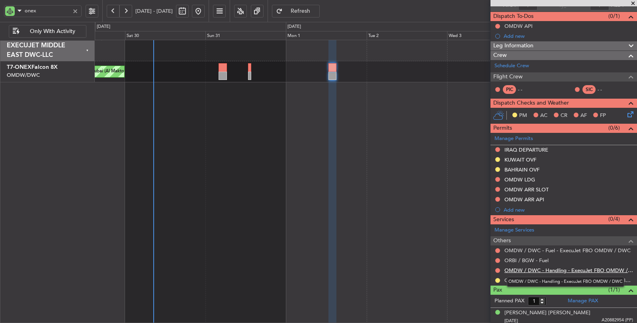
click at [548, 271] on link "OMDW / DWC - Handling - ExecuJet FBO OMDW / DWC" at bounding box center [569, 270] width 129 height 7
click at [179, 92] on div "Planned Maint Dubai (Al Maktoum Intl)" at bounding box center [366, 182] width 543 height 284
click at [298, 168] on div "Planned Maint Dubai (Al Maktoum Intl)" at bounding box center [366, 182] width 543 height 284
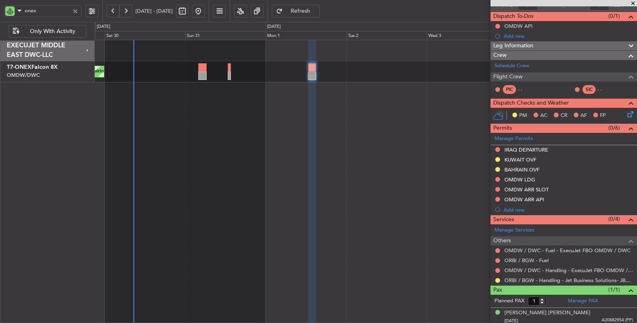
click at [277, 171] on div "Planned Maint Dubai (Al Maktoum Intl)" at bounding box center [366, 182] width 543 height 284
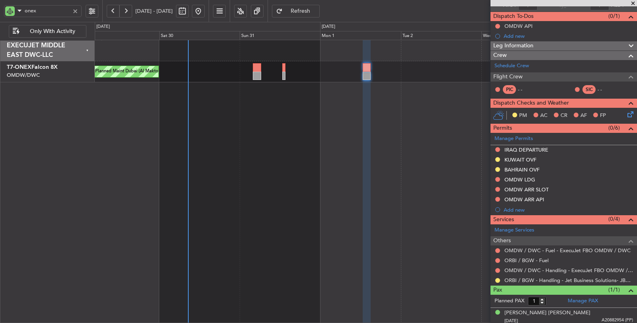
click at [239, 152] on div "Planned Maint Dubai (Al Maktoum Intl)" at bounding box center [366, 182] width 543 height 284
click at [547, 270] on mat-tooltip-component "ORBI / BGW - Fuel" at bounding box center [526, 272] width 51 height 21
click at [578, 270] on link "OMDW / DWC - Handling - ExecuJet FBO OMDW / DWC" at bounding box center [569, 270] width 129 height 7
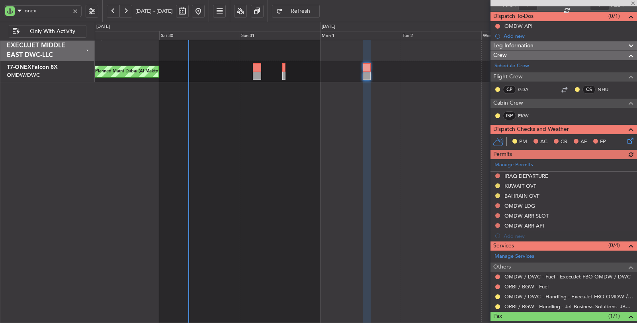
click at [477, 186] on div "Planned Maint Dubai (Al Maktoum Intl)" at bounding box center [366, 182] width 543 height 284
click at [498, 174] on button at bounding box center [498, 176] width 5 height 5
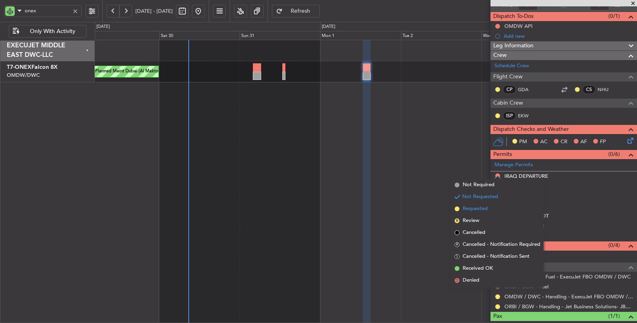
click at [478, 208] on span "Requested" at bounding box center [475, 209] width 25 height 8
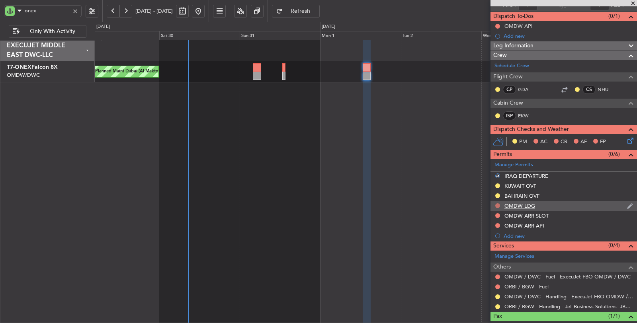
click at [497, 205] on button at bounding box center [498, 206] width 5 height 5
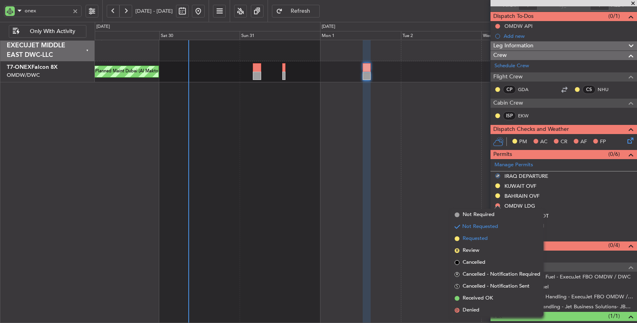
click at [476, 242] on span "Requested" at bounding box center [475, 239] width 25 height 8
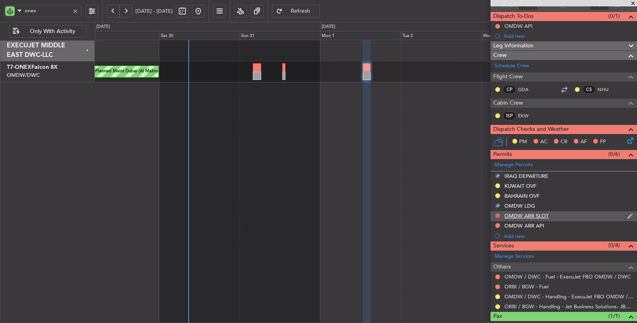
click at [500, 214] on button at bounding box center [498, 216] width 5 height 5
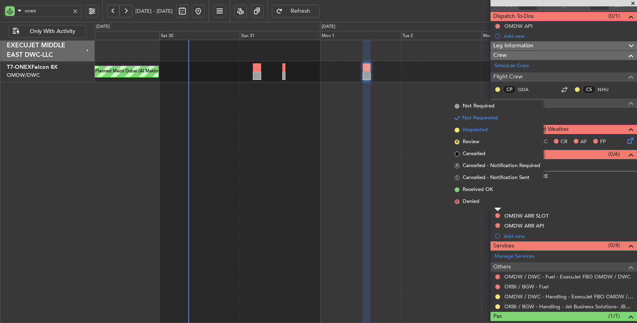
click at [479, 131] on span "Requested" at bounding box center [475, 130] width 25 height 8
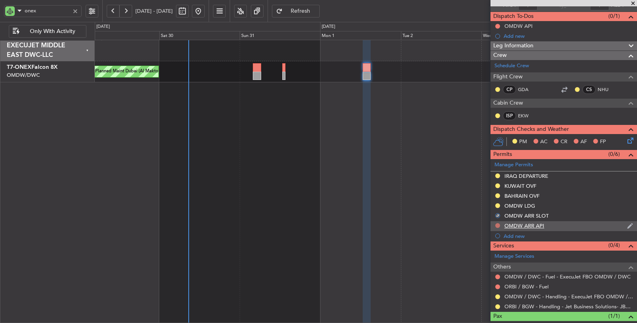
click at [497, 223] on button at bounding box center [498, 225] width 5 height 5
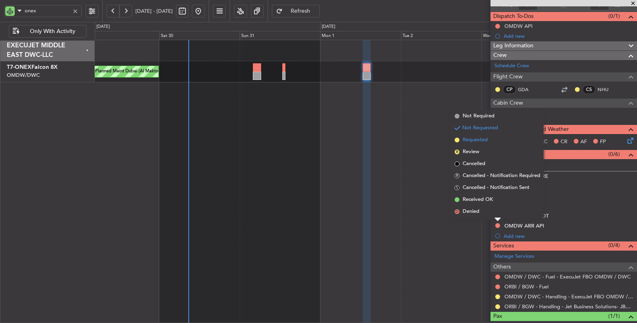
click at [481, 139] on span "Requested" at bounding box center [475, 140] width 25 height 8
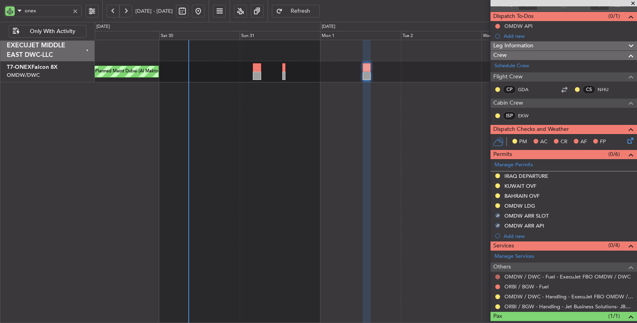
click at [497, 275] on button at bounding box center [498, 277] width 5 height 5
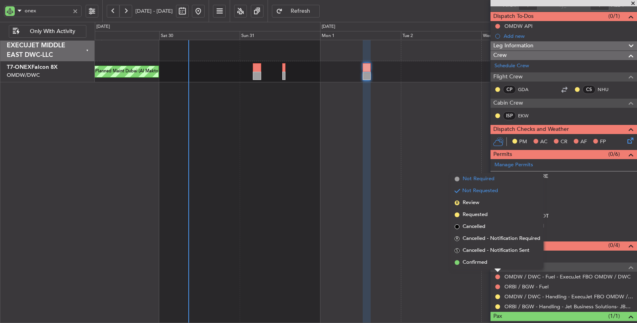
click at [482, 180] on span "Not Required" at bounding box center [479, 179] width 32 height 8
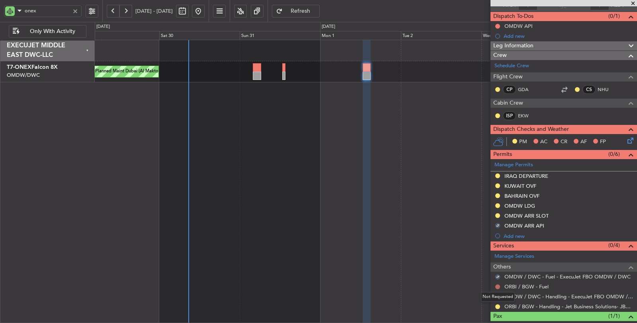
click at [496, 285] on button at bounding box center [498, 287] width 5 height 5
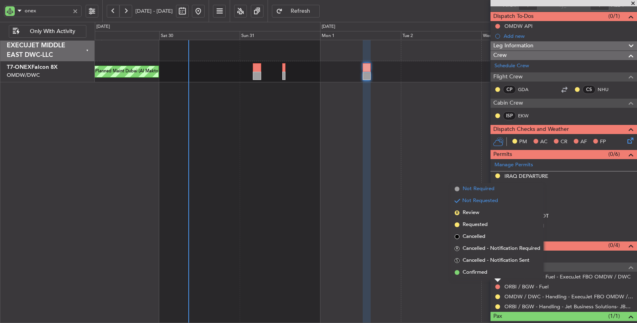
click at [484, 190] on span "Not Required" at bounding box center [479, 189] width 32 height 8
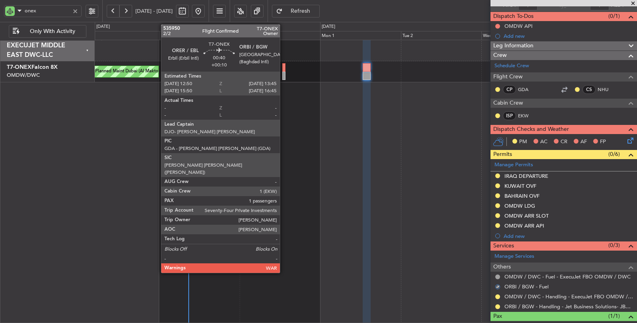
click at [284, 74] on div at bounding box center [283, 76] width 3 height 8
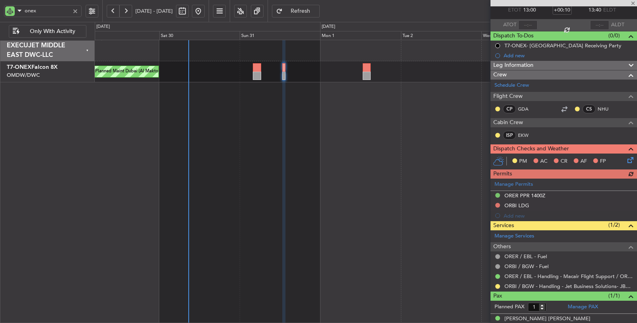
scroll to position [53, 0]
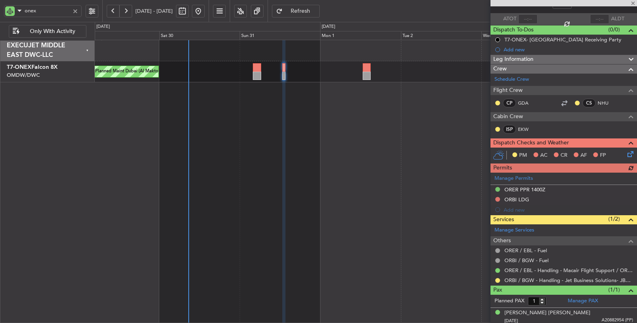
click at [496, 198] on button at bounding box center [498, 199] width 5 height 5
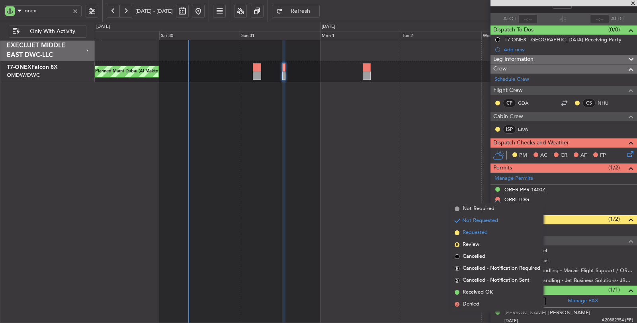
click at [482, 233] on span "Requested" at bounding box center [475, 233] width 25 height 8
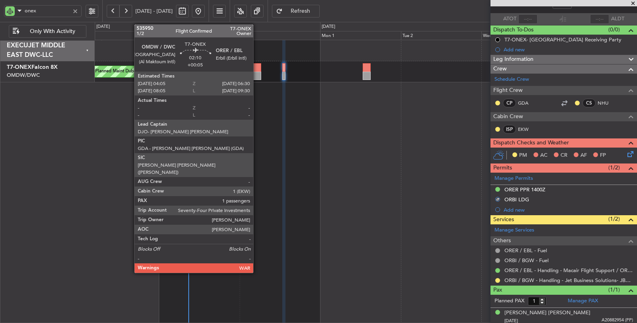
click at [257, 73] on div at bounding box center [257, 76] width 8 height 8
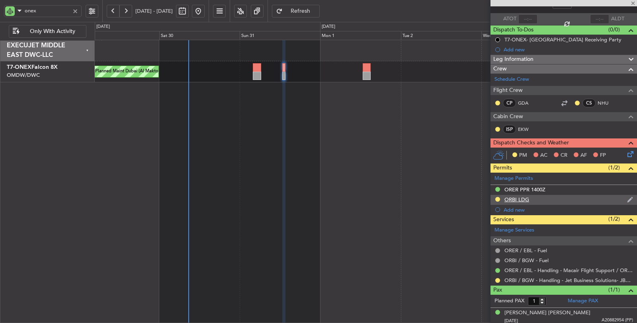
type input "+00:05"
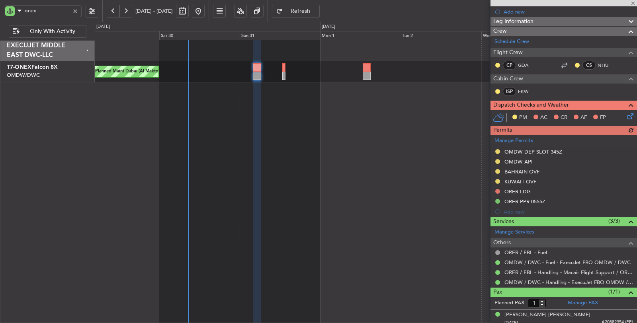
scroll to position [122, 0]
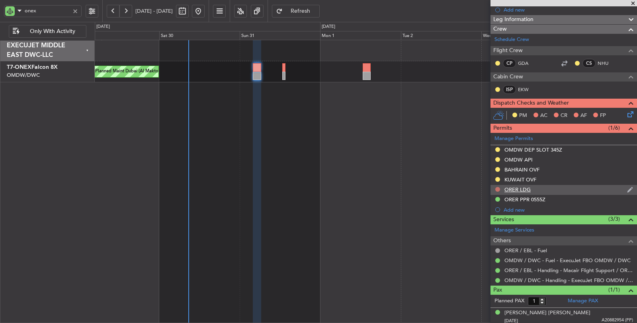
click at [500, 188] on button at bounding box center [498, 189] width 5 height 5
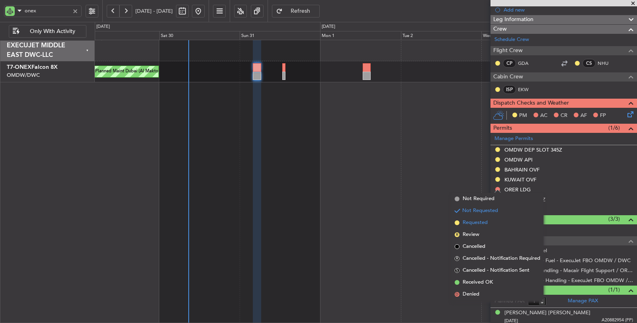
click at [476, 225] on span "Requested" at bounding box center [475, 223] width 25 height 8
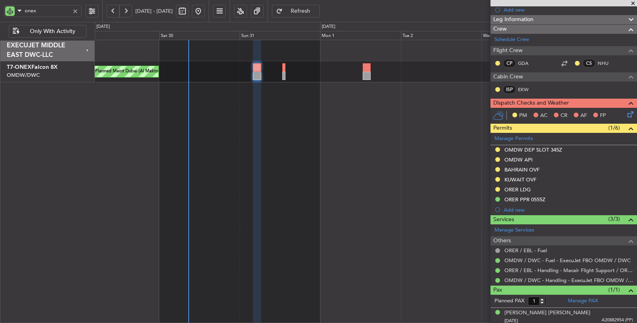
click at [76, 12] on div at bounding box center [75, 11] width 9 height 9
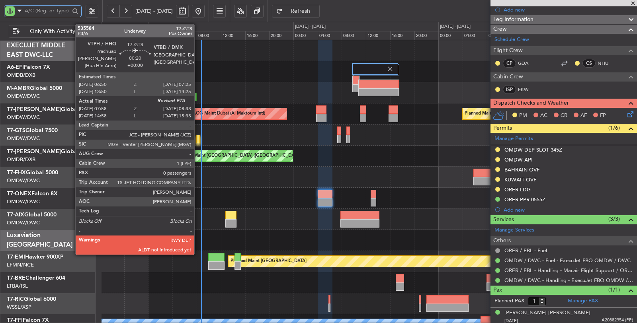
click at [198, 125] on div "Planned Maint Dubai (Al Maktoum Intl) AOG Maint Dubai (Al Maktoum Intl)" at bounding box center [370, 114] width 536 height 21
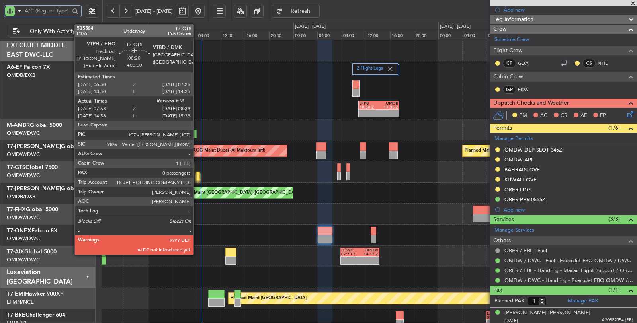
click at [198, 176] on div at bounding box center [198, 176] width 4 height 8
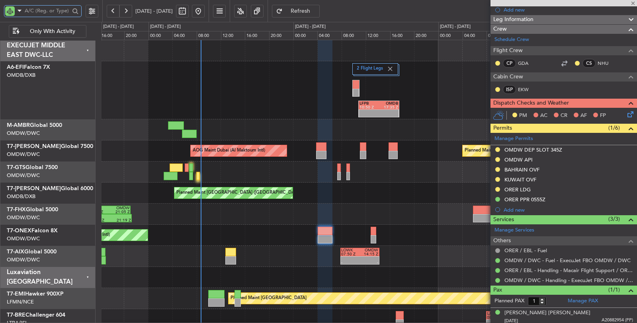
type input "08:08"
type input "0"
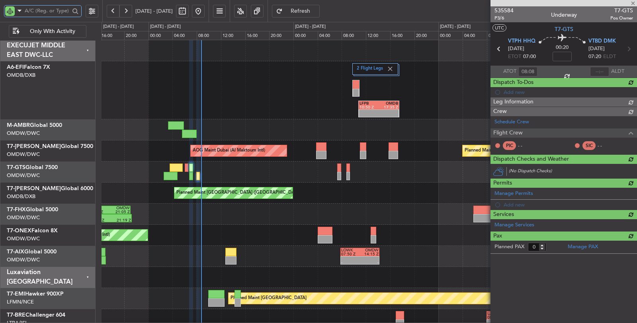
scroll to position [0, 0]
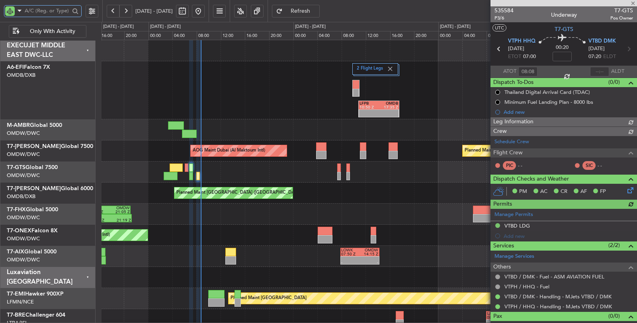
type input "Rohit Roy (ROY)"
type input "7166"
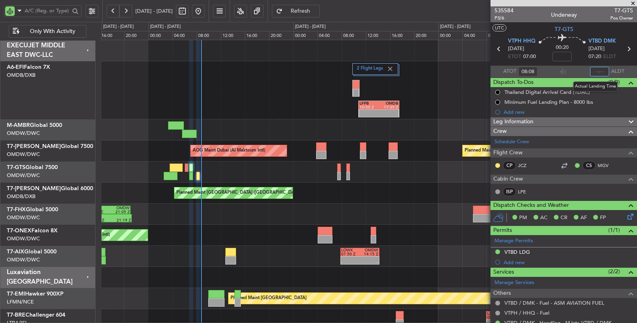
click at [598, 71] on input "text" at bounding box center [599, 72] width 19 height 10
type input "08:42"
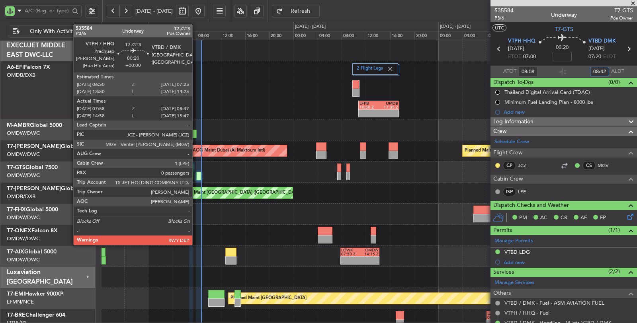
click at [196, 177] on div at bounding box center [198, 176] width 5 height 8
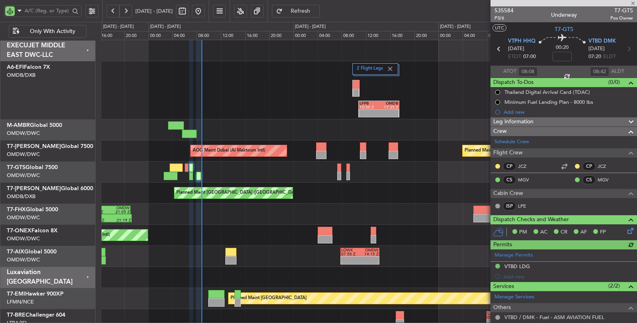
type input "Rohit Roy (ROY)"
type input "7166"
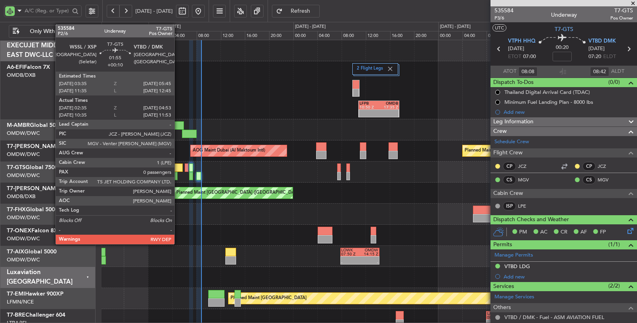
click at [178, 168] on div at bounding box center [176, 168] width 13 height 8
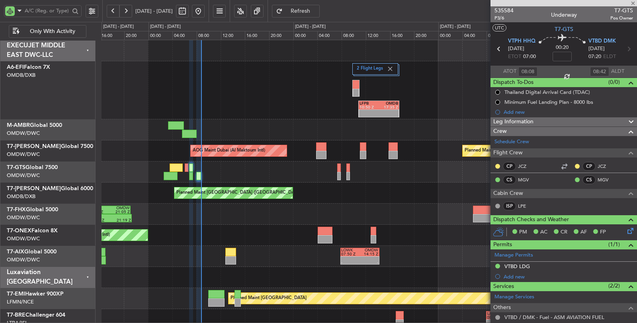
type input "+00:10"
type input "02:45"
type input "04:48"
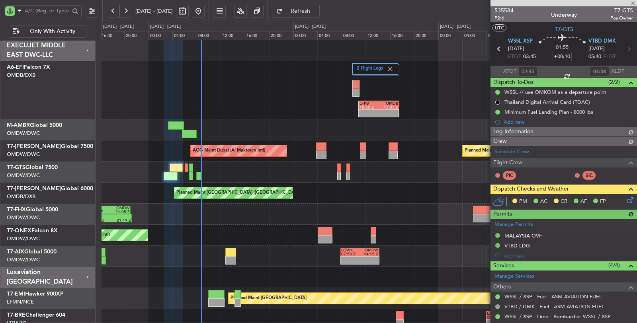
type input "Rohit Roy (ROY)"
type input "7144"
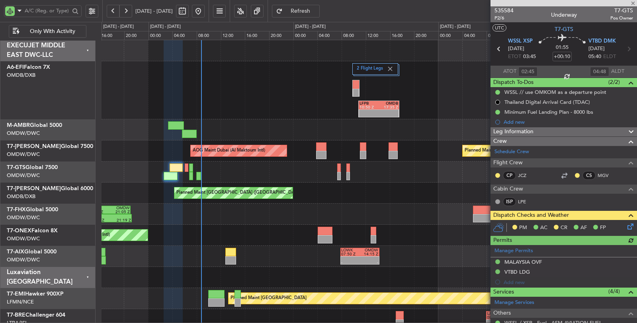
click at [626, 226] on icon at bounding box center [629, 225] width 6 height 6
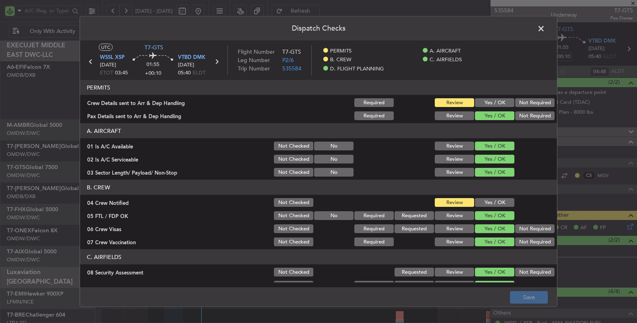
click at [494, 102] on button "Yes / OK" at bounding box center [494, 102] width 39 height 9
click at [490, 200] on button "Yes / OK" at bounding box center [494, 202] width 39 height 9
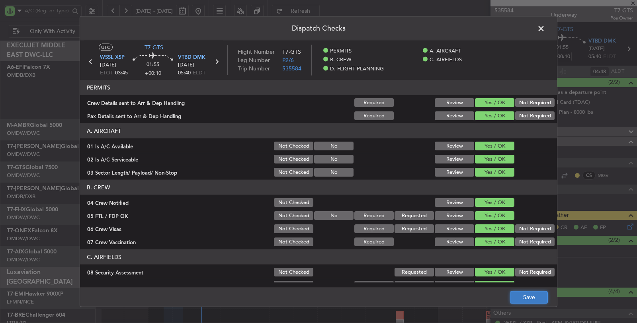
click at [543, 300] on button "Save" at bounding box center [529, 297] width 38 height 13
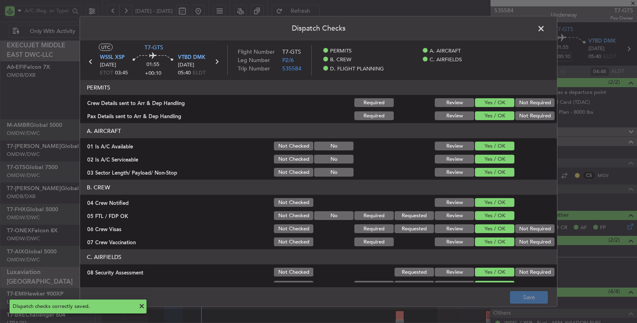
click at [214, 60] on icon at bounding box center [217, 62] width 10 height 10
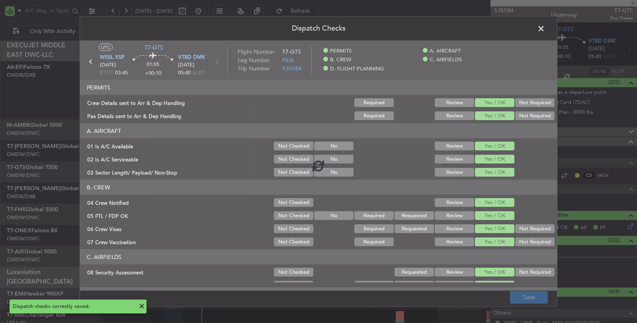
type input "06:58"
type input "07:22"
type input "8"
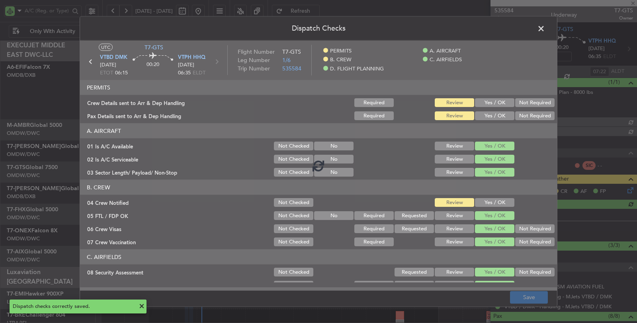
type input "Rohit Roy (ROY)"
type input "7165"
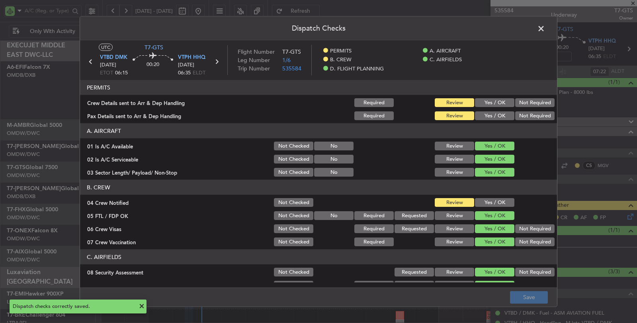
click at [487, 101] on button "Yes / OK" at bounding box center [494, 102] width 39 height 9
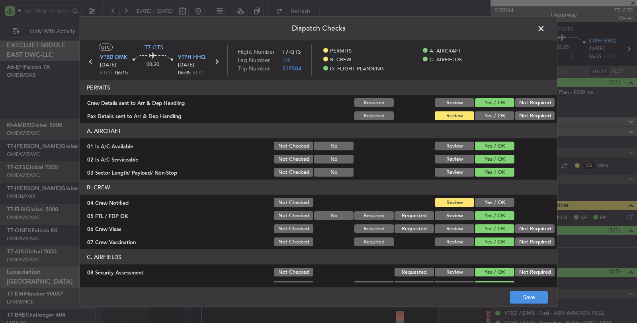
click at [495, 116] on button "Yes / OK" at bounding box center [494, 116] width 39 height 9
click at [487, 205] on button "Yes / OK" at bounding box center [494, 202] width 39 height 9
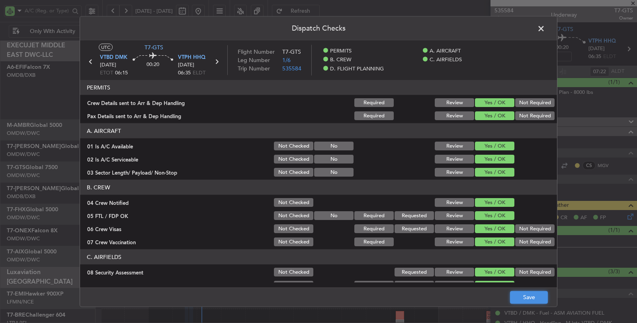
click at [530, 299] on button "Save" at bounding box center [529, 297] width 38 height 13
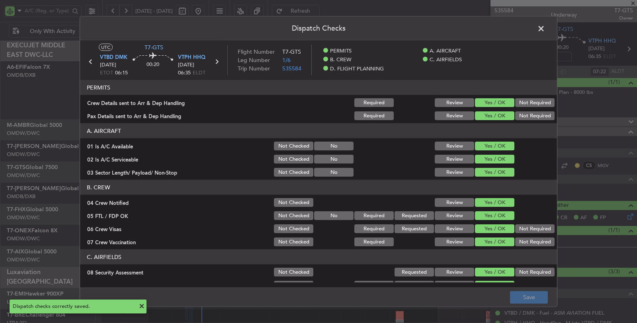
click at [218, 61] on icon at bounding box center [217, 62] width 10 height 10
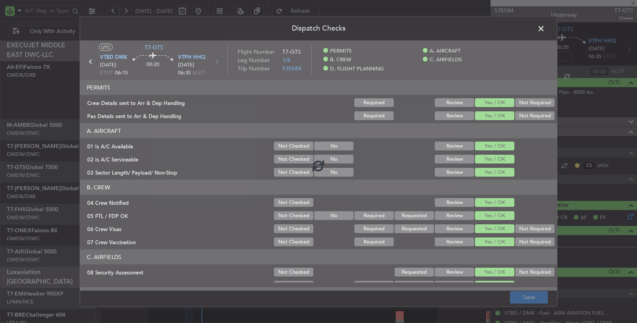
type input "08:08"
type input "08:42"
type input "0"
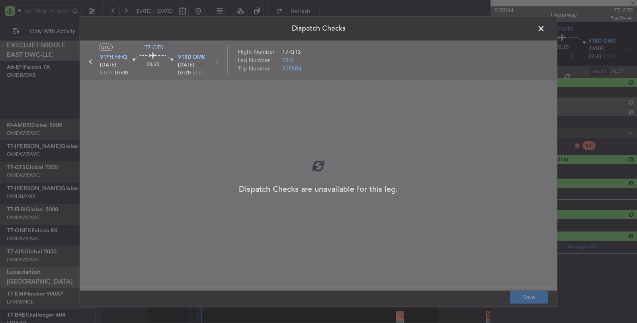
type input "Rohit Roy (ROY)"
type input "7166"
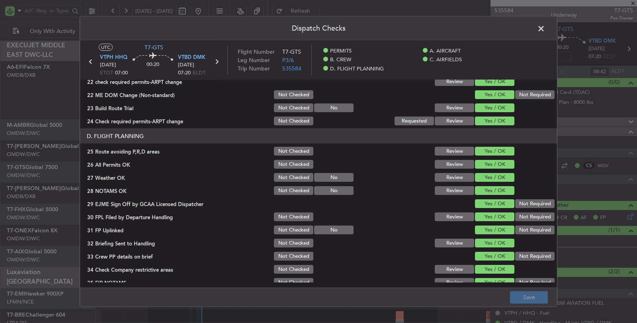
scroll to position [382, 0]
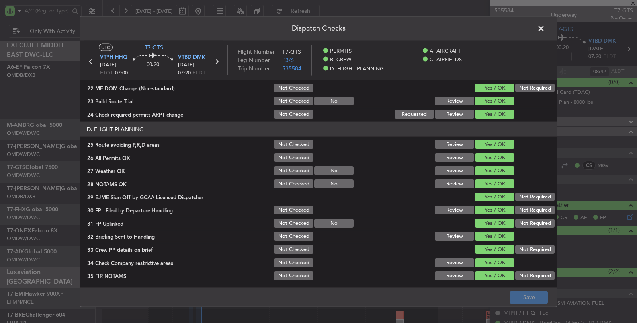
drag, startPoint x: 543, startPoint y: 29, endPoint x: 527, endPoint y: 42, distance: 20.4
click at [545, 29] on span at bounding box center [545, 31] width 0 height 16
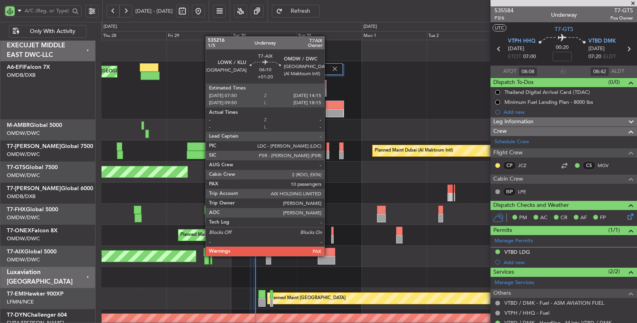
click at [329, 255] on div at bounding box center [327, 252] width 18 height 8
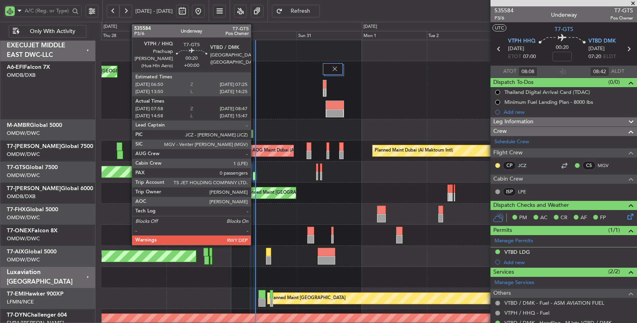
click at [255, 175] on div at bounding box center [254, 176] width 2 height 8
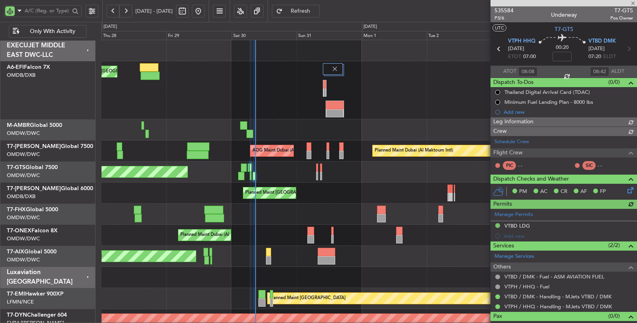
type input "Rohit Roy (ROY)"
type input "7166"
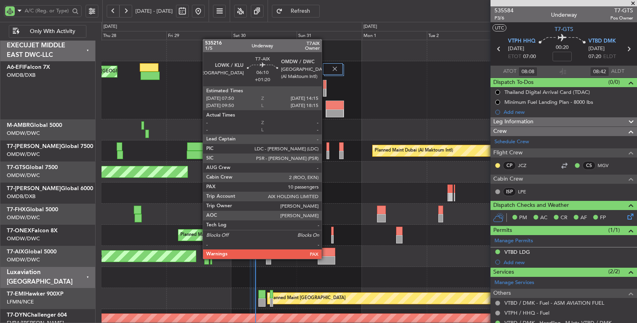
click at [326, 258] on div at bounding box center [327, 261] width 18 height 8
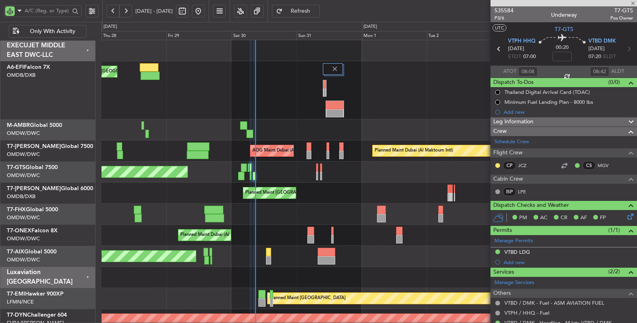
type input "+01:20"
type input "10"
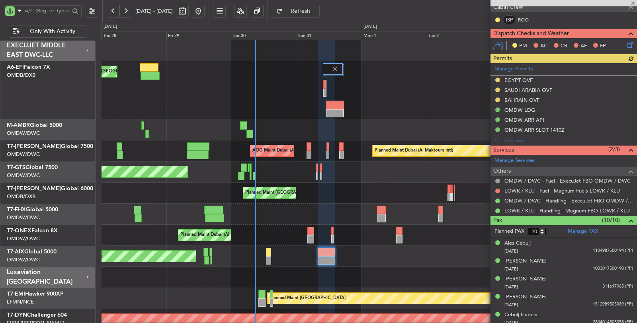
scroll to position [177, 0]
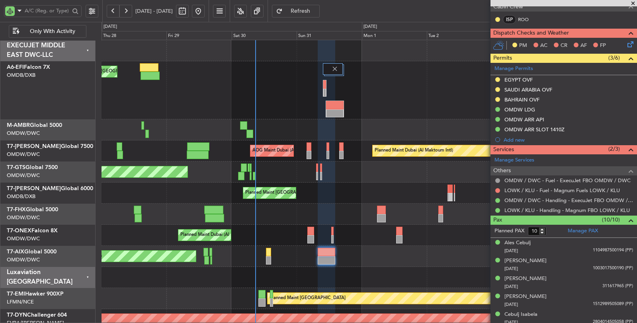
click at [520, 77] on div "EGYPT OVF" at bounding box center [519, 79] width 28 height 7
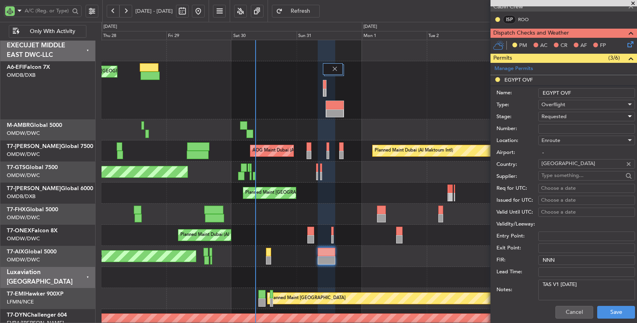
click at [553, 114] on span "Requested" at bounding box center [554, 116] width 25 height 7
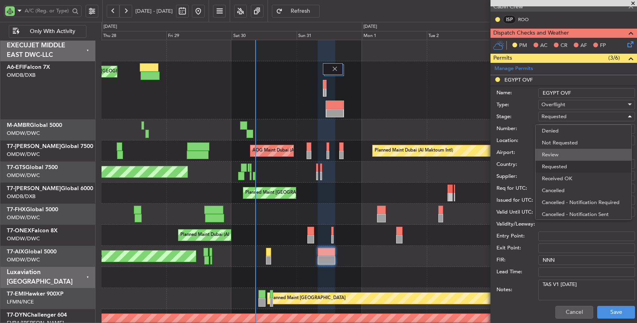
scroll to position [3, 0]
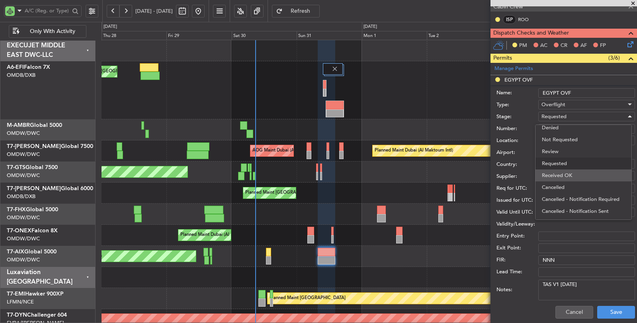
click at [558, 171] on span "Received OK" at bounding box center [583, 176] width 83 height 12
click at [560, 124] on input "Number:" at bounding box center [587, 129] width 97 height 10
paste input "AP10025"
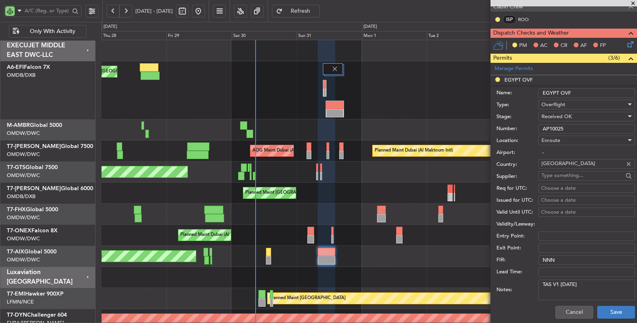
type input "AP10025"
click at [608, 313] on button "Save" at bounding box center [617, 312] width 38 height 13
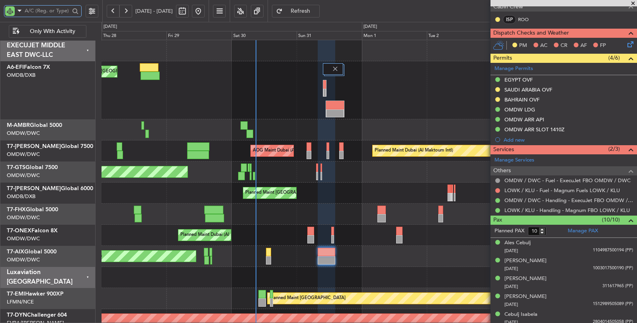
click at [57, 14] on input "text" at bounding box center [47, 11] width 45 height 12
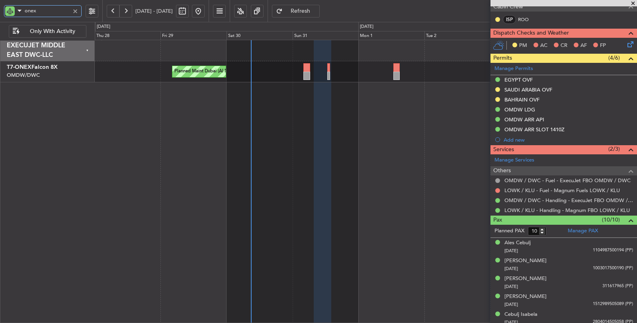
type input "onex"
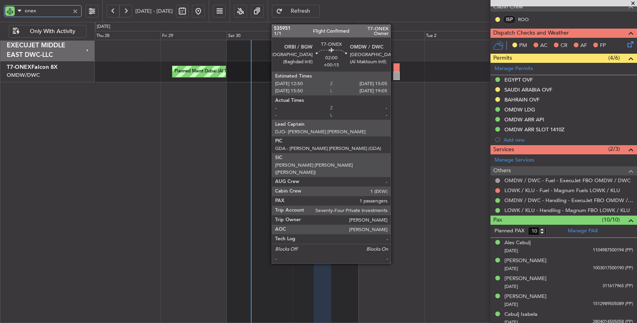
click at [395, 72] on div at bounding box center [397, 76] width 6 height 8
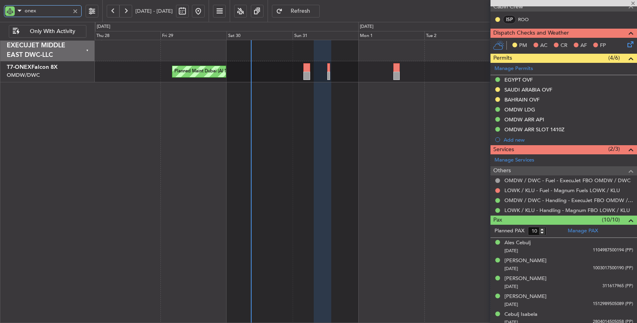
type input "+00:15"
type input "1"
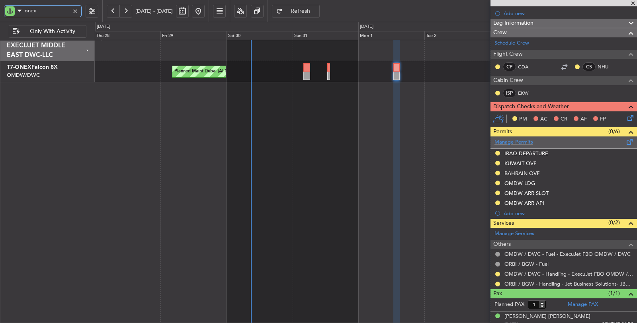
scroll to position [92, 0]
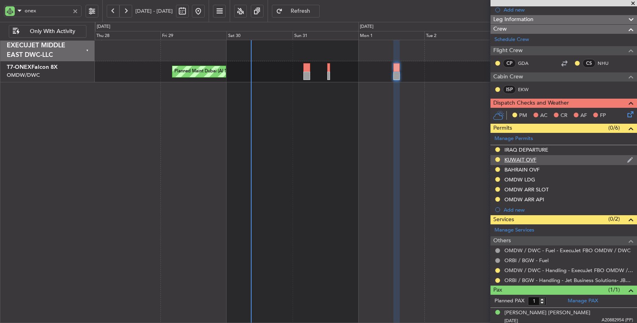
click at [533, 157] on div "KUWAIT OVF" at bounding box center [521, 160] width 32 height 7
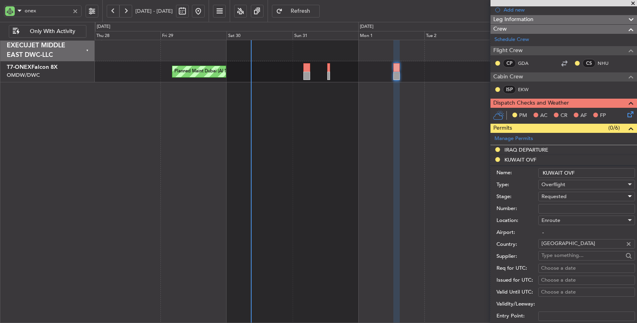
click at [557, 194] on span "Requested" at bounding box center [554, 196] width 25 height 7
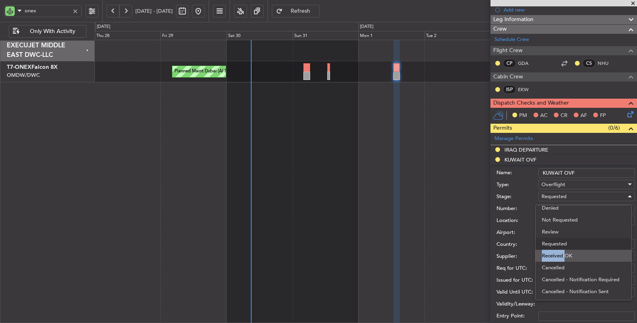
click at [563, 253] on div "Denied Not Requested Review Requested Received OK Cancelled Cancelled - Notific…" at bounding box center [583, 253] width 97 height 96
click at [560, 249] on span "Requested" at bounding box center [583, 244] width 83 height 12
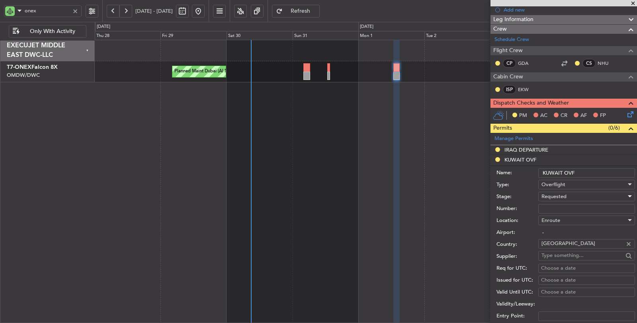
click at [560, 194] on span "Requested" at bounding box center [554, 196] width 25 height 7
click at [569, 256] on span "Received OK" at bounding box center [583, 256] width 83 height 12
click at [557, 206] on input "Number:" at bounding box center [587, 209] width 97 height 10
paste input "7484-ATO/25"
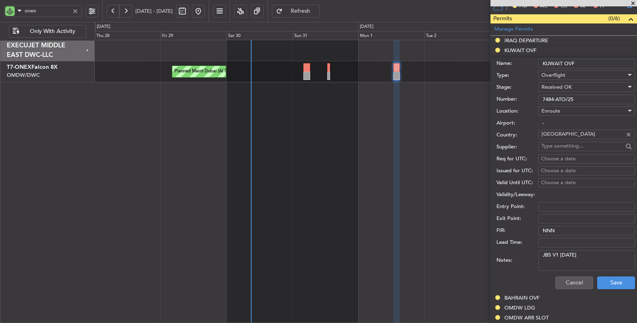
scroll to position [225, 0]
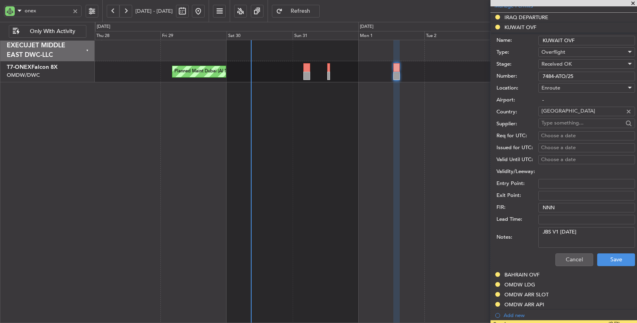
type input "7484-ATO/25"
click at [610, 265] on div "Cancel Save" at bounding box center [566, 260] width 139 height 21
click at [608, 258] on button "Save" at bounding box center [617, 260] width 38 height 13
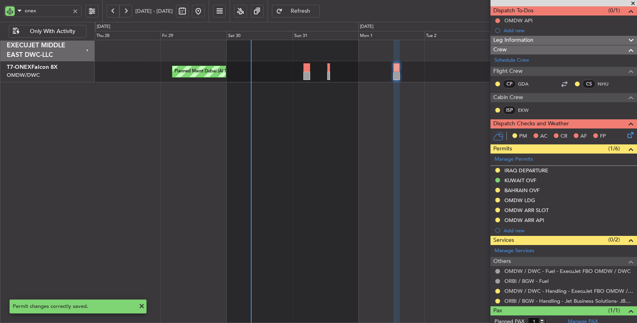
scroll to position [48, 0]
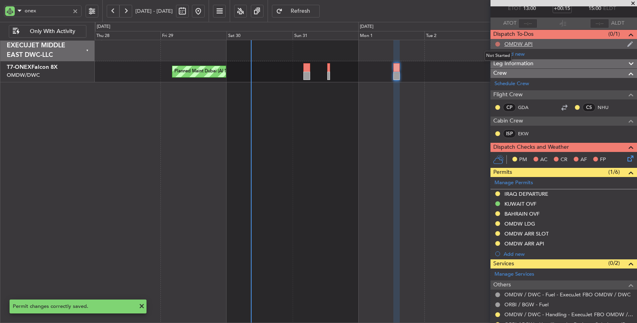
click at [497, 42] on button at bounding box center [498, 44] width 5 height 5
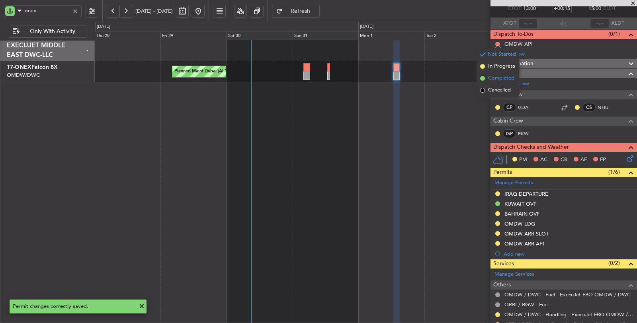
click at [498, 78] on span "Completed" at bounding box center [501, 78] width 26 height 8
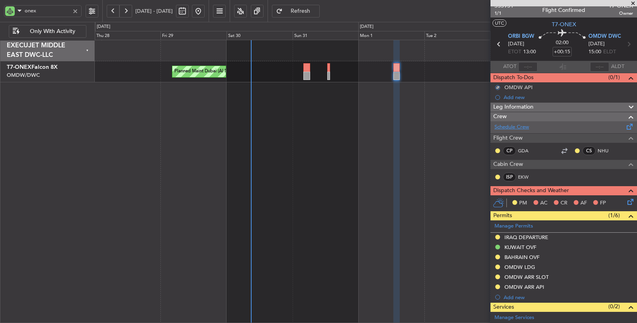
scroll to position [0, 0]
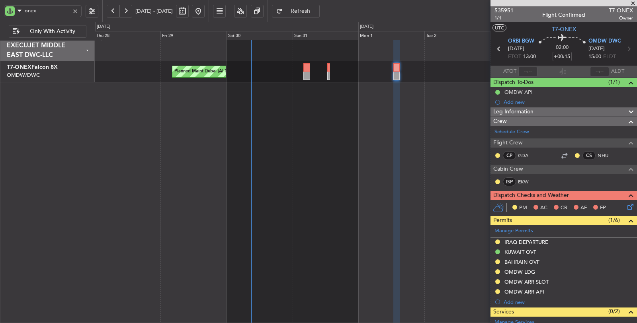
click at [499, 49] on icon at bounding box center [499, 49] width 10 height 10
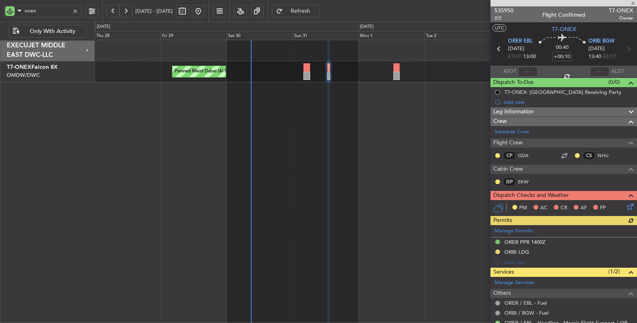
click at [496, 48] on icon at bounding box center [499, 49] width 10 height 10
type input "+00:05"
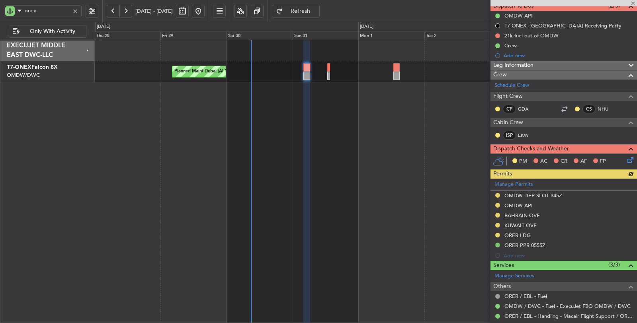
scroll to position [122, 0]
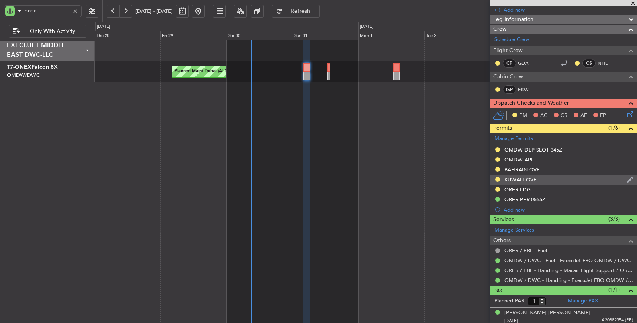
click at [520, 178] on div "KUWAIT OVF" at bounding box center [521, 179] width 32 height 7
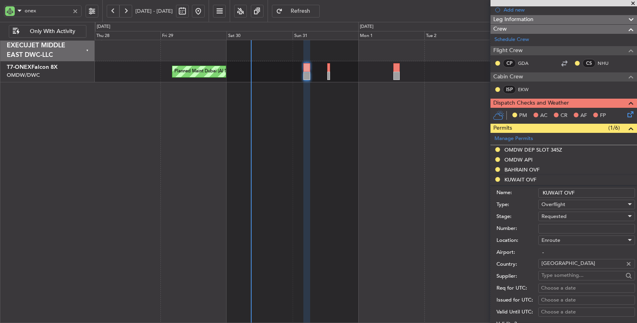
click at [553, 213] on span "Requested" at bounding box center [554, 216] width 25 height 7
click at [557, 275] on span "Received OK" at bounding box center [583, 276] width 83 height 12
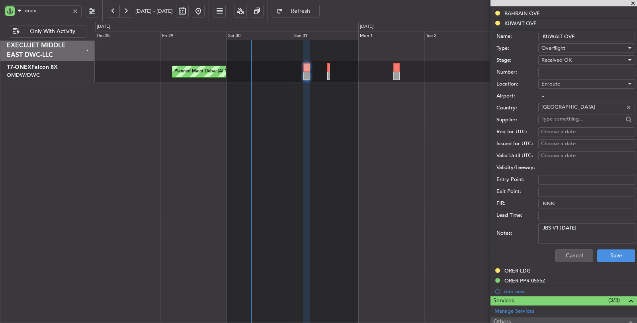
scroll to position [299, 0]
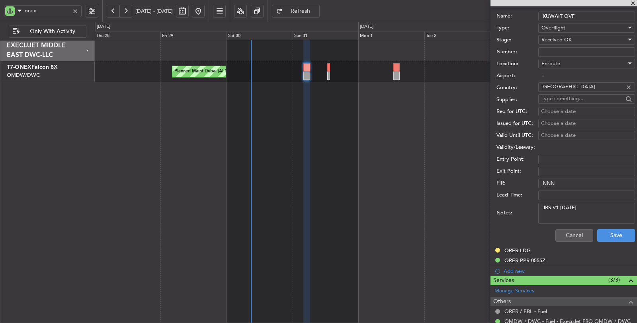
click at [555, 48] on input "Number:" at bounding box center [587, 52] width 97 height 10
paste input "7484-ATO/25"
type input "7484-ATO/25"
click at [603, 234] on button "Save" at bounding box center [617, 235] width 38 height 13
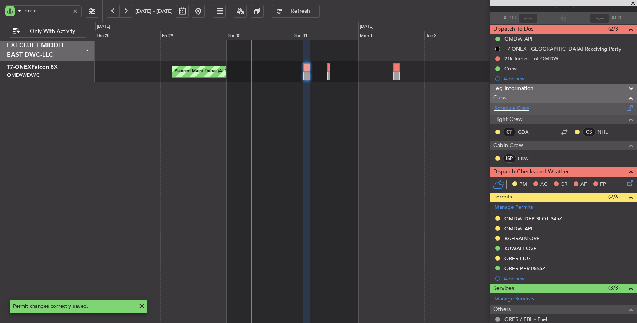
scroll to position [0, 0]
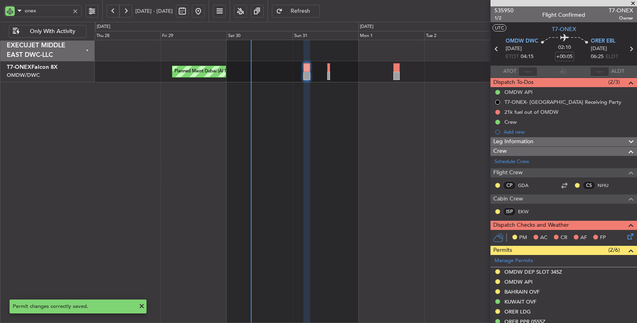
click at [626, 49] on icon at bounding box center [631, 49] width 10 height 10
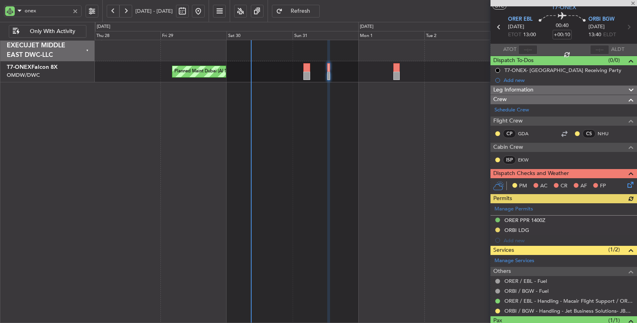
scroll to position [53, 0]
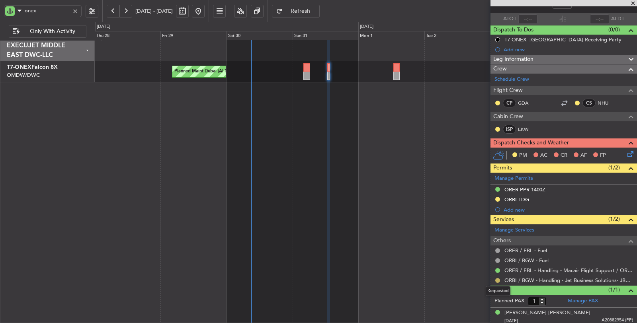
click at [498, 278] on button at bounding box center [498, 280] width 5 height 5
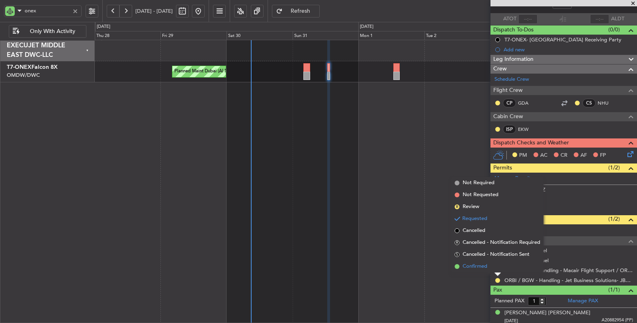
click at [480, 268] on span "Confirmed" at bounding box center [475, 267] width 25 height 8
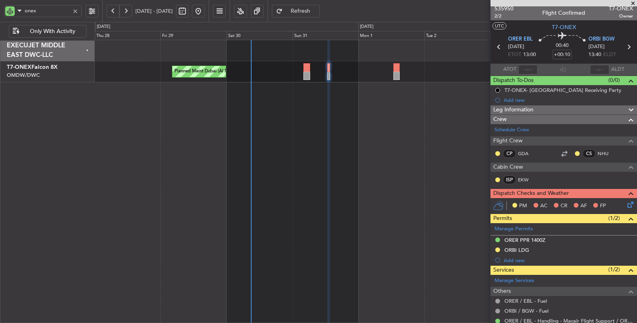
scroll to position [0, 0]
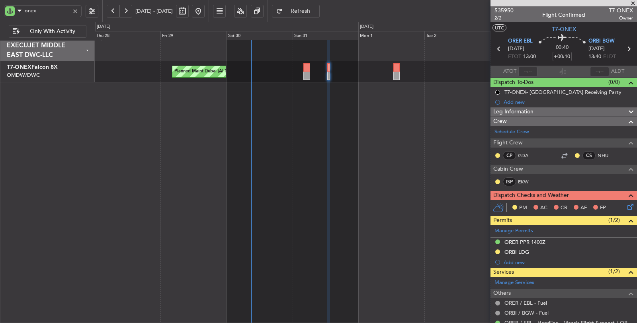
click at [625, 50] on icon at bounding box center [629, 49] width 10 height 10
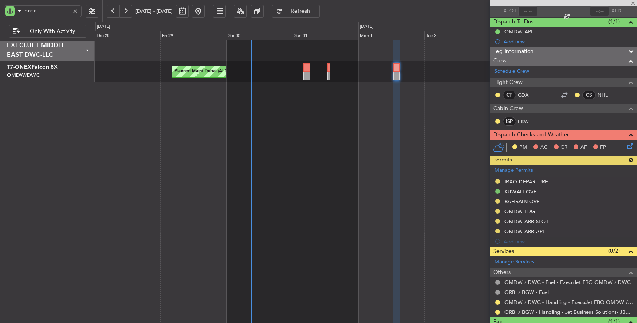
scroll to position [92, 0]
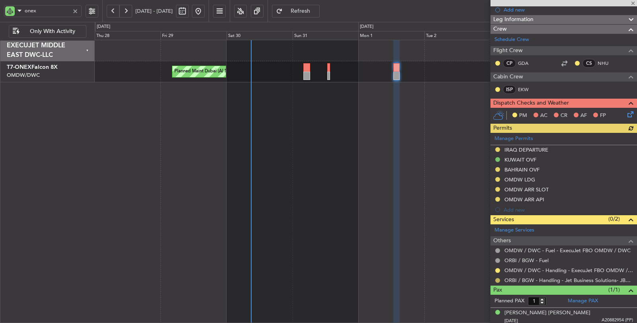
click at [497, 278] on button at bounding box center [498, 280] width 5 height 5
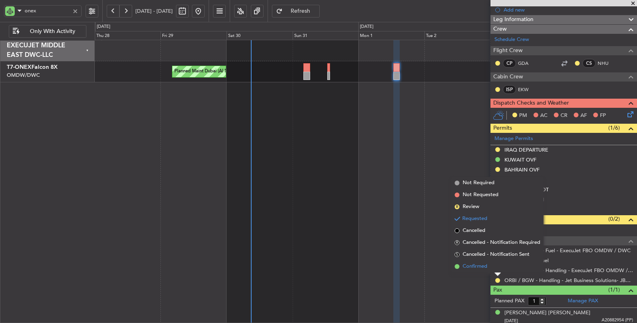
click at [488, 268] on li "Confirmed" at bounding box center [498, 267] width 92 height 12
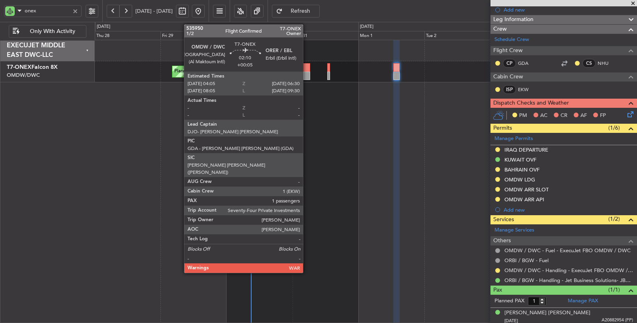
click at [307, 74] on div at bounding box center [307, 76] width 7 height 8
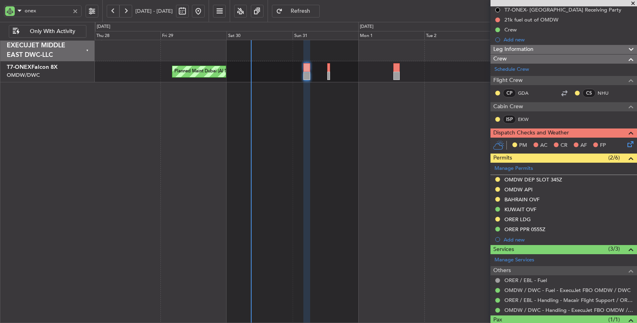
scroll to position [0, 0]
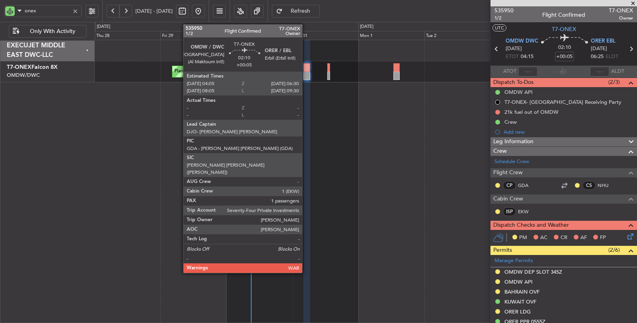
click at [306, 74] on div at bounding box center [307, 76] width 7 height 8
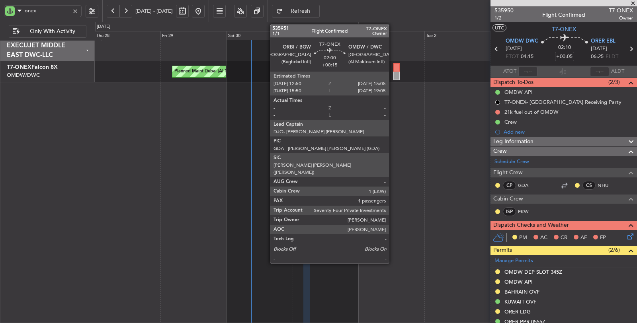
click at [394, 75] on div at bounding box center [397, 76] width 6 height 8
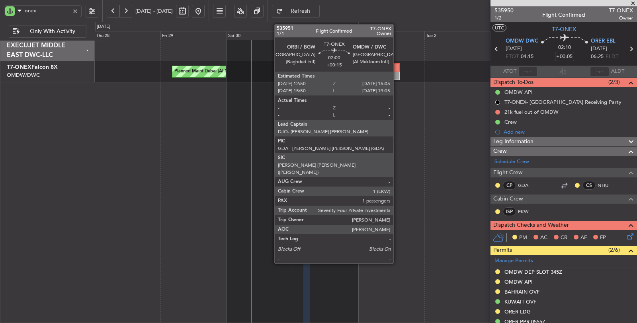
click at [398, 69] on div at bounding box center [397, 67] width 6 height 8
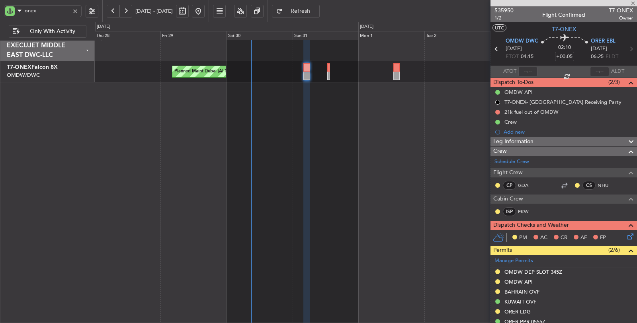
type input "+00:15"
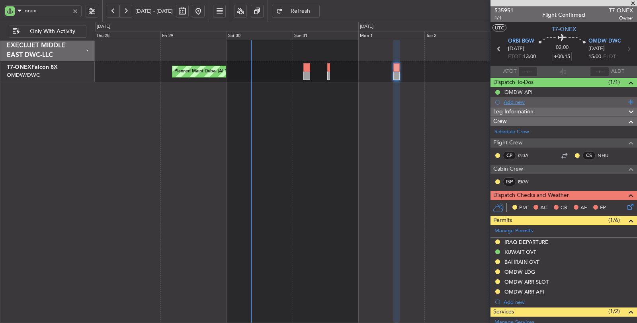
click at [515, 100] on div "Add new" at bounding box center [565, 102] width 122 height 7
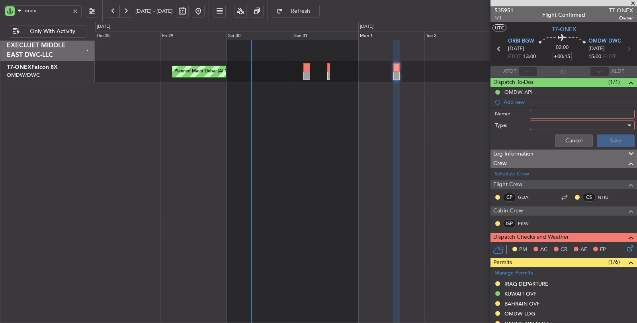
click at [553, 110] on input "Name:" at bounding box center [582, 114] width 105 height 9
type input "DEP FUEL: ROB"
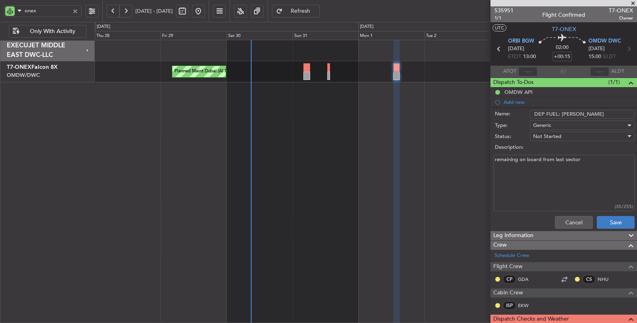
type textarea "remaining on board from last sector"
click at [604, 218] on button "Save" at bounding box center [616, 222] width 38 height 13
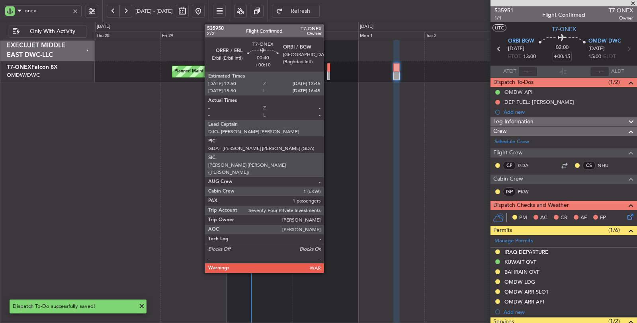
click at [328, 69] on div at bounding box center [328, 67] width 3 height 8
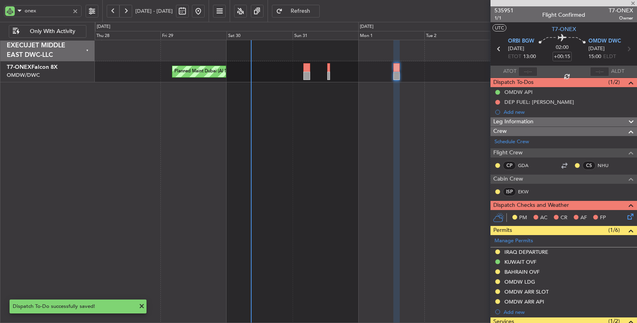
type input "+00:10"
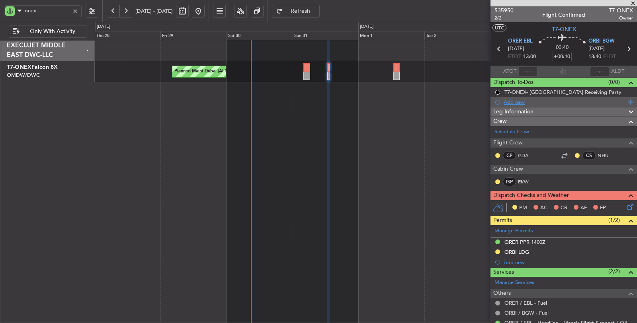
click at [515, 102] on div "Add new" at bounding box center [565, 102] width 122 height 7
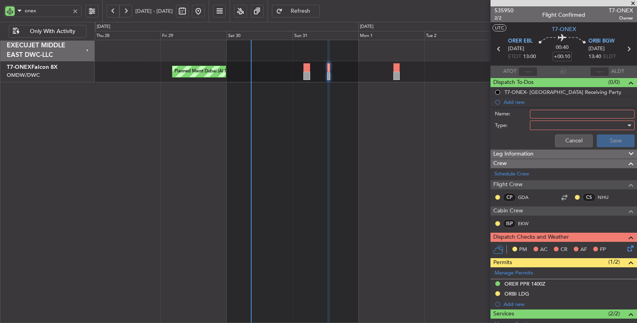
click at [535, 111] on input "Name:" at bounding box center [582, 114] width 105 height 9
drag, startPoint x: 541, startPoint y: 115, endPoint x: 513, endPoint y: 114, distance: 27.5
click at [514, 114] on div "Name: d\" at bounding box center [564, 114] width 155 height 12
type input "DEP FUEL: ROB"
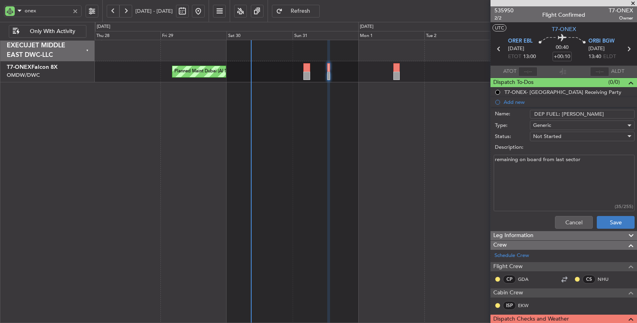
type textarea "remaining on board from last sector"
click at [597, 220] on button "Save" at bounding box center [616, 222] width 38 height 13
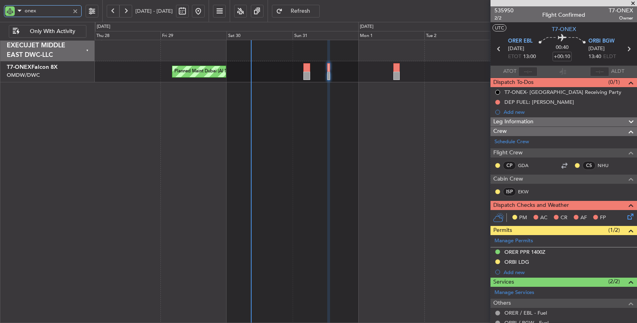
drag, startPoint x: 48, startPoint y: 12, endPoint x: 0, endPoint y: 14, distance: 47.9
click at [0, 14] on div "onex" at bounding box center [51, 11] width 102 height 22
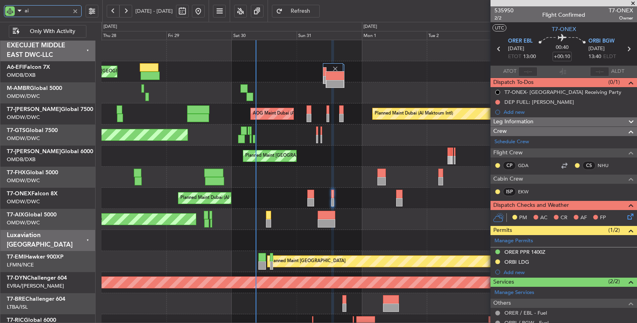
type input "aix"
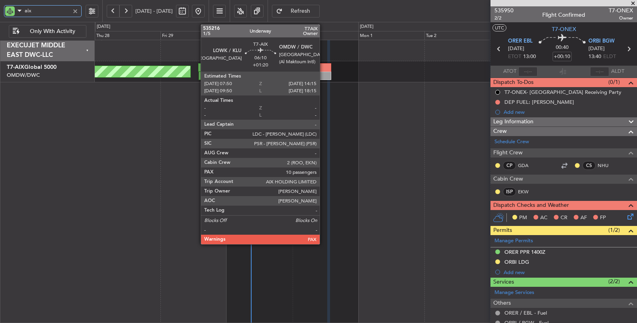
click at [324, 69] on div at bounding box center [323, 67] width 18 height 8
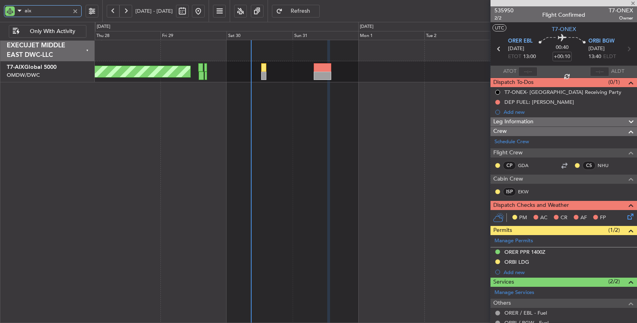
type input "+01:20"
type input "10"
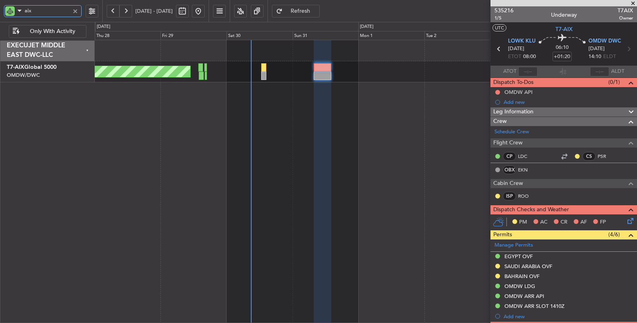
drag, startPoint x: 39, startPoint y: 11, endPoint x: 2, endPoint y: 10, distance: 37.5
click at [2, 10] on div "aix" at bounding box center [51, 11] width 102 height 22
type input "onex"
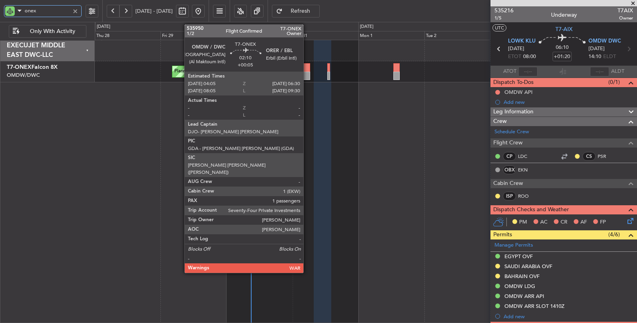
click at [308, 71] on div at bounding box center [307, 67] width 7 height 8
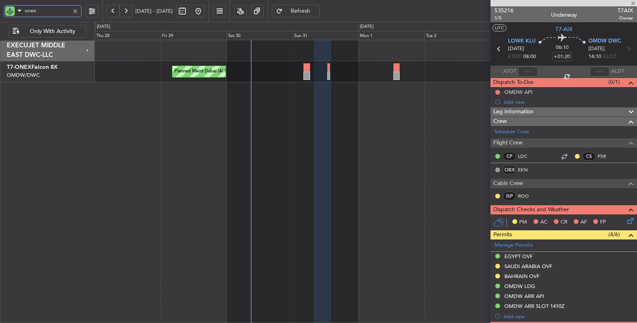
type input "+00:05"
type input "1"
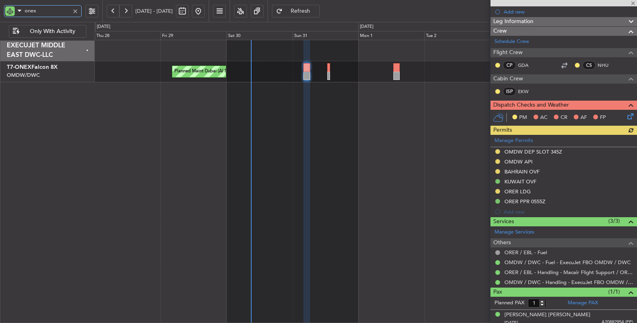
scroll to position [122, 0]
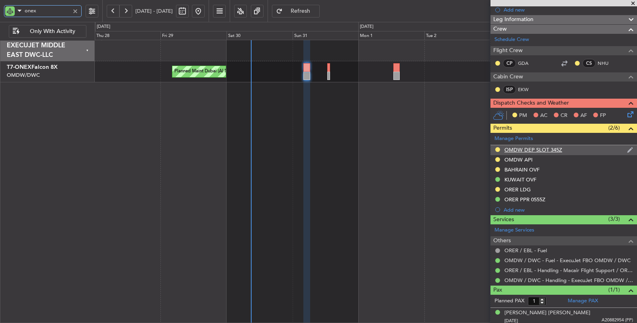
type input "onex"
click at [558, 148] on div "OMDW DEP SLOT 345Z" at bounding box center [534, 150] width 58 height 7
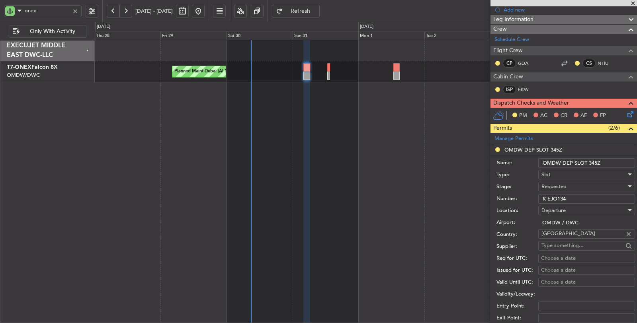
drag, startPoint x: 596, startPoint y: 160, endPoint x: 586, endPoint y: 161, distance: 10.0
click at [586, 161] on input "OMDW DEP SLOT 345Z" at bounding box center [587, 164] width 97 height 10
type input "OMDW DEP SLOT 0415Z"
click at [568, 255] on div "Choose a date" at bounding box center [586, 259] width 91 height 8
select select "8"
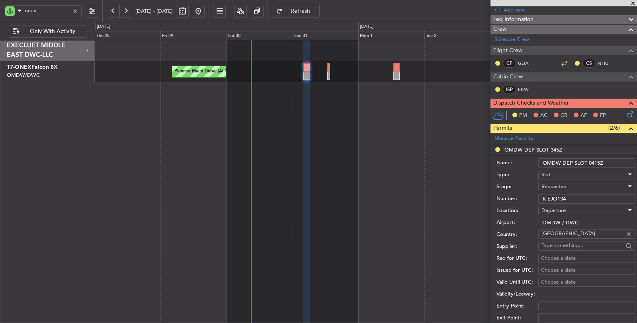
select select "2025"
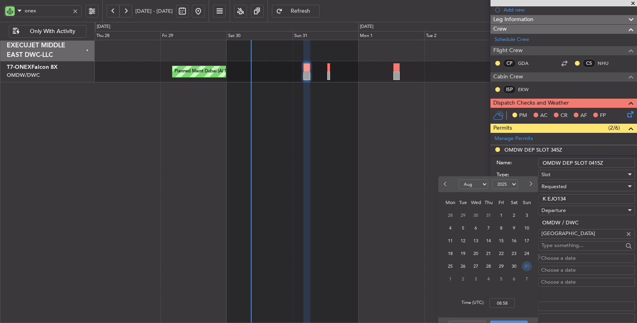
click at [526, 268] on span "31" at bounding box center [527, 267] width 10 height 10
click at [488, 300] on div "Time (UTC): 00:00" at bounding box center [489, 303] width 100 height 29
click at [508, 304] on input "00:00" at bounding box center [502, 304] width 25 height 10
type input "04:15"
click at [513, 322] on button "Save" at bounding box center [509, 327] width 38 height 13
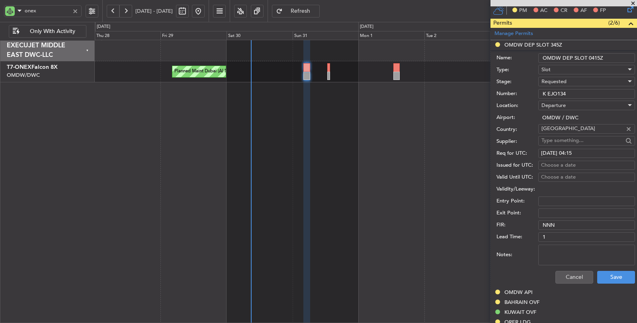
scroll to position [255, 0]
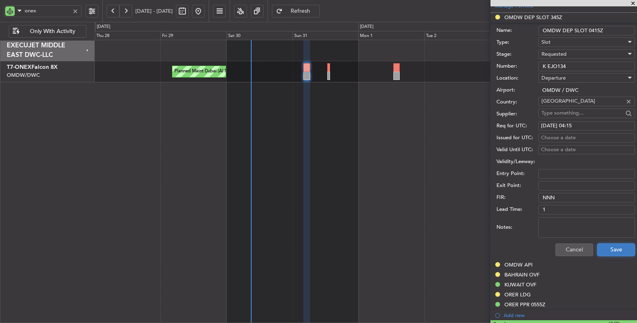
click at [608, 249] on button "Save" at bounding box center [617, 250] width 38 height 13
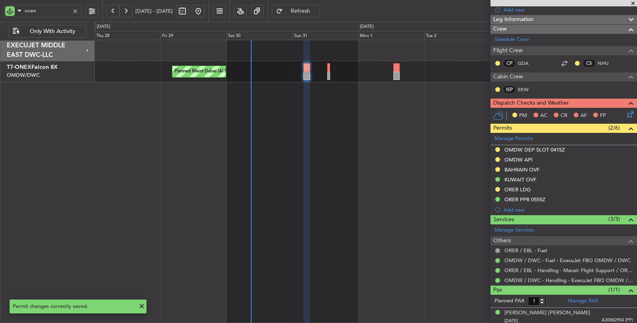
scroll to position [122, 0]
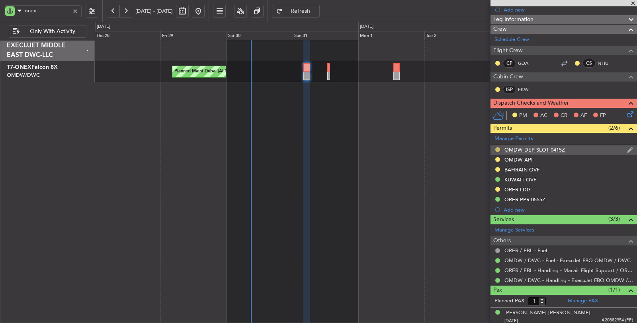
click at [498, 147] on button at bounding box center [498, 149] width 5 height 5
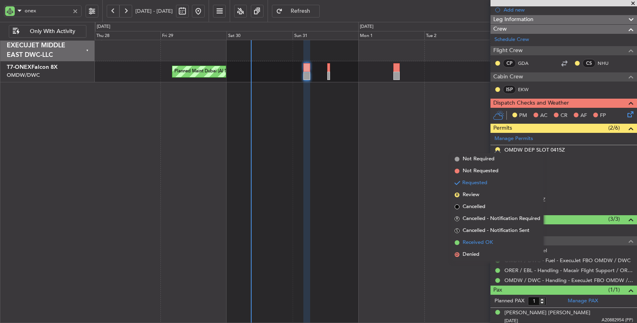
click at [483, 240] on span "Received OK" at bounding box center [478, 243] width 30 height 8
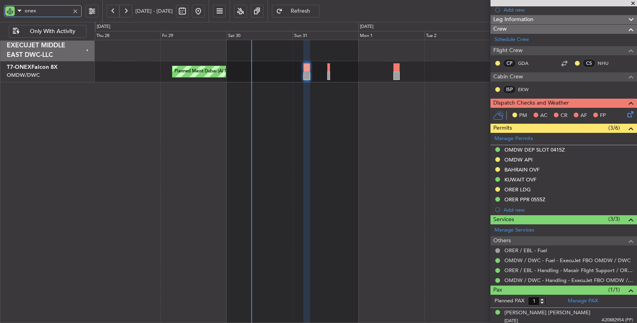
drag, startPoint x: 44, startPoint y: 9, endPoint x: 11, endPoint y: 13, distance: 33.3
click at [11, 13] on div "onex" at bounding box center [43, 11] width 78 height 12
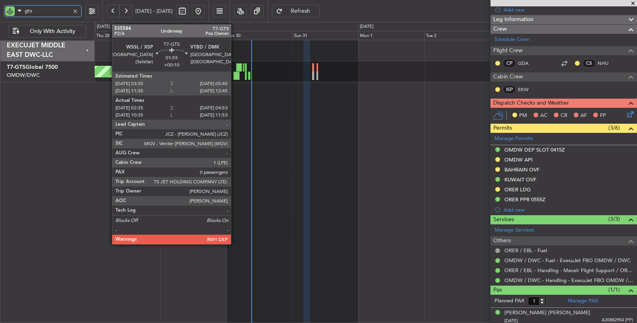
click at [235, 73] on div at bounding box center [236, 76] width 6 height 8
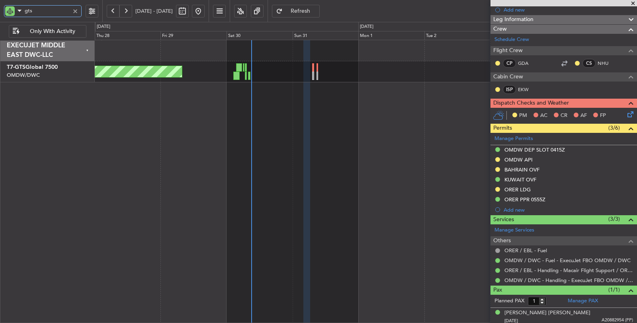
drag, startPoint x: 44, startPoint y: 10, endPoint x: 18, endPoint y: 10, distance: 25.9
click at [18, 10] on div "gts" at bounding box center [43, 11] width 78 height 12
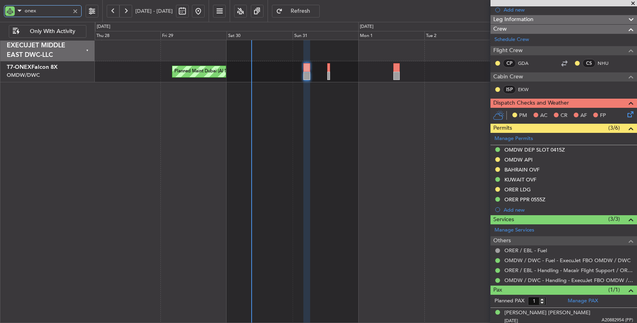
type input "onex"
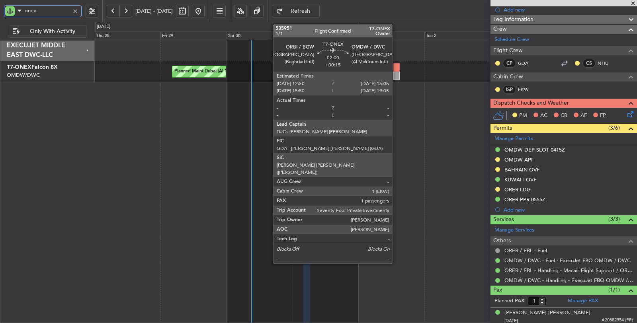
click at [396, 72] on div at bounding box center [397, 76] width 6 height 8
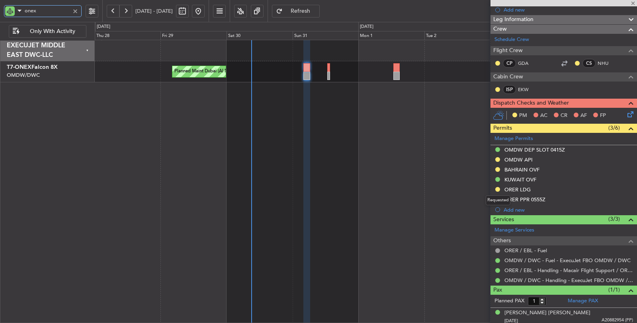
type input "+00:15"
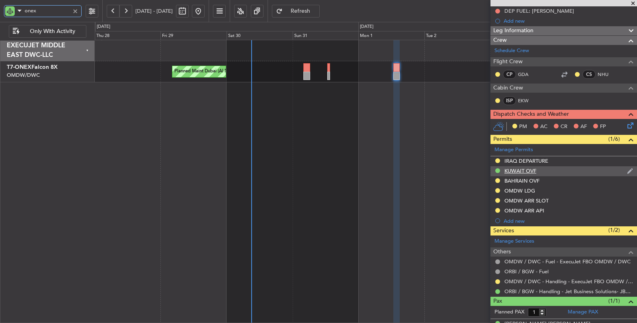
scroll to position [102, 0]
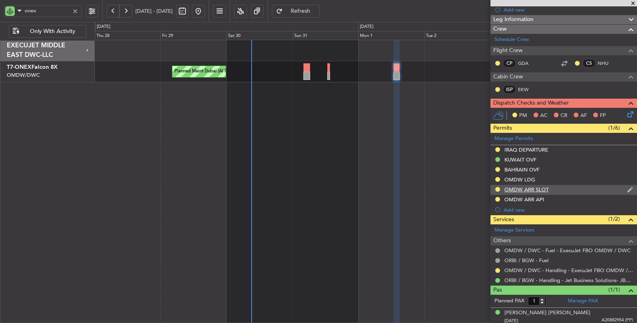
click at [544, 186] on div "OMDW ARR SLOT" at bounding box center [527, 189] width 44 height 7
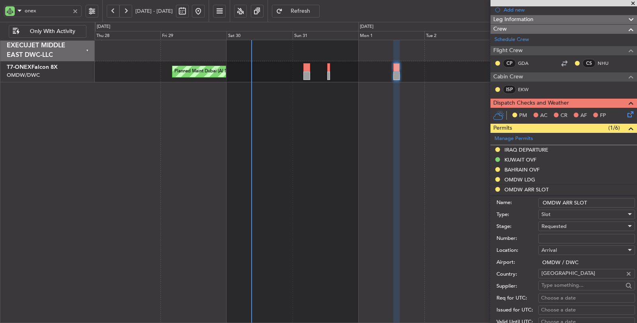
click at [561, 221] on div "Requested" at bounding box center [584, 227] width 85 height 12
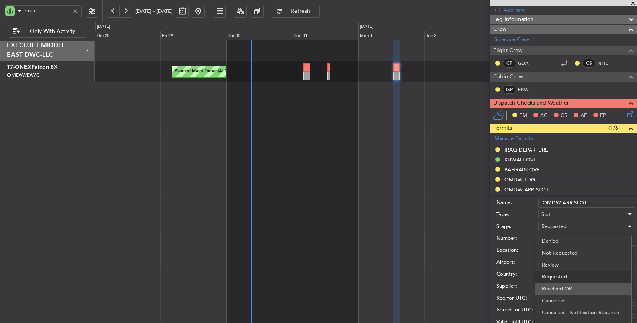
click at [560, 287] on span "Received OK" at bounding box center [583, 289] width 83 height 12
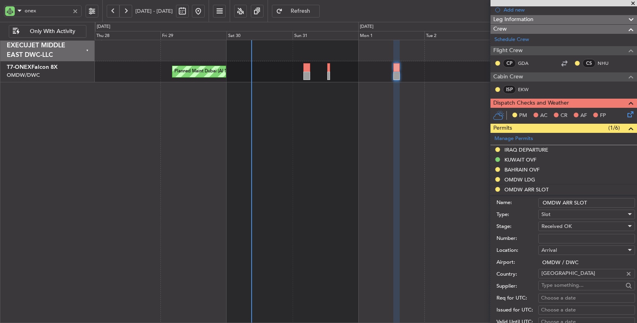
click at [557, 236] on input "Number:" at bounding box center [587, 239] width 97 height 10
paste input "KEJO190"
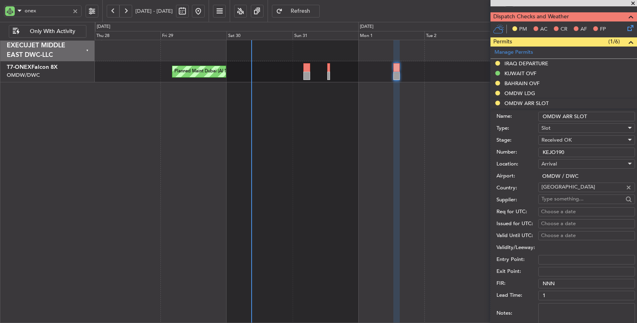
scroll to position [191, 0]
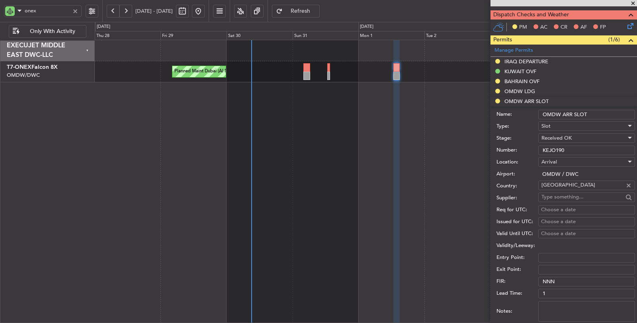
type input "KEJO190"
click at [557, 208] on div "Choose a date" at bounding box center [586, 210] width 91 height 8
select select "8"
select select "2025"
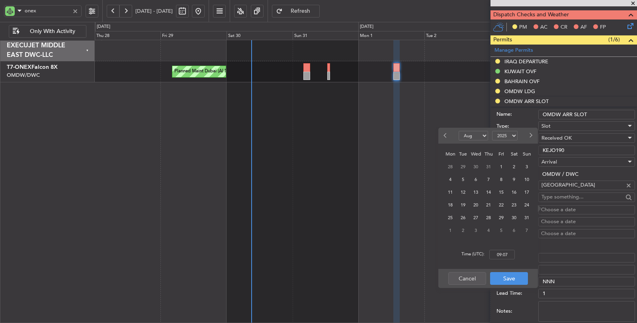
click at [533, 138] on button "Next month" at bounding box center [530, 135] width 9 height 13
select select "9"
click at [453, 167] on span "1" at bounding box center [451, 167] width 10 height 10
click at [495, 256] on input "00:00" at bounding box center [502, 255] width 25 height 10
type input "15:00"
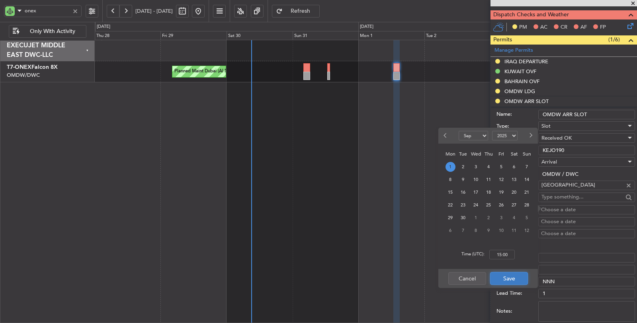
click at [505, 279] on button "Save" at bounding box center [509, 279] width 38 height 13
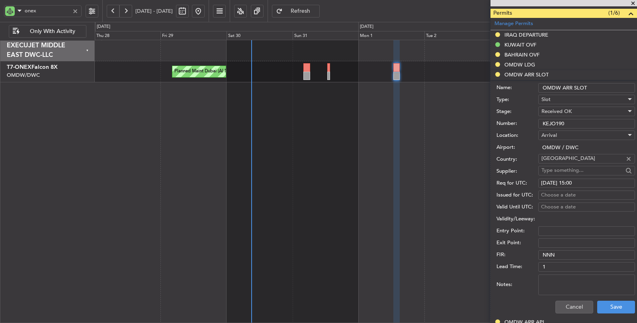
scroll to position [279, 0]
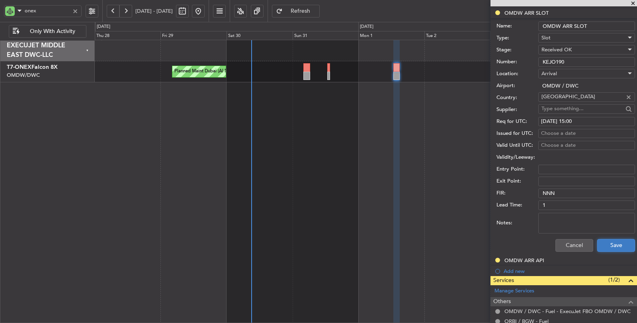
click at [608, 247] on button "Save" at bounding box center [617, 245] width 38 height 13
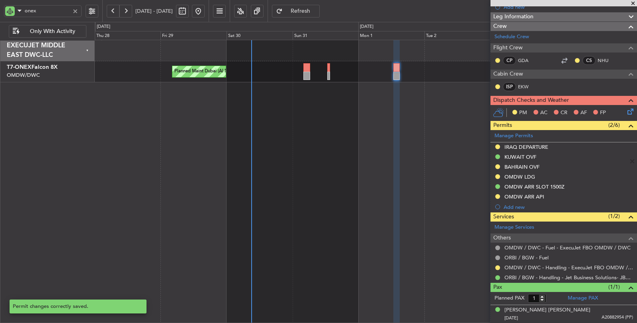
scroll to position [42, 0]
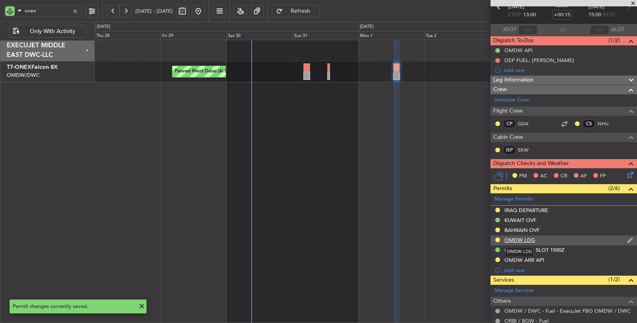
click at [521, 241] on div "OMDW LDG" at bounding box center [520, 240] width 31 height 7
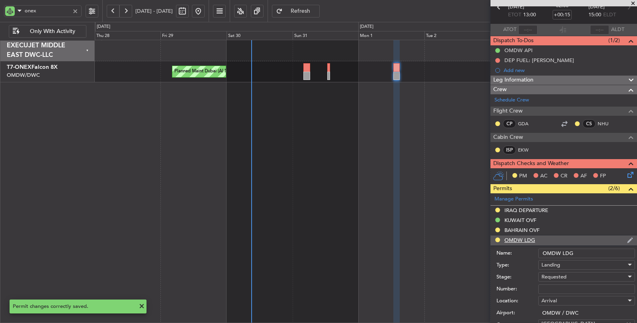
scroll to position [279, 0]
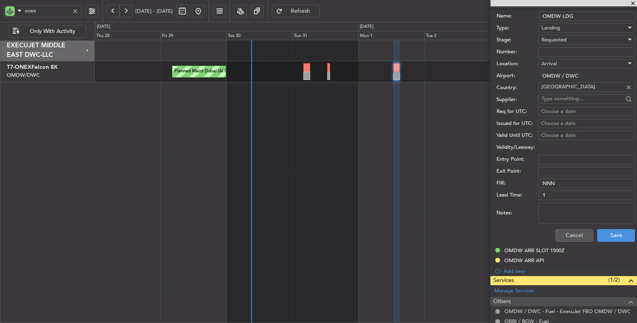
click at [561, 39] on span "Requested" at bounding box center [554, 39] width 25 height 7
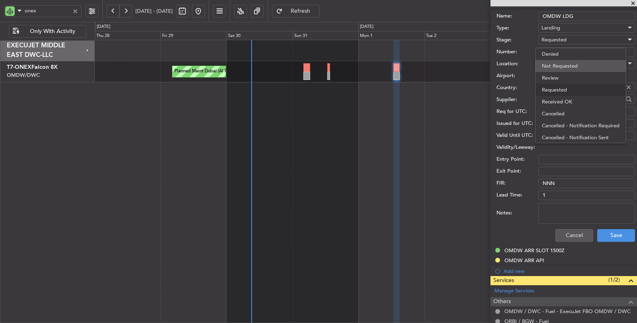
scroll to position [3, 0]
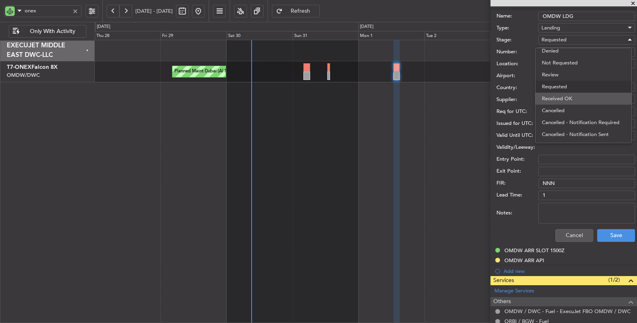
click at [567, 96] on span "Received OK" at bounding box center [583, 99] width 83 height 12
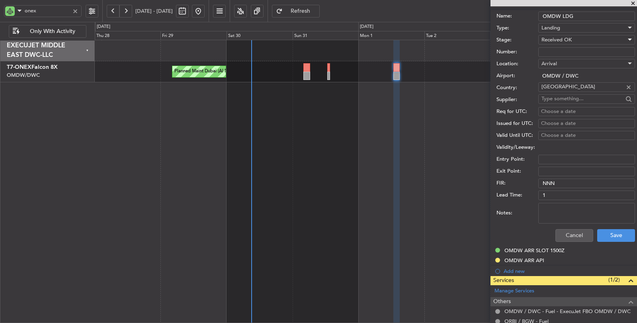
click at [569, 48] on input "Number:" at bounding box center [587, 52] width 97 height 10
paste input "LP/2025/11850"
type input "LP/2025/11850"
click at [609, 235] on button "Save" at bounding box center [617, 235] width 38 height 13
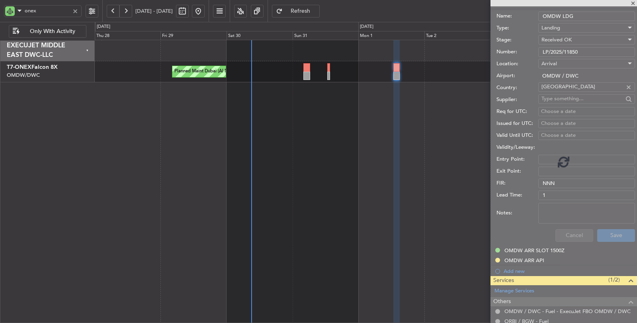
scroll to position [42, 0]
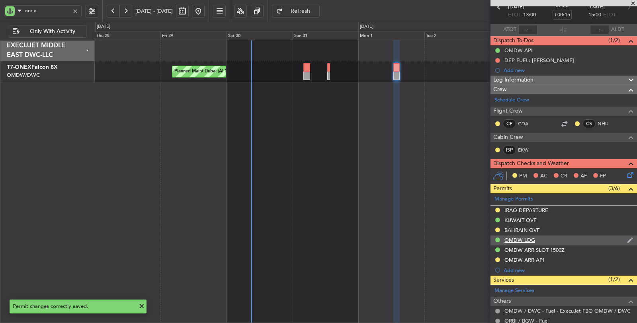
click at [519, 240] on div "OMDW LDG" at bounding box center [520, 240] width 31 height 7
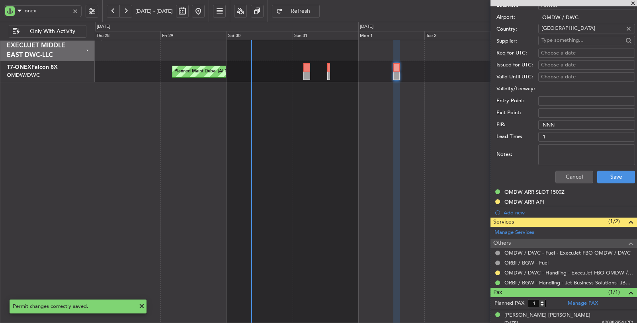
scroll to position [340, 0]
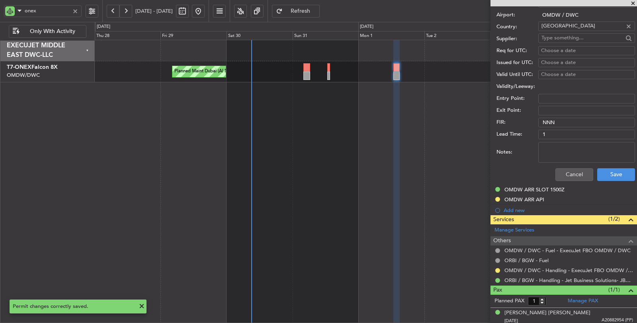
click at [574, 147] on textarea "Notes:" at bounding box center [587, 152] width 97 height 21
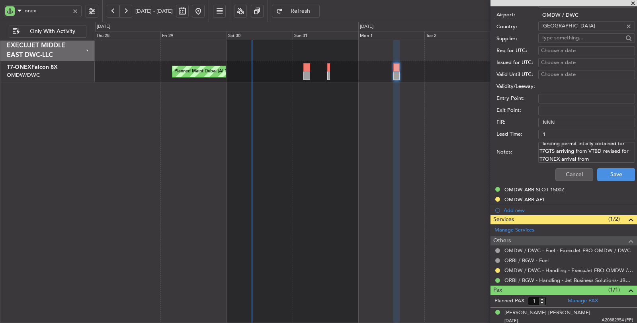
scroll to position [11, 0]
type textarea "landing permit intially obtained for T7GTS arriving from VTBD revised for T7ONE…"
click at [609, 170] on button "Save" at bounding box center [617, 175] width 38 height 13
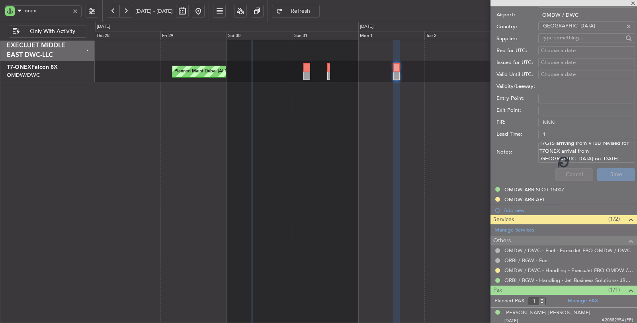
scroll to position [102, 0]
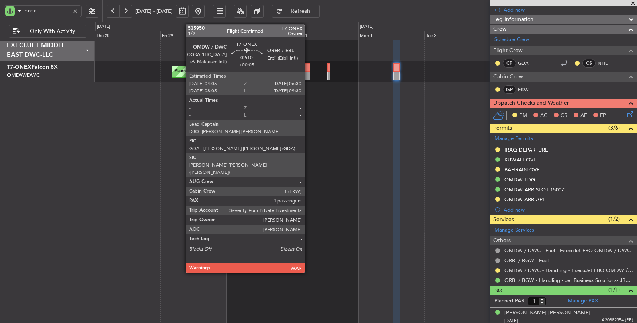
click at [309, 74] on div at bounding box center [307, 76] width 7 height 8
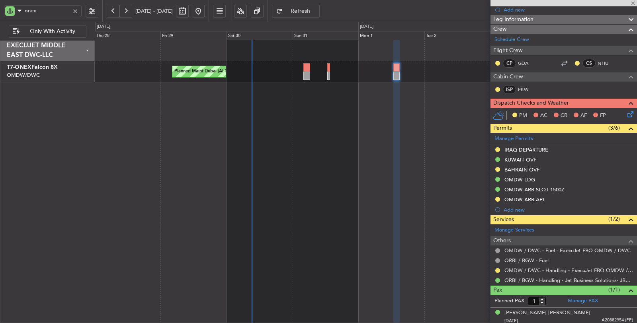
type input "+00:05"
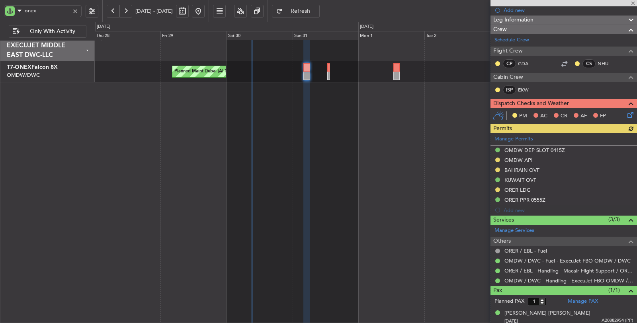
scroll to position [122, 0]
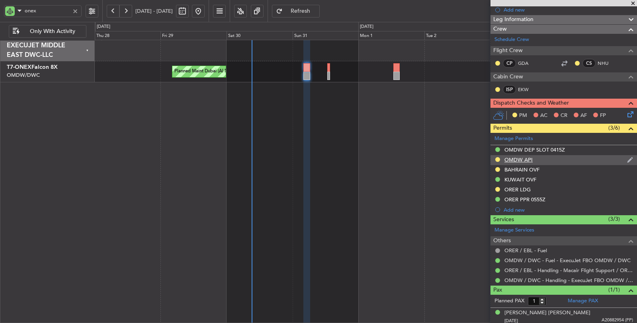
click at [510, 159] on div "OMDW API" at bounding box center [519, 160] width 28 height 7
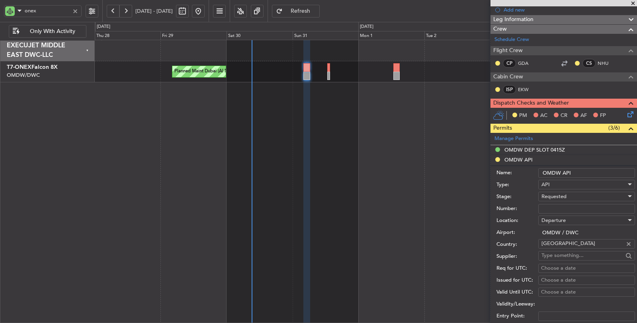
click at [560, 194] on span "Requested" at bounding box center [554, 196] width 25 height 7
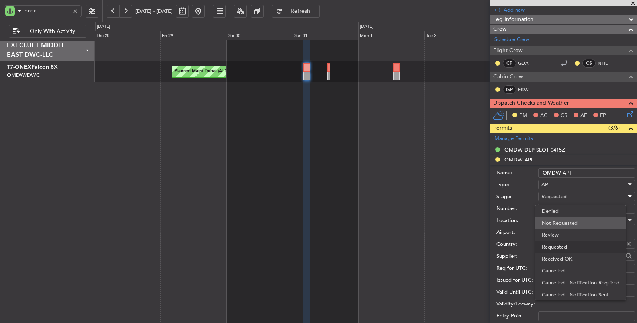
scroll to position [3, 0]
click at [562, 256] on span "Received OK" at bounding box center [583, 256] width 83 height 12
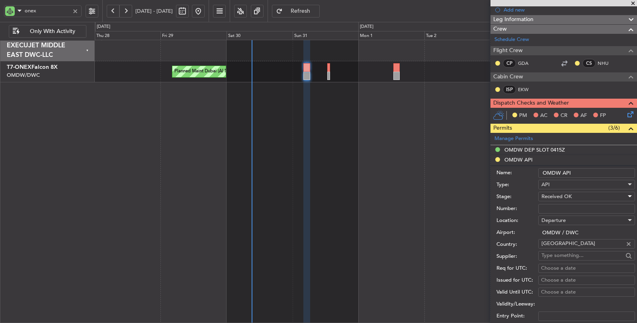
click at [561, 206] on input "Number:" at bounding box center [587, 209] width 97 height 10
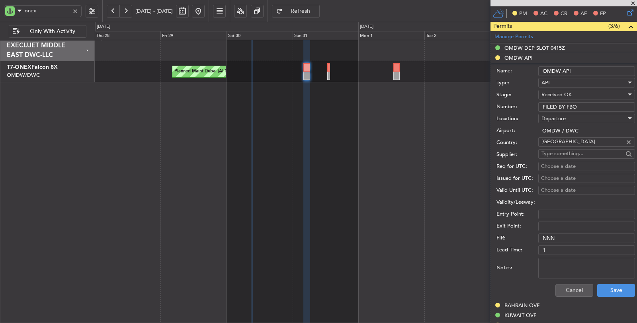
scroll to position [255, 0]
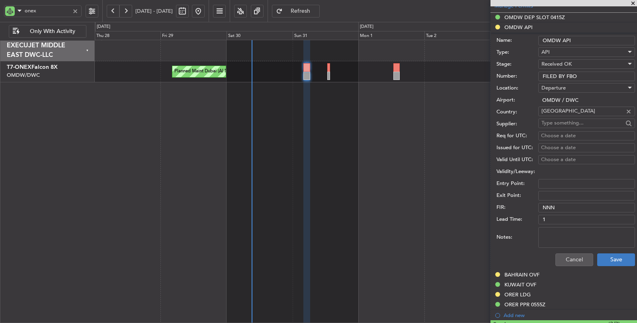
type input "FILED BY FBO"
click at [604, 257] on button "Save" at bounding box center [617, 260] width 38 height 13
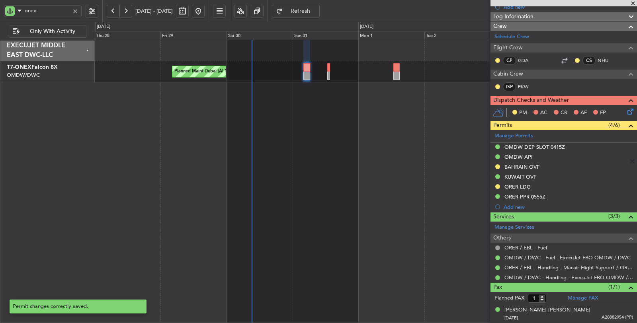
scroll to position [122, 0]
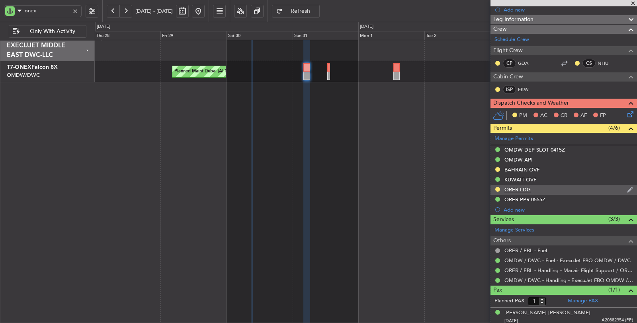
click at [520, 188] on div "ORER LDG" at bounding box center [518, 189] width 26 height 7
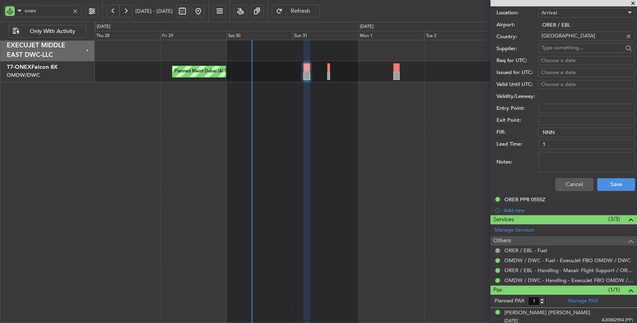
scroll to position [272, 0]
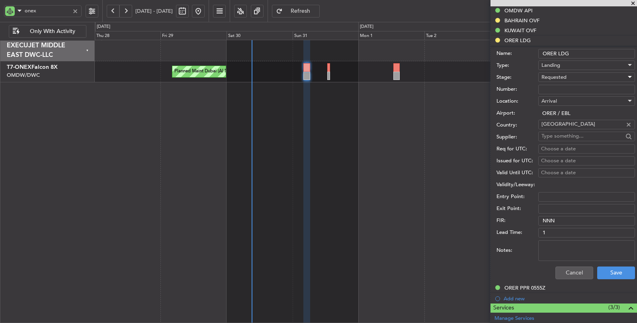
click at [559, 74] on span "Requested" at bounding box center [554, 77] width 25 height 7
click at [568, 134] on span "Received OK" at bounding box center [583, 137] width 83 height 12
click at [566, 85] on input "Number:" at bounding box center [587, 90] width 97 height 10
paste input "LND 50581"
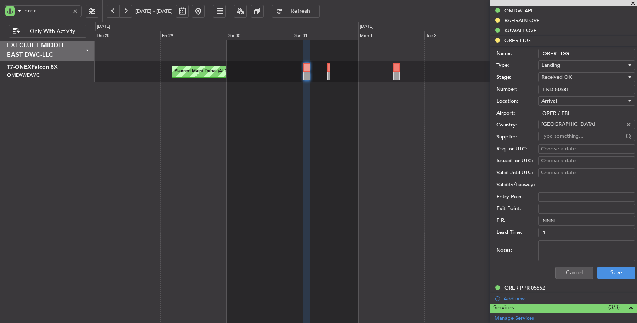
type input "LND 50581"
click at [597, 250] on textarea "Notes:" at bounding box center [587, 251] width 97 height 21
type textarea "ICAA"
click at [620, 274] on button "Save" at bounding box center [617, 273] width 38 height 13
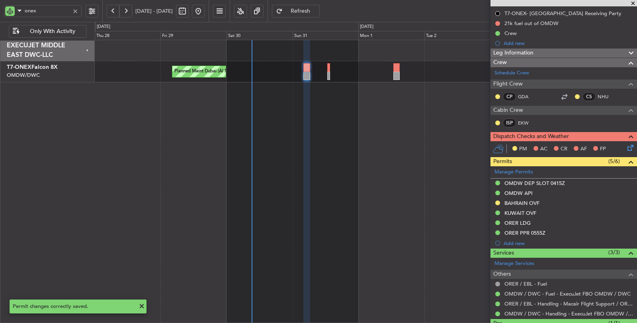
scroll to position [34, 0]
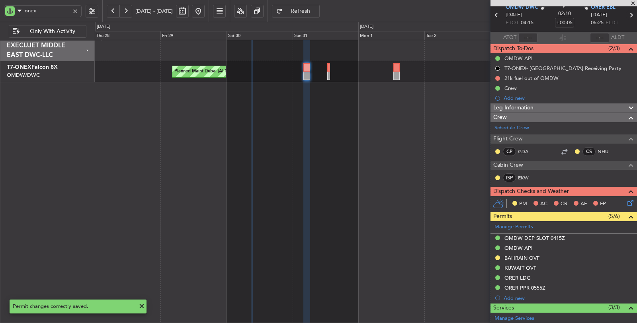
click at [626, 16] on icon at bounding box center [631, 15] width 10 height 10
type input "+00:10"
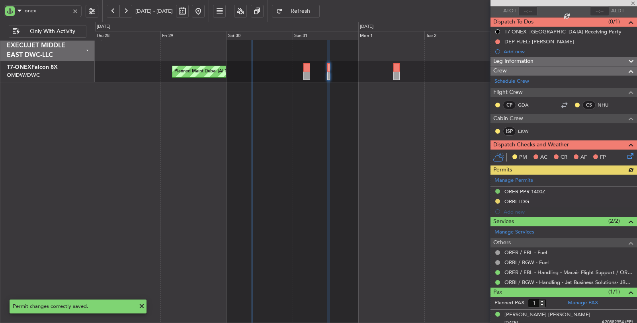
scroll to position [63, 0]
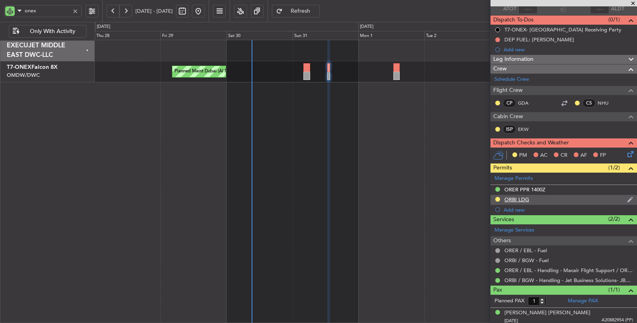
click at [514, 197] on div "ORBI LDG" at bounding box center [517, 199] width 25 height 7
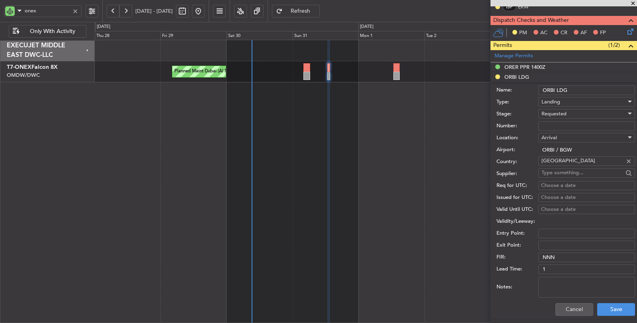
scroll to position [195, 0]
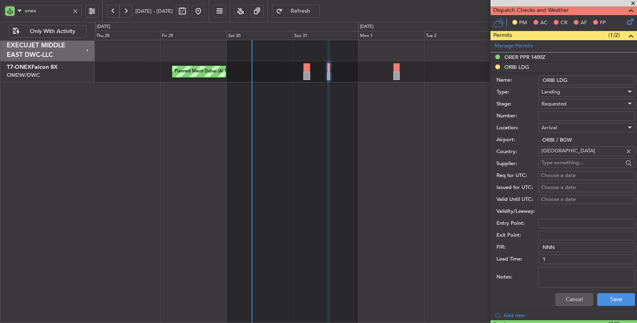
click at [565, 98] on div "Requested" at bounding box center [584, 104] width 85 height 12
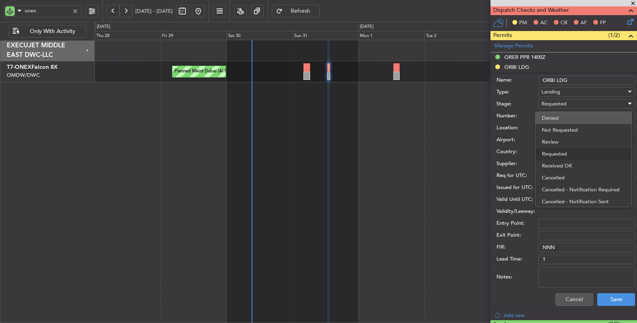
scroll to position [3, 0]
click at [565, 163] on span "Received OK" at bounding box center [583, 163] width 83 height 12
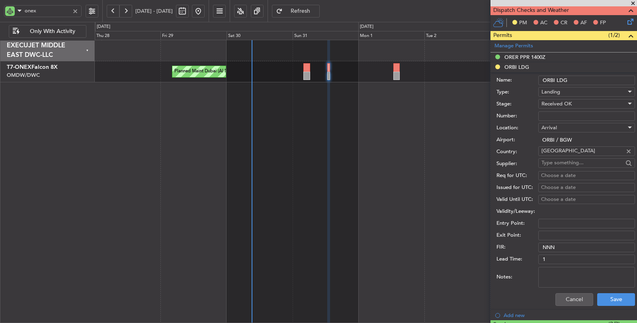
click at [563, 113] on input "Number:" at bounding box center [587, 117] width 97 height 10
paste input "LND 50581"
type input "LND 50581"
click at [575, 274] on textarea "Notes:" at bounding box center [587, 277] width 97 height 21
type textarea "ICAA"
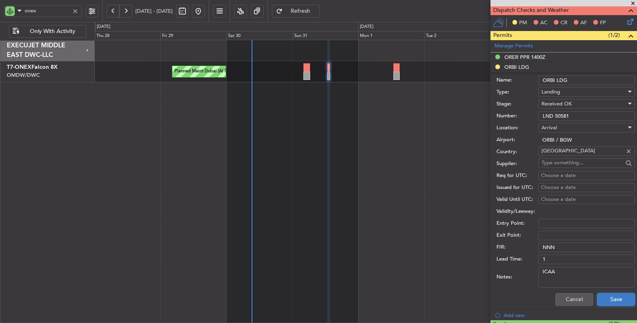
click at [605, 296] on button "Save" at bounding box center [617, 300] width 38 height 13
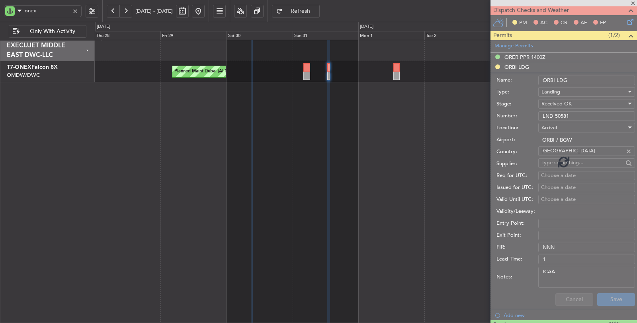
scroll to position [63, 0]
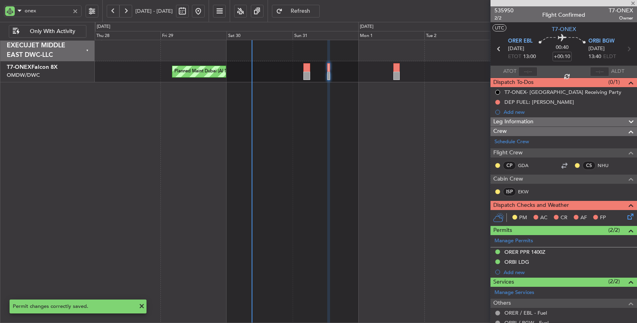
scroll to position [63, 0]
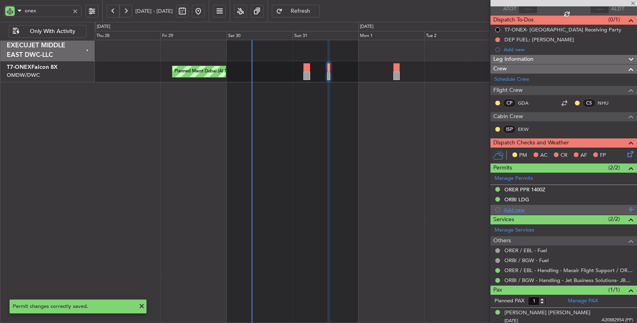
type input "+00:15"
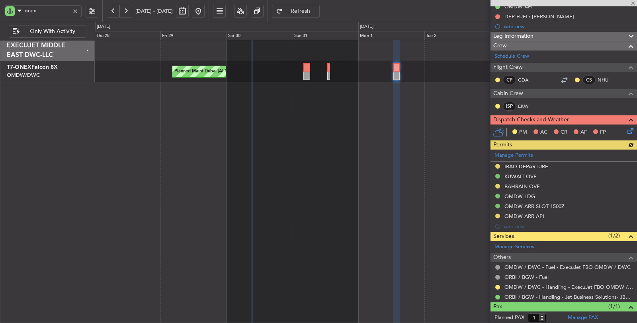
scroll to position [102, 0]
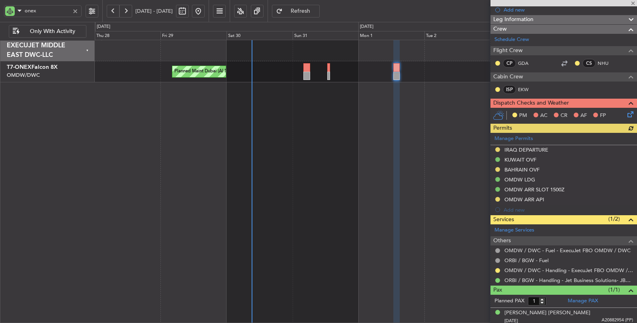
click at [543, 148] on div "Manage Permits IRAQ DEPARTURE KUWAIT OVF BAHRAIN OVF OMDW LDG OMDW ARR SLOT 150…" at bounding box center [564, 174] width 147 height 82
click at [543, 148] on div "IRAQ DEPARTURE" at bounding box center [527, 150] width 44 height 7
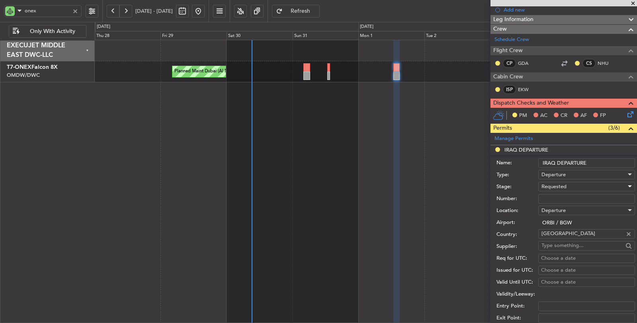
click at [573, 185] on div "Requested" at bounding box center [584, 187] width 85 height 12
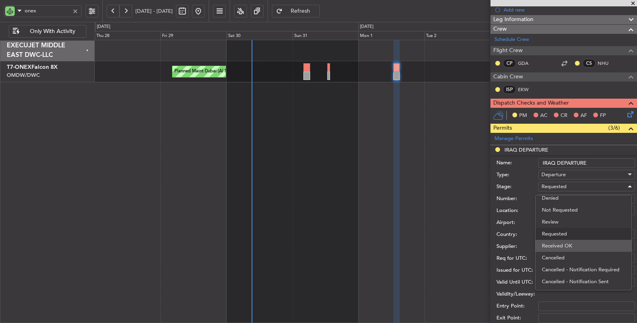
click at [574, 245] on span "Received OK" at bounding box center [583, 246] width 83 height 12
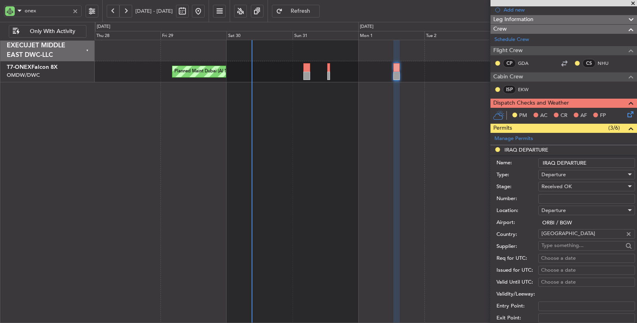
click at [559, 194] on input "Number:" at bounding box center [587, 199] width 97 height 10
paste input "LND 50581"
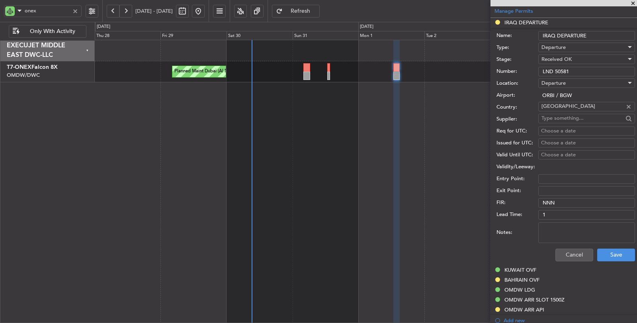
scroll to position [235, 0]
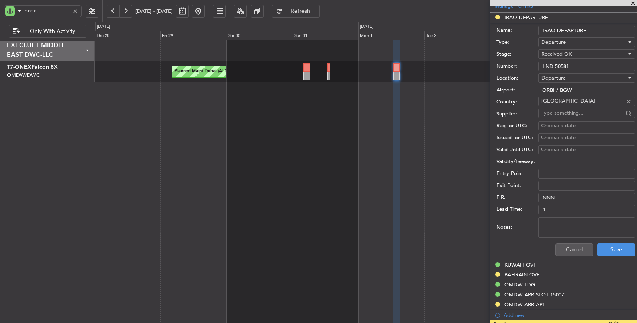
type input "LND 50581"
click at [578, 220] on textarea "Notes:" at bounding box center [587, 228] width 97 height 21
type textarea "ICAA"
click at [604, 245] on button "Save" at bounding box center [617, 250] width 38 height 13
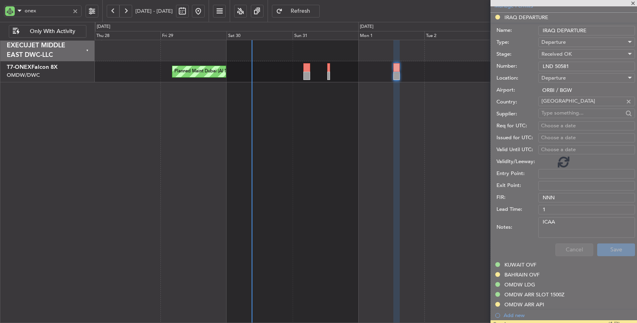
click at [77, 11] on div at bounding box center [75, 11] width 9 height 9
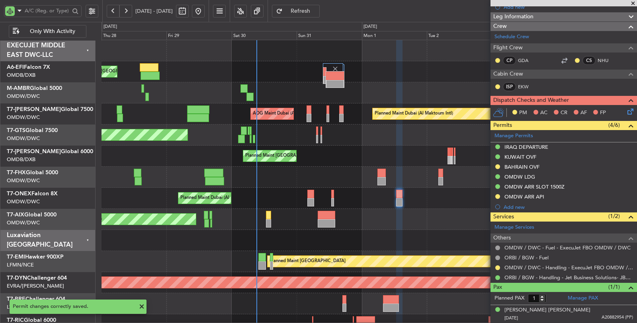
scroll to position [102, 0]
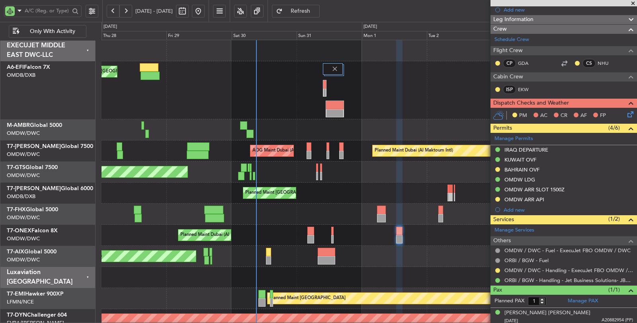
click at [496, 268] on div at bounding box center [498, 271] width 6 height 6
click at [498, 269] on button at bounding box center [498, 271] width 5 height 5
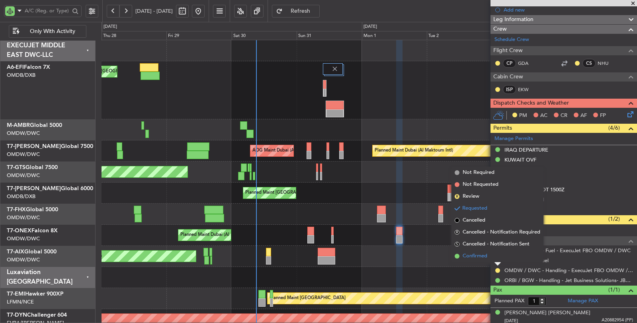
click at [480, 257] on span "Confirmed" at bounding box center [475, 257] width 25 height 8
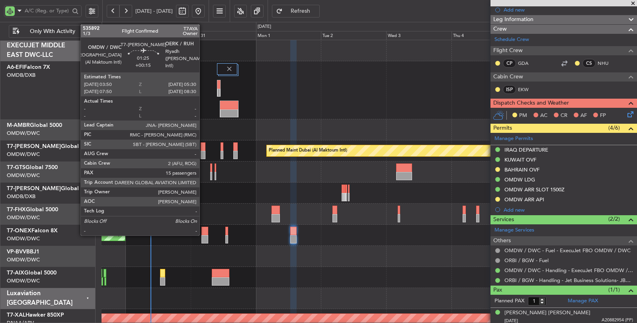
click at [204, 145] on div at bounding box center [203, 147] width 5 height 8
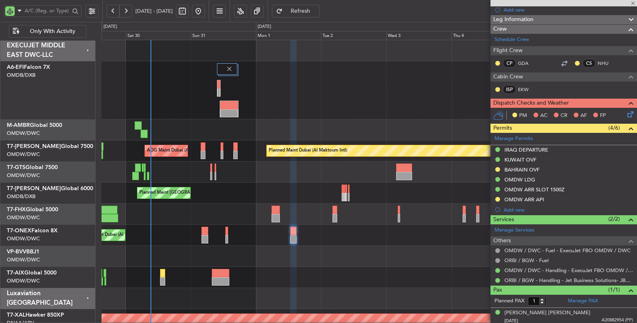
type input "15"
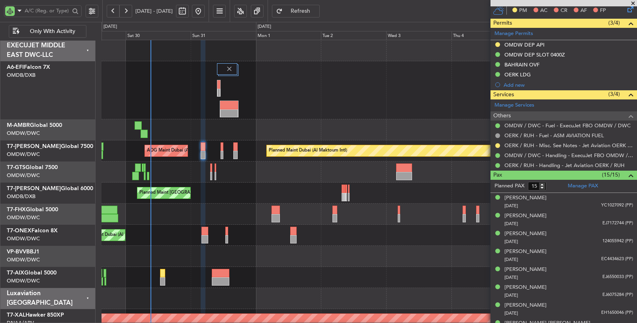
scroll to position [383, 0]
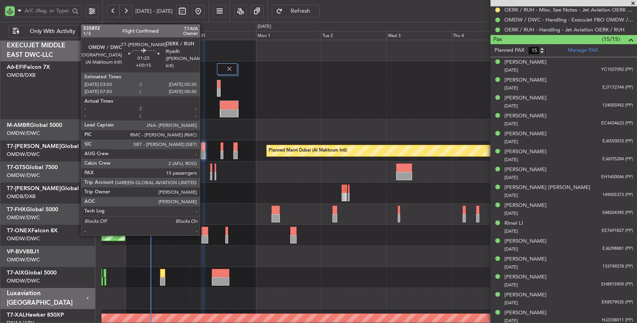
click at [204, 154] on div at bounding box center [203, 155] width 5 height 8
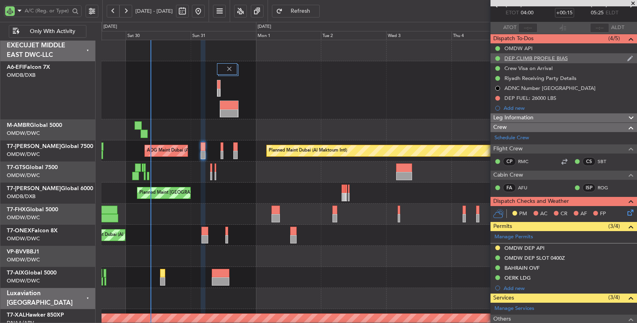
scroll to position [0, 0]
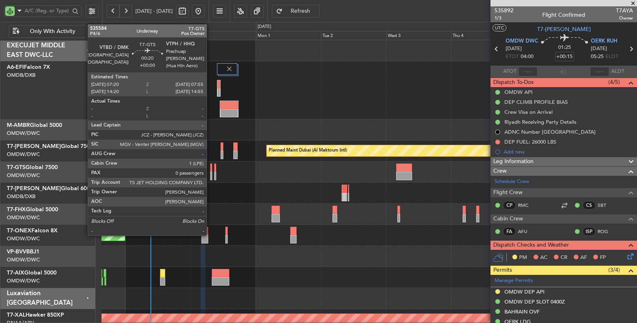
click at [211, 174] on div at bounding box center [211, 176] width 2 height 8
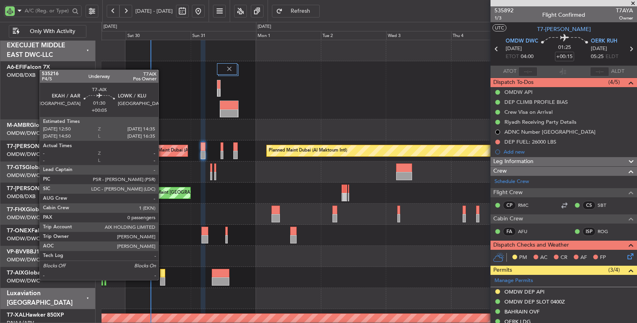
click at [163, 279] on div at bounding box center [162, 282] width 5 height 8
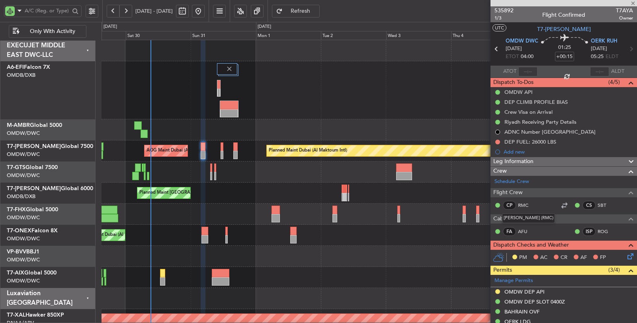
type input "+00:05"
type input "0"
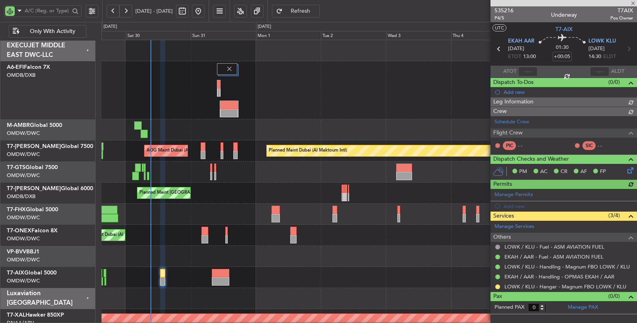
type input "Syed Shakeel (SYS)"
type input "7138"
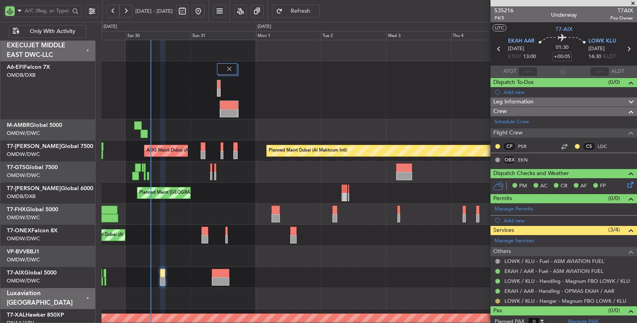
click at [497, 300] on button at bounding box center [498, 301] width 5 height 5
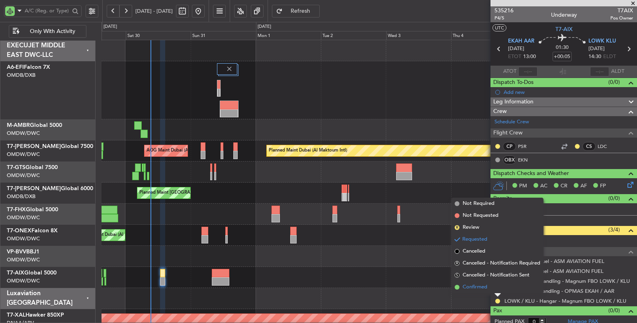
click at [483, 289] on span "Confirmed" at bounding box center [475, 288] width 25 height 8
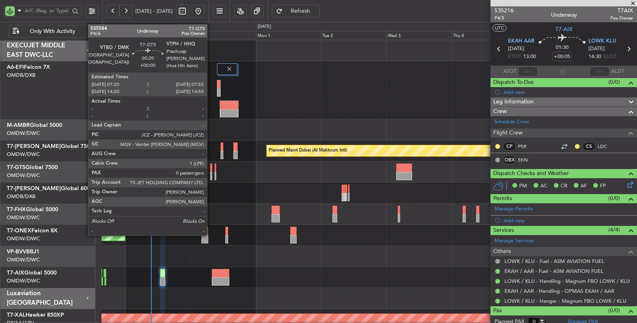
click at [211, 178] on div at bounding box center [211, 176] width 2 height 8
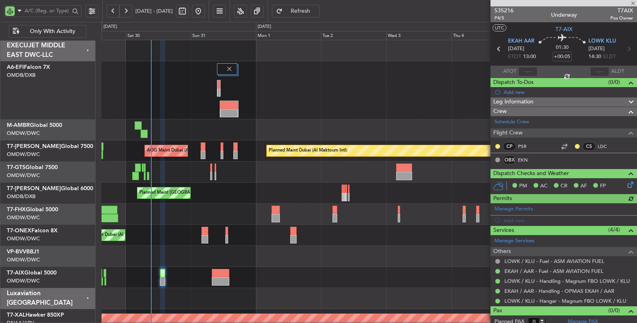
type input "Syed Shakeel (SYS)"
type input "7138"
type input "Syed Shakeel (SYS)"
type input "7138"
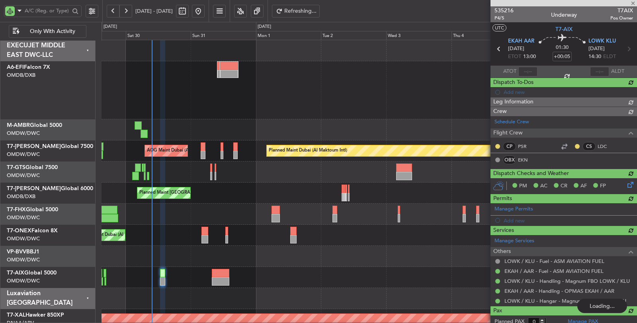
type input "Syed Shakeel (SYS)"
type input "7138"
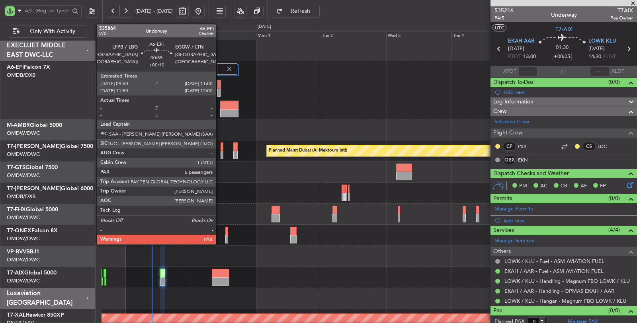
click at [220, 89] on div at bounding box center [219, 93] width 2 height 8
click at [220, 84] on div at bounding box center [219, 84] width 2 height 8
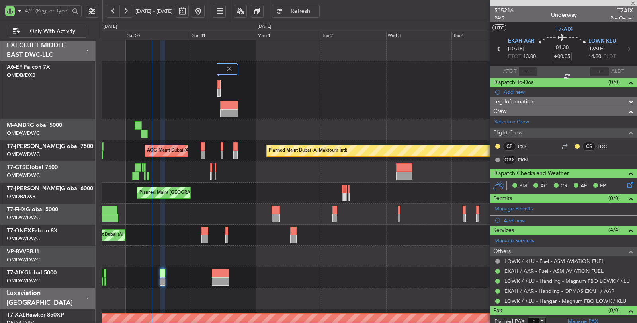
type input "+00:10"
type input "6"
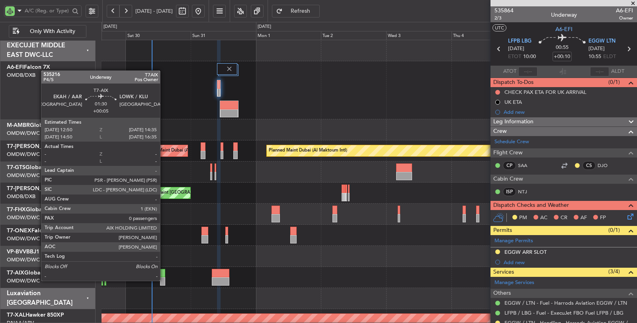
click at [164, 280] on div at bounding box center [162, 282] width 5 height 8
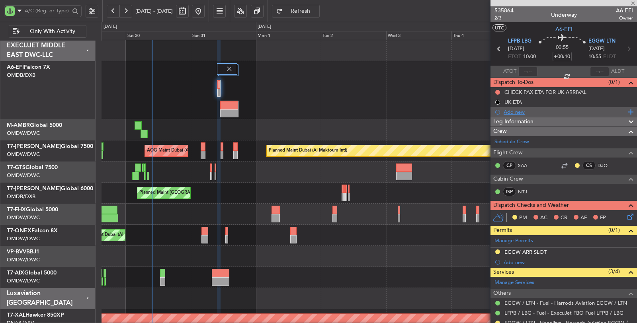
type input "+00:05"
type input "0"
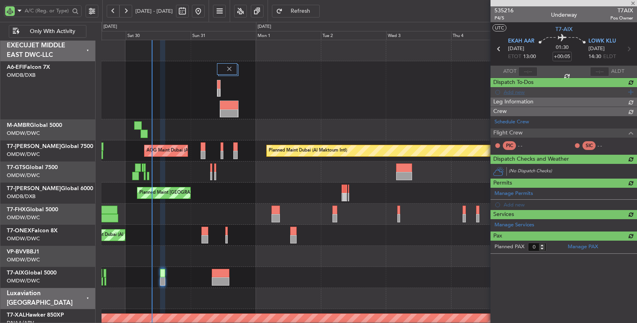
type input "Syed Shakeel (SYS)"
type input "7138"
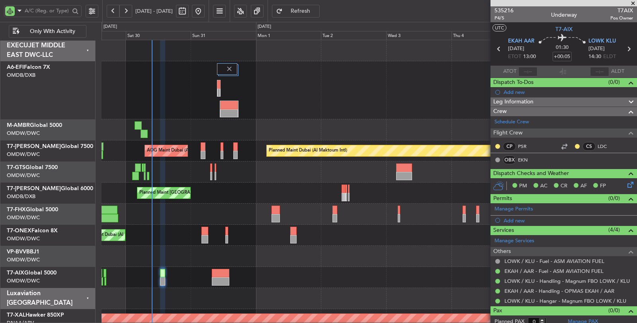
click at [374, 120] on div at bounding box center [370, 130] width 536 height 21
click at [400, 277] on div "Unplanned Maint Munich Oberpfaffenhofen" at bounding box center [370, 277] width 536 height 21
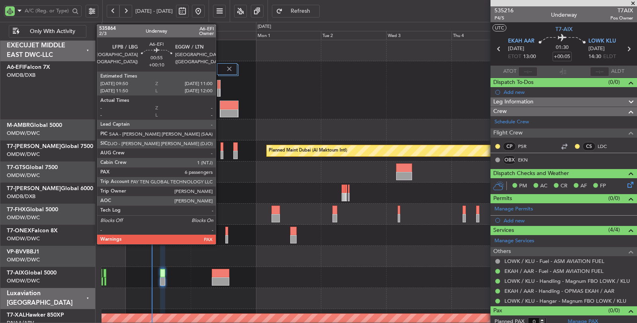
click at [220, 89] on div at bounding box center [219, 93] width 2 height 8
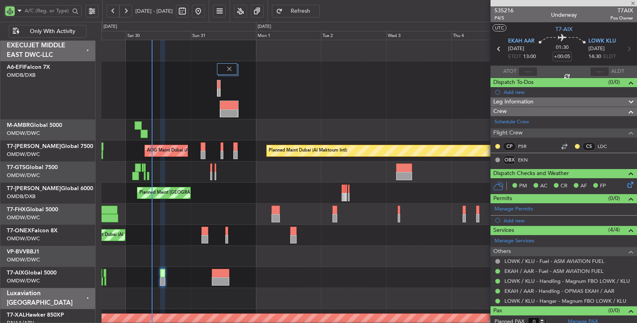
type input "+00:10"
type input "6"
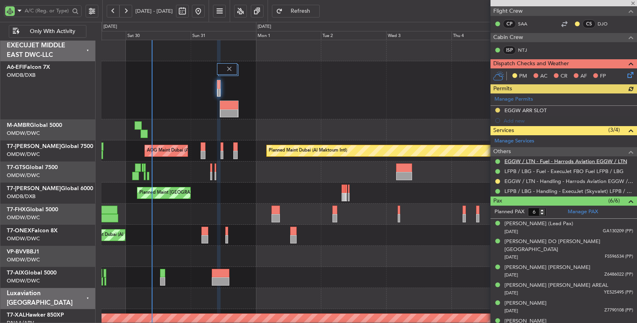
scroll to position [142, 0]
click at [561, 178] on link "EGGW / LTN - Handling - Harrods Aviation EGGW / LTN" at bounding box center [569, 181] width 129 height 7
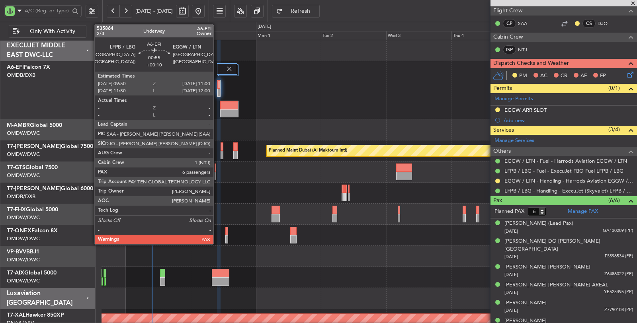
click at [218, 85] on div at bounding box center [219, 84] width 2 height 8
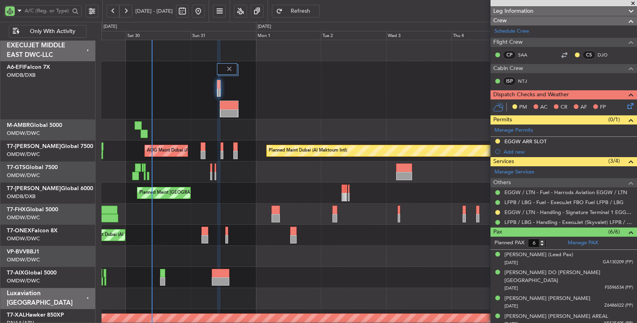
scroll to position [133, 0]
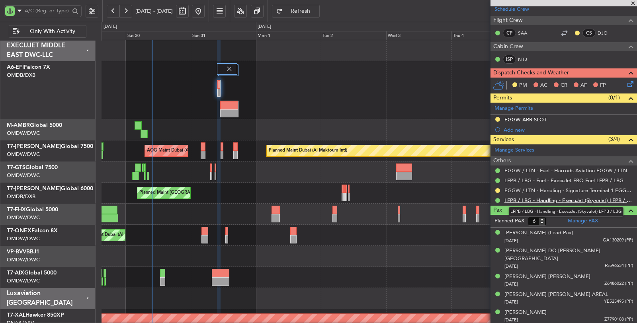
click at [549, 198] on link "LFPB / LBG - Handling - ExecuJet (Skyvalet) LFPB / LBG" at bounding box center [569, 200] width 129 height 7
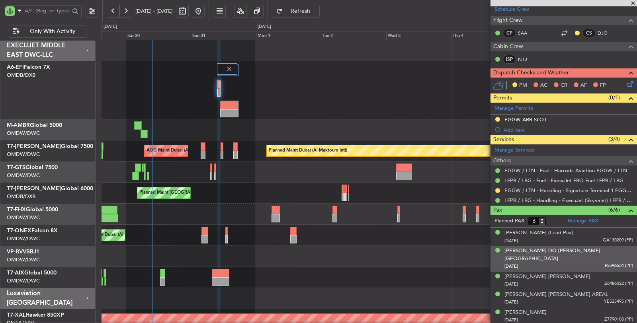
scroll to position [0, 0]
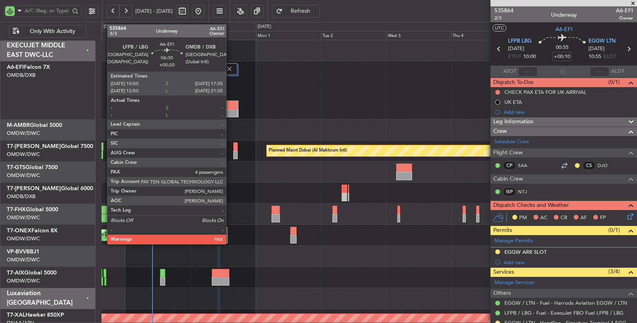
click at [230, 114] on div at bounding box center [229, 114] width 18 height 8
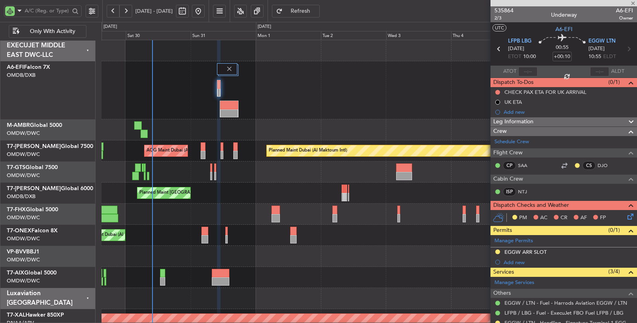
type input "+00:20"
type input "4"
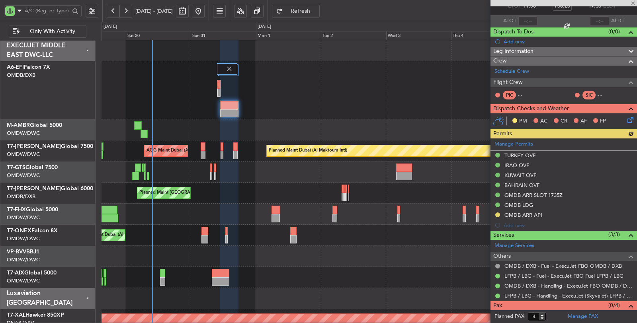
scroll to position [59, 0]
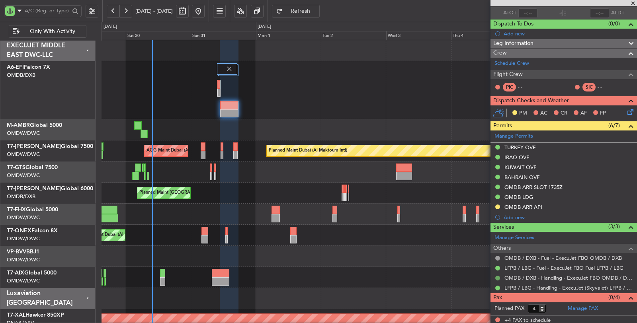
click at [498, 276] on button at bounding box center [498, 278] width 5 height 5
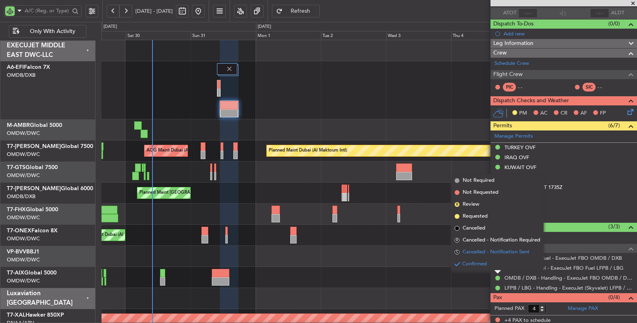
click at [476, 252] on span "Cancelled - Notification Sent" at bounding box center [496, 253] width 67 height 8
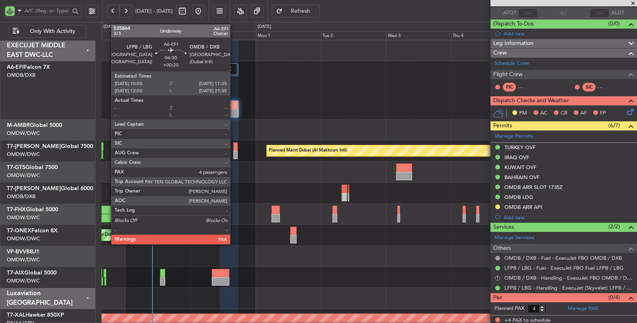
click at [234, 110] on div at bounding box center [229, 114] width 18 height 8
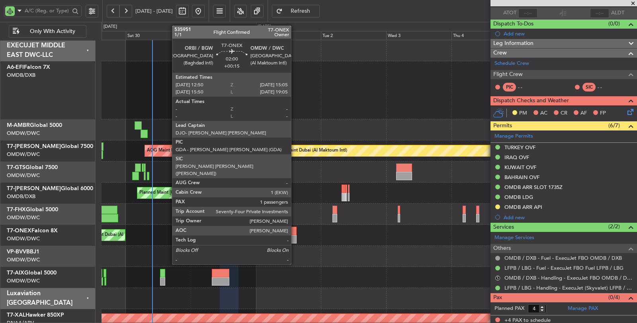
click at [295, 234] on div at bounding box center [293, 231] width 6 height 8
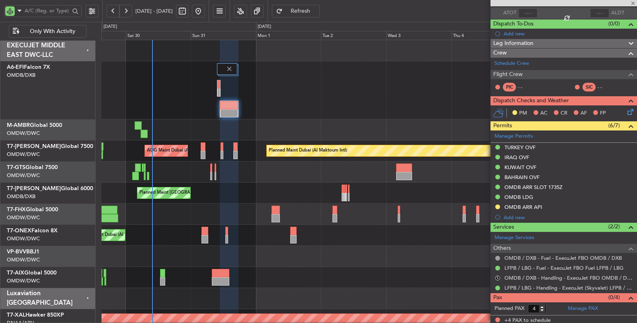
type input "+00:15"
type input "1"
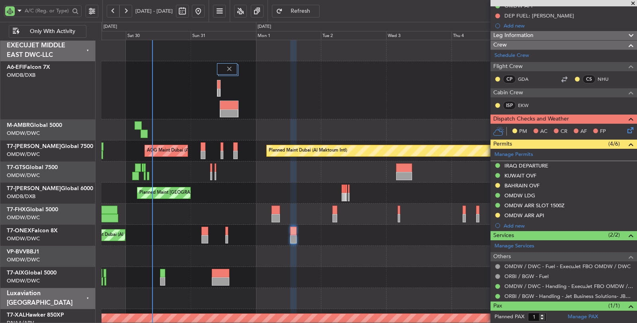
scroll to position [102, 0]
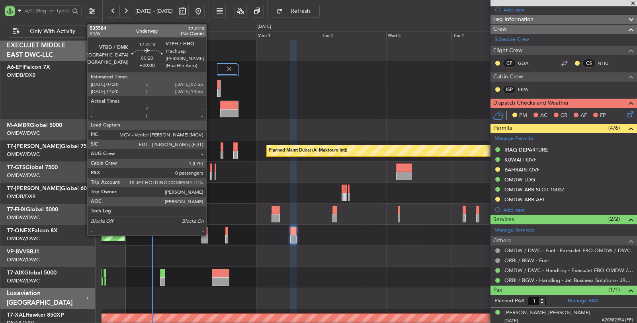
click at [210, 176] on div at bounding box center [211, 176] width 2 height 8
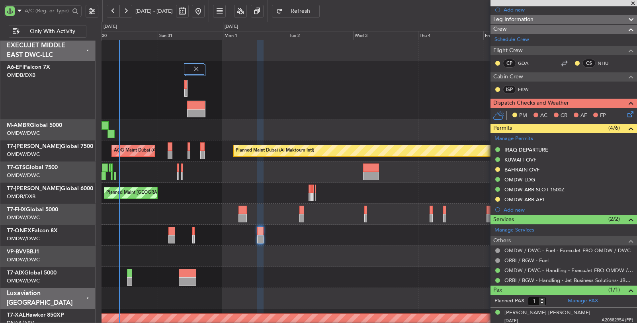
click at [161, 118] on div "Planned Maint [GEOGRAPHIC_DATA] ([GEOGRAPHIC_DATA] Intl)" at bounding box center [369, 90] width 535 height 58
click at [254, 108] on div "Planned Maint [GEOGRAPHIC_DATA] ([GEOGRAPHIC_DATA] Intl)" at bounding box center [369, 90] width 535 height 58
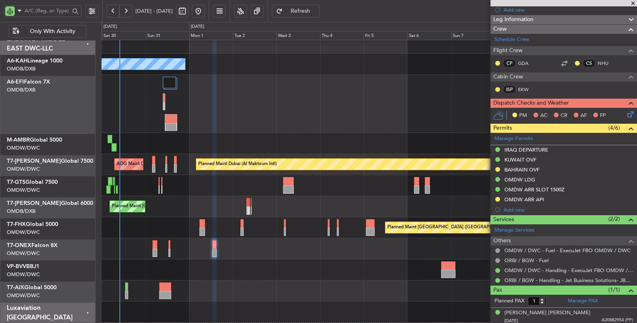
scroll to position [7, 0]
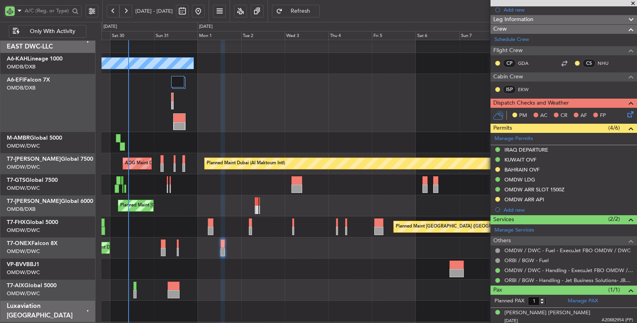
click at [205, 102] on div "Planned Maint [GEOGRAPHIC_DATA] ([GEOGRAPHIC_DATA] Intl)" at bounding box center [370, 103] width 536 height 58
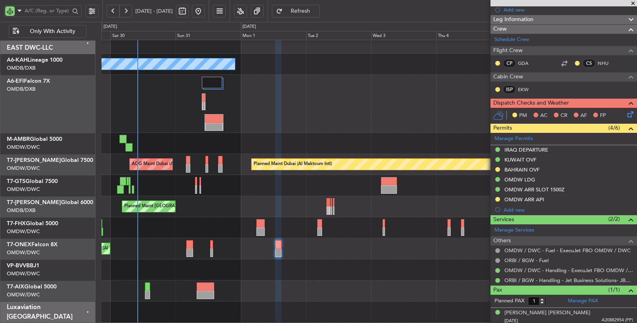
scroll to position [7, 0]
click at [186, 227] on div "Planned Maint [GEOGRAPHIC_DATA] ([GEOGRAPHIC_DATA])" at bounding box center [370, 228] width 536 height 21
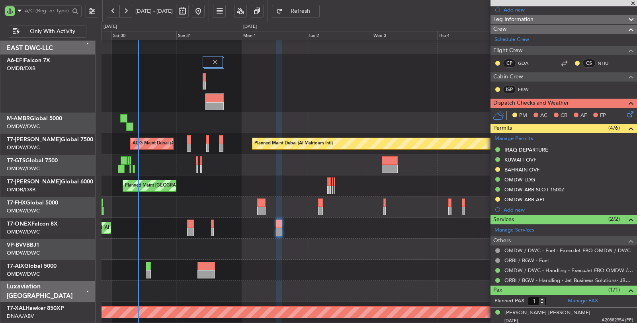
click at [221, 210] on div "Planned Maint [GEOGRAPHIC_DATA] ([GEOGRAPHIC_DATA])" at bounding box center [370, 207] width 536 height 21
click at [159, 161] on div "Unplanned Maint [GEOGRAPHIC_DATA] (Seletar)" at bounding box center [370, 165] width 536 height 21
click at [164, 102] on div "Planned Maint [GEOGRAPHIC_DATA] ([GEOGRAPHIC_DATA] Intl)" at bounding box center [370, 83] width 536 height 58
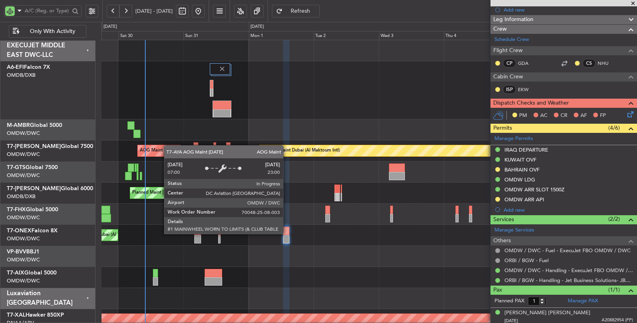
click at [169, 159] on div "Planned Maint Dubai (Dubai Intl) Planned Maint Dubai (Al Maktoum Intl) AOG Main…" at bounding box center [369, 291] width 535 height 502
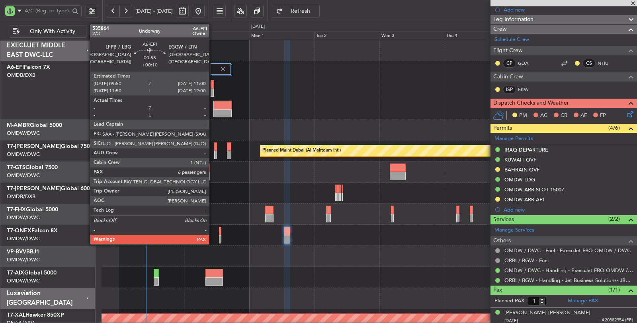
click at [213, 86] on div at bounding box center [212, 84] width 2 height 8
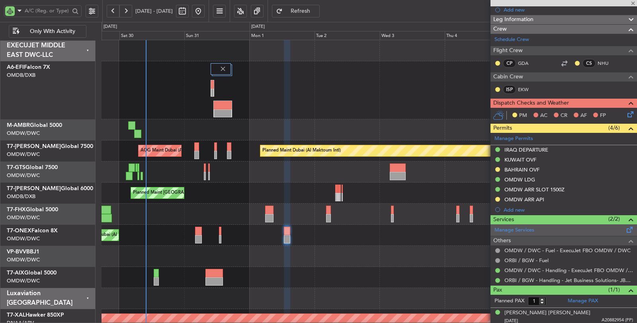
type input "+00:10"
type input "6"
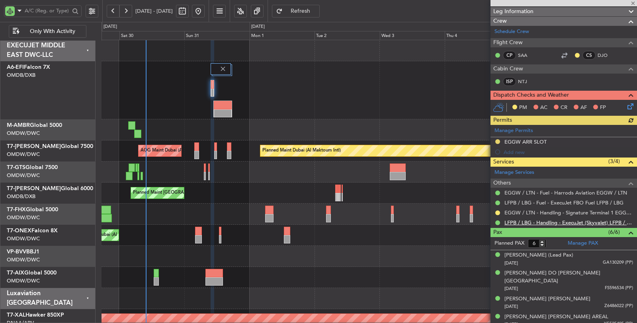
scroll to position [133, 0]
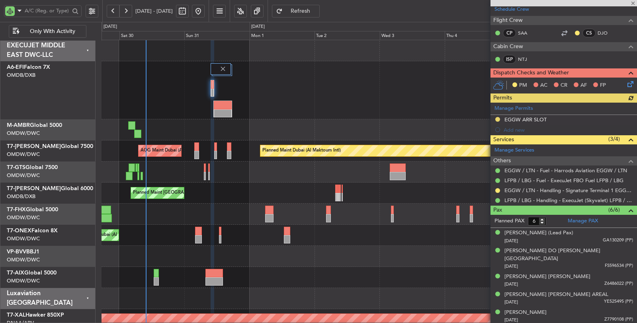
click at [347, 110] on div "Planned Maint [GEOGRAPHIC_DATA] ([GEOGRAPHIC_DATA] Intl)" at bounding box center [369, 90] width 535 height 58
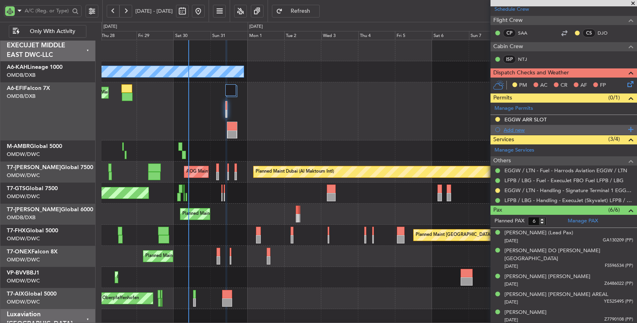
scroll to position [0, 0]
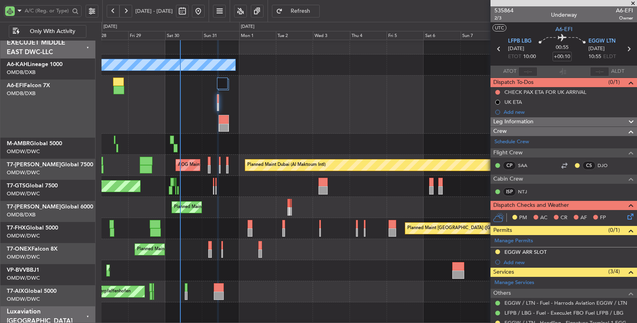
click at [285, 103] on div "Planned Maint Dubai (Dubai Intl) AOG Maint Dubai (Dubai Intl)" at bounding box center [369, 105] width 535 height 58
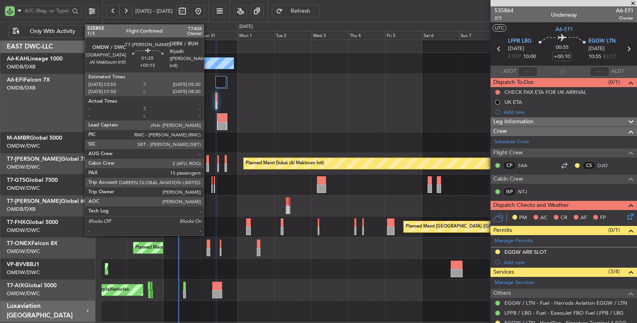
click at [208, 167] on div at bounding box center [207, 168] width 3 height 8
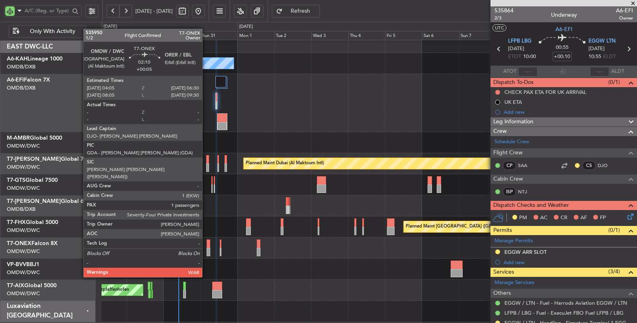
click at [207, 248] on div at bounding box center [209, 252] width 4 height 8
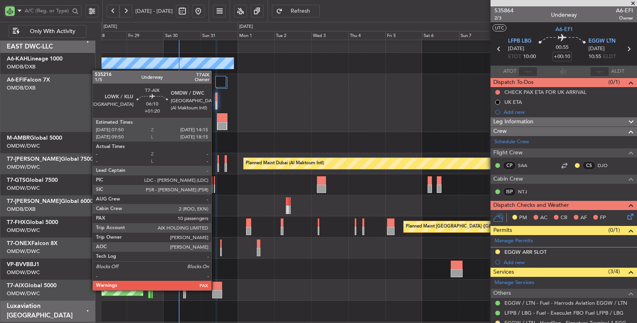
click at [216, 290] on div at bounding box center [217, 294] width 10 height 8
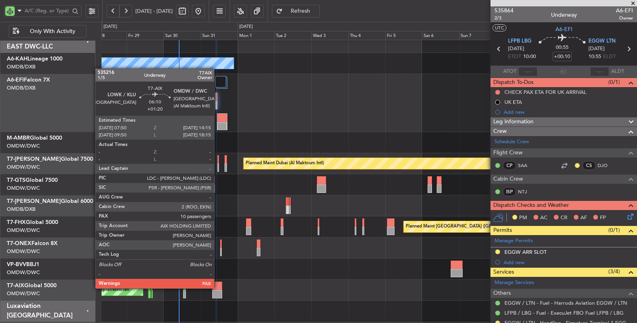
click at [218, 288] on div at bounding box center [217, 286] width 10 height 8
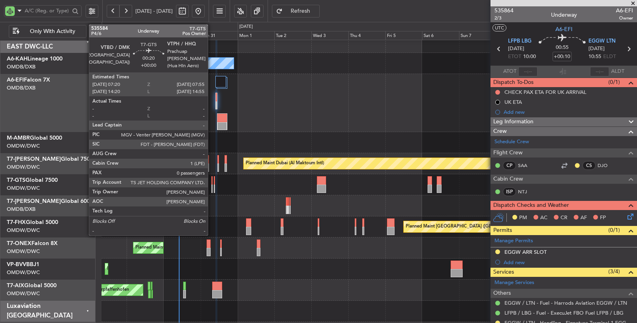
click at [212, 188] on div at bounding box center [212, 189] width 1 height 8
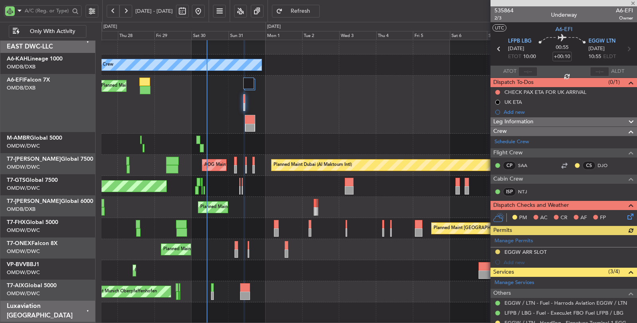
scroll to position [6, 0]
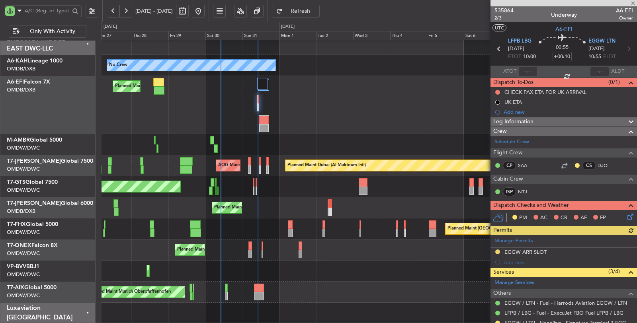
click at [186, 109] on div "Planned Maint Dubai (Dubai Intl) AOG Maint Dubai (Dubai Intl)" at bounding box center [369, 105] width 535 height 58
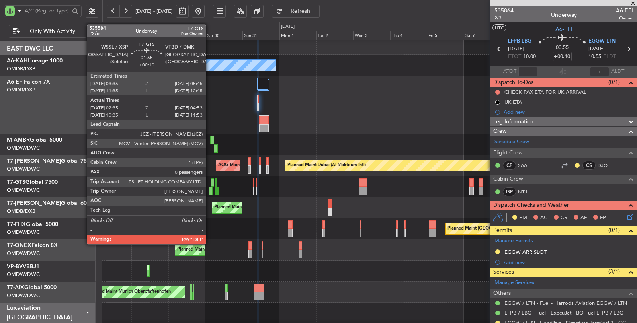
click at [210, 191] on div at bounding box center [211, 191] width 4 height 8
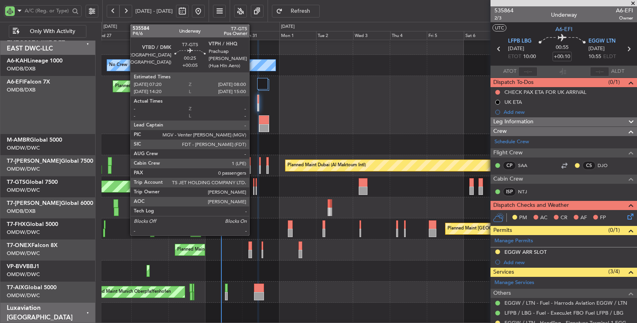
click at [253, 190] on div at bounding box center [253, 191] width 1 height 8
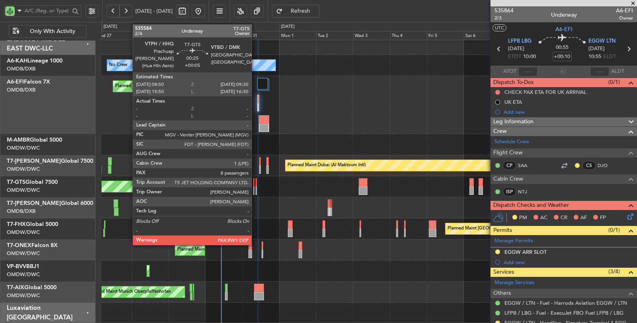
click at [256, 188] on div at bounding box center [256, 191] width 1 height 8
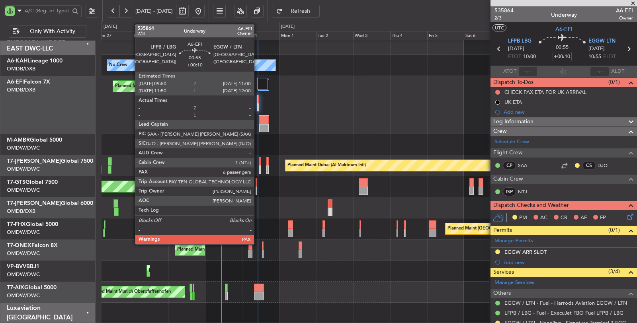
click at [258, 104] on div at bounding box center [258, 108] width 1 height 8
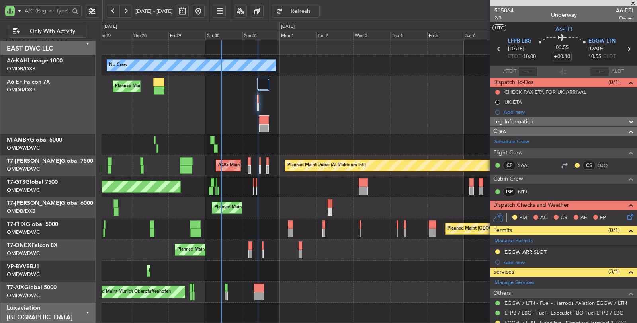
click at [309, 134] on div at bounding box center [370, 144] width 536 height 21
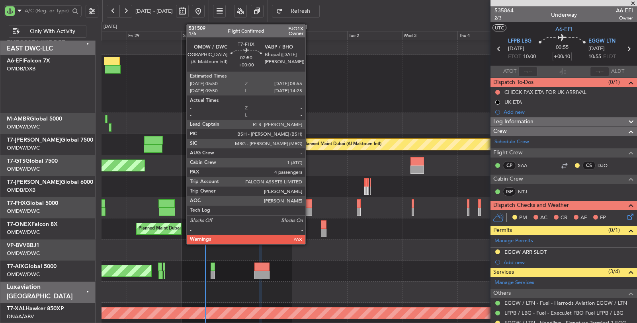
click at [310, 207] on div at bounding box center [308, 204] width 7 height 8
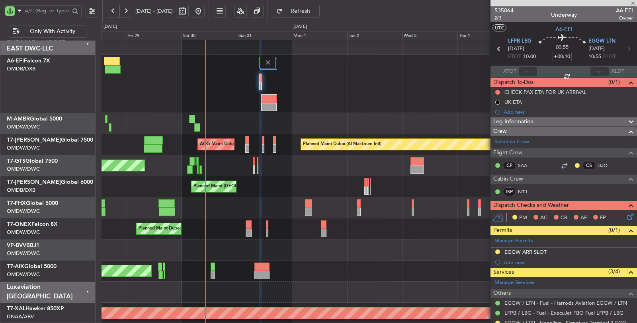
type input "4"
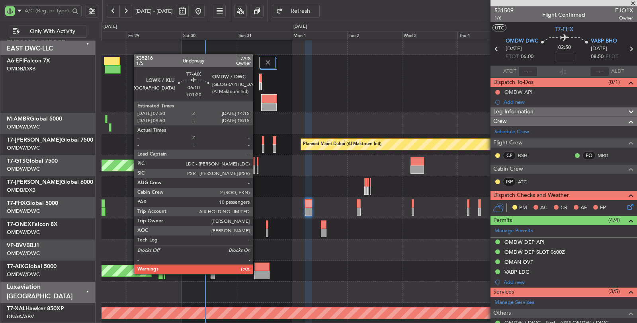
click at [257, 273] on div at bounding box center [262, 275] width 15 height 8
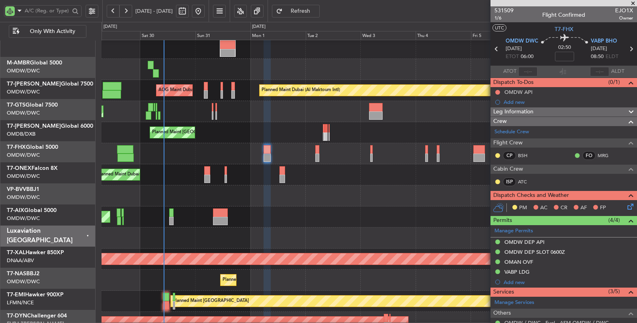
scroll to position [65, 0]
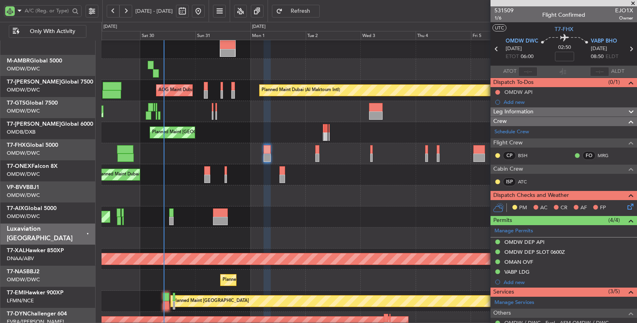
click at [247, 216] on div "Unplanned Maint Munich Oberpfaffenhofen" at bounding box center [369, 217] width 535 height 21
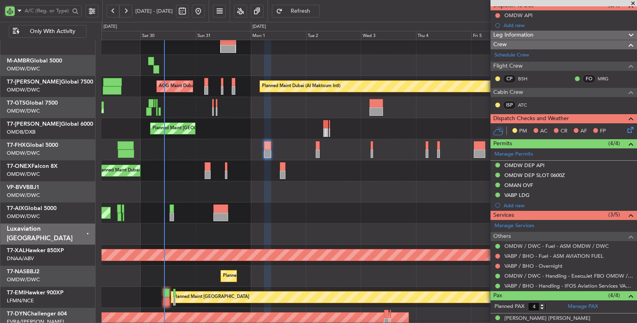
scroll to position [88, 0]
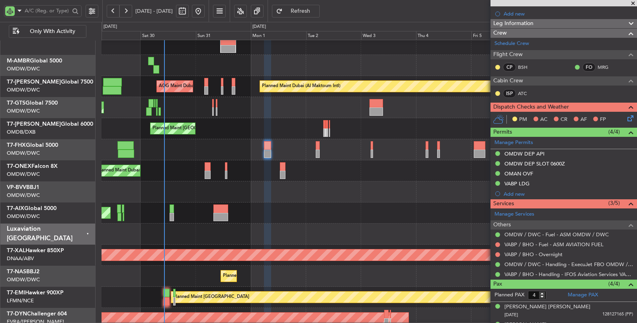
drag, startPoint x: 574, startPoint y: 264, endPoint x: 576, endPoint y: 252, distance: 12.6
click at [576, 252] on ul "OMDW / DWC - Fuel - ASM OMDW / DWC VABP / BHO - Fuel - ASM AVIATION FUEL VABP /…" at bounding box center [564, 255] width 147 height 50
click at [565, 241] on link "VABP / BHO - Fuel - ASM AVIATION FUEL" at bounding box center [554, 244] width 99 height 7
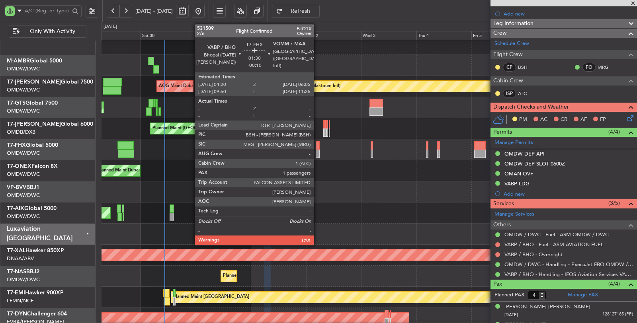
click at [318, 152] on div at bounding box center [318, 154] width 4 height 8
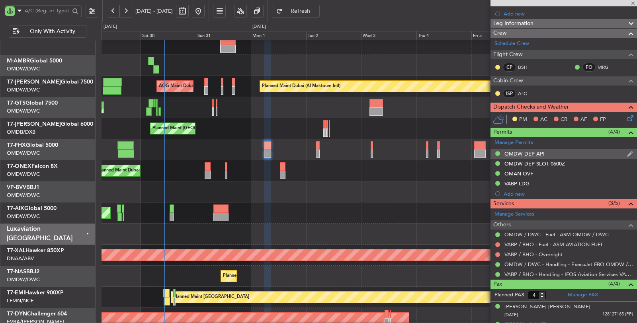
type input "-00:10"
type input "1"
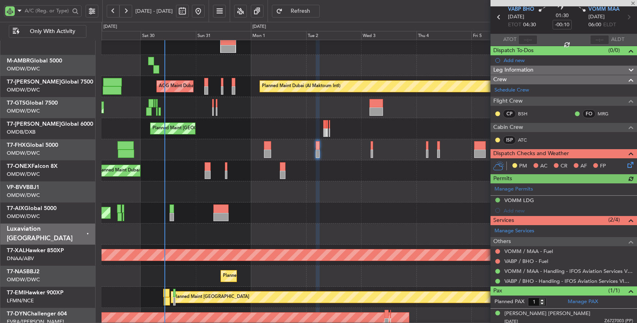
scroll to position [33, 0]
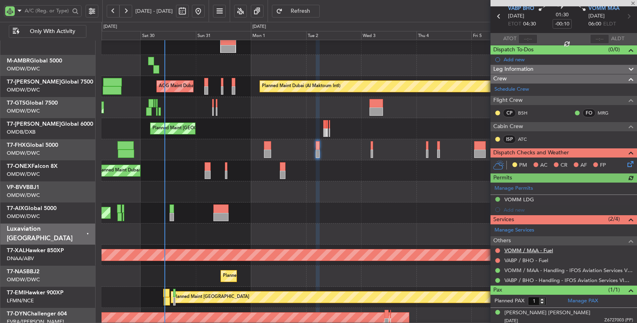
click at [540, 250] on link "VOMM / MAA - Fuel" at bounding box center [529, 250] width 49 height 7
click at [529, 258] on div "VOMM / MAA - Fuel" at bounding box center [529, 262] width 44 height 10
click at [539, 257] on link "VABP / BHO - Fuel" at bounding box center [527, 260] width 44 height 7
click at [371, 155] on div "Planned Maint [GEOGRAPHIC_DATA] ([GEOGRAPHIC_DATA])" at bounding box center [370, 149] width 536 height 21
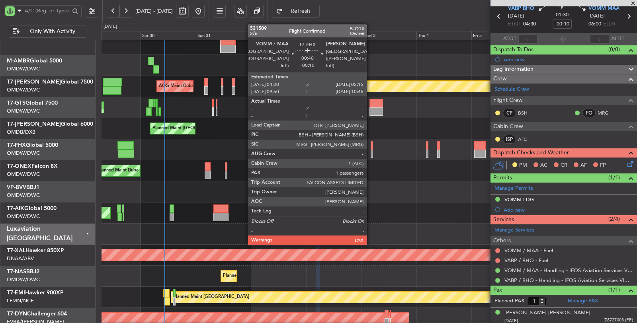
click at [371, 154] on div at bounding box center [372, 154] width 2 height 8
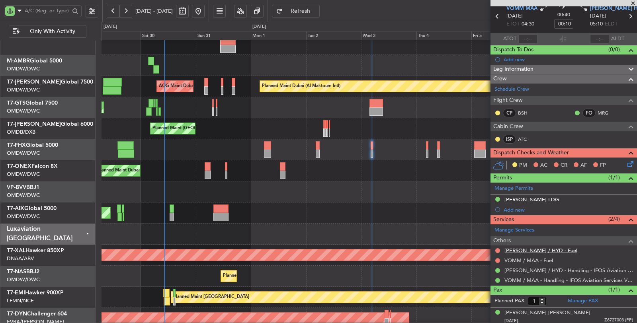
click at [538, 248] on link "VOHS / HYD - Fuel" at bounding box center [541, 250] width 73 height 7
click at [522, 259] on link "VOMM / MAA - Fuel" at bounding box center [529, 260] width 49 height 7
click at [129, 14] on button at bounding box center [126, 11] width 13 height 13
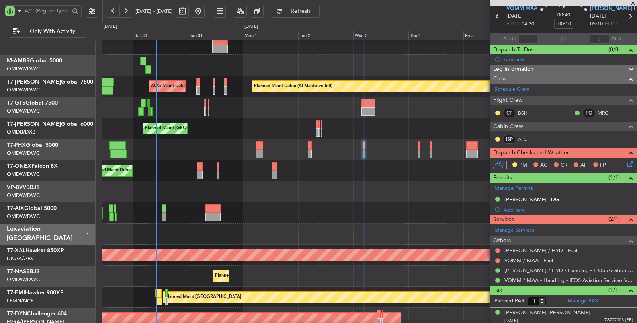
scroll to position [0, 0]
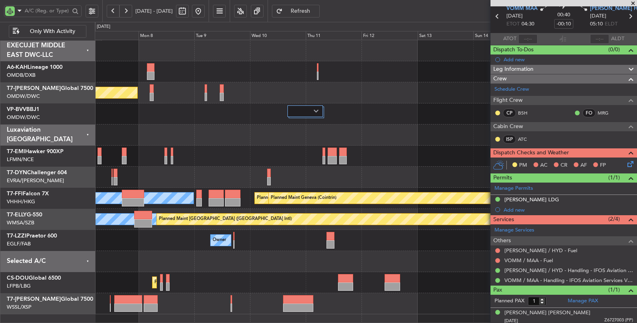
click at [341, 142] on div "Planned Maint Dubai (Al Maktoum Intl) Planned Maint Zurich MEL Hong Kong (Hong …" at bounding box center [366, 177] width 543 height 274
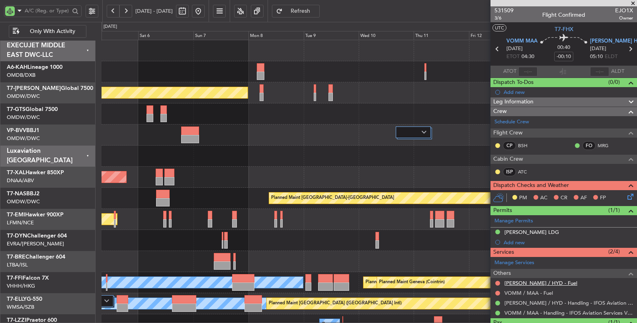
click at [529, 281] on link "VOHS / HYD - Fuel" at bounding box center [541, 283] width 73 height 7
click at [530, 290] on mat-tooltip-component "VOHS / HYD - Fuel" at bounding box center [539, 295] width 76 height 21
click at [523, 292] on link "VOMM / MAA - Fuel" at bounding box center [529, 293] width 49 height 7
click at [45, 11] on input "text" at bounding box center [47, 11] width 45 height 12
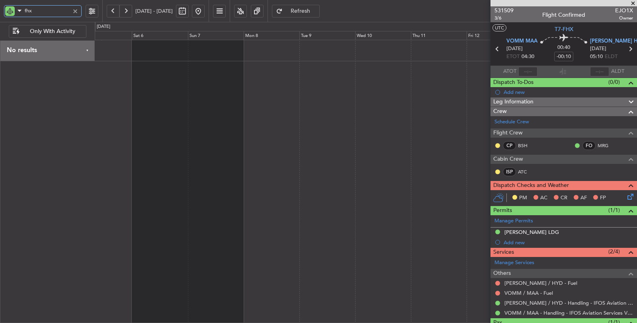
click at [296, 89] on div at bounding box center [366, 182] width 543 height 284
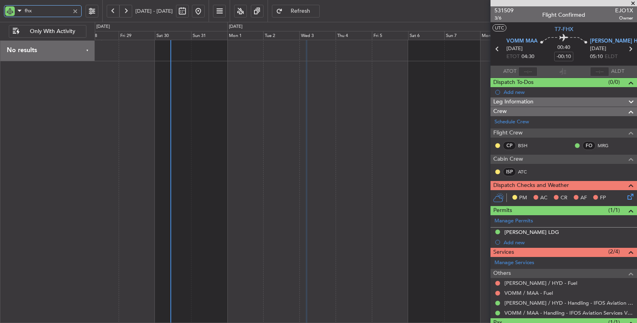
click at [353, 92] on div at bounding box center [366, 182] width 543 height 284
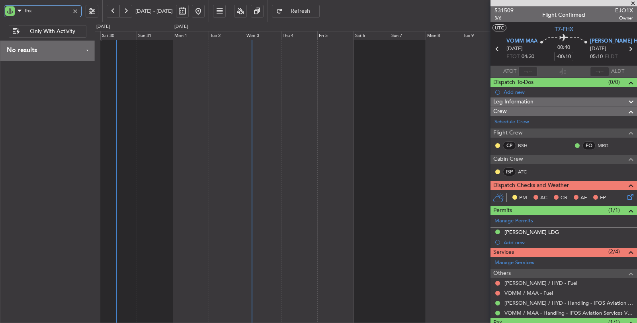
click at [160, 86] on div at bounding box center [366, 182] width 543 height 284
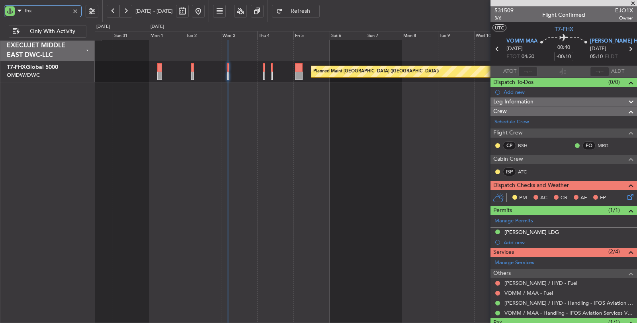
click at [226, 76] on div "Planned Maint [GEOGRAPHIC_DATA] ([GEOGRAPHIC_DATA])" at bounding box center [366, 71] width 543 height 21
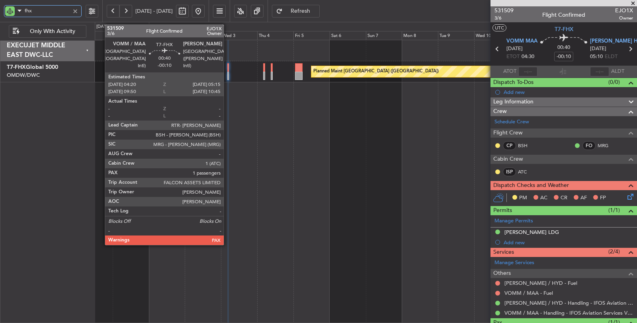
click at [228, 76] on div at bounding box center [228, 76] width 2 height 8
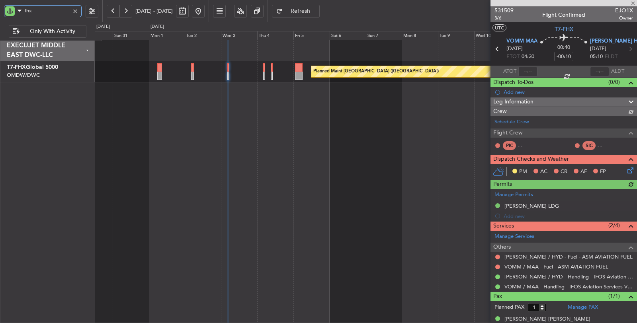
type input "fhx"
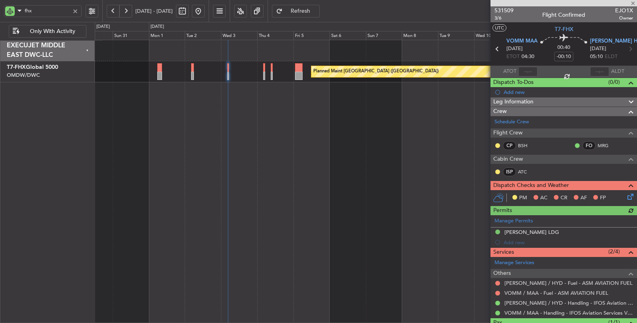
click at [127, 10] on button at bounding box center [126, 11] width 13 height 13
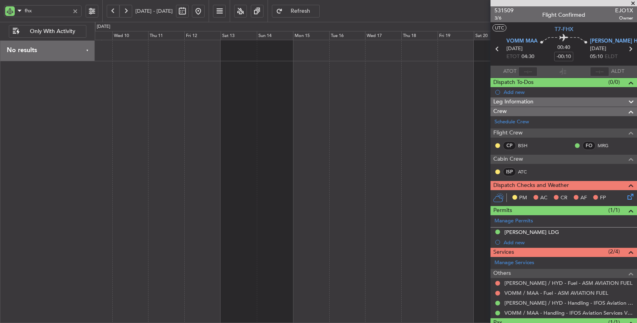
click at [451, 93] on div at bounding box center [366, 182] width 543 height 284
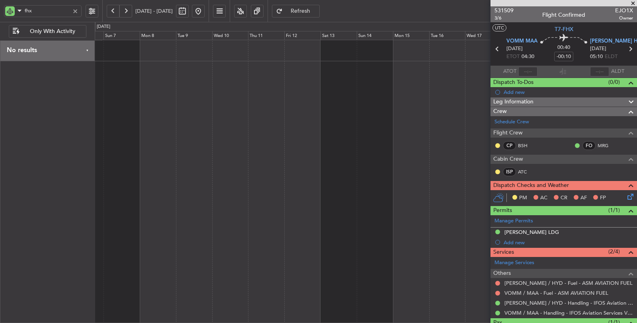
click at [575, 94] on fb-app "fhx 07 Sep 2025 - 22 Sep 2025 Refresh Quick Links Only With Activity No results…" at bounding box center [318, 167] width 637 height 314
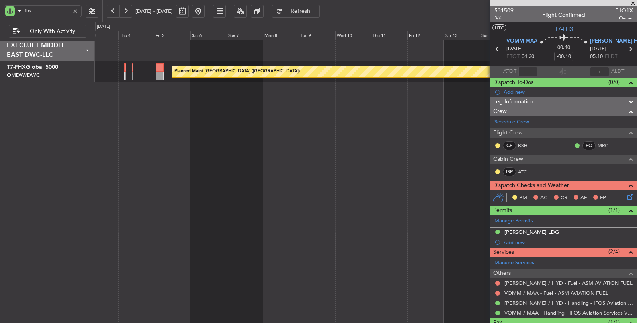
click at [365, 102] on div "Planned Maint [GEOGRAPHIC_DATA] ([GEOGRAPHIC_DATA])" at bounding box center [366, 182] width 543 height 284
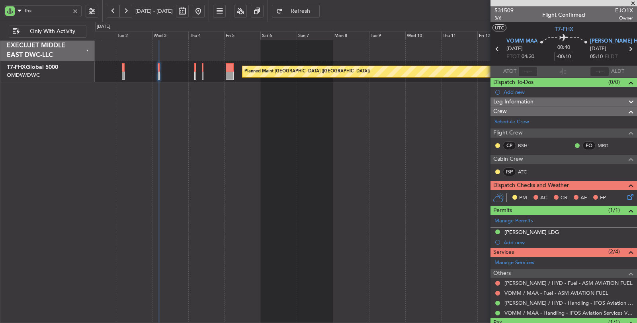
click at [627, 48] on icon at bounding box center [630, 49] width 10 height 10
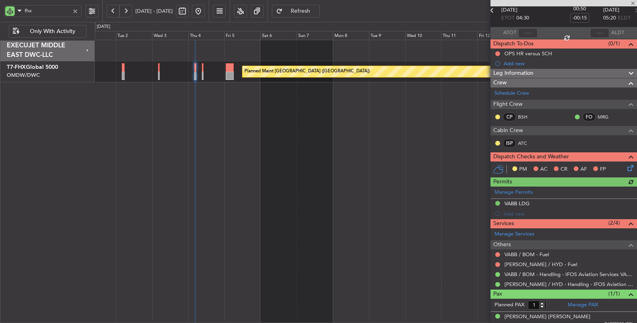
scroll to position [43, 0]
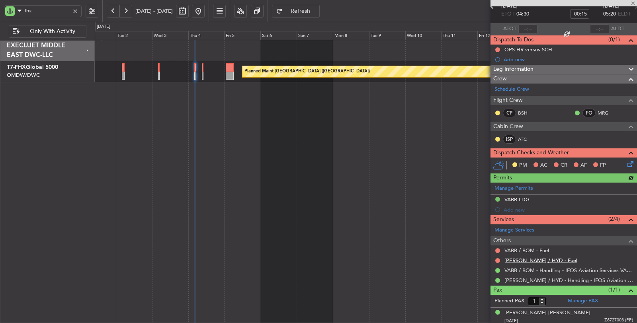
click at [531, 259] on link "VOHS / HYD - Fuel" at bounding box center [541, 260] width 73 height 7
click at [528, 249] on link "VABB / BOM - Fuel" at bounding box center [527, 250] width 45 height 7
click at [631, 8] on icon at bounding box center [636, 6] width 10 height 10
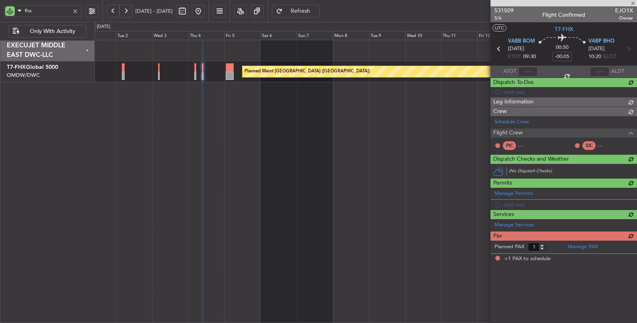
scroll to position [0, 0]
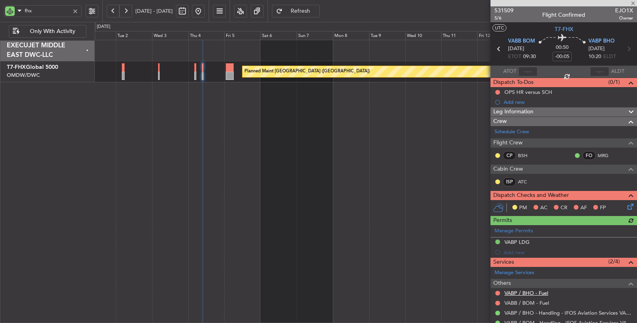
click at [531, 293] on link "VABP / BHO - Fuel" at bounding box center [527, 293] width 44 height 7
click at [520, 301] on div "VABP / BHO - Fuel" at bounding box center [527, 305] width 40 height 10
click at [543, 303] on mat-tooltip-component "VABP / BHO - Handling - IFOS Aviation Services VABP/BHP" at bounding box center [566, 297] width 133 height 21
click at [519, 300] on link "VABB / BOM - Fuel" at bounding box center [527, 303] width 45 height 7
click at [624, 49] on icon at bounding box center [629, 49] width 10 height 10
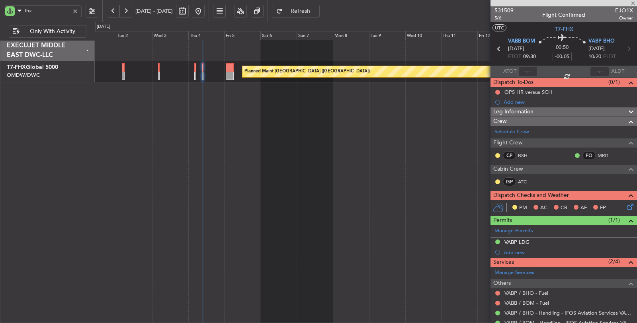
type input "+00:10"
type input "0"
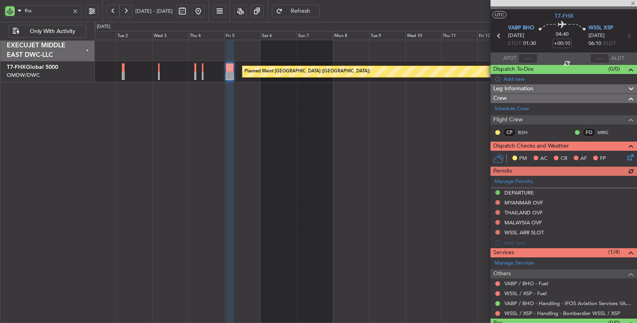
scroll to position [28, 0]
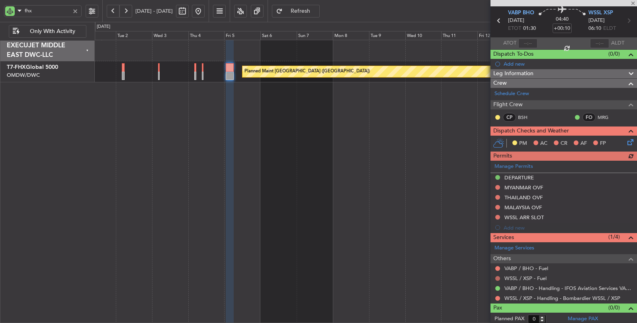
click at [496, 276] on button at bounding box center [498, 278] width 5 height 5
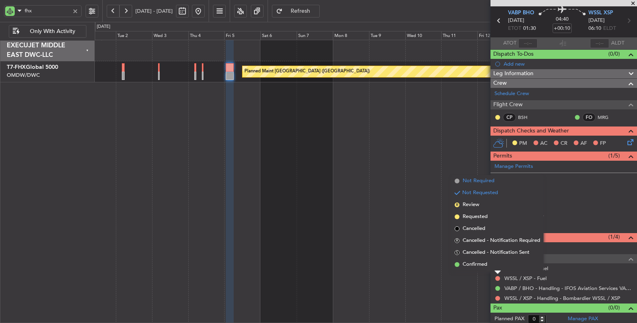
click at [475, 181] on span "Not Required" at bounding box center [479, 181] width 32 height 8
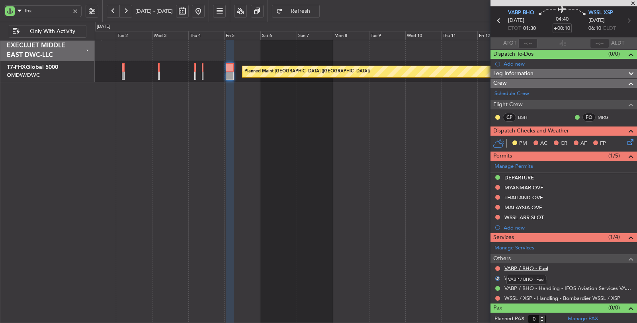
click at [523, 268] on link "VABP / BHO - Fuel" at bounding box center [527, 268] width 44 height 7
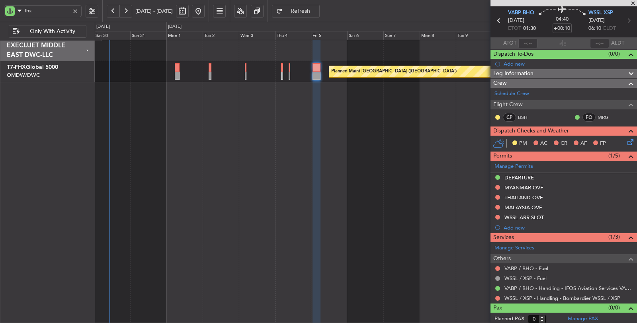
click at [238, 104] on div "Planned Maint [GEOGRAPHIC_DATA] ([GEOGRAPHIC_DATA])" at bounding box center [366, 182] width 543 height 284
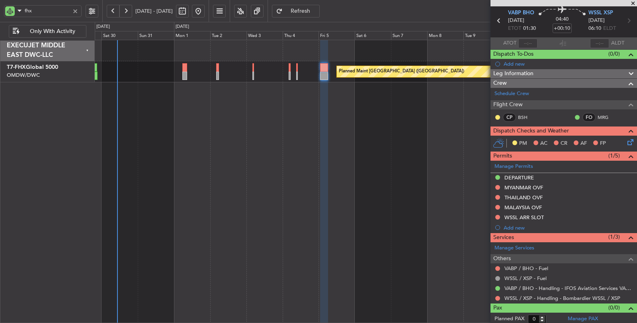
click at [77, 11] on div at bounding box center [75, 11] width 9 height 9
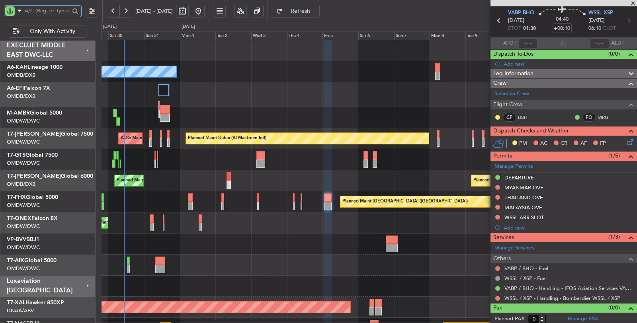
click at [49, 11] on input "text" at bounding box center [47, 11] width 45 height 12
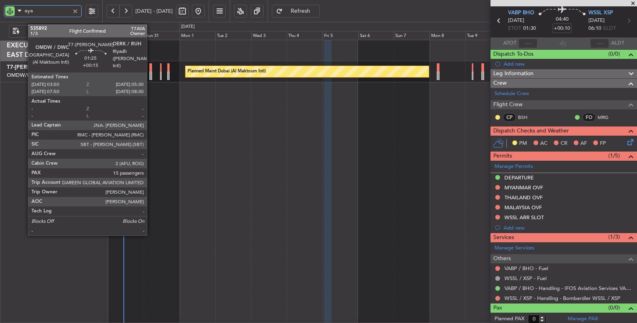
click at [151, 74] on div at bounding box center [150, 76] width 3 height 8
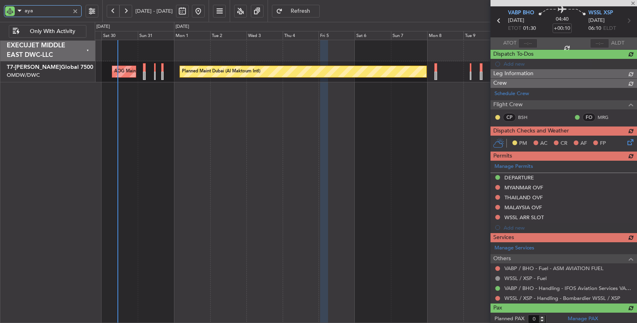
drag, startPoint x: 44, startPoint y: 14, endPoint x: 21, endPoint y: 17, distance: 23.4
click at [21, 17] on body "aya 29 Aug 2025 - 13 Sep 2025 Refresh Quick Links Only With Activity Planned Ma…" at bounding box center [318, 161] width 637 height 323
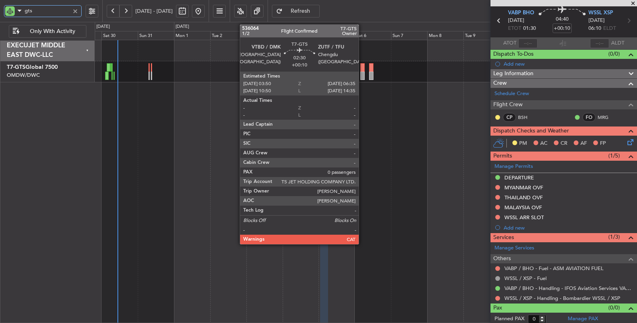
click at [363, 76] on div at bounding box center [363, 76] width 4 height 8
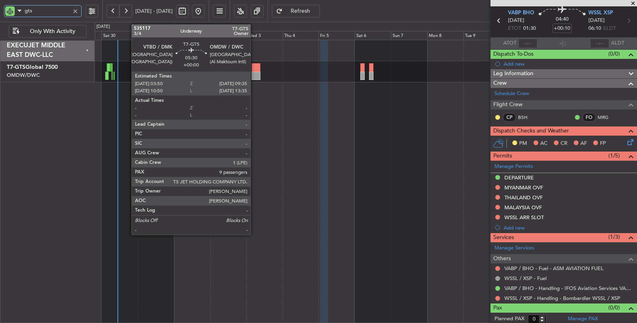
click at [255, 72] on div at bounding box center [256, 76] width 9 height 8
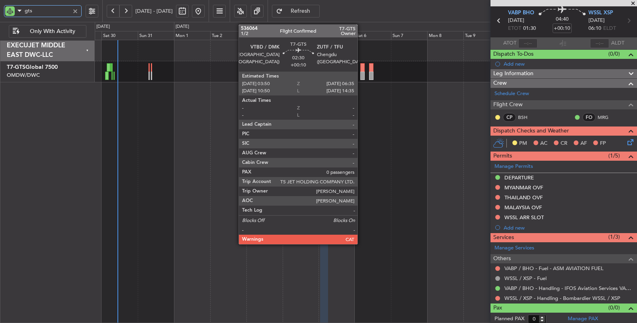
click at [362, 73] on div at bounding box center [363, 76] width 4 height 8
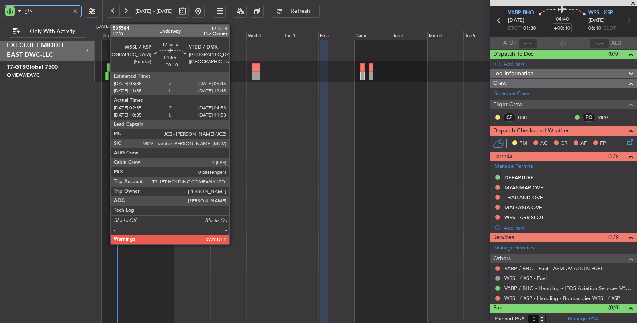
click at [106, 76] on div at bounding box center [107, 76] width 4 height 8
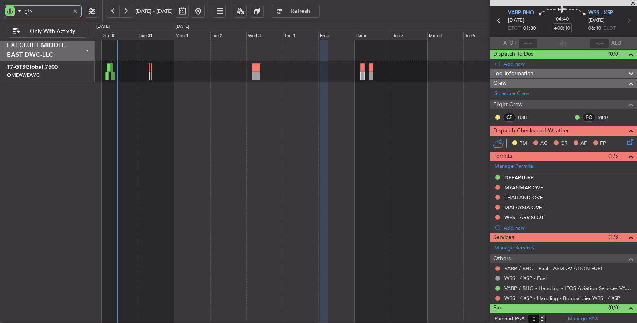
drag, startPoint x: 39, startPoint y: 13, endPoint x: 3, endPoint y: 12, distance: 35.9
click at [3, 12] on div "gts" at bounding box center [51, 11] width 102 height 22
drag, startPoint x: 39, startPoint y: 8, endPoint x: 0, endPoint y: 6, distance: 38.7
click at [0, 6] on div "aix" at bounding box center [51, 11] width 102 height 22
type input "aya"
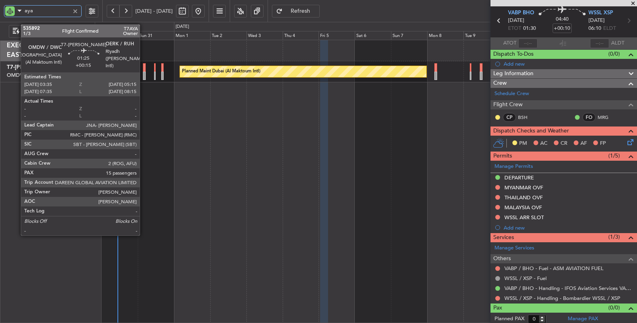
click at [144, 77] on div at bounding box center [144, 76] width 3 height 8
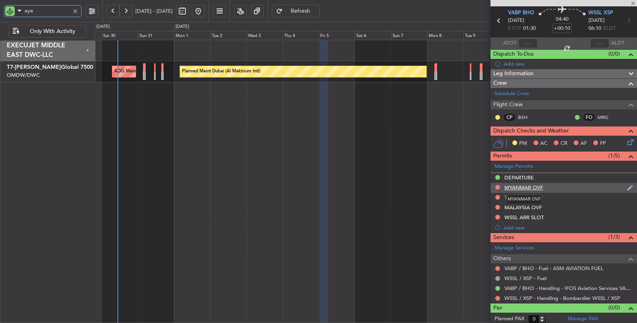
type input "+00:15"
type input "15"
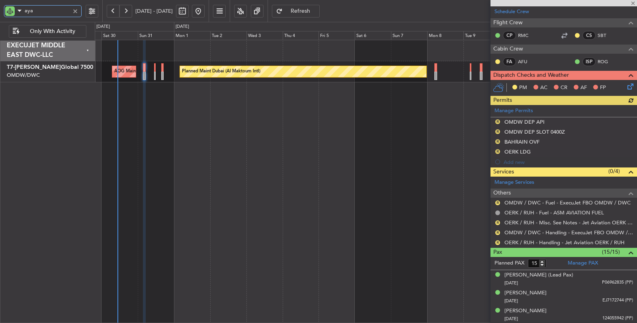
scroll to position [221, 0]
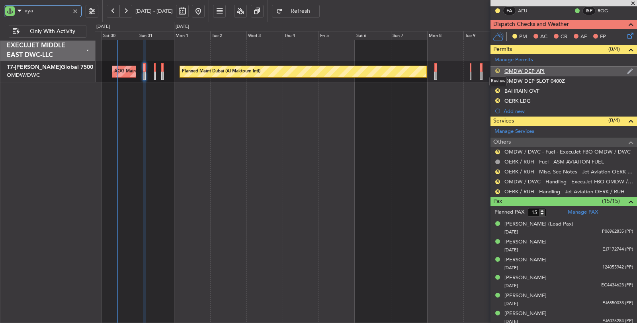
type input "aya"
click at [497, 69] on button "R" at bounding box center [498, 71] width 5 height 5
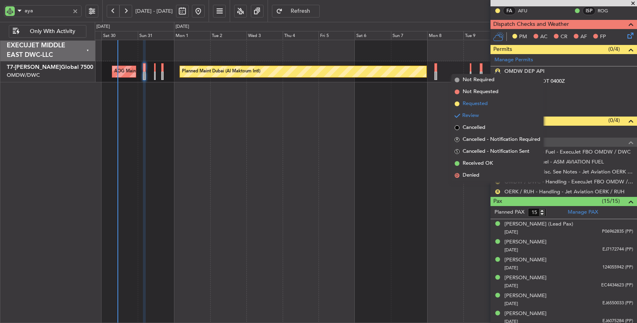
click at [495, 99] on li "Requested" at bounding box center [498, 104] width 92 height 12
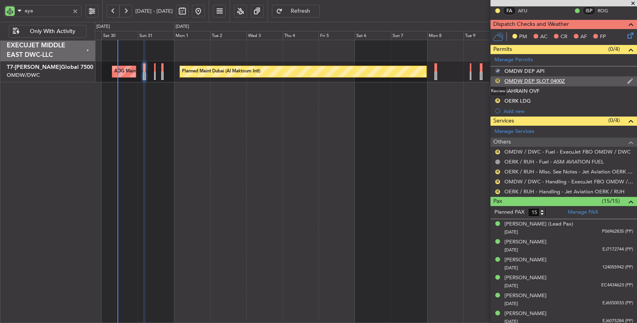
click at [498, 79] on button "R" at bounding box center [498, 80] width 5 height 5
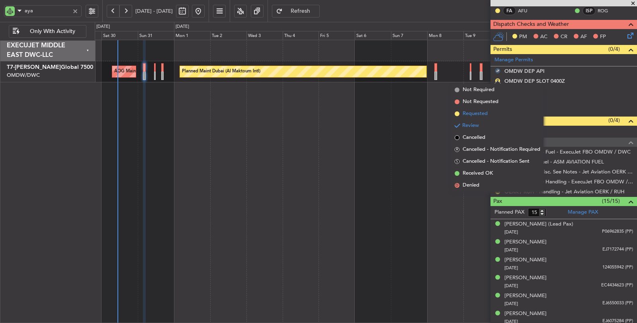
click at [495, 113] on li "Requested" at bounding box center [498, 114] width 92 height 12
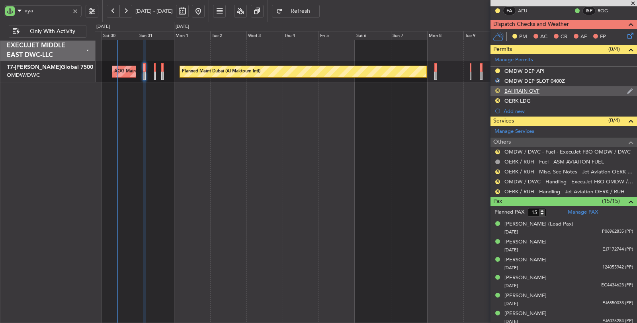
click at [497, 88] on button "R" at bounding box center [498, 90] width 5 height 5
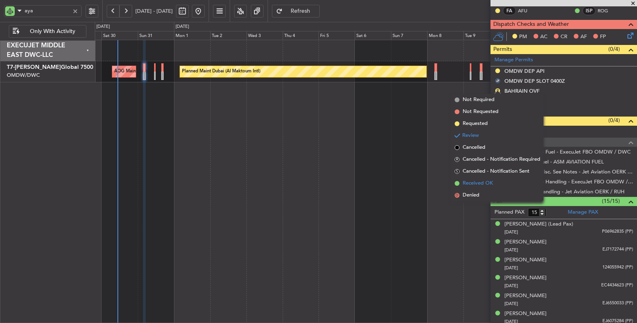
click at [481, 182] on span "Received OK" at bounding box center [478, 184] width 30 height 8
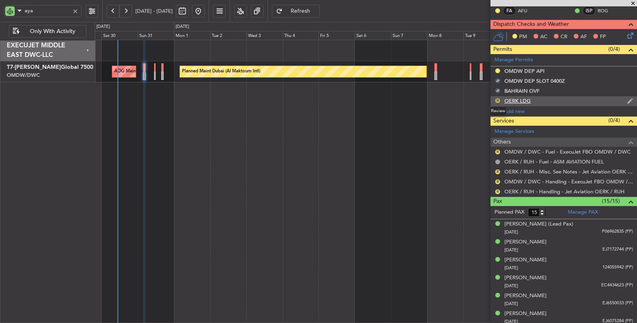
click at [499, 98] on button "R" at bounding box center [498, 100] width 5 height 5
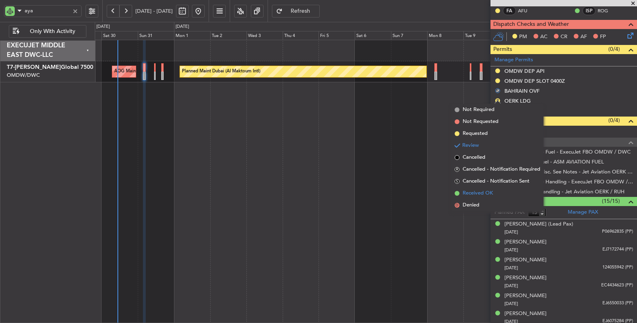
click at [484, 192] on span "Received OK" at bounding box center [478, 194] width 30 height 8
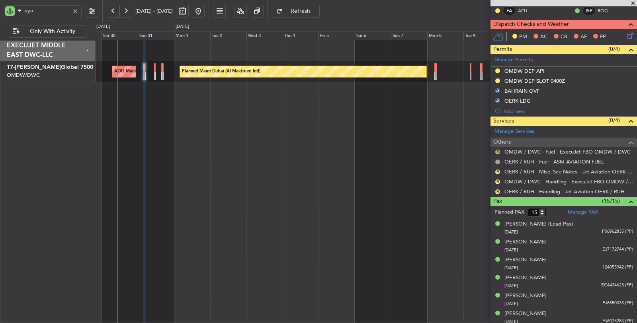
click at [497, 150] on button "R" at bounding box center [498, 152] width 5 height 5
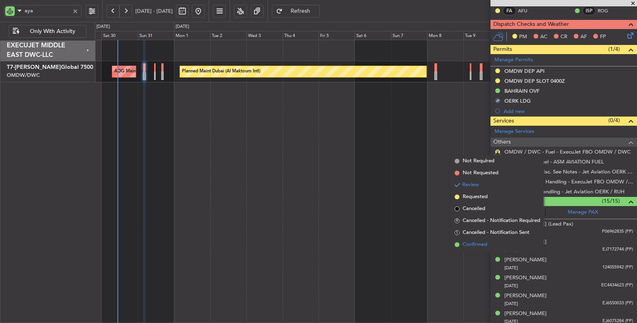
click at [475, 242] on span "Confirmed" at bounding box center [475, 245] width 25 height 8
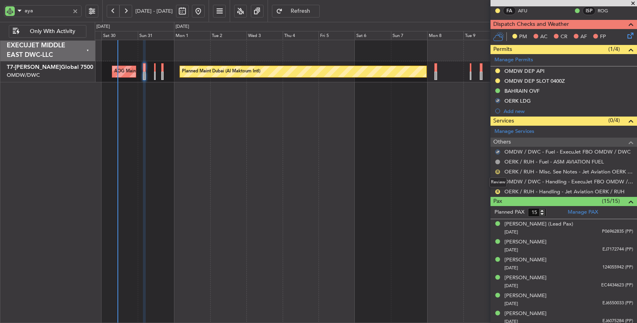
click at [498, 170] on button "R" at bounding box center [498, 172] width 5 height 5
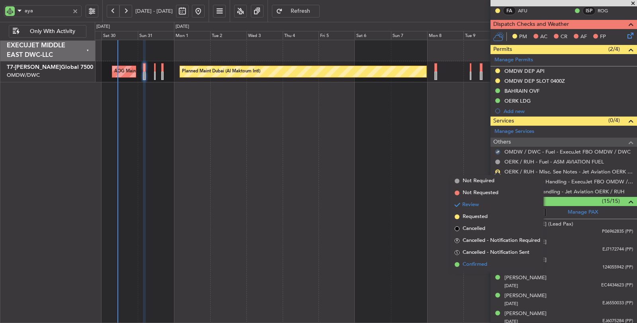
click at [485, 265] on span "Confirmed" at bounding box center [475, 265] width 25 height 8
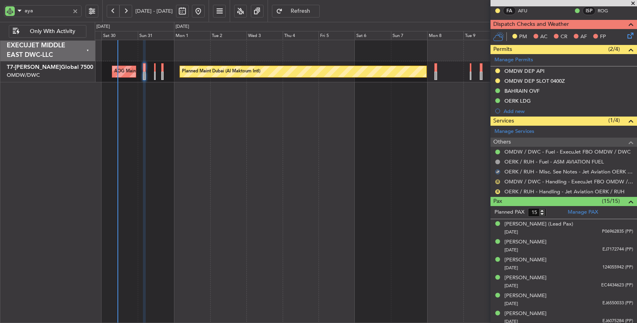
click at [496, 180] on button "R" at bounding box center [498, 182] width 5 height 5
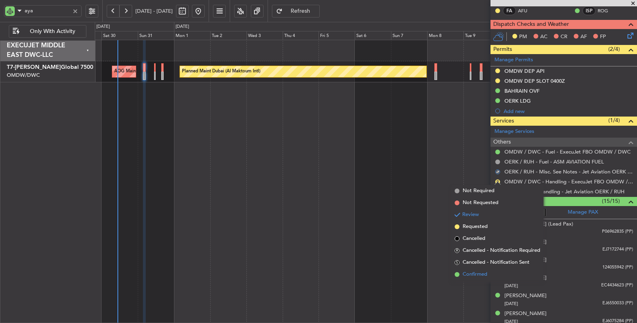
click at [480, 275] on span "Confirmed" at bounding box center [475, 275] width 25 height 8
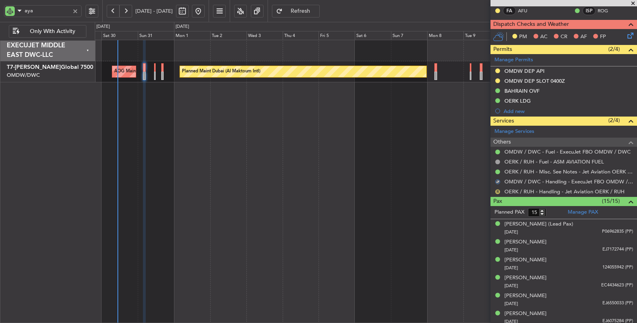
click at [497, 190] on button "R" at bounding box center [498, 192] width 5 height 5
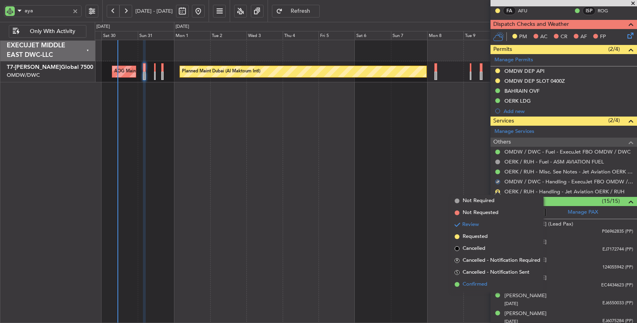
click at [480, 281] on span "Confirmed" at bounding box center [475, 285] width 25 height 8
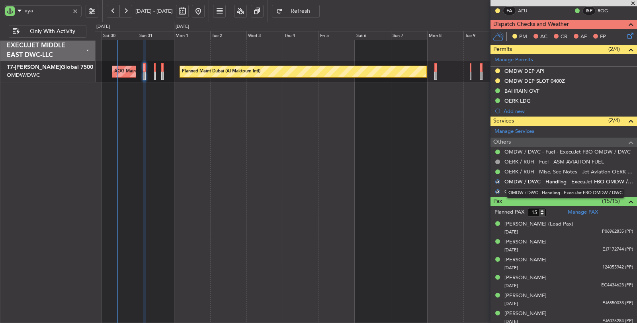
click at [557, 180] on link "OMDW / DWC - Handling - ExecuJet FBO OMDW / DWC" at bounding box center [569, 181] width 129 height 7
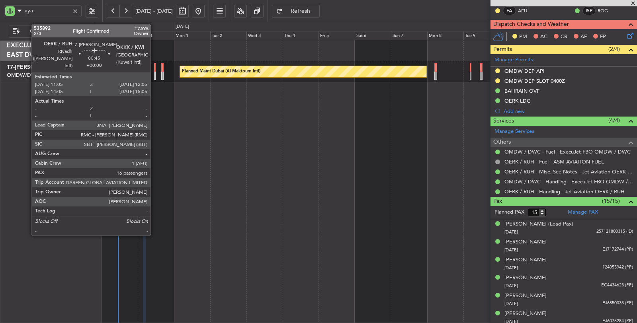
click at [155, 78] on div at bounding box center [155, 76] width 2 height 8
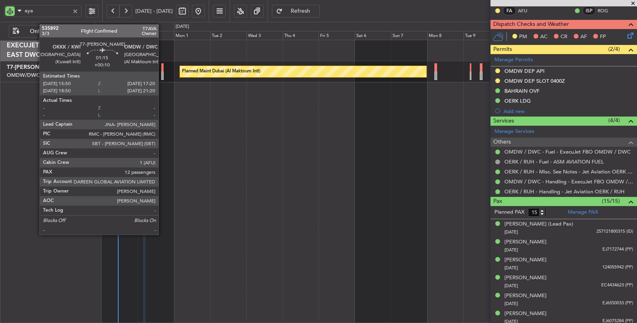
click at [163, 76] on div at bounding box center [162, 76] width 2 height 8
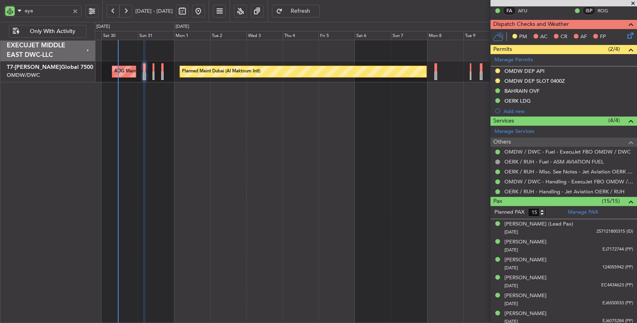
click at [311, 11] on span "Refresh" at bounding box center [300, 11] width 33 height 6
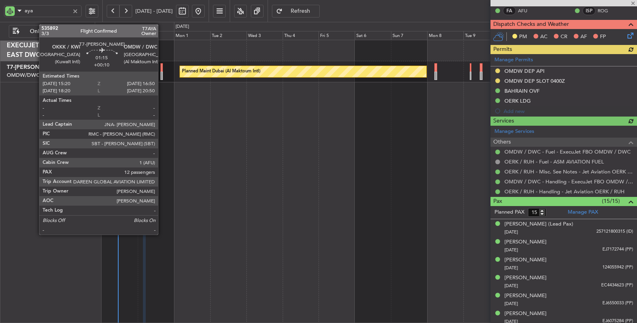
click at [162, 79] on div at bounding box center [162, 76] width 2 height 8
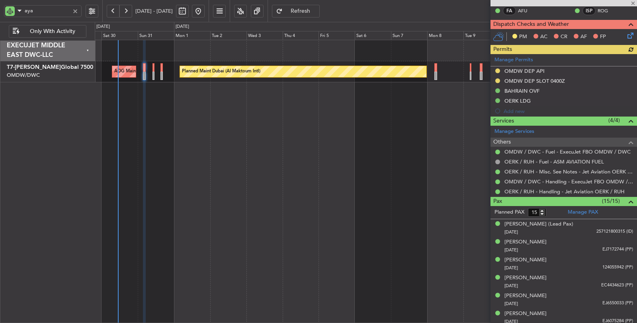
type input "+00:10"
type input "12"
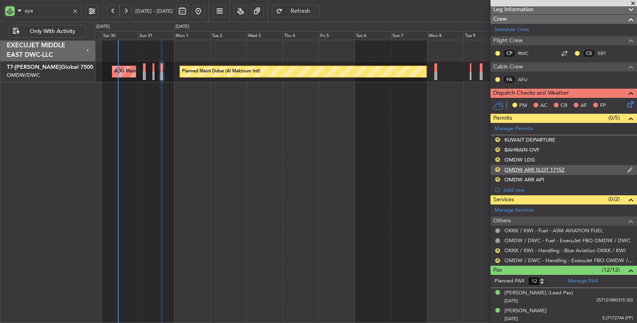
scroll to position [133, 0]
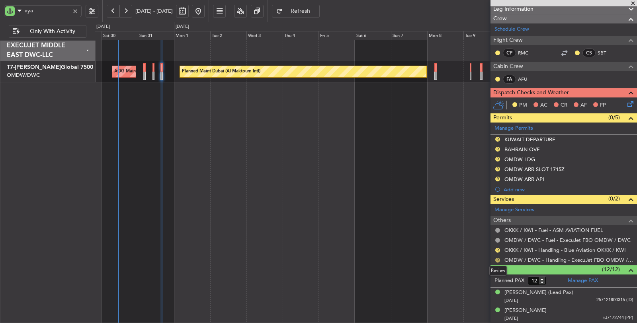
click at [498, 258] on button "R" at bounding box center [498, 260] width 5 height 5
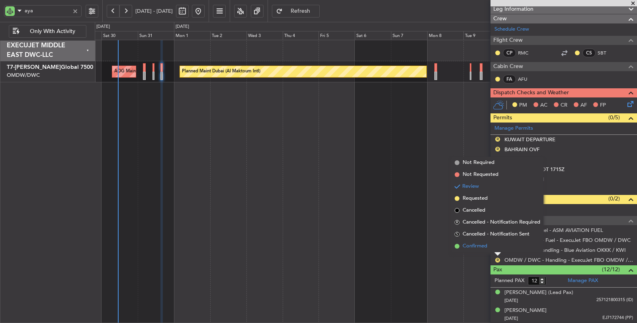
click at [483, 249] on span "Confirmed" at bounding box center [475, 247] width 25 height 8
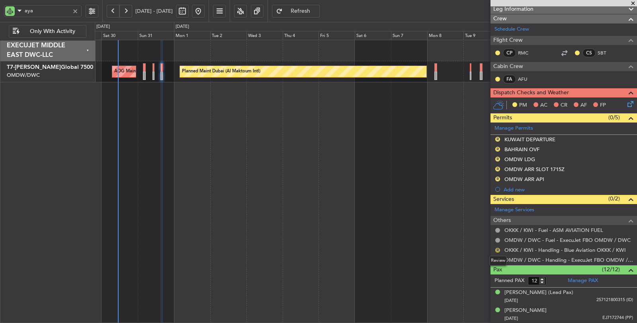
click at [498, 248] on button "R" at bounding box center [498, 250] width 5 height 5
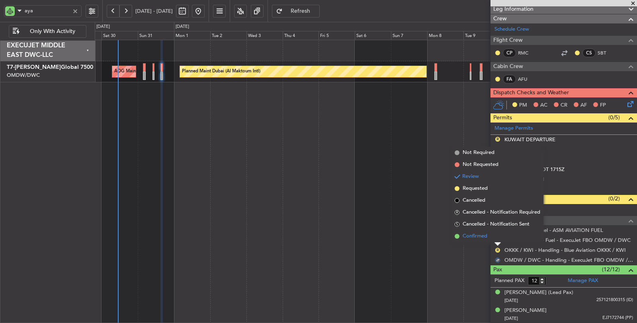
click at [480, 238] on span "Confirmed" at bounding box center [475, 237] width 25 height 8
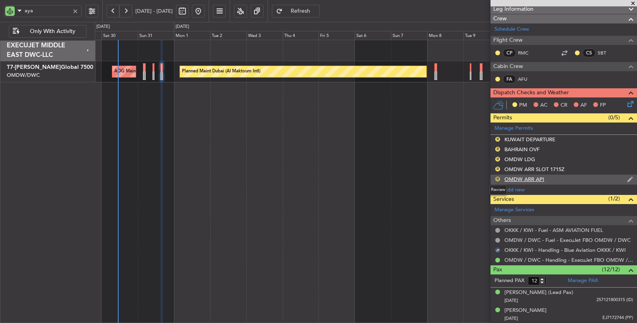
click at [497, 177] on button "R" at bounding box center [498, 179] width 5 height 5
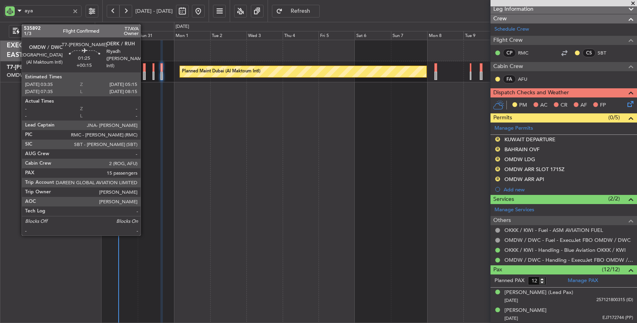
click at [145, 74] on div at bounding box center [144, 76] width 3 height 8
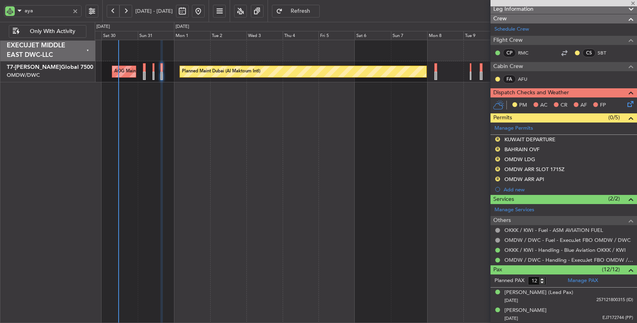
type input "+00:15"
type input "15"
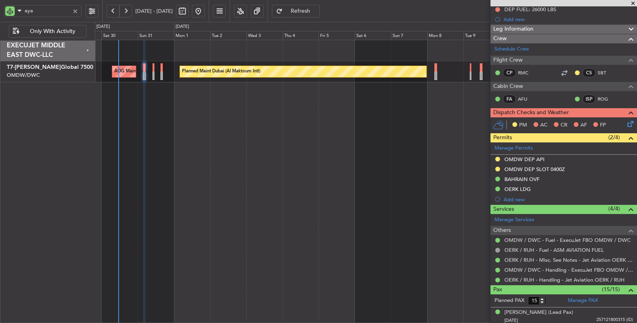
click at [543, 169] on div "OMDW DEP SLOT 0400Z" at bounding box center [535, 169] width 61 height 7
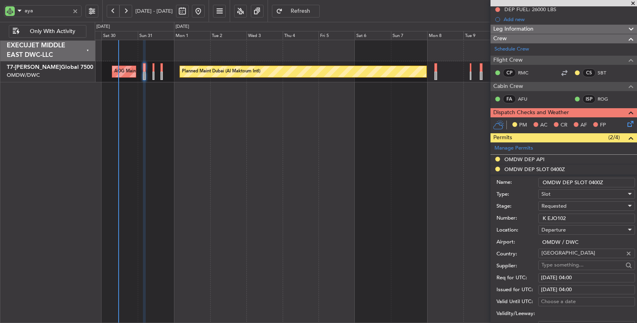
drag, startPoint x: 600, startPoint y: 183, endPoint x: 590, endPoint y: 183, distance: 9.2
click at [590, 183] on input "OMDW DEP SLOT 0400Z" at bounding box center [587, 183] width 97 height 10
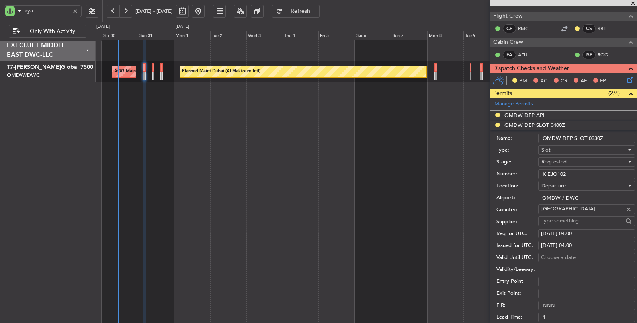
type input "OMDW DEP SLOT 0330Z"
click at [588, 231] on div "28/08/2025 04:00" at bounding box center [586, 234] width 91 height 8
select select "8"
select select "2025"
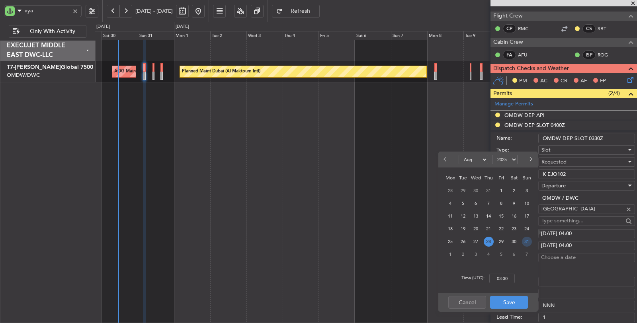
click at [528, 240] on span "31" at bounding box center [527, 242] width 10 height 10
click at [510, 280] on input "00:00" at bounding box center [502, 279] width 25 height 10
type input "03:30"
click at [508, 303] on button "Save" at bounding box center [509, 302] width 38 height 13
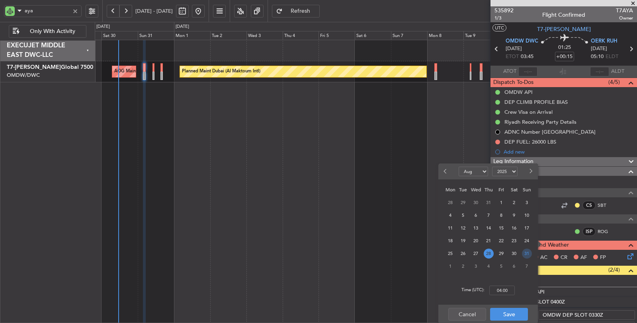
select select "8"
select select "2025"
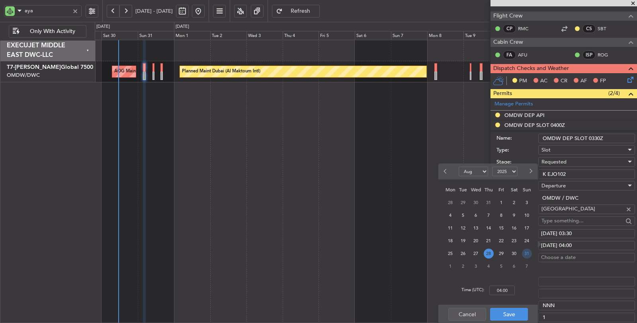
click at [526, 253] on span "31" at bounding box center [527, 254] width 10 height 10
click at [511, 292] on input "00:00" at bounding box center [502, 291] width 25 height 10
type input "03:30"
click at [508, 315] on button "Save" at bounding box center [509, 314] width 38 height 13
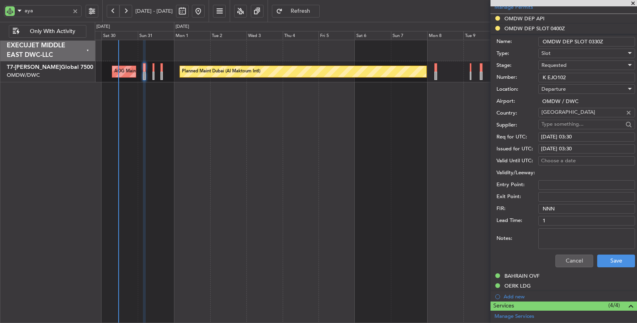
scroll to position [310, 0]
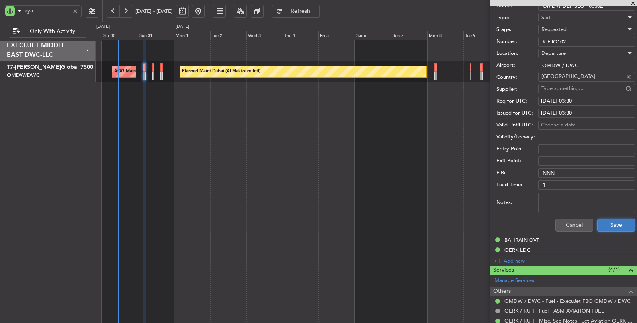
click at [603, 229] on button "Save" at bounding box center [617, 225] width 38 height 13
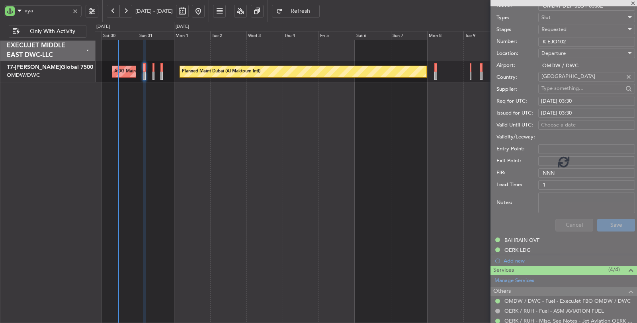
scroll to position [72, 0]
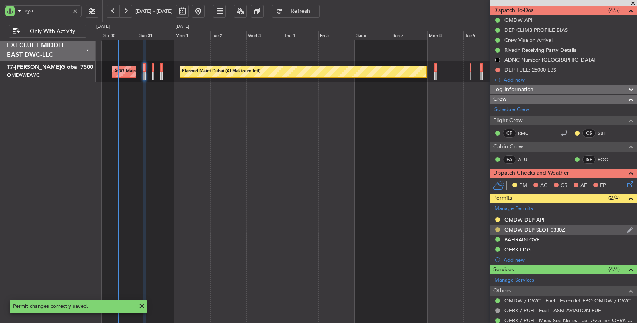
click at [497, 229] on button at bounding box center [498, 229] width 5 height 5
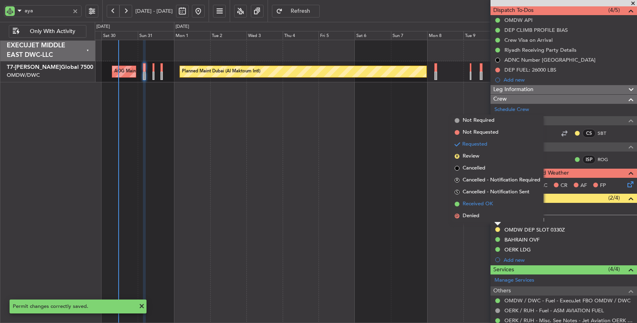
click at [481, 202] on span "Received OK" at bounding box center [478, 204] width 30 height 8
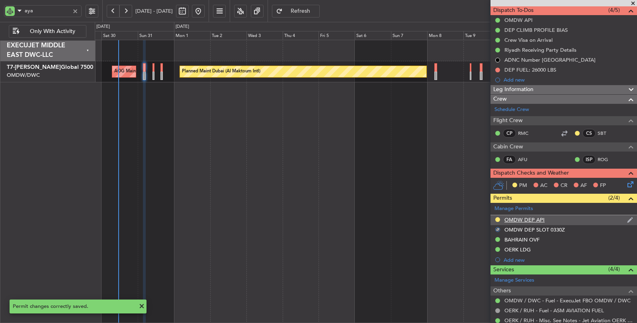
click at [499, 217] on div at bounding box center [498, 220] width 6 height 6
click at [435, 223] on div "Planned Maint Dubai (Al Maktoum Intl) AOG Maint [GEOGRAPHIC_DATA] (Al Maktoum I…" at bounding box center [366, 182] width 543 height 284
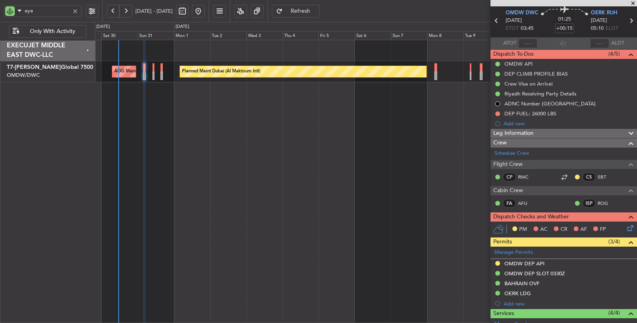
scroll to position [28, 0]
click at [627, 22] on icon at bounding box center [631, 21] width 10 height 10
type input "16"
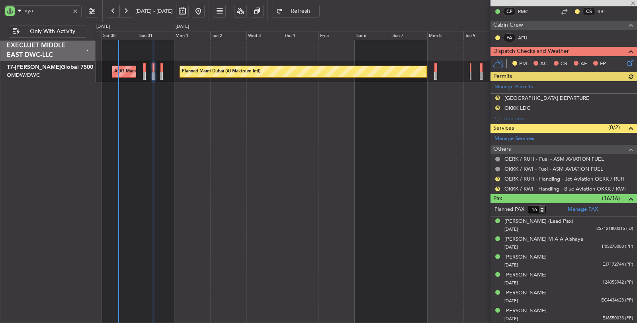
scroll to position [177, 0]
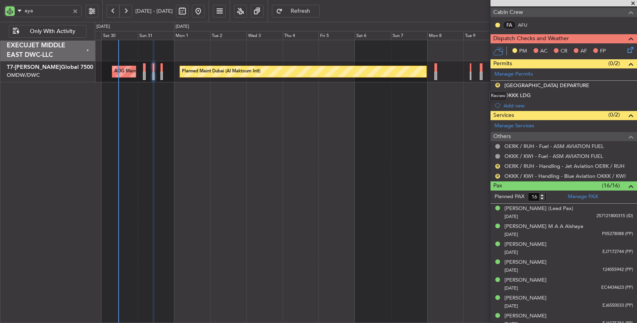
click at [498, 83] on button "R" at bounding box center [498, 85] width 5 height 5
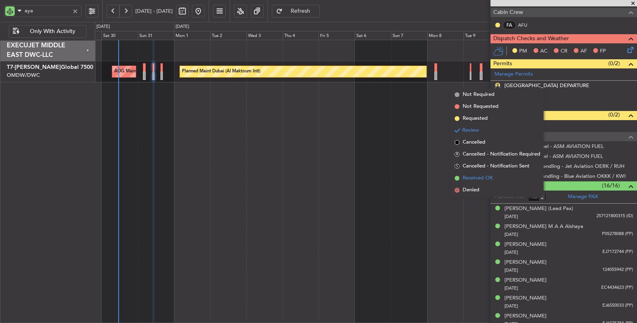
click at [482, 176] on span "Received OK" at bounding box center [478, 178] width 30 height 8
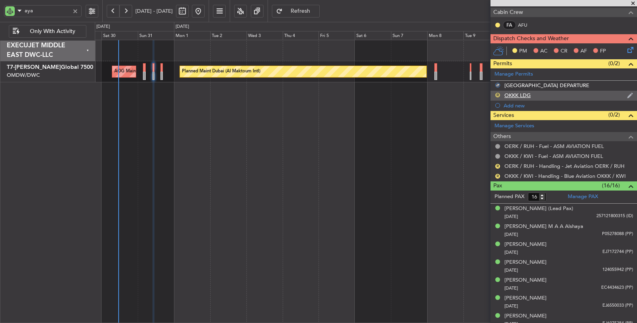
click at [496, 93] on button "R" at bounding box center [498, 95] width 5 height 5
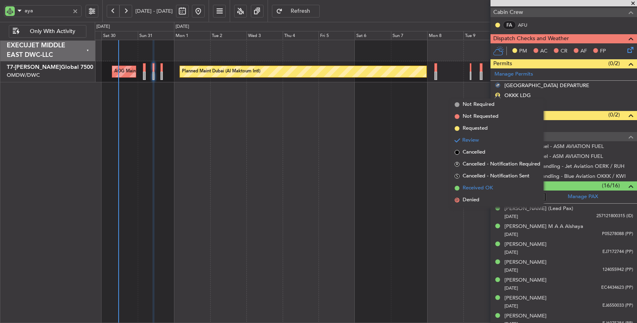
click at [480, 186] on span "Received OK" at bounding box center [478, 188] width 30 height 8
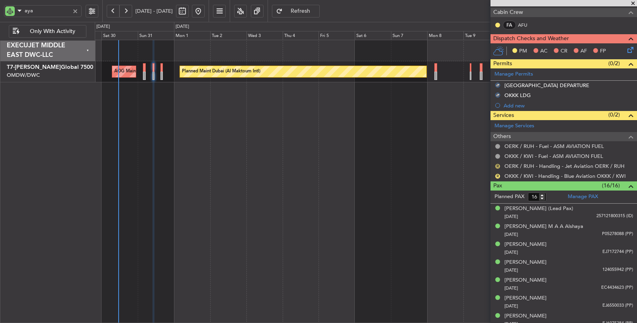
click at [499, 164] on button "R" at bounding box center [498, 166] width 5 height 5
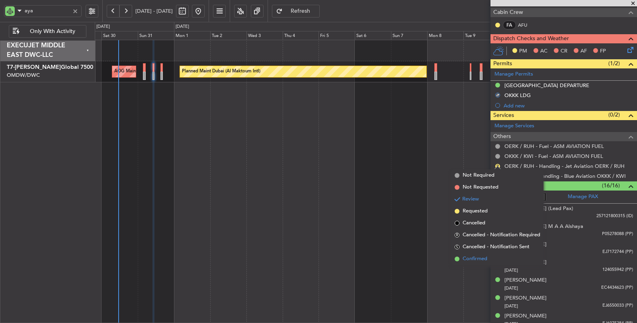
click at [476, 258] on span "Confirmed" at bounding box center [475, 259] width 25 height 8
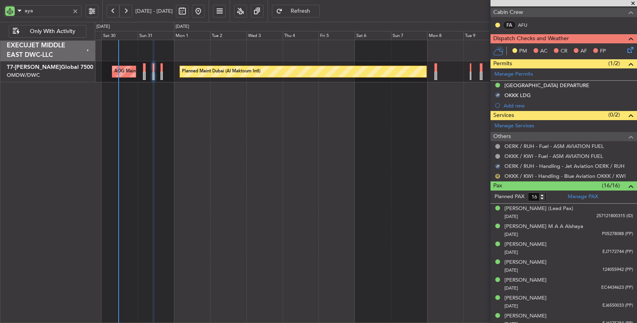
click at [497, 174] on button "R" at bounding box center [498, 176] width 5 height 5
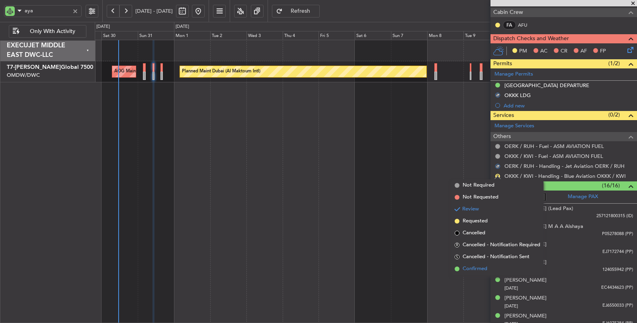
click at [479, 265] on li "Confirmed" at bounding box center [498, 269] width 92 height 12
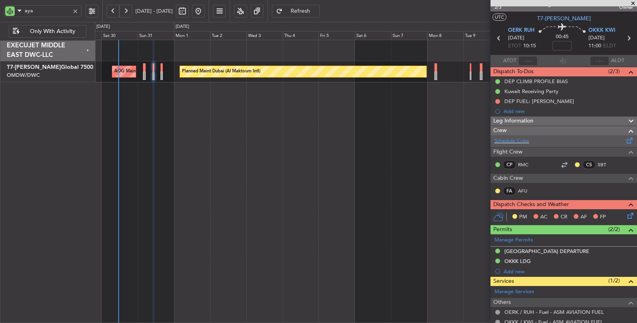
scroll to position [0, 0]
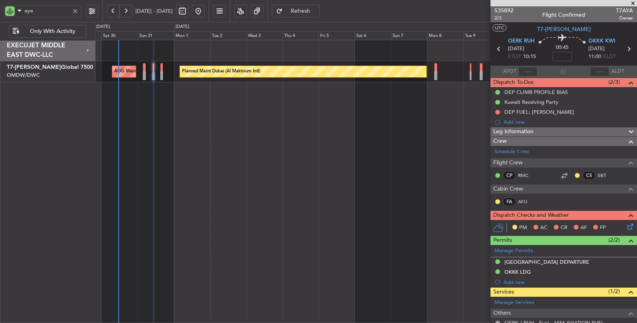
click at [624, 49] on icon at bounding box center [629, 49] width 10 height 10
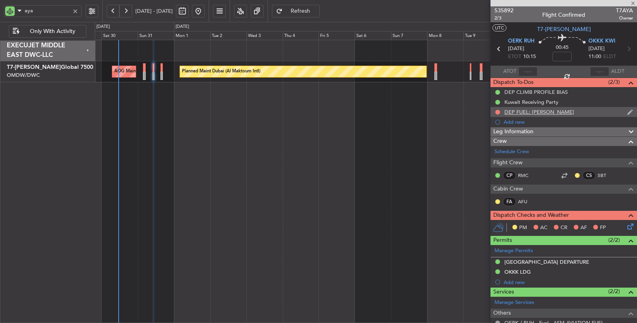
type input "+00:10"
type input "12"
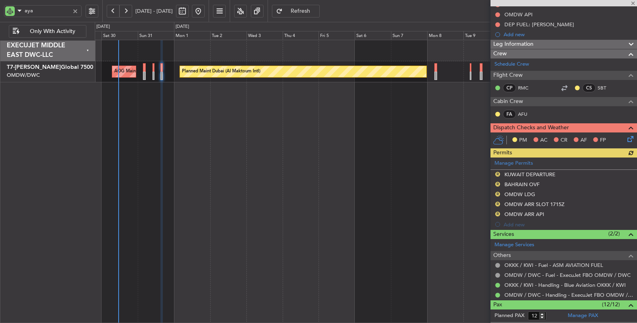
scroll to position [133, 0]
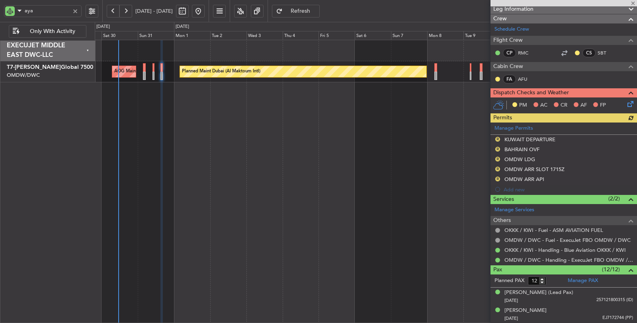
click at [497, 136] on div "Manage Permits R KUWAIT DEPARTURE R BAHRAIN OVF R OMDW LDG R OMDW ARR SLOT 1715…" at bounding box center [564, 159] width 147 height 72
click at [497, 137] on button "R" at bounding box center [498, 139] width 5 height 5
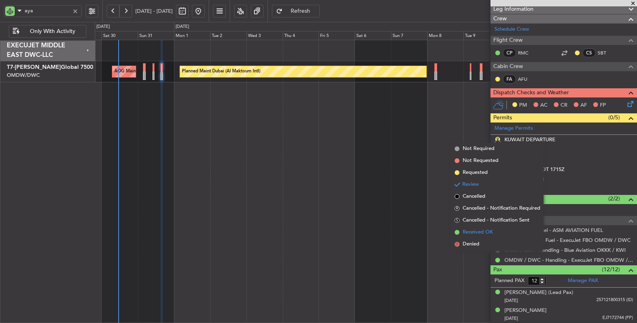
click at [487, 229] on span "Received OK" at bounding box center [478, 233] width 30 height 8
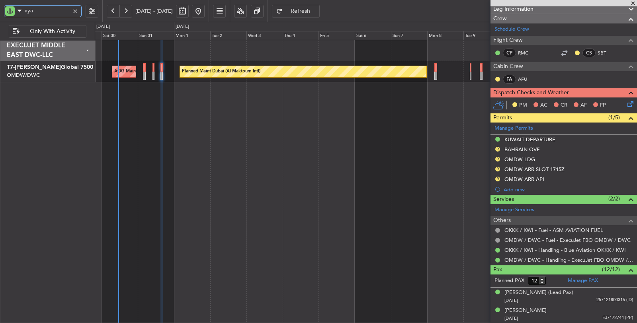
click at [48, 15] on input "aya" at bounding box center [47, 11] width 45 height 12
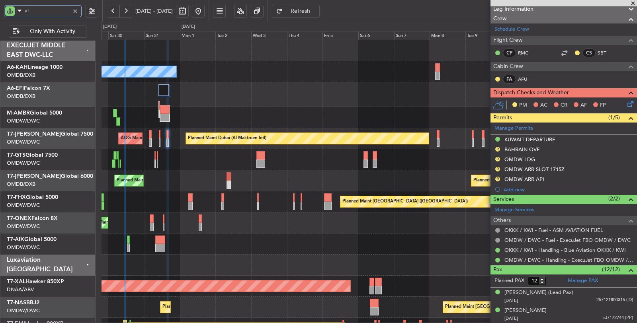
type input "aix"
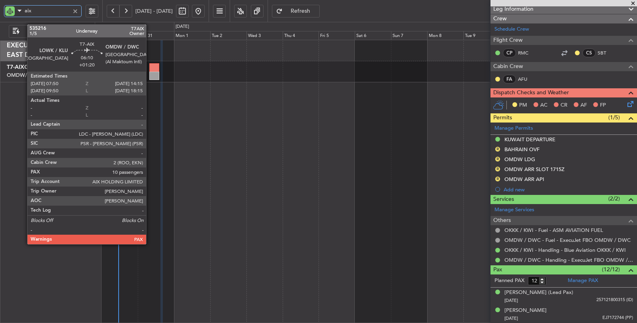
click at [153, 73] on div at bounding box center [154, 76] width 10 height 8
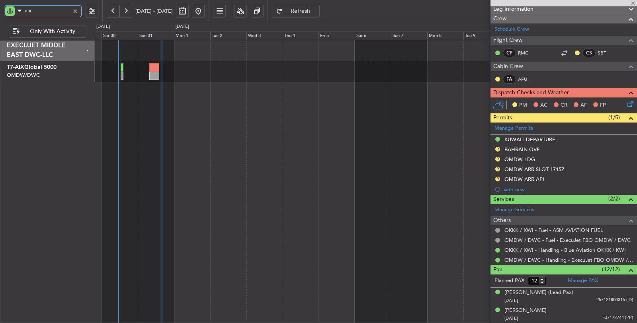
type input "+01:20"
type input "10"
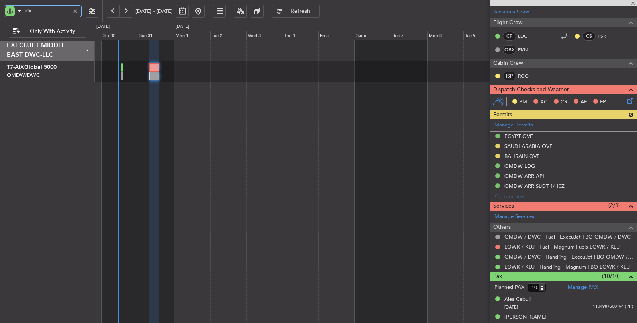
scroll to position [177, 0]
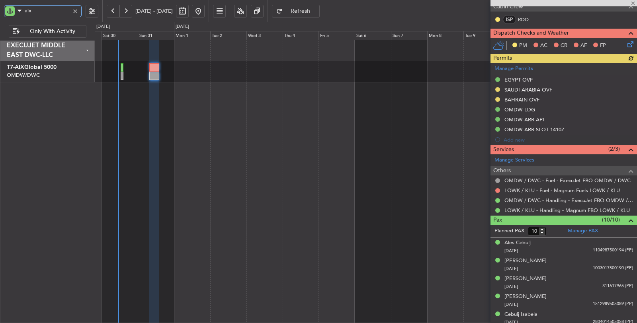
type input "aix"
click at [527, 95] on div "Manage Permits EGYPT OVF [GEOGRAPHIC_DATA] OVF BAHRAIN OVF OMDW LDG OMDW ARR AP…" at bounding box center [564, 104] width 147 height 82
click at [527, 96] on div "BAHRAIN OVF" at bounding box center [522, 99] width 35 height 7
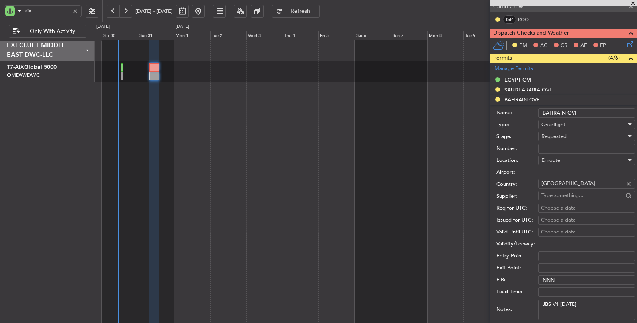
click at [561, 133] on span "Requested" at bounding box center [554, 136] width 25 height 7
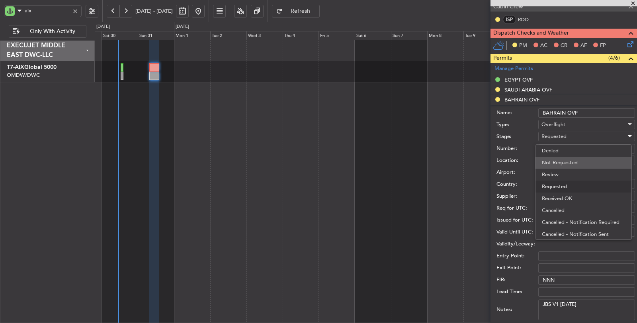
scroll to position [3, 0]
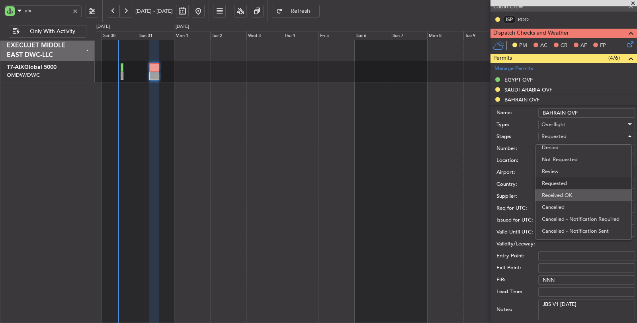
click at [560, 194] on span "Received OK" at bounding box center [583, 196] width 83 height 12
click at [563, 147] on input "Number:" at bounding box center [587, 149] width 97 height 10
paste input "AT/P/25-08/ON/001371"
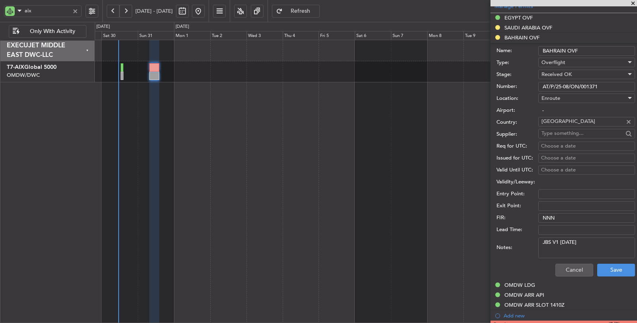
scroll to position [265, 0]
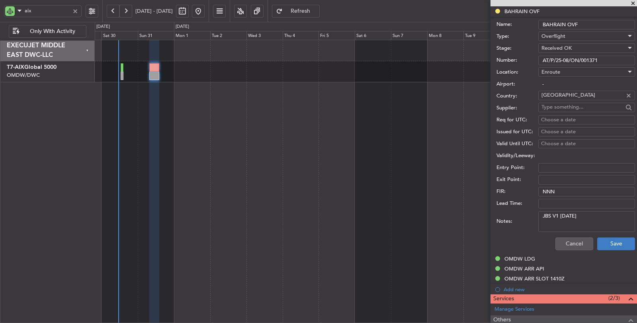
type input "AT/P/25-08/ON/001371"
click at [606, 242] on button "Save" at bounding box center [617, 244] width 38 height 13
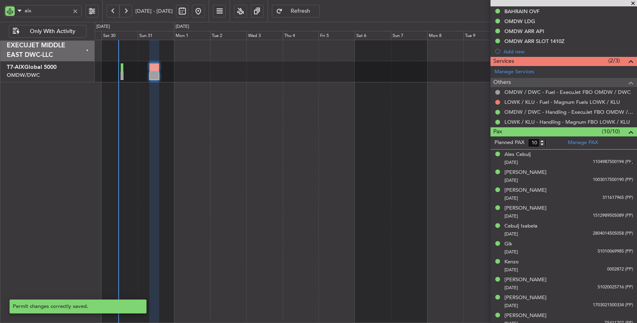
scroll to position [28, 0]
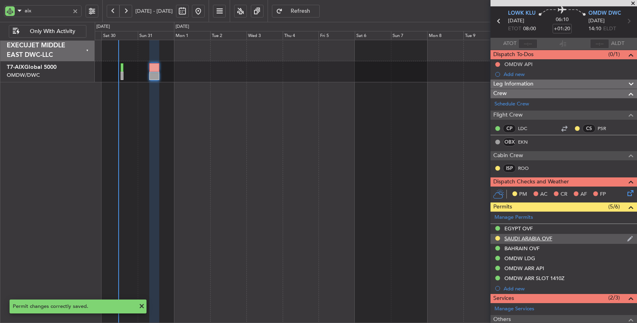
click at [538, 239] on div "SAUDI ARABIA OVF" at bounding box center [529, 238] width 48 height 7
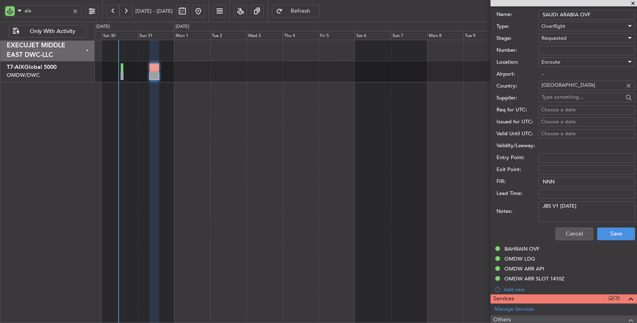
click at [567, 35] on div "Requested" at bounding box center [584, 38] width 85 height 12
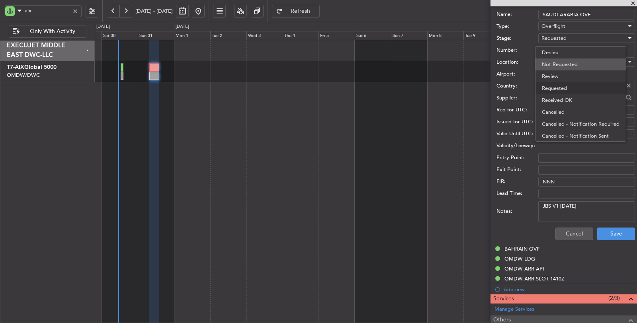
scroll to position [3, 0]
click at [568, 96] on span "Received OK" at bounding box center [583, 97] width 83 height 12
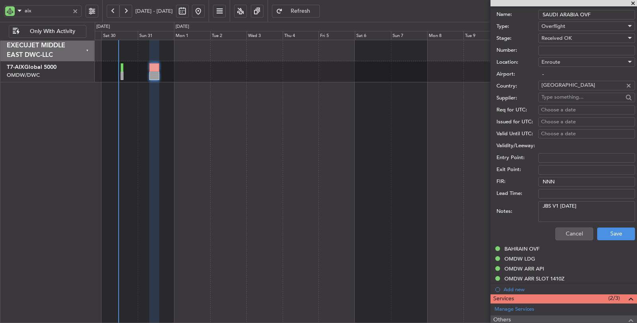
click at [569, 47] on input "Number:" at bounding box center [587, 51] width 97 height 10
paste input "2501019309"
type input "2501019309"
click at [609, 229] on button "Save" at bounding box center [617, 234] width 38 height 13
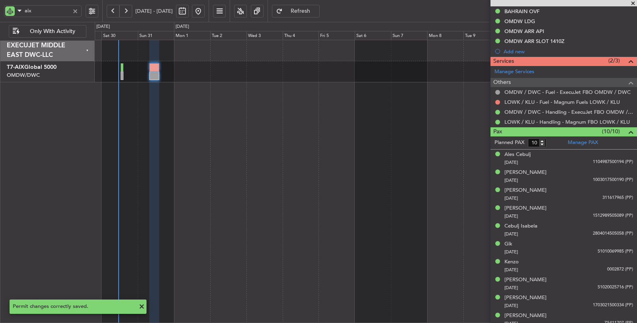
scroll to position [28, 0]
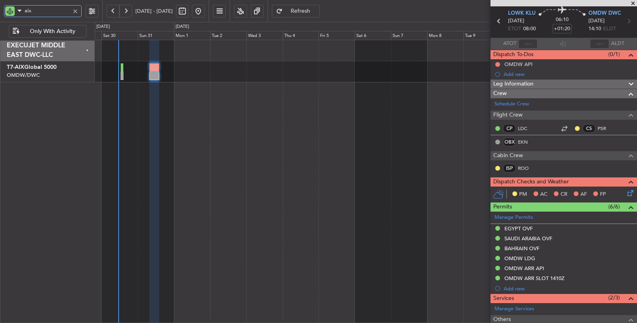
click at [44, 10] on input "aix" at bounding box center [47, 11] width 45 height 12
drag, startPoint x: 44, startPoint y: 10, endPoint x: 18, endPoint y: 11, distance: 26.3
click at [18, 11] on div "aix" at bounding box center [43, 11] width 78 height 12
type input "aya"
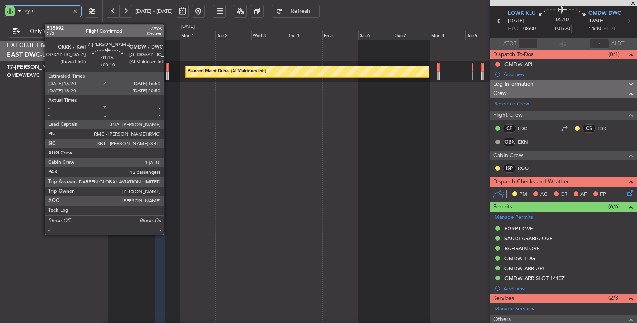
click at [168, 76] on div at bounding box center [168, 76] width 2 height 8
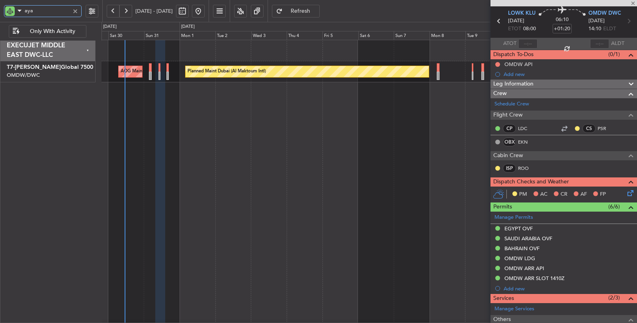
type input "+00:10"
type input "12"
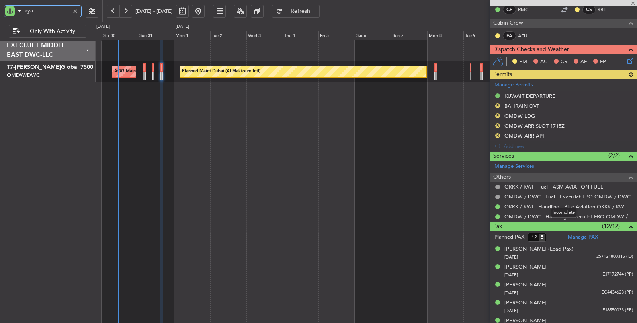
scroll to position [177, 0]
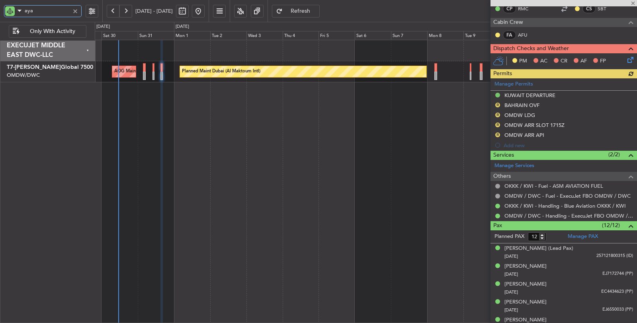
type input "aya"
click at [522, 104] on div "Manage Permits KUWAIT DEPARTURE R BAHRAIN OVF R OMDW LDG R OMDW ARR SLOT 1715Z …" at bounding box center [564, 114] width 147 height 72
click at [522, 104] on div "BAHRAIN OVF" at bounding box center [522, 105] width 35 height 7
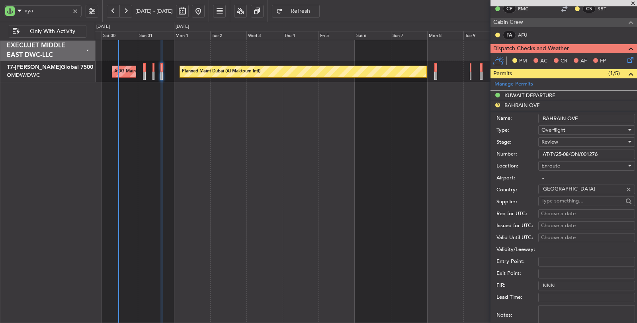
click at [565, 140] on div "Review" at bounding box center [584, 142] width 85 height 12
click at [568, 202] on span "Received OK" at bounding box center [583, 204] width 83 height 12
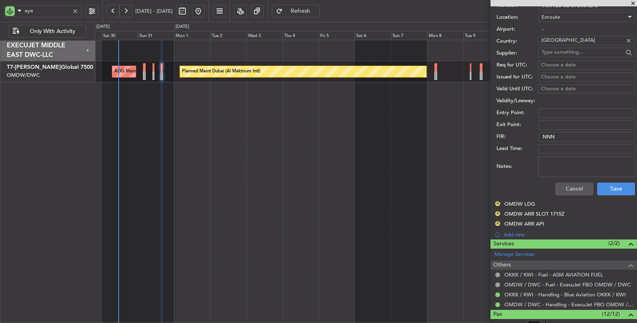
scroll to position [354, 0]
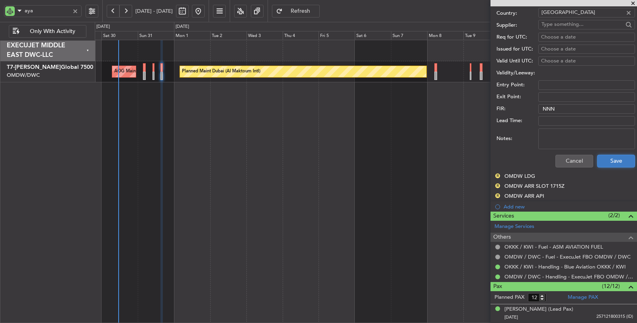
click at [606, 161] on button "Save" at bounding box center [617, 161] width 38 height 13
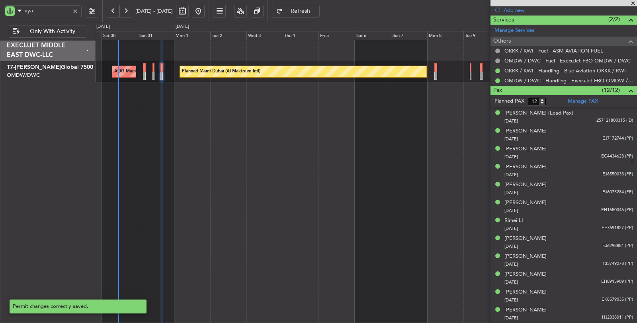
scroll to position [116, 0]
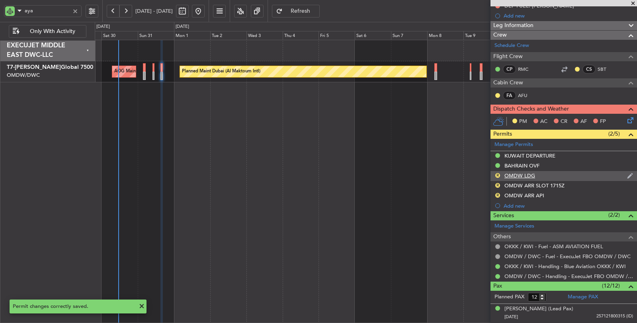
click at [517, 174] on div "OMDW LDG" at bounding box center [520, 176] width 31 height 7
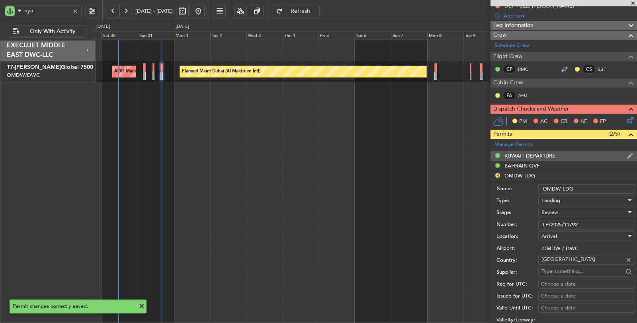
scroll to position [205, 0]
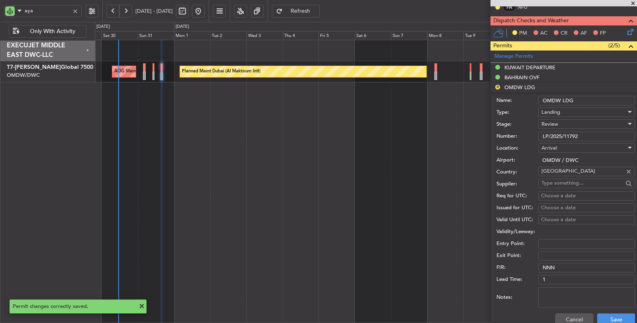
click at [563, 122] on div "Review" at bounding box center [584, 124] width 85 height 12
click at [565, 180] on span "Requested" at bounding box center [583, 175] width 83 height 12
click at [576, 121] on div "Requested" at bounding box center [584, 124] width 85 height 12
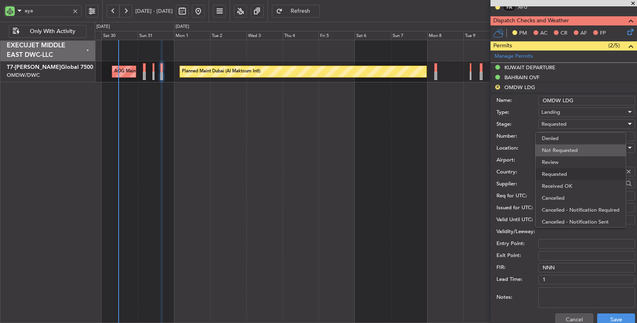
scroll to position [3, 0]
click at [571, 184] on span "Received OK" at bounding box center [583, 183] width 83 height 12
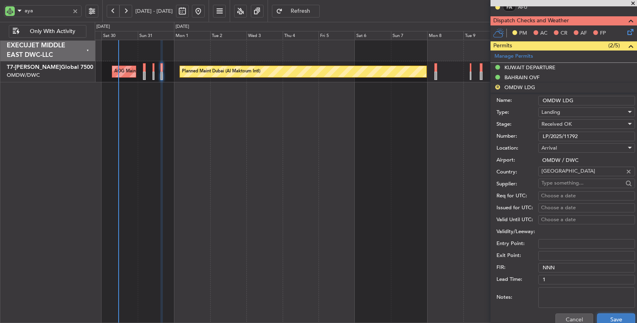
click at [604, 314] on button "Save" at bounding box center [617, 320] width 38 height 13
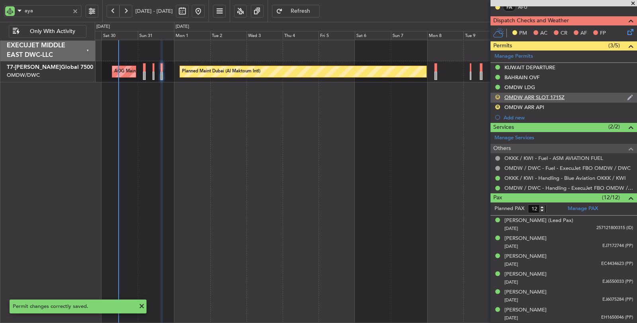
click at [499, 95] on button "R" at bounding box center [498, 97] width 5 height 5
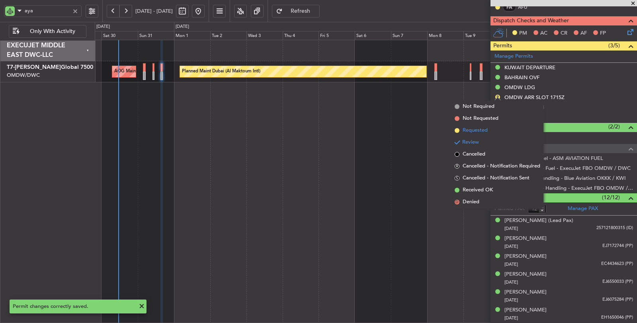
click at [495, 133] on li "Requested" at bounding box center [498, 131] width 92 height 12
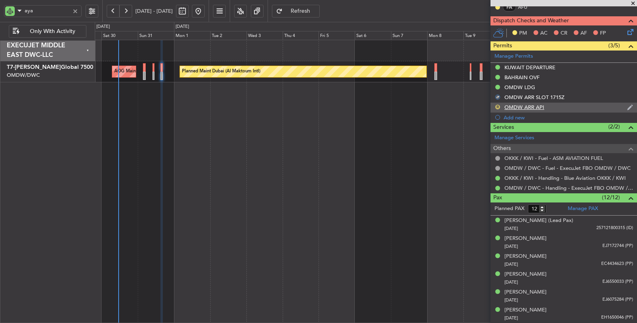
click at [496, 106] on button "R" at bounding box center [498, 107] width 5 height 5
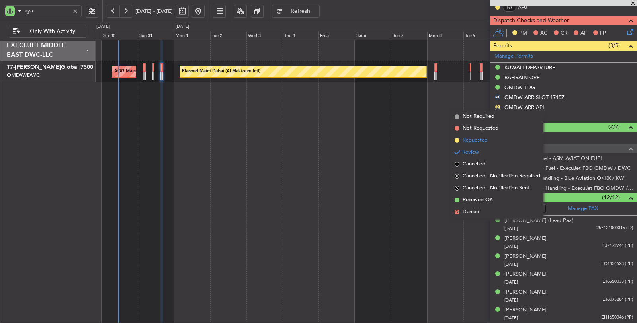
click at [489, 138] on li "Requested" at bounding box center [498, 141] width 92 height 12
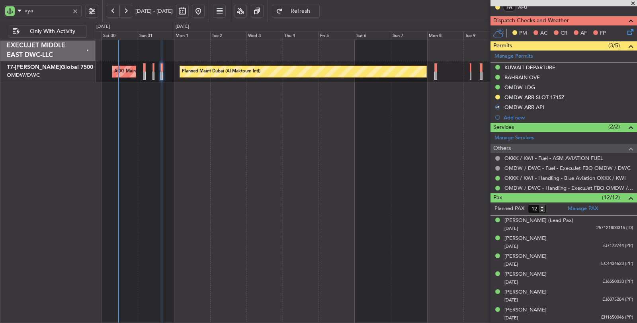
click at [389, 196] on div "Planned Maint Dubai (Al Maktoum Intl) AOG Maint Dubai (Al Maktoum Intl)" at bounding box center [366, 182] width 543 height 284
drag, startPoint x: 35, startPoint y: 12, endPoint x: 0, endPoint y: 11, distance: 35.1
click at [0, 11] on div "aya" at bounding box center [51, 11] width 102 height 22
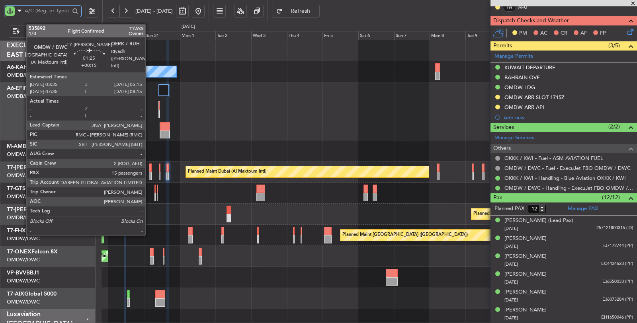
click at [149, 174] on div at bounding box center [150, 176] width 3 height 8
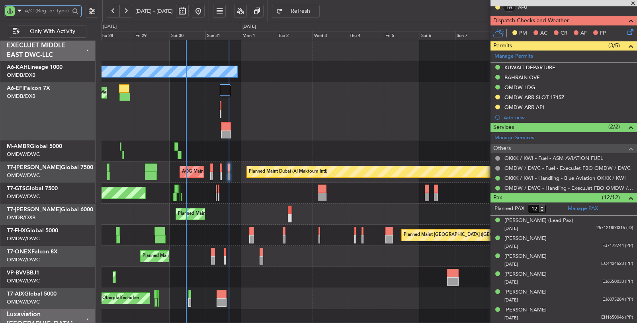
click at [260, 145] on div at bounding box center [369, 151] width 535 height 21
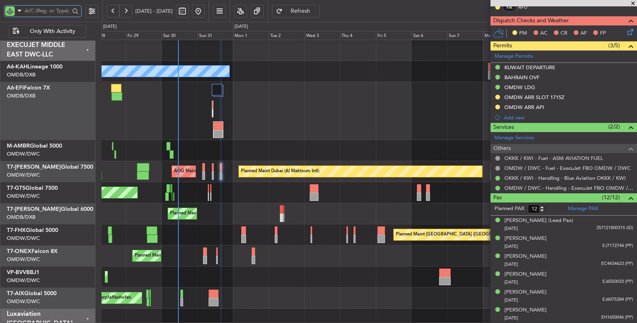
click at [246, 138] on div "Planned Maint Dubai (Dubai Intl) AOG Maint Dubai (Dubai Intl)" at bounding box center [369, 111] width 535 height 58
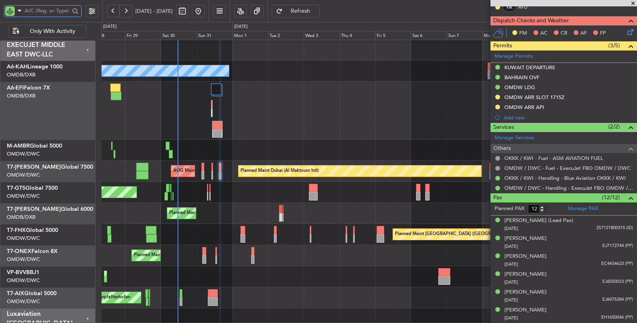
scroll to position [1, 0]
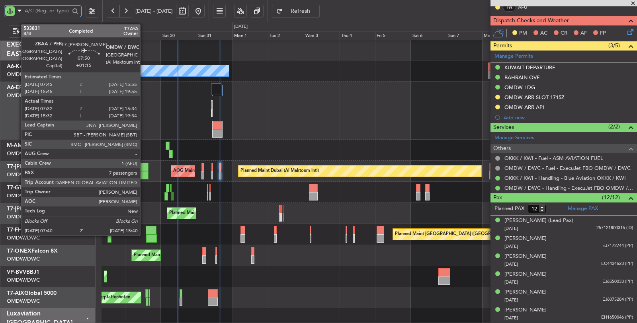
click at [144, 174] on div at bounding box center [142, 175] width 12 height 8
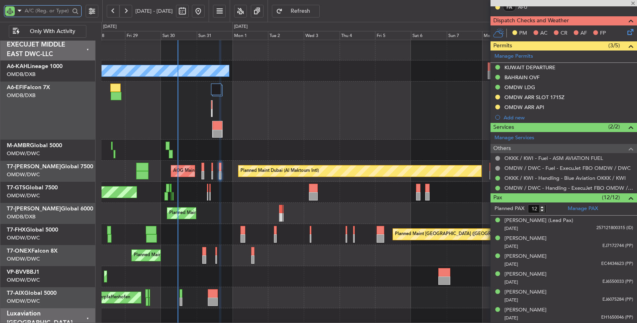
type input "+01:15"
type input "07:47"
type input "15:29"
type input "7"
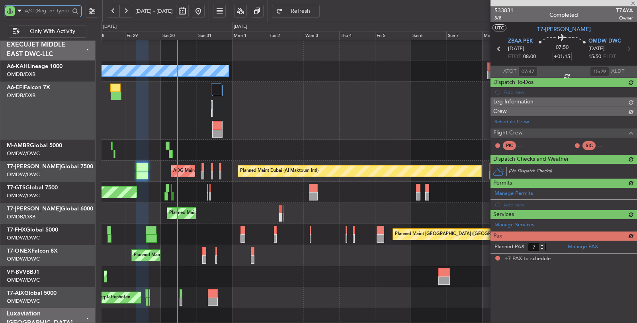
scroll to position [0, 0]
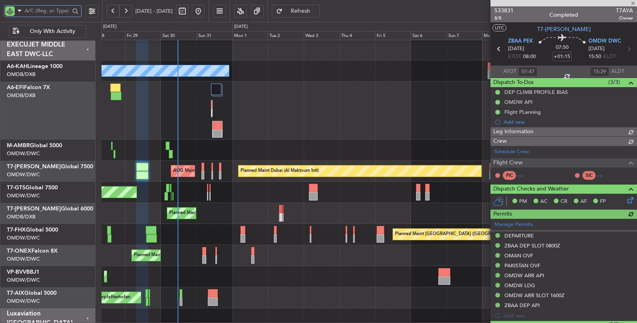
type input "Rohit Roy (ROY)"
type input "7123"
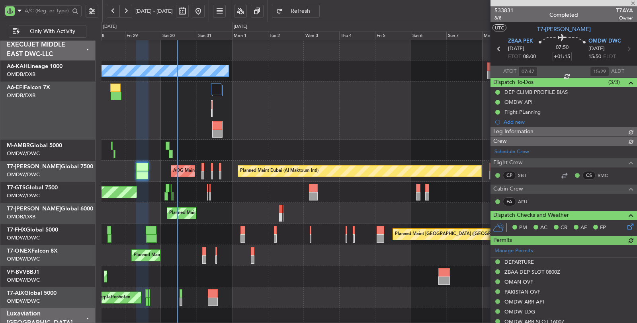
type input "Rohit Roy (ROY)"
type input "7123"
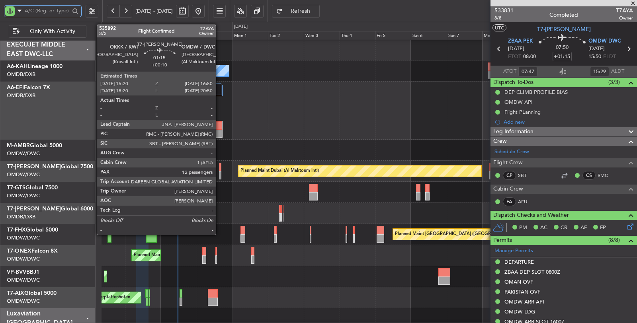
click at [220, 175] on div at bounding box center [220, 175] width 2 height 8
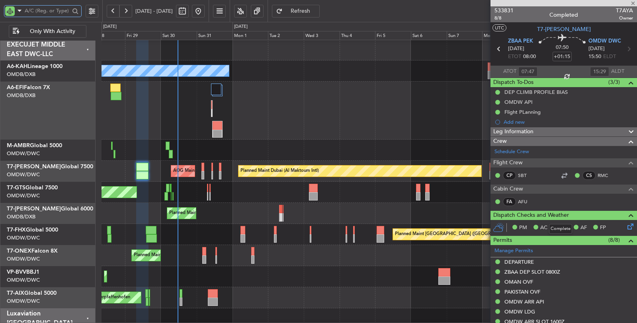
type input "+00:10"
type input "12"
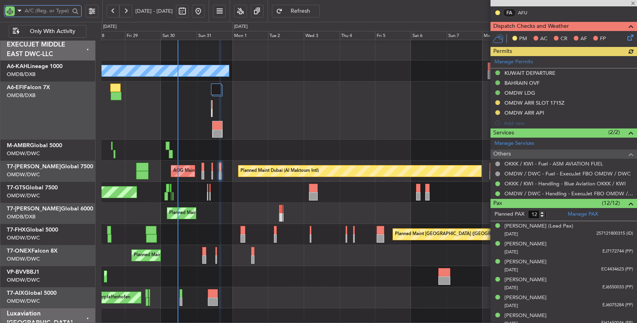
scroll to position [221, 0]
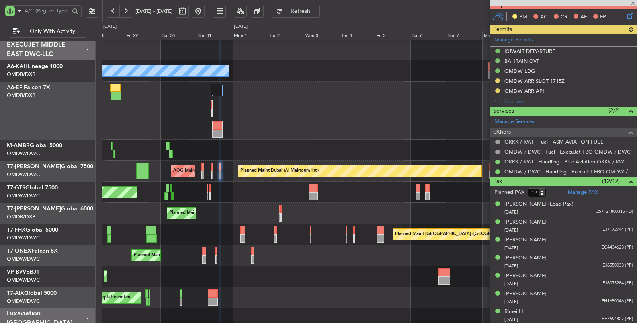
click at [525, 88] on div "Manage Permits KUWAIT DEPARTURE BAHRAIN OVF OMDW LDG OMDW ARR SLOT 1715Z OMDW A…" at bounding box center [564, 70] width 147 height 72
click at [525, 88] on div "OMDW ARR API" at bounding box center [525, 91] width 40 height 7
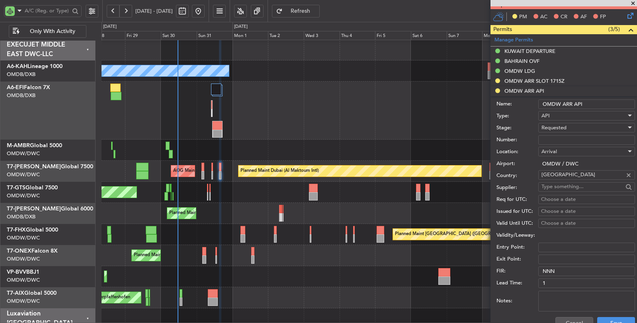
click at [554, 126] on span "Requested" at bounding box center [554, 127] width 25 height 7
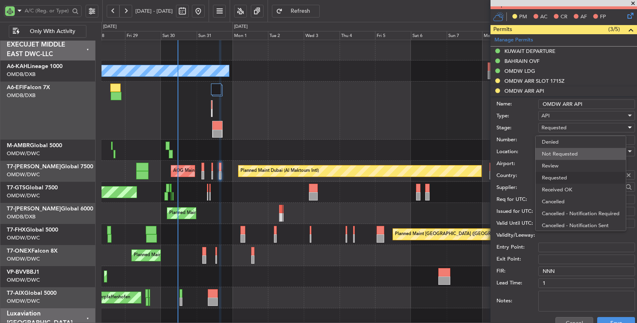
scroll to position [3, 0]
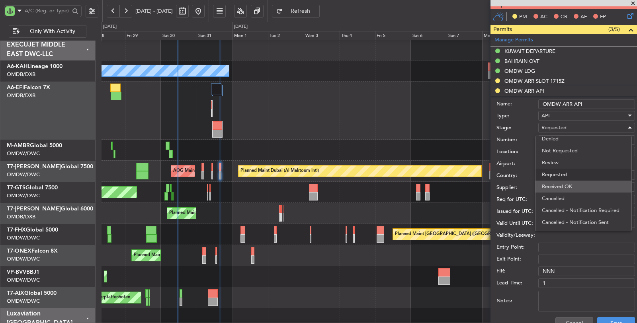
click at [559, 186] on span "Received OK" at bounding box center [583, 187] width 83 height 12
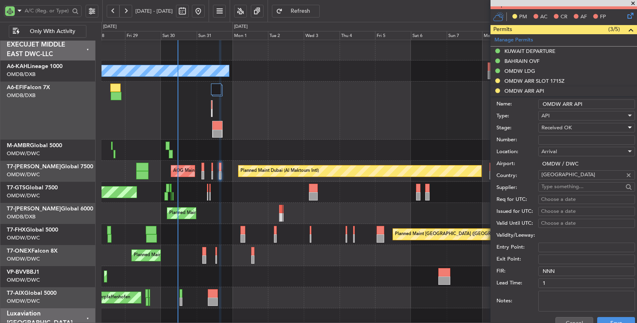
click at [563, 137] on input "Number:" at bounding box center [587, 140] width 97 height 10
type input "FILED BY FBO"
click at [603, 318] on button "Save" at bounding box center [617, 324] width 38 height 13
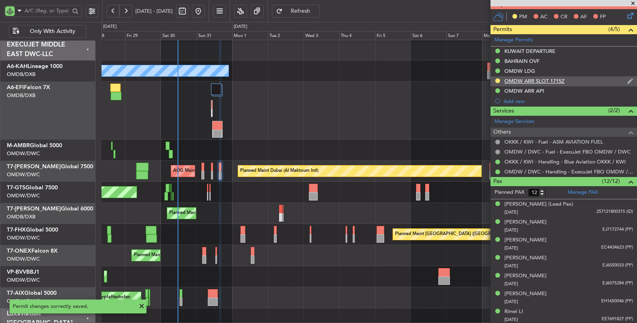
click at [545, 78] on div "OMDW ARR SLOT 1715Z" at bounding box center [535, 81] width 60 height 7
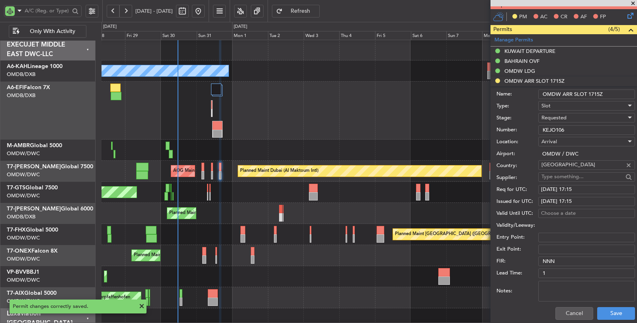
click at [588, 186] on div "31/08/2025 17:15" at bounding box center [586, 190] width 91 height 8
select select "8"
select select "2025"
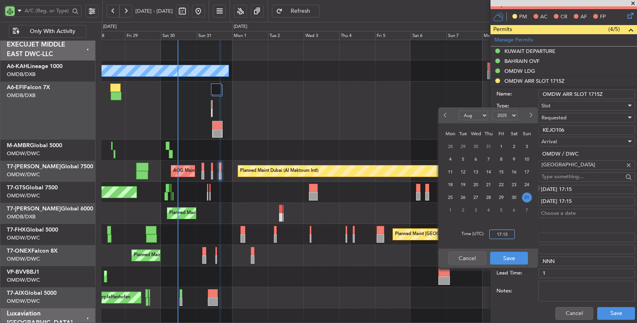
click at [506, 237] on input "17:15" at bounding box center [502, 235] width 25 height 10
type input "16:45"
click at [508, 257] on button "Save" at bounding box center [509, 258] width 38 height 13
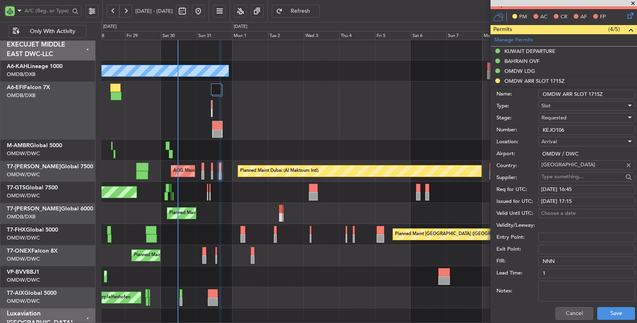
click at [590, 198] on div "31/08/2025 17:15" at bounding box center [586, 202] width 91 height 8
select select "8"
select select "2025"
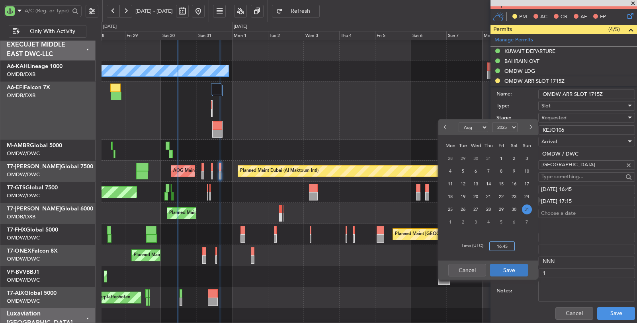
type input "16:45"
click at [510, 269] on button "Save" at bounding box center [509, 270] width 38 height 13
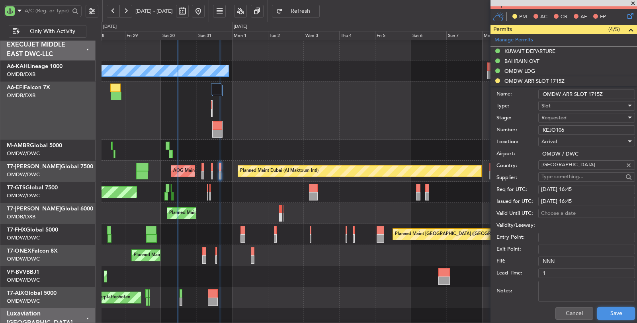
drag, startPoint x: 611, startPoint y: 312, endPoint x: 592, endPoint y: 214, distance: 99.5
click at [592, 214] on form "Name: OMDW ARR SLOT 1715Z Type: Slot Stage: Requested Number: KEJO106 Location:…" at bounding box center [564, 205] width 147 height 238
drag, startPoint x: 600, startPoint y: 92, endPoint x: 591, endPoint y: 90, distance: 9.2
click at [591, 90] on input "OMDW ARR SLOT 1715Z" at bounding box center [587, 95] width 97 height 10
type input "OMDW ARR SLOT 1645Z"
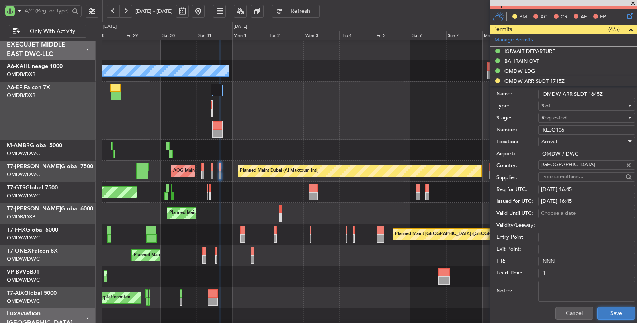
click at [605, 312] on button "Save" at bounding box center [617, 314] width 38 height 13
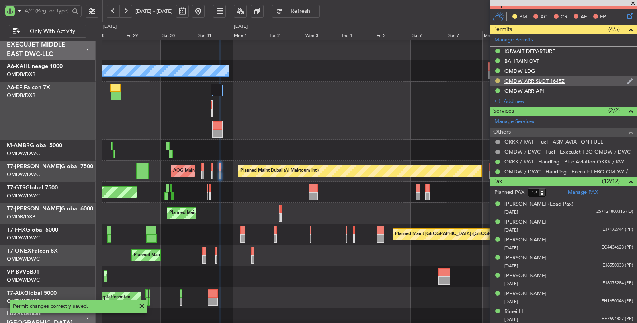
click at [497, 78] on button at bounding box center [498, 80] width 5 height 5
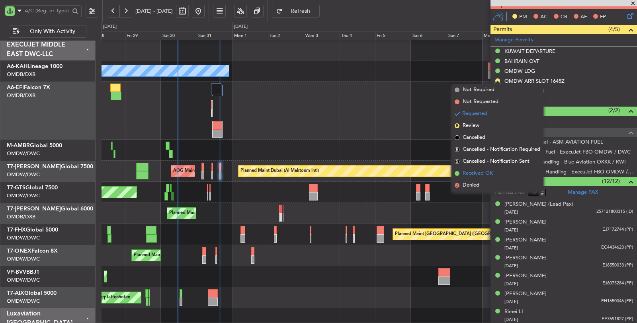
click at [498, 169] on li "Received OK" at bounding box center [498, 174] width 92 height 12
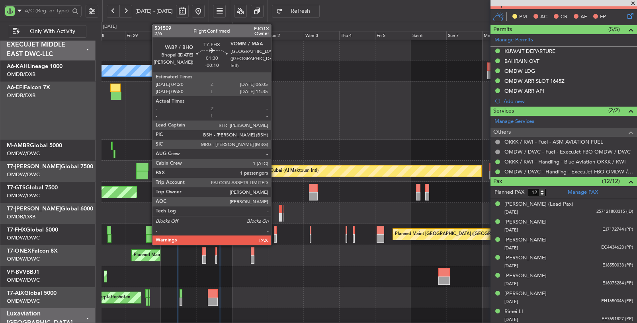
click at [275, 234] on div at bounding box center [275, 230] width 3 height 8
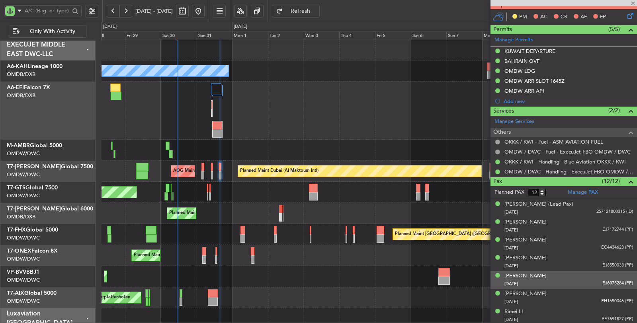
type input "-00:10"
type input "1"
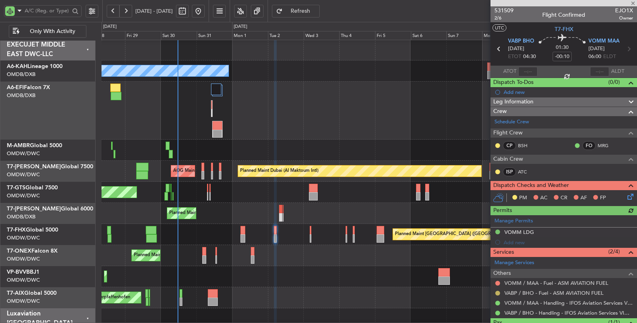
click at [499, 291] on button at bounding box center [498, 293] width 5 height 5
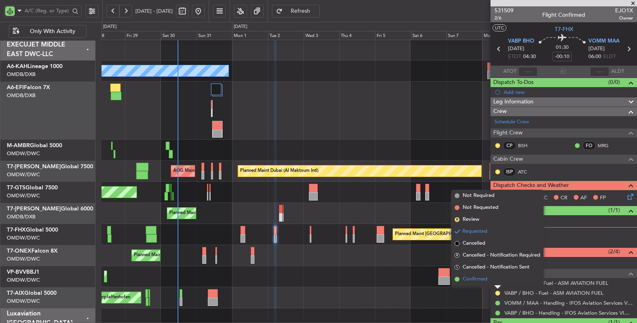
click at [475, 281] on span "Confirmed" at bounding box center [475, 280] width 25 height 8
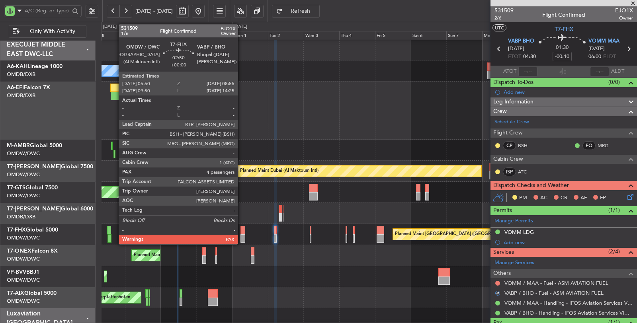
click at [242, 235] on div at bounding box center [243, 239] width 5 height 8
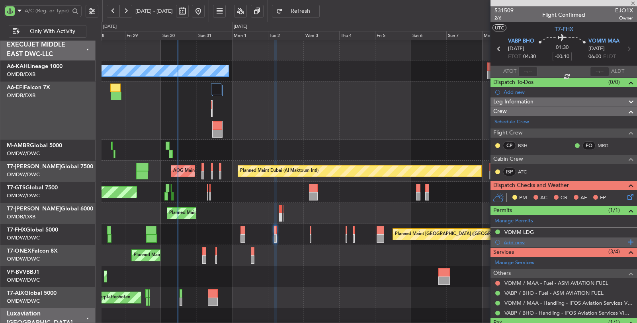
type input "4"
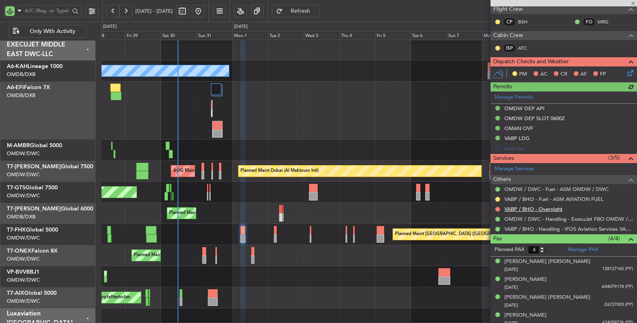
scroll to position [136, 0]
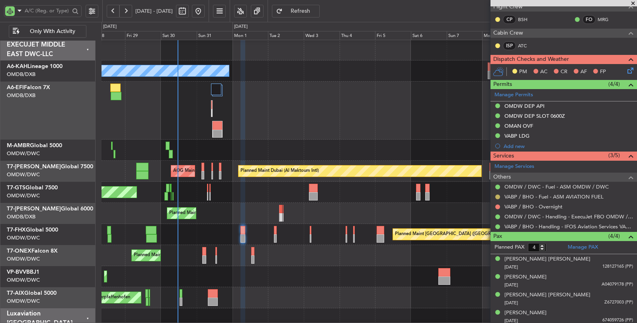
click at [497, 195] on button at bounding box center [498, 197] width 5 height 5
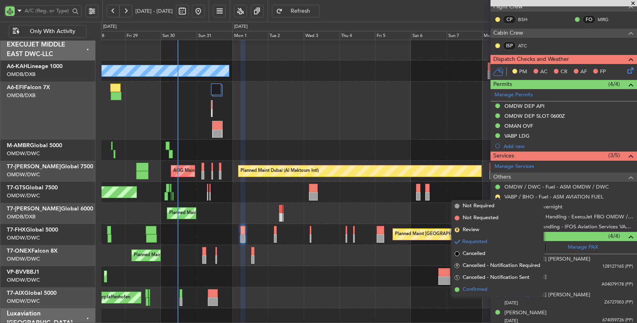
click at [476, 289] on span "Confirmed" at bounding box center [475, 290] width 25 height 8
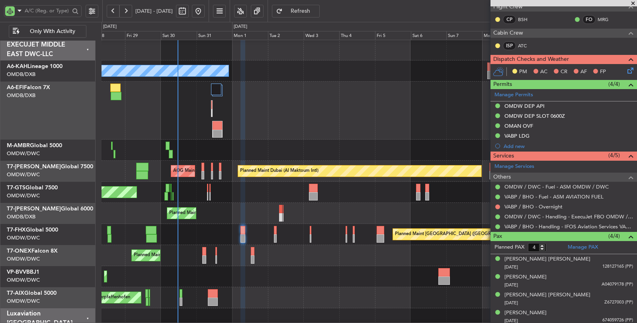
click at [339, 108] on div "Planned Maint Dubai (Dubai Intl) AOG Maint Dubai (Dubai Intl)" at bounding box center [369, 111] width 535 height 58
click at [258, 202] on div "Unplanned Maint [GEOGRAPHIC_DATA] (Seletar)" at bounding box center [369, 192] width 535 height 21
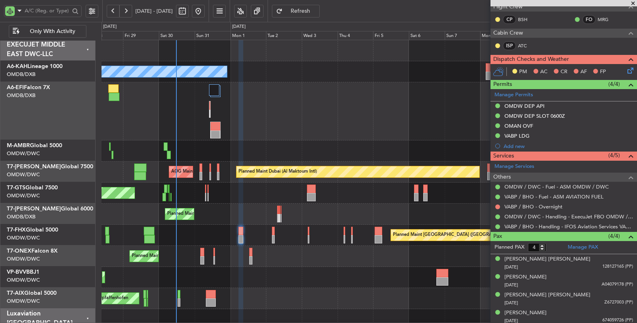
scroll to position [0, 0]
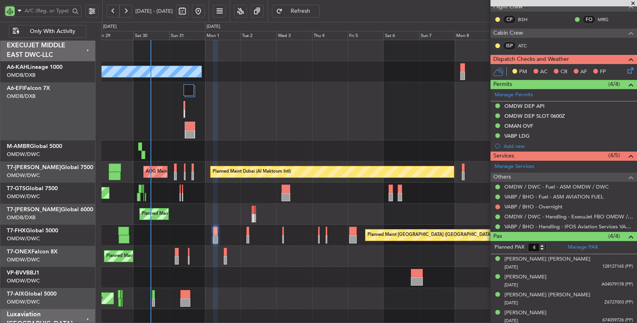
click at [216, 129] on div "Planned Maint Dubai (Dubai Intl) AOG Maint Dubai (Dubai Intl)" at bounding box center [370, 111] width 536 height 58
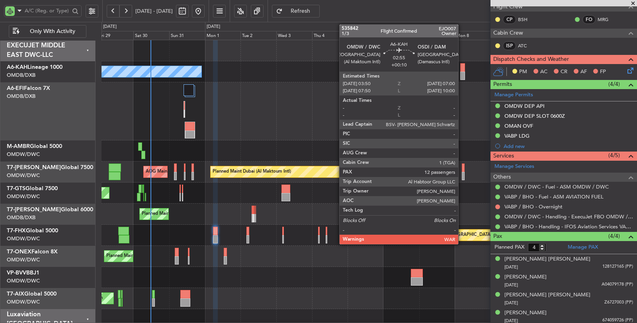
click at [463, 74] on div at bounding box center [463, 76] width 5 height 8
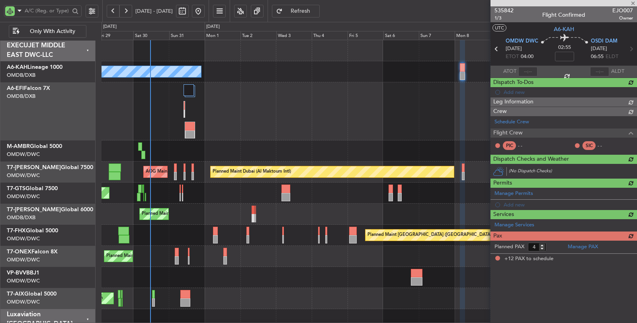
type input "+00:10"
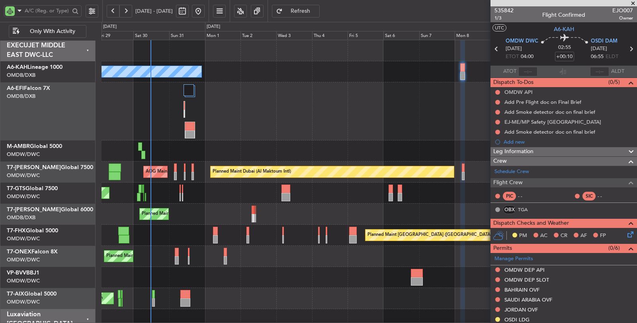
click at [282, 149] on div at bounding box center [370, 151] width 536 height 21
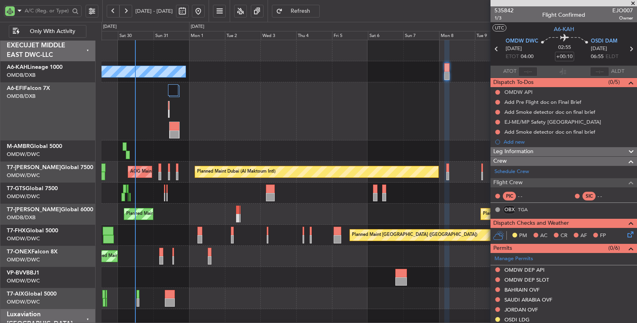
click at [192, 122] on div "Planned Maint Dubai (Dubai Intl) AOG Maint Dubai (Dubai Intl)" at bounding box center [369, 111] width 535 height 58
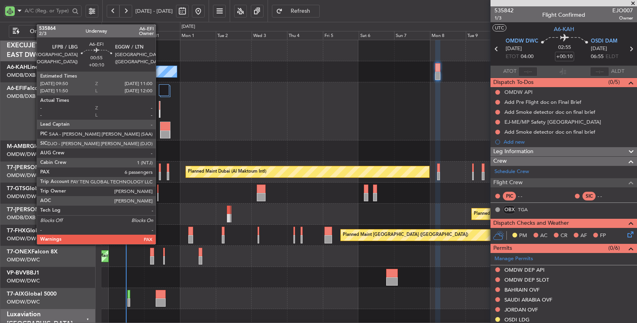
click at [160, 106] on div at bounding box center [159, 106] width 1 height 8
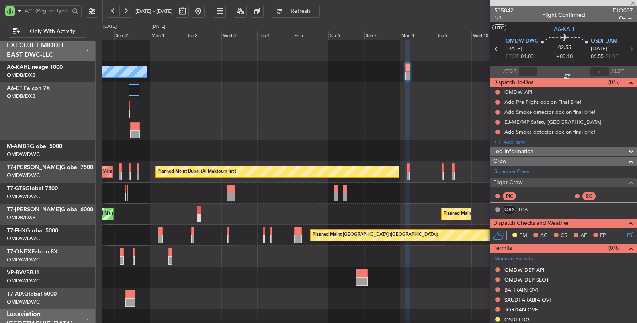
type input "6"
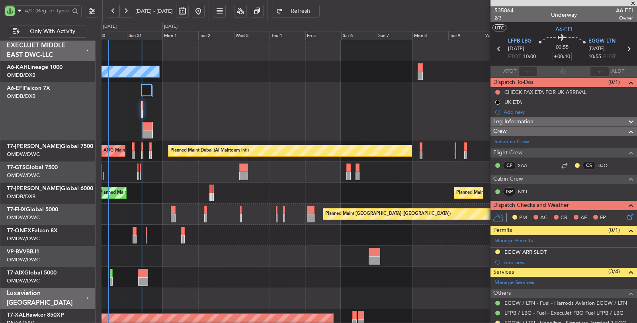
click at [189, 268] on div "Unplanned Maint Munich Oberpfaffenhofen" at bounding box center [369, 277] width 535 height 21
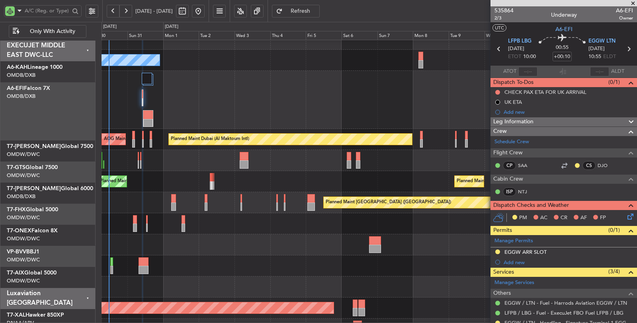
scroll to position [11, 0]
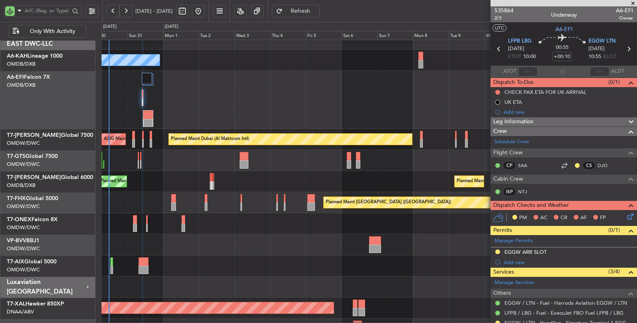
click at [171, 177] on div "Planned Maint Dubai (Dubai Intl) Planned Maint Dubai (Dubai Intl) Planned Maint…" at bounding box center [370, 181] width 536 height 21
click at [172, 260] on div "Unplanned Maint Munich Oberpfaffenhofen" at bounding box center [370, 266] width 536 height 21
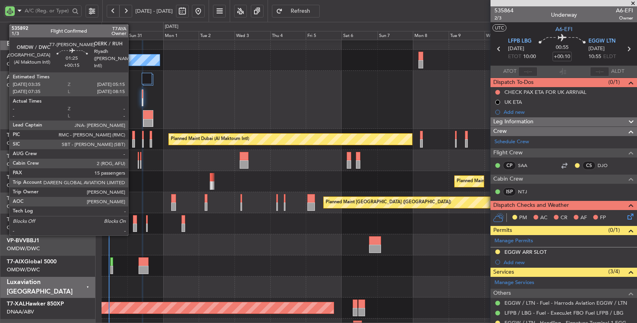
click at [132, 143] on div at bounding box center [133, 143] width 3 height 8
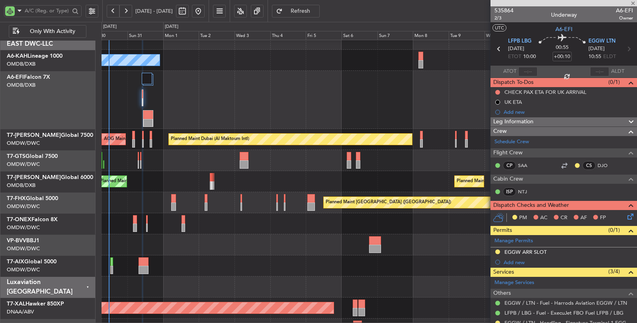
type input "+00:15"
type input "15"
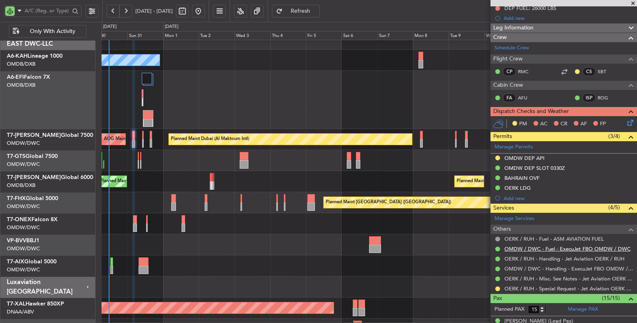
scroll to position [133, 0]
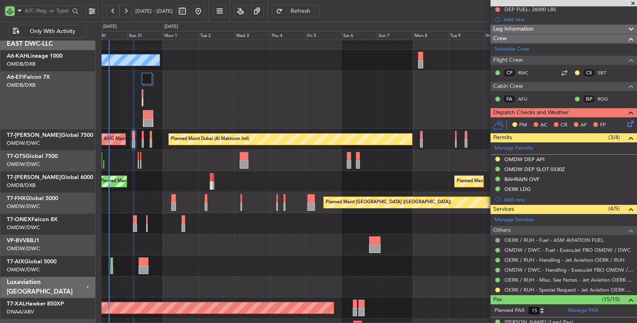
click at [182, 184] on div "Planned Maint Dubai (Dubai Intl) Planned Maint Dubai (Dubai Intl) Planned Maint…" at bounding box center [369, 181] width 535 height 21
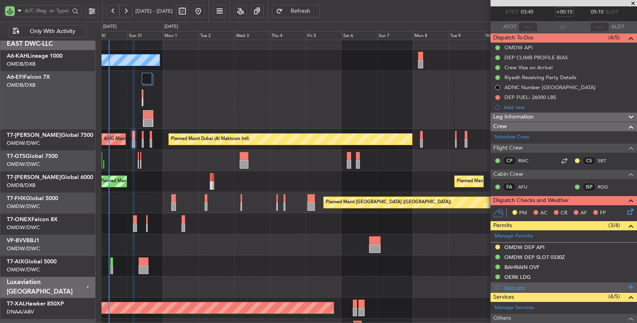
scroll to position [44, 0]
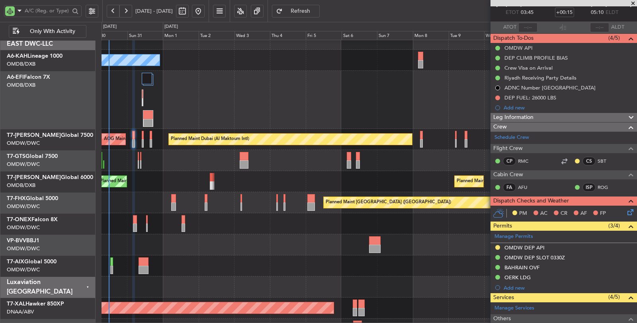
click at [224, 225] on div "Planned Maint Dubai (Al Maktoum Intl) Planned Maint Nurnberg Planned Maint Duba…" at bounding box center [369, 224] width 535 height 21
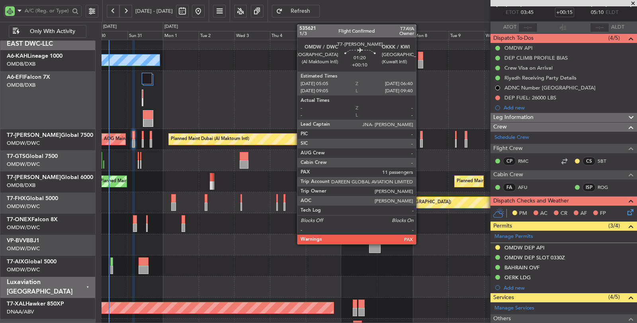
click at [420, 140] on div at bounding box center [421, 143] width 2 height 8
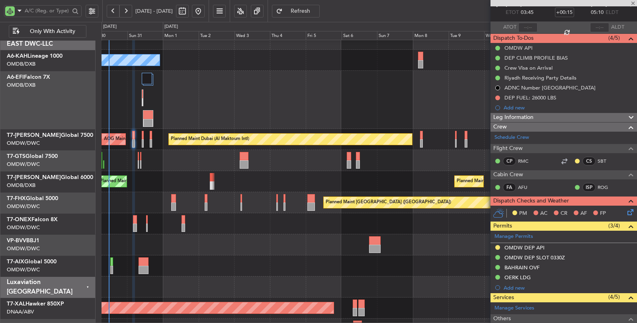
type input "+00:10"
type input "11"
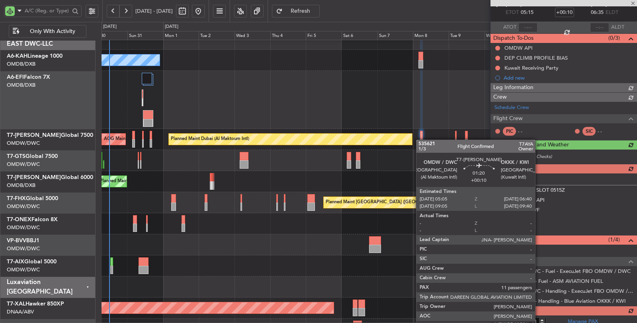
scroll to position [0, 0]
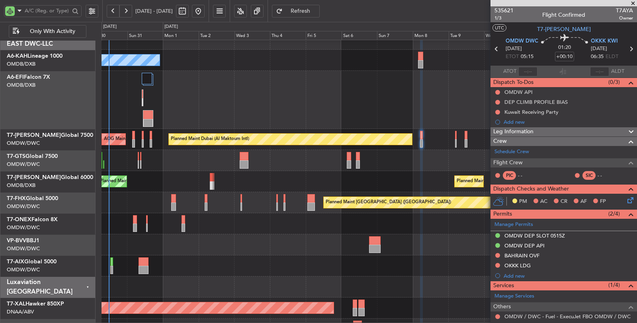
click at [191, 256] on div "Unplanned Maint Munich Oberpfaffenhofen" at bounding box center [369, 266] width 535 height 21
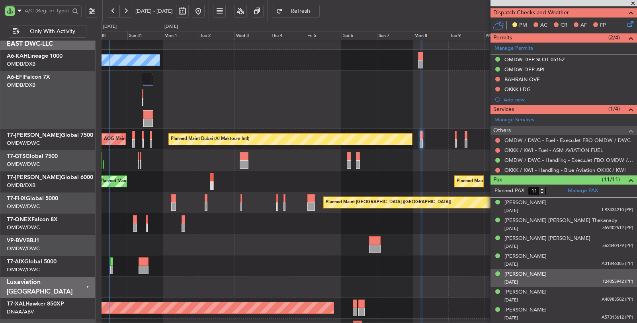
scroll to position [177, 0]
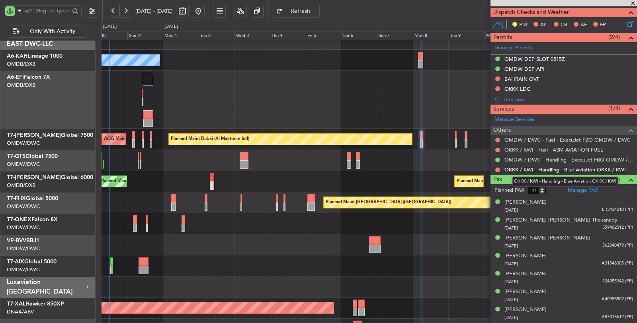
click at [537, 167] on link "OKKK / KWI - Handling - Blue Aviation OKKK / KWI" at bounding box center [566, 170] width 122 height 7
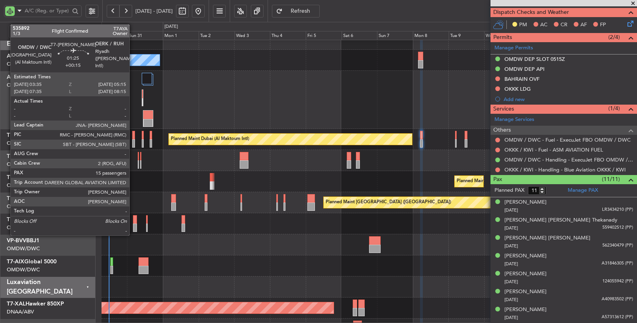
click at [133, 139] on div at bounding box center [133, 143] width 3 height 8
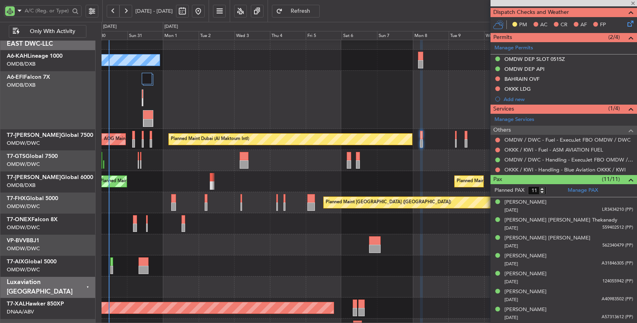
type input "+00:15"
type input "15"
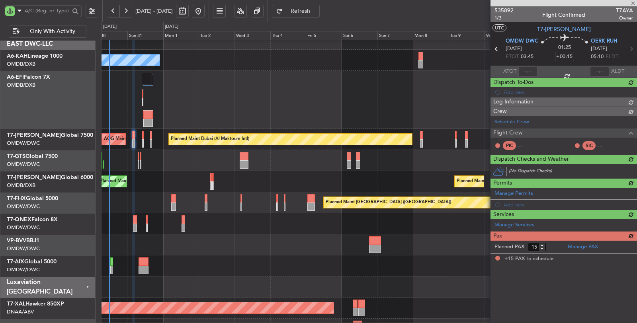
scroll to position [0, 0]
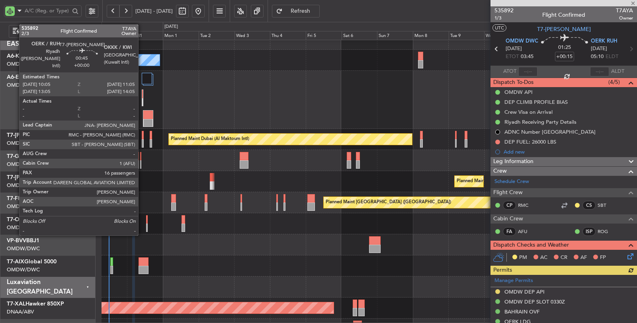
click at [142, 138] on div at bounding box center [143, 135] width 2 height 8
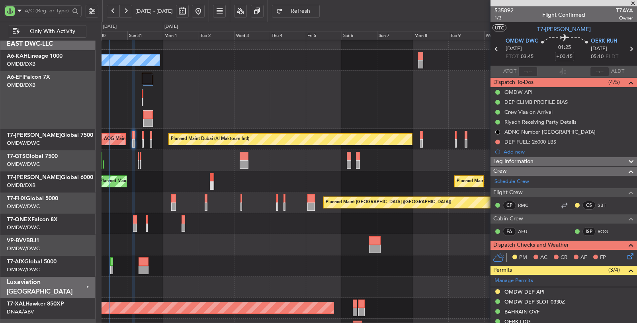
click at [222, 251] on div "Planned Maint Dubai (Al Maktoum Intl)" at bounding box center [369, 245] width 535 height 21
click at [414, 262] on div "Unplanned Maint Munich Oberpfaffenhofen" at bounding box center [369, 266] width 535 height 21
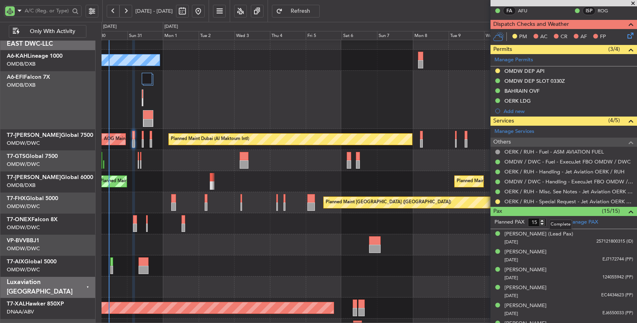
scroll to position [177, 0]
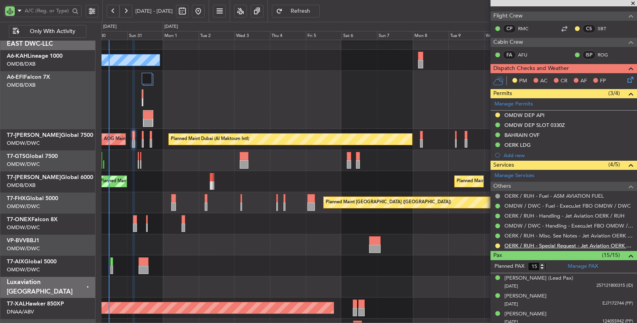
click at [549, 243] on link "OERK / RUH - Special Request - Jet Aviation OERK / RUH" at bounding box center [569, 246] width 129 height 7
click at [190, 112] on div "Planned Maint [GEOGRAPHIC_DATA] ([GEOGRAPHIC_DATA] Intl)" at bounding box center [369, 100] width 535 height 58
click at [173, 166] on div "Unplanned Maint [GEOGRAPHIC_DATA] (Seletar)" at bounding box center [369, 160] width 535 height 21
click at [154, 162] on div "Unplanned Maint [GEOGRAPHIC_DATA] (Seletar)" at bounding box center [369, 160] width 535 height 21
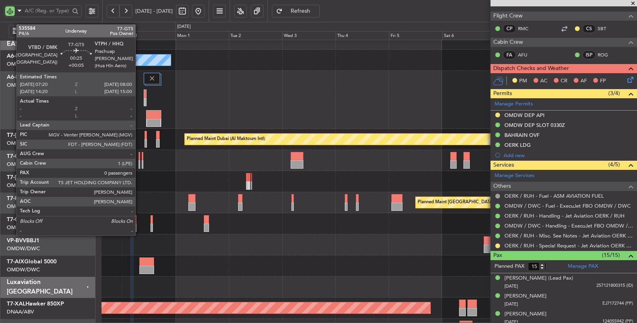
click at [139, 164] on div at bounding box center [140, 165] width 2 height 8
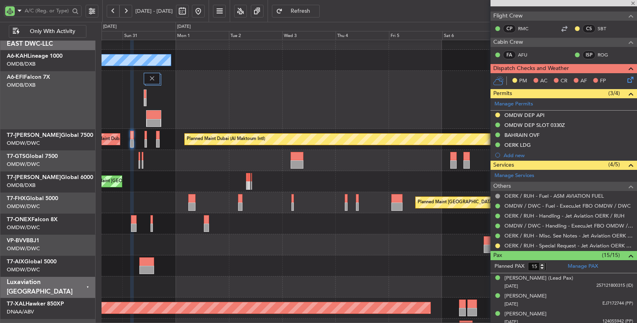
type input "+00:05"
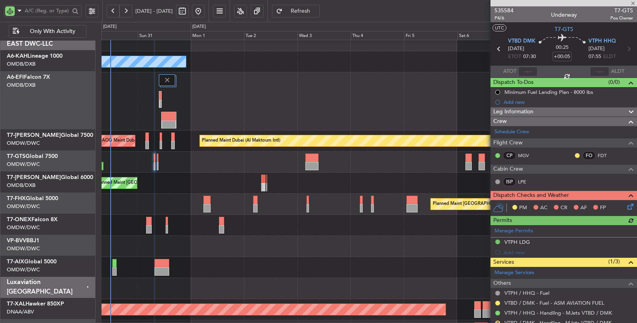
scroll to position [9, 0]
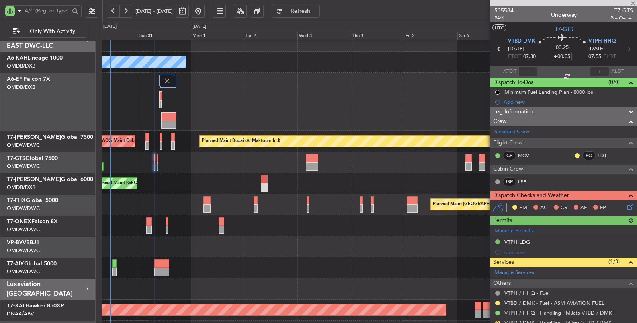
click at [154, 178] on div "Planned Maint Dubai (Dubai Intl) Planned Maint Dubai (Dubai Intl)" at bounding box center [370, 183] width 536 height 21
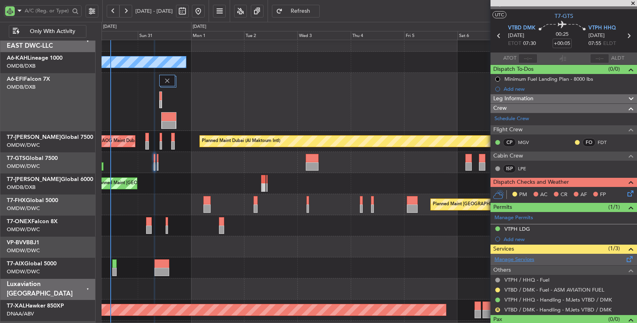
scroll to position [25, 0]
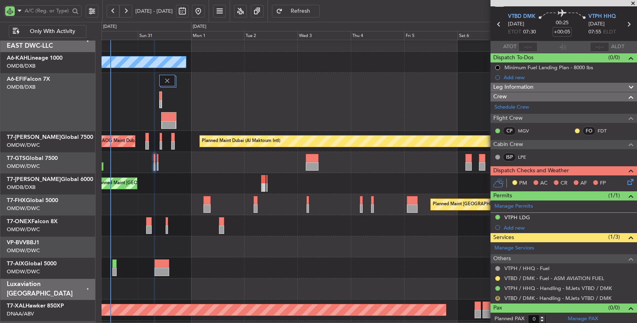
click at [496, 296] on button "R" at bounding box center [498, 298] width 5 height 5
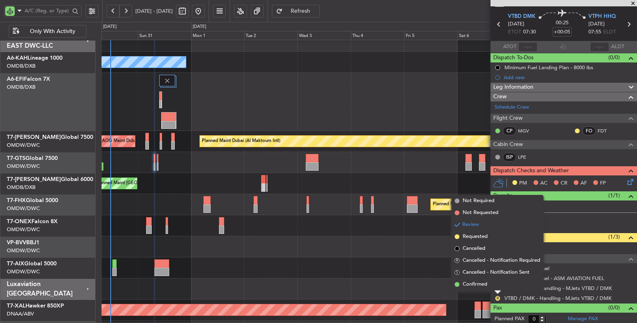
click at [488, 286] on li "Confirmed" at bounding box center [498, 285] width 92 height 12
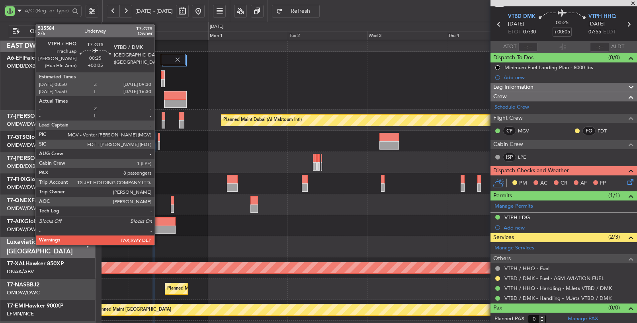
click at [159, 145] on div at bounding box center [159, 145] width 2 height 8
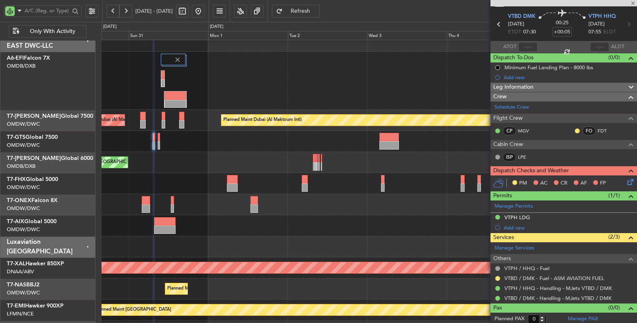
type input "8"
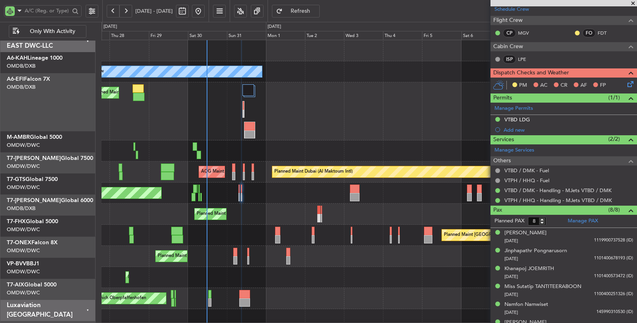
scroll to position [0, 0]
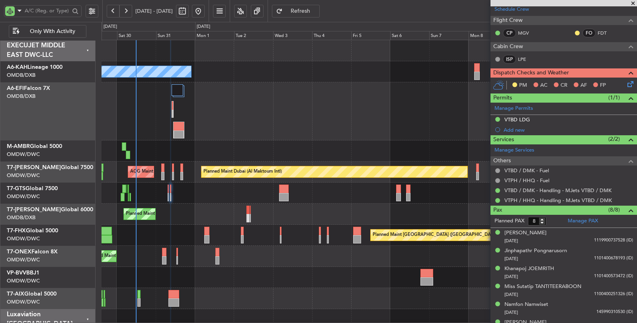
click at [194, 207] on div "Planned Maint Dubai (Dubai Intl) Planned Maint Dubai (Dubai Intl) Planned Maint…" at bounding box center [369, 214] width 535 height 21
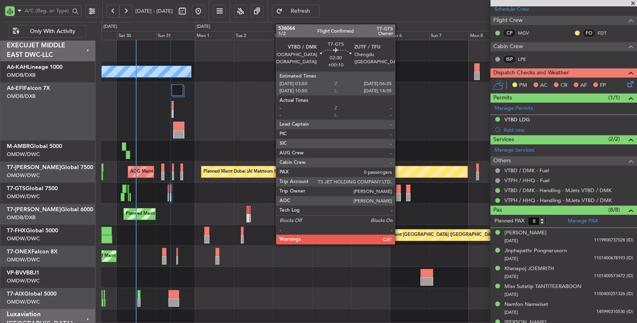
click at [399, 189] on div at bounding box center [398, 189] width 5 height 8
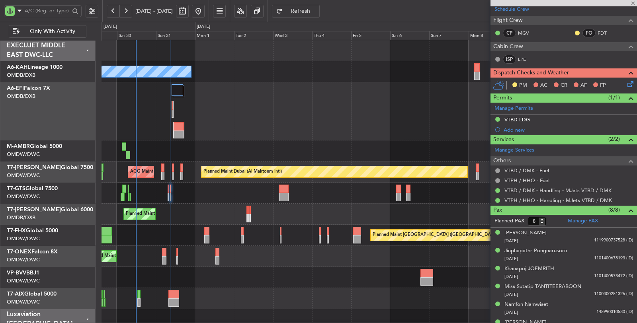
type input "+00:10"
type input "0"
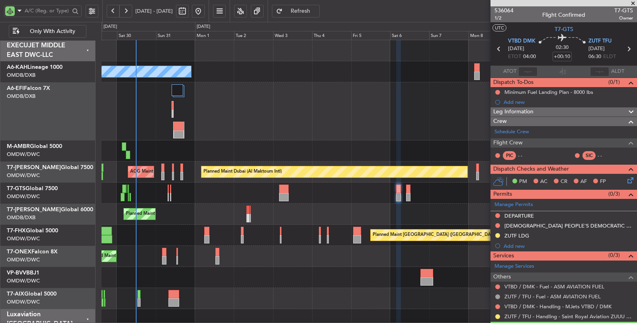
click at [419, 204] on div "Planned Maint Dubai (Dubai Intl) Planned Maint Dubai (Dubai Intl) Planned Maint…" at bounding box center [369, 214] width 535 height 21
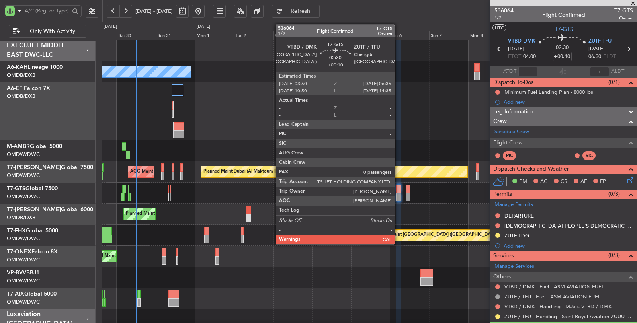
click at [399, 189] on div at bounding box center [398, 189] width 5 height 8
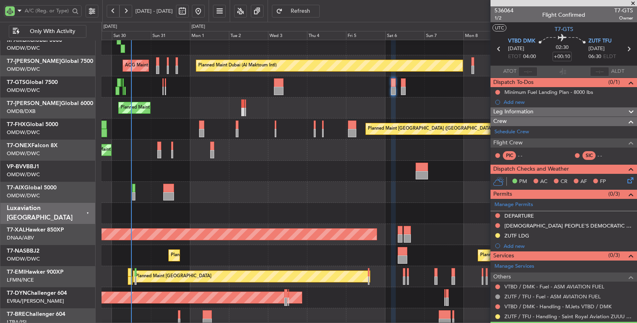
scroll to position [106, 0]
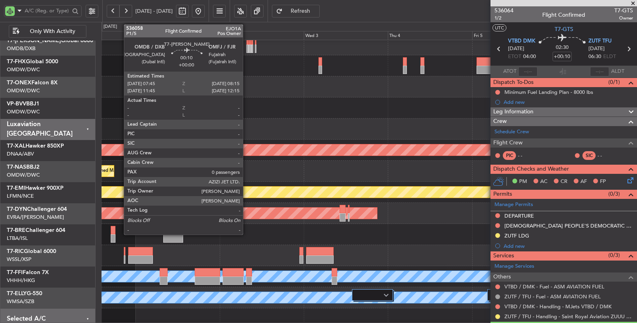
click at [247, 45] on div at bounding box center [248, 49] width 2 height 8
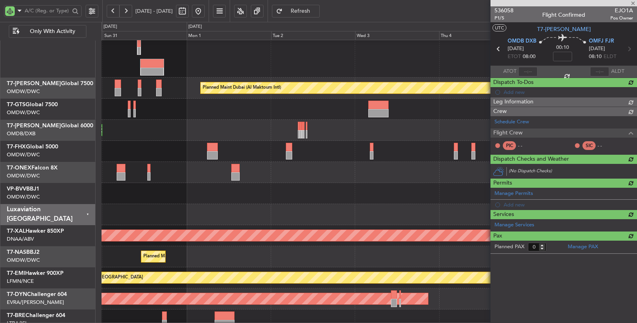
click at [305, 142] on div "Planned Maint Dubai (Al Maktoum Intl) AOG Maint Dubai (Al Maktoum Intl) Planned…" at bounding box center [369, 227] width 535 height 459
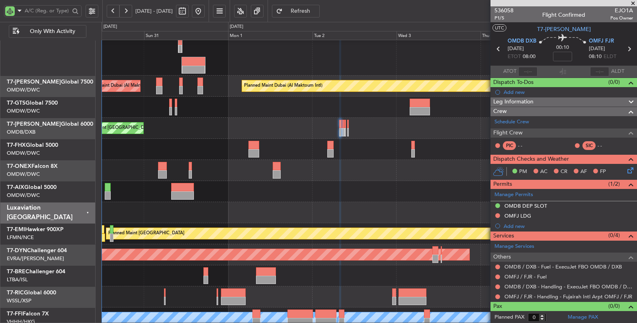
scroll to position [44, 0]
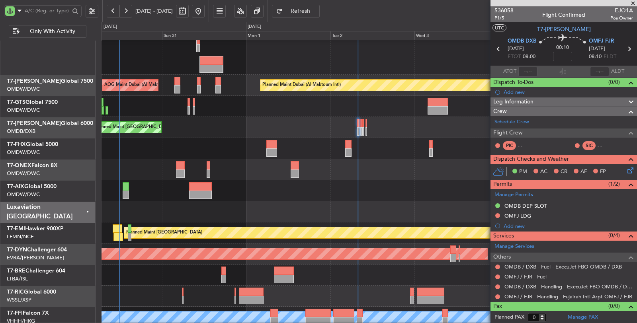
click at [259, 186] on div "Unplanned Maint Munich Oberpfaffenhofen" at bounding box center [370, 190] width 536 height 21
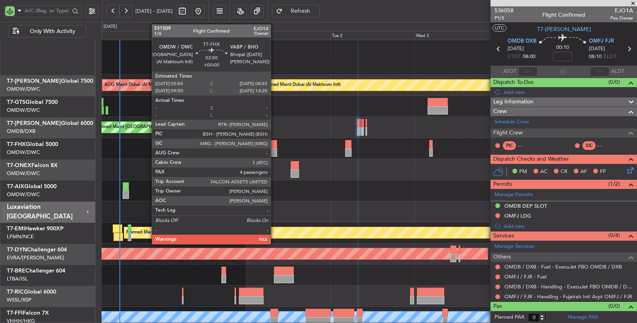
click at [275, 153] on div at bounding box center [272, 153] width 11 height 8
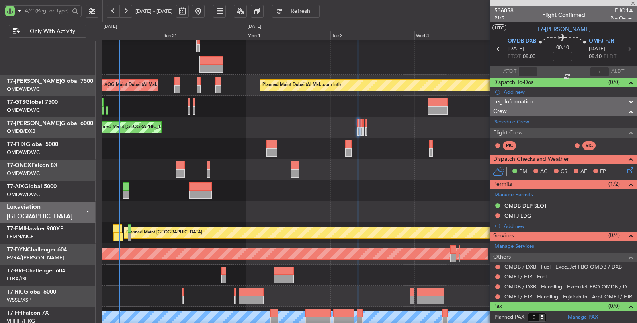
type input "4"
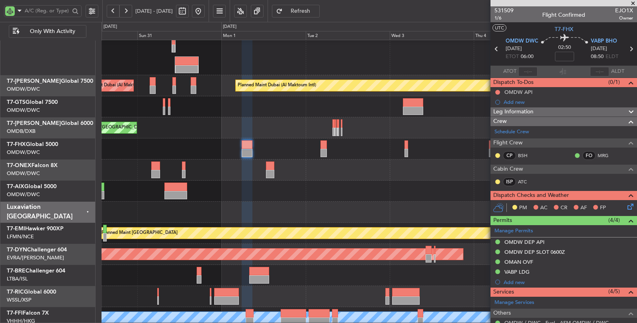
scroll to position [44, 0]
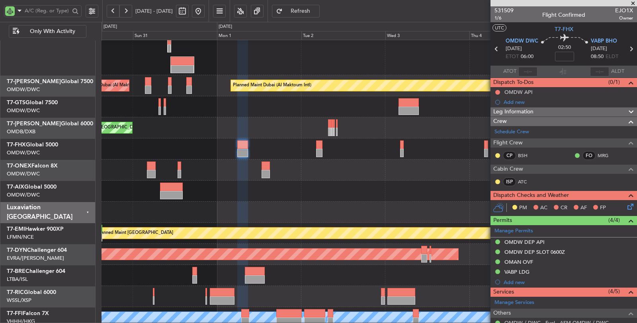
click at [313, 167] on div "Planned Maint Dubai (Al Maktoum Intl)" at bounding box center [369, 170] width 535 height 21
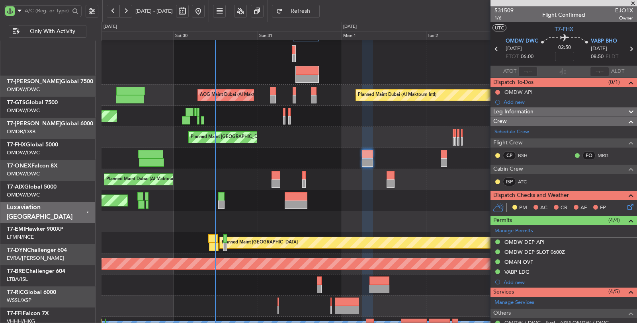
scroll to position [34, 0]
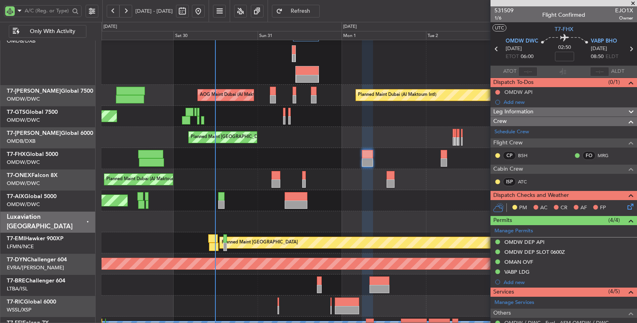
click at [340, 192] on div "Unplanned Maint Munich Oberpfaffenhofen" at bounding box center [370, 200] width 536 height 21
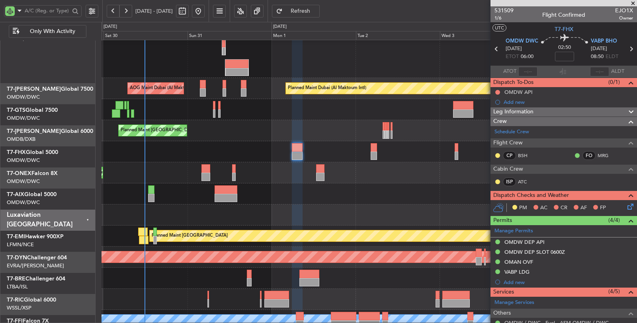
scroll to position [43, 0]
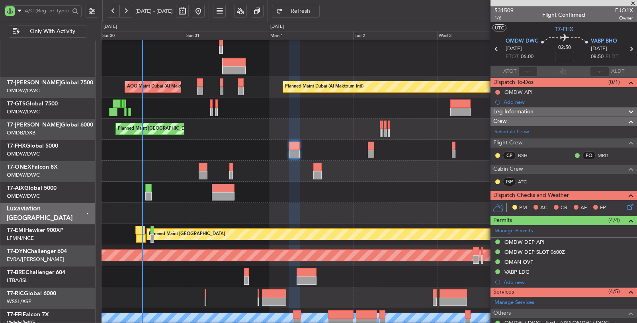
click at [231, 213] on div at bounding box center [370, 213] width 536 height 21
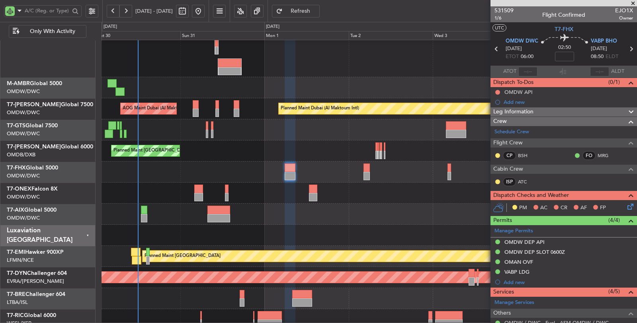
scroll to position [41, 0]
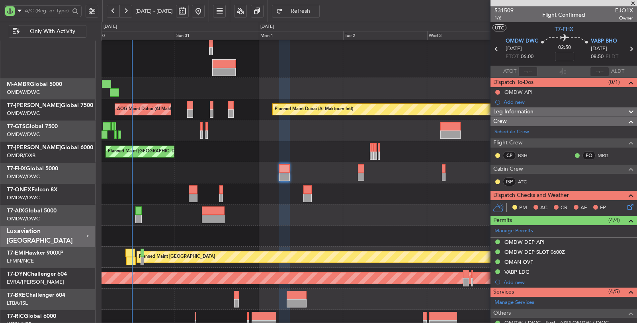
click at [192, 172] on div "Planned Maint [GEOGRAPHIC_DATA] ([GEOGRAPHIC_DATA])" at bounding box center [369, 173] width 535 height 21
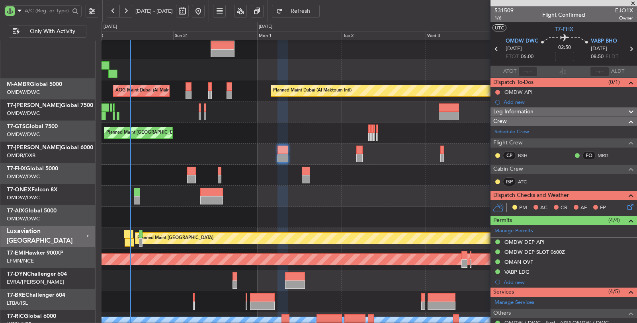
scroll to position [60, 0]
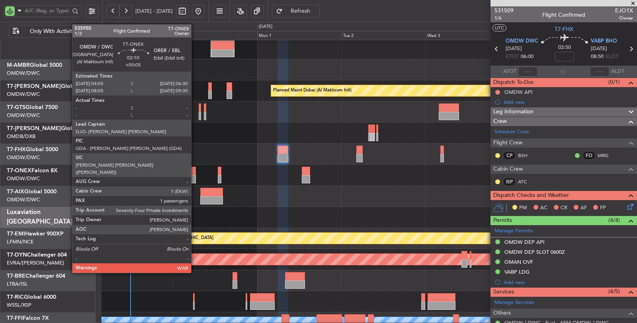
click at [195, 175] on div at bounding box center [191, 179] width 9 height 8
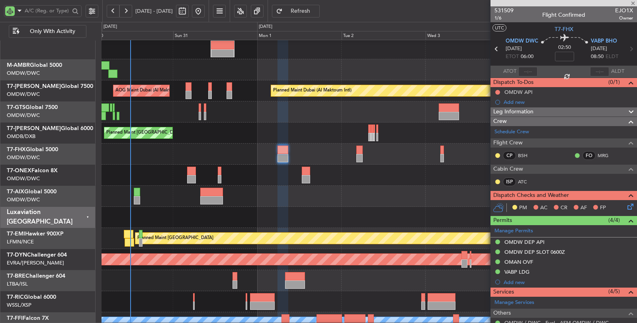
type input "+00:05"
type input "1"
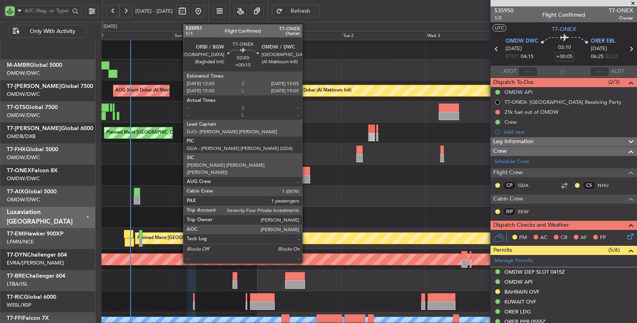
click at [306, 177] on div at bounding box center [306, 179] width 8 height 8
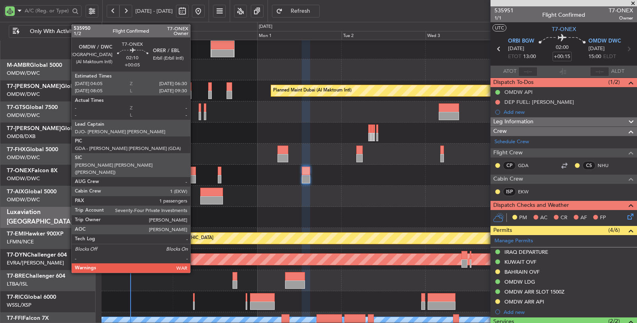
click at [192, 170] on div at bounding box center [191, 171] width 9 height 8
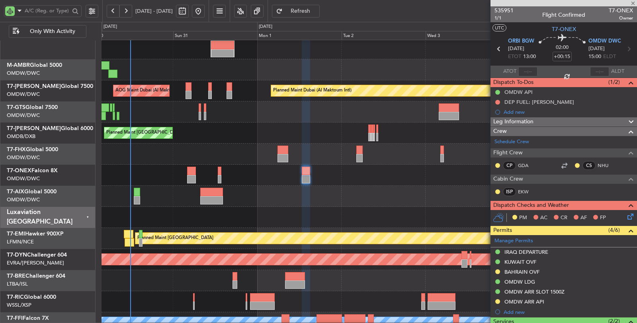
type input "+00:05"
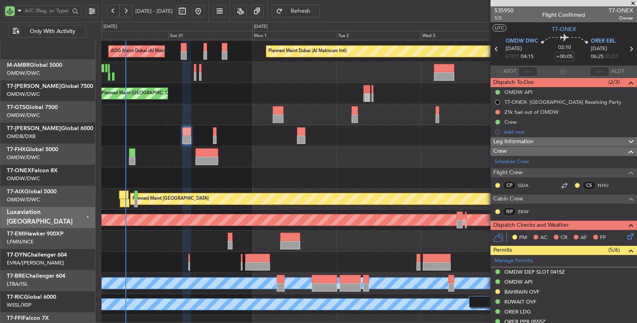
scroll to position [101, 0]
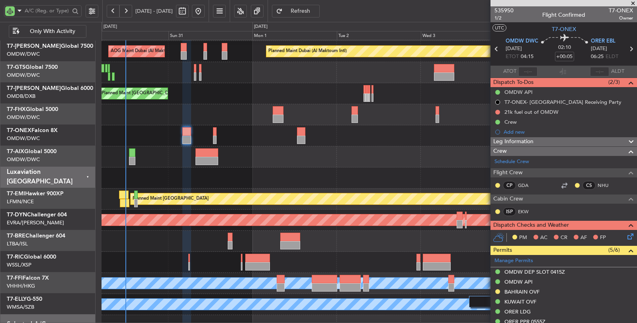
click at [179, 168] on div at bounding box center [369, 178] width 535 height 21
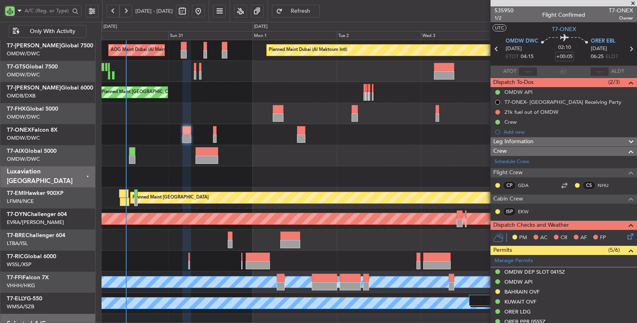
click at [167, 175] on div at bounding box center [370, 177] width 536 height 21
click at [262, 167] on div at bounding box center [370, 177] width 536 height 21
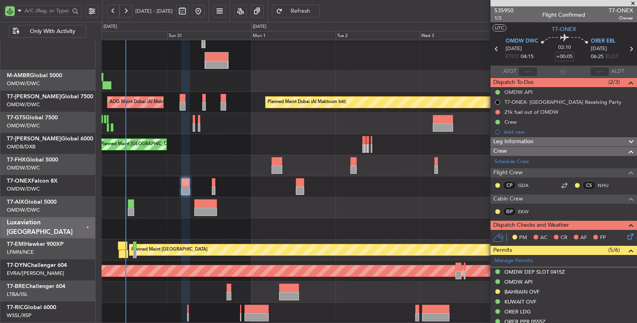
scroll to position [49, 0]
click at [159, 225] on div at bounding box center [370, 229] width 536 height 21
click at [240, 152] on div "Planned Maint [GEOGRAPHIC_DATA] ([GEOGRAPHIC_DATA] Intl)" at bounding box center [370, 144] width 536 height 21
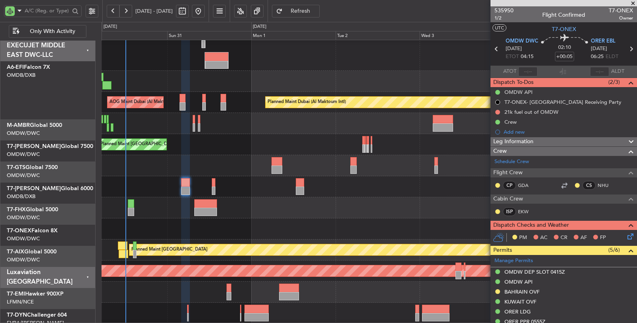
scroll to position [49, 0]
